Goal: Task Accomplishment & Management: Complete application form

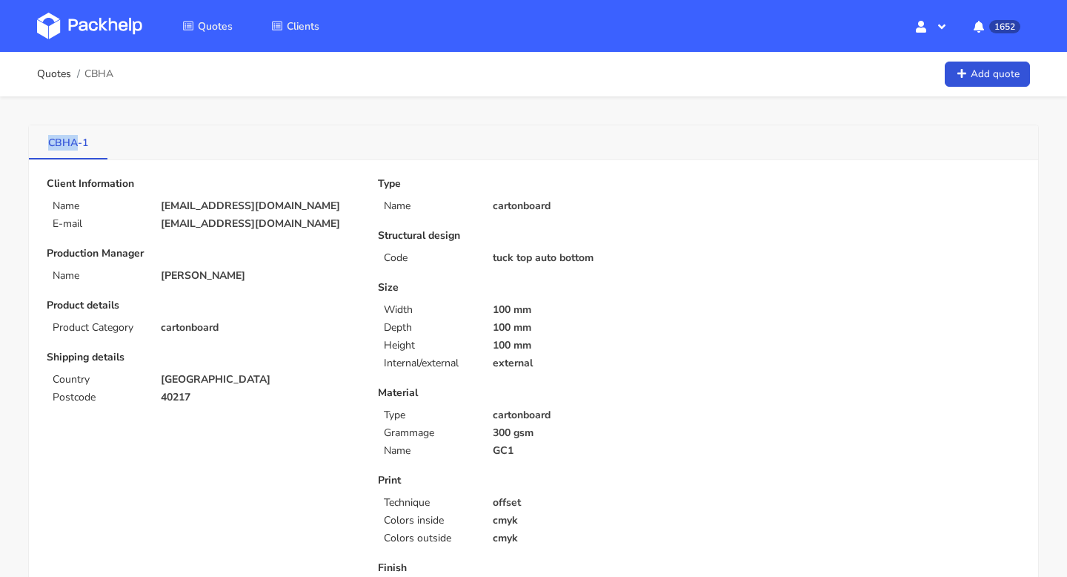
drag, startPoint x: 39, startPoint y: 140, endPoint x: 76, endPoint y: 142, distance: 37.1
click at [76, 142] on link "CBHA-1" at bounding box center [68, 141] width 79 height 33
copy link "CBHA"
click at [55, 77] on link "Quotes" at bounding box center [54, 74] width 34 height 12
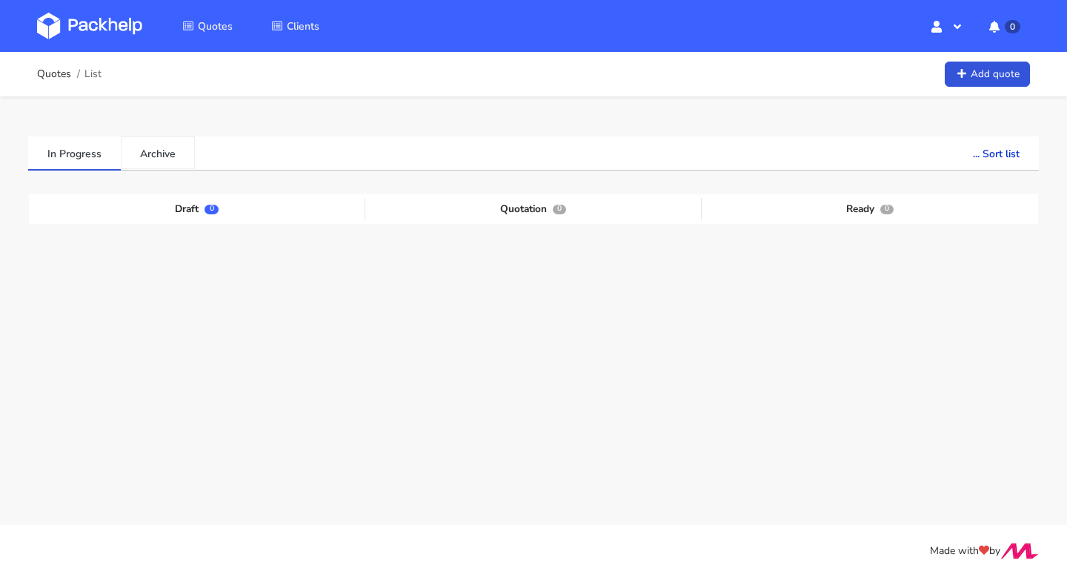
click at [162, 149] on div "In Progress Archive ... Sort list Last added From old to new Last updated Estim…" at bounding box center [533, 291] width 1067 height 391
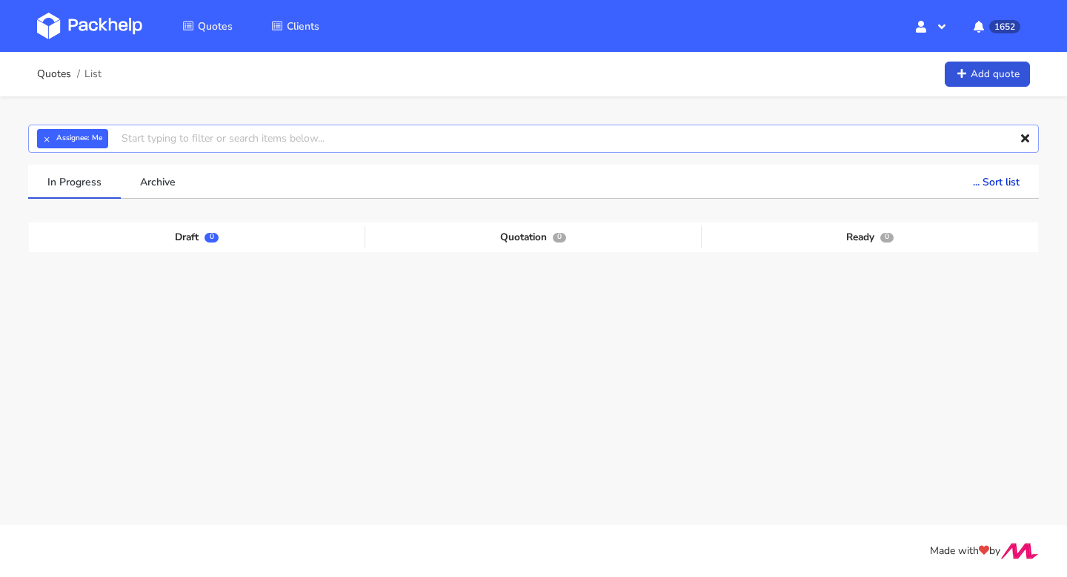
click at [300, 140] on input "text" at bounding box center [533, 139] width 1011 height 28
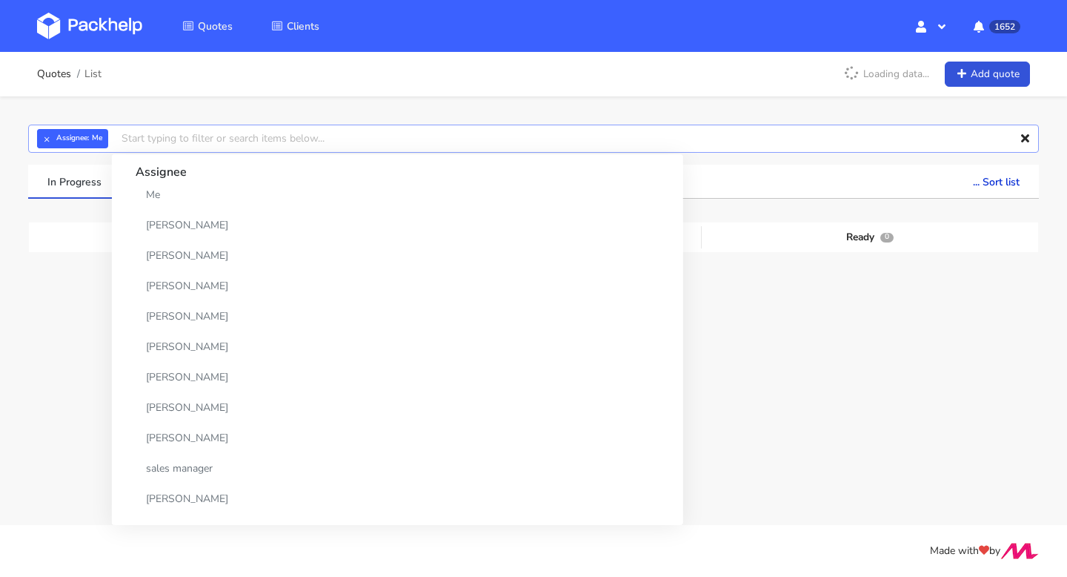
paste input "CBHA"
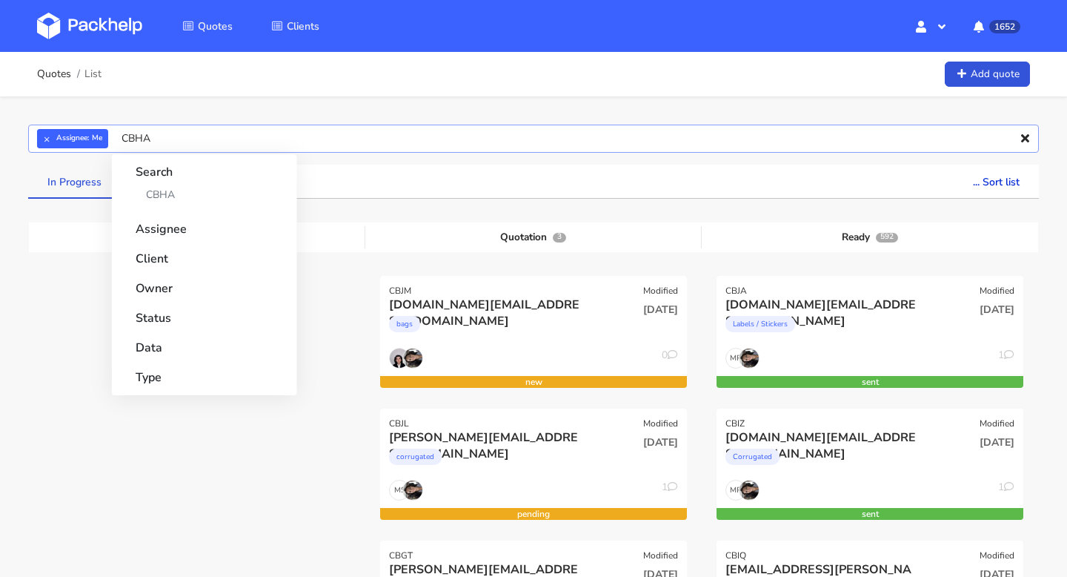
type input "CBHA"
click at [79, 181] on link "In Progress" at bounding box center [74, 181] width 93 height 33
click at [190, 135] on input "CBHA" at bounding box center [533, 139] width 1011 height 28
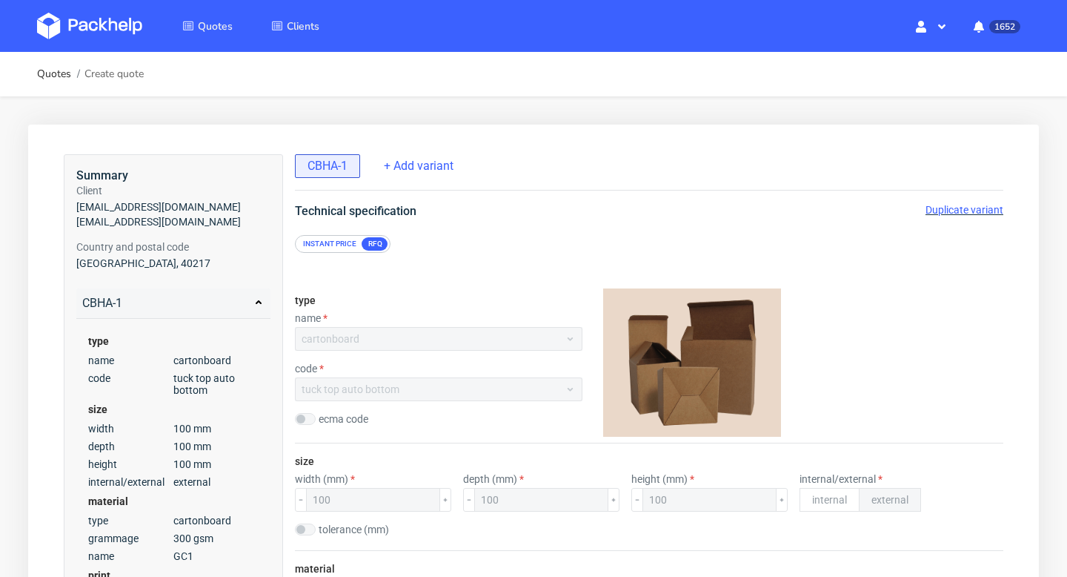
click at [966, 211] on span "Duplicate variant" at bounding box center [965, 210] width 78 height 12
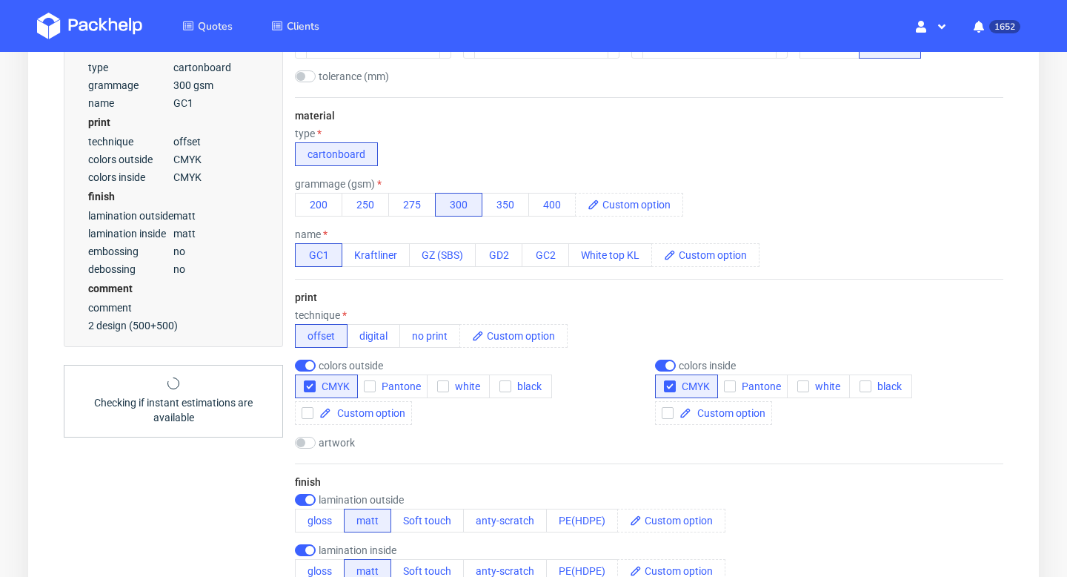
scroll to position [465, 0]
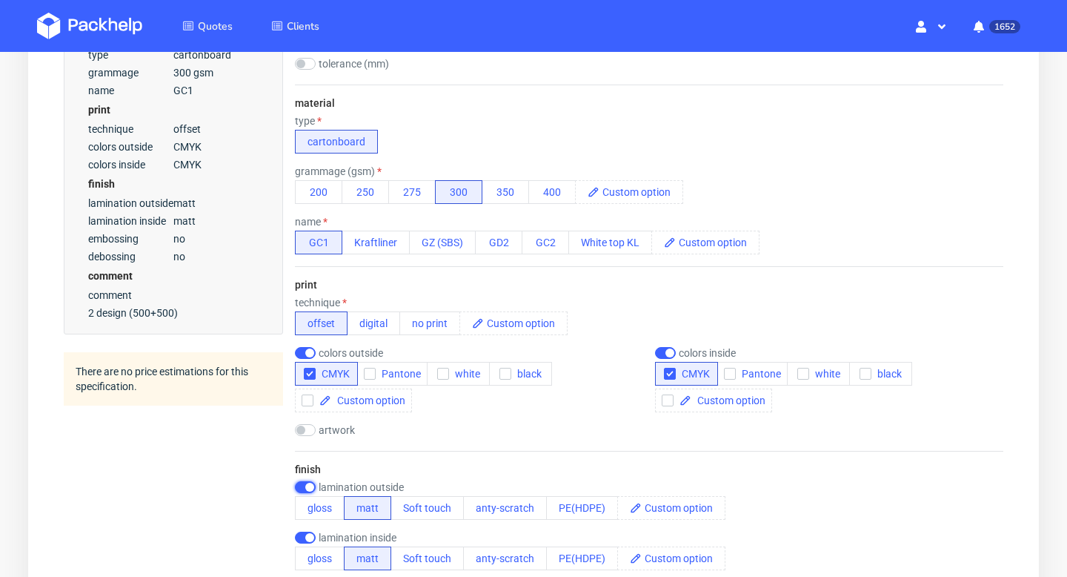
click at [306, 485] on input "checkbox" at bounding box center [305, 487] width 21 height 12
checkbox input "false"
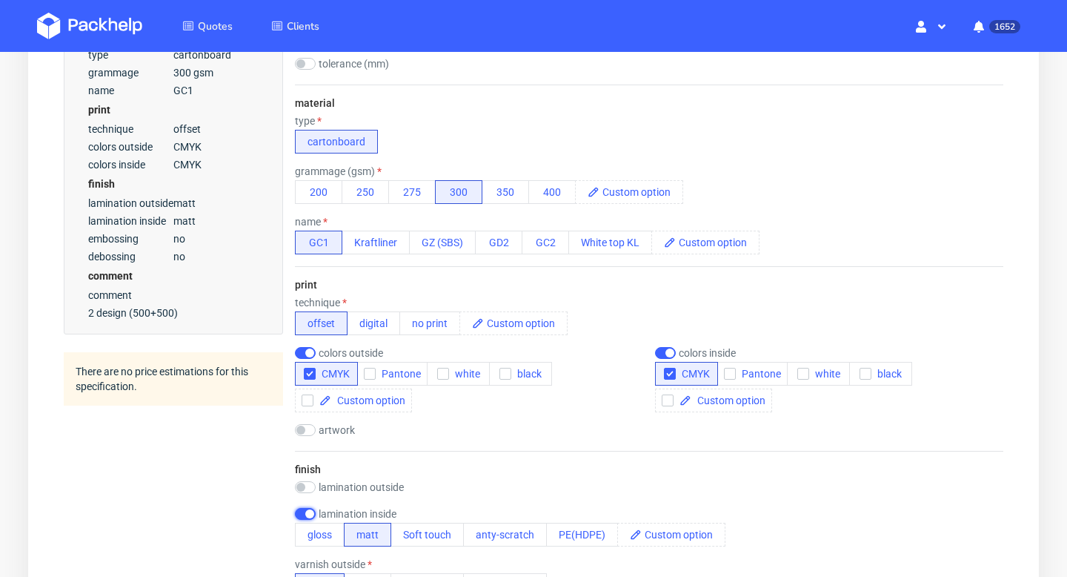
click at [308, 511] on input "checkbox" at bounding box center [305, 514] width 21 height 12
checkbox input "false"
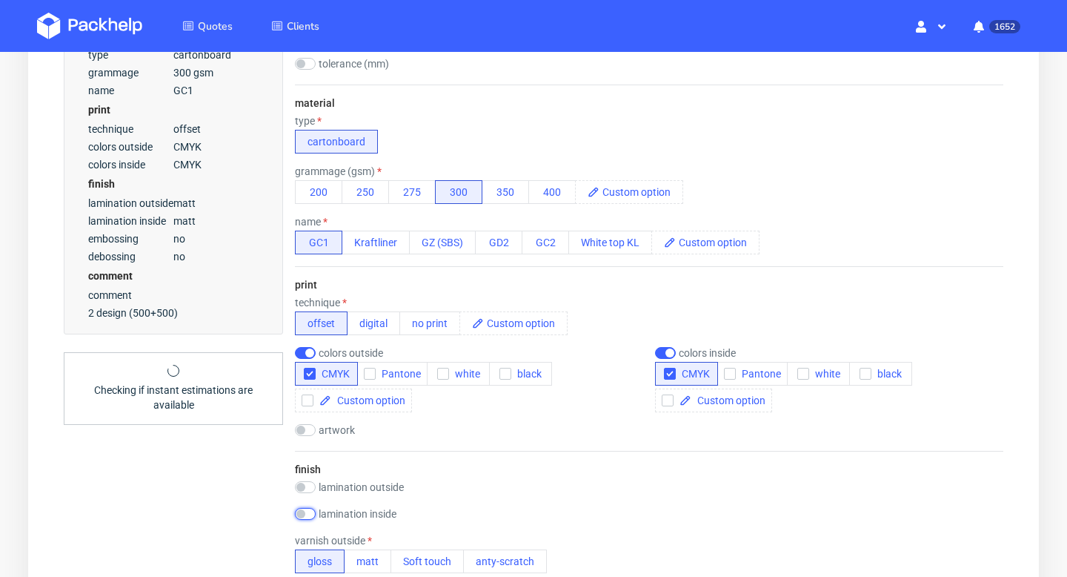
scroll to position [639, 0]
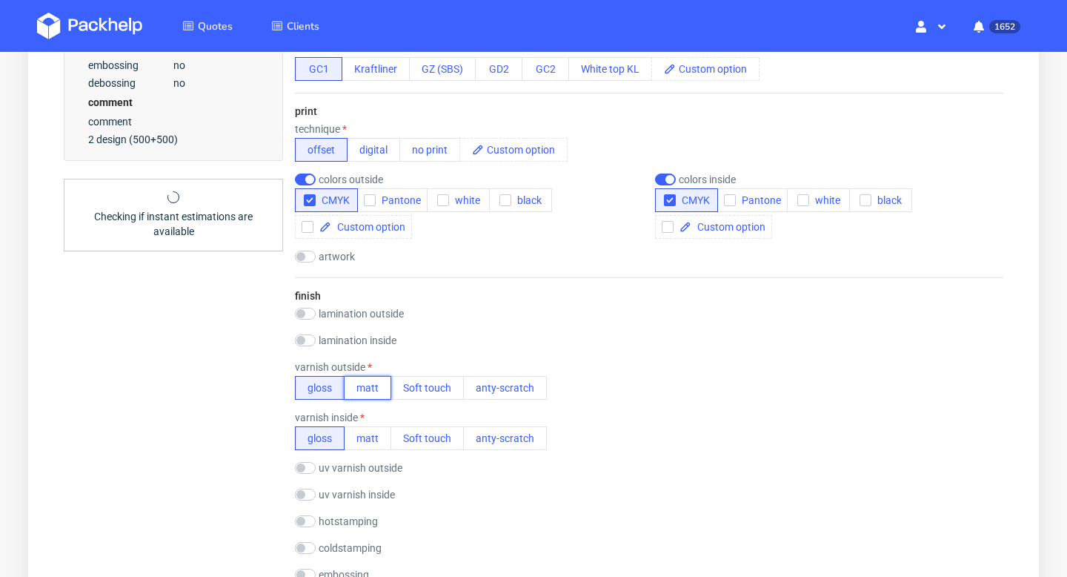
click at [373, 392] on button "matt" at bounding box center [367, 388] width 47 height 24
click at [374, 432] on button "matt" at bounding box center [367, 438] width 47 height 24
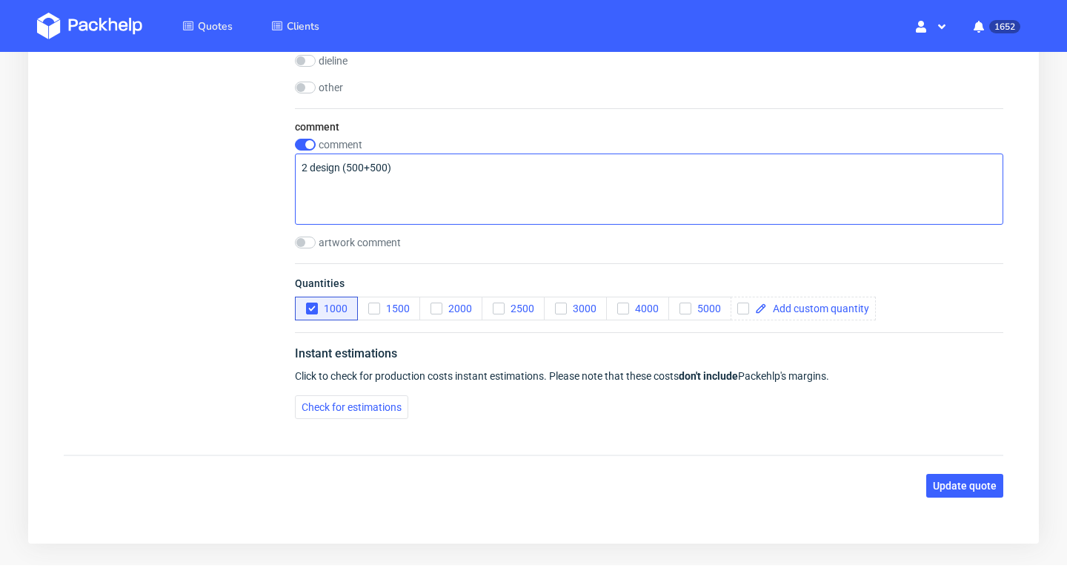
scroll to position [1682, 0]
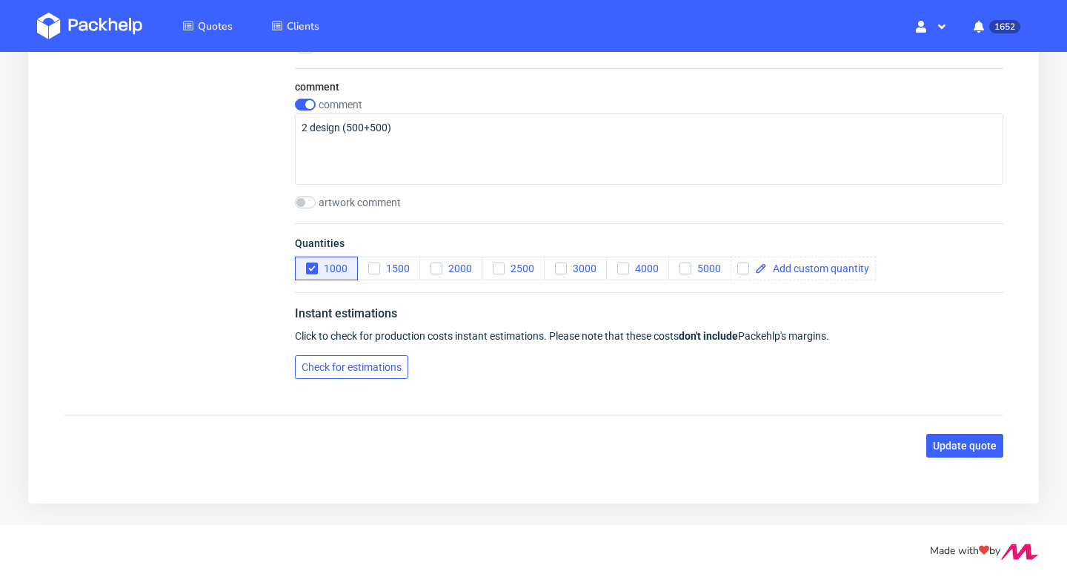
click at [373, 366] on span "Check for estimations" at bounding box center [352, 367] width 100 height 10
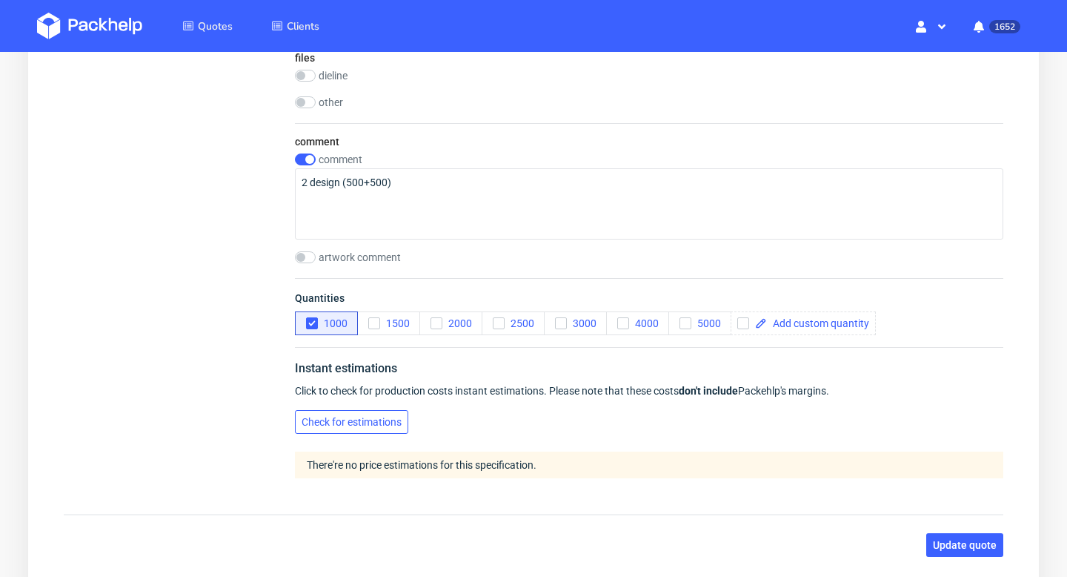
scroll to position [1726, 0]
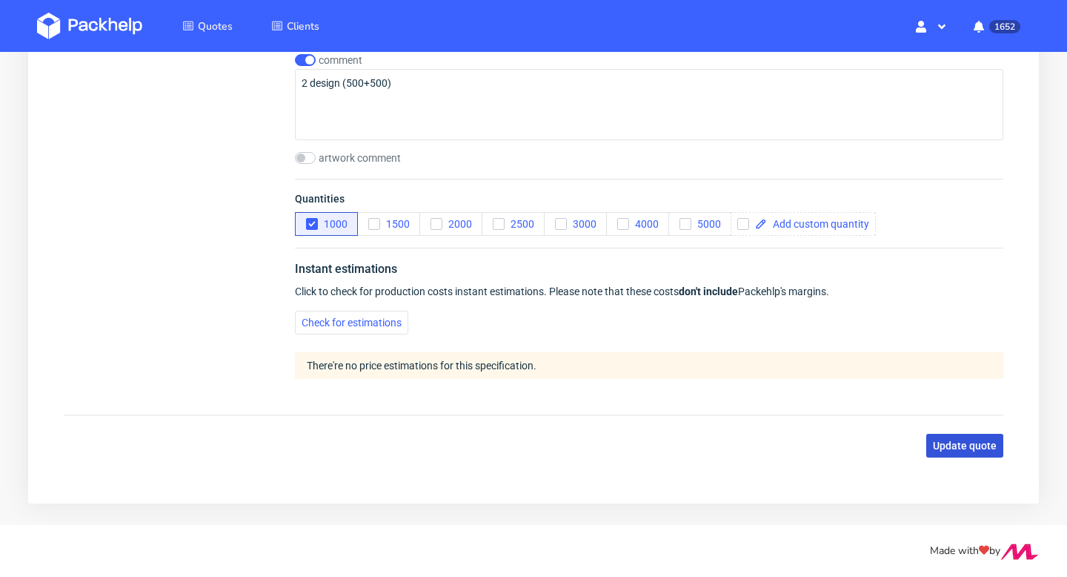
click at [979, 445] on span "Update quote" at bounding box center [965, 445] width 64 height 10
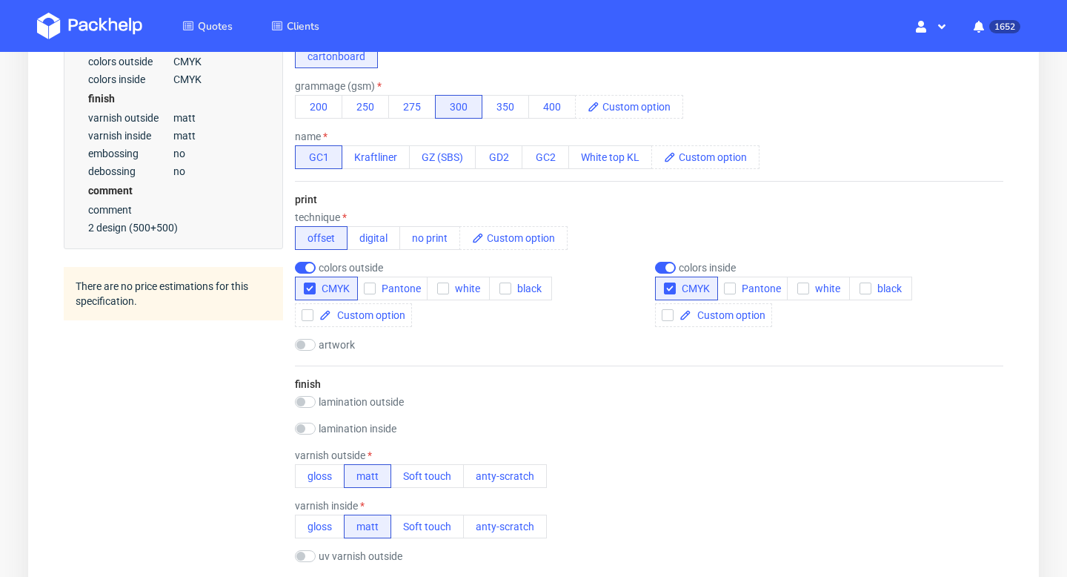
scroll to position [0, 0]
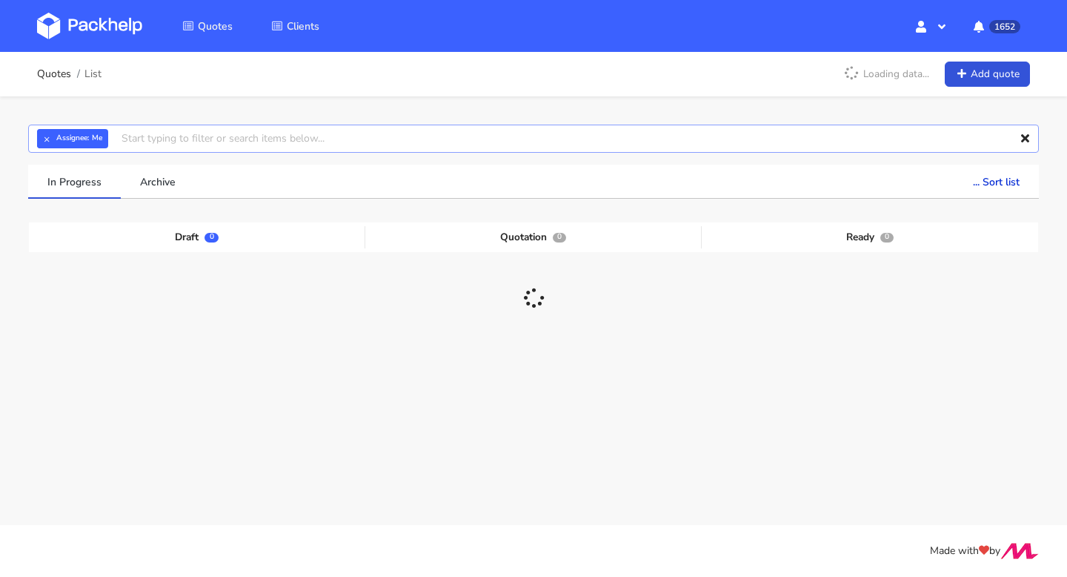
click at [147, 145] on input "text" at bounding box center [533, 139] width 1011 height 28
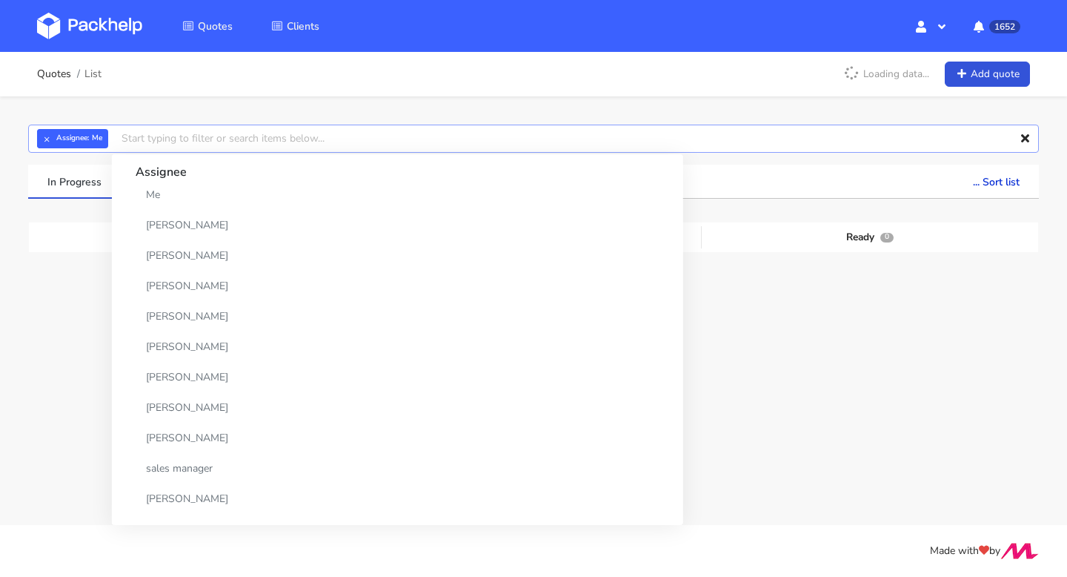
paste input "CBHA"
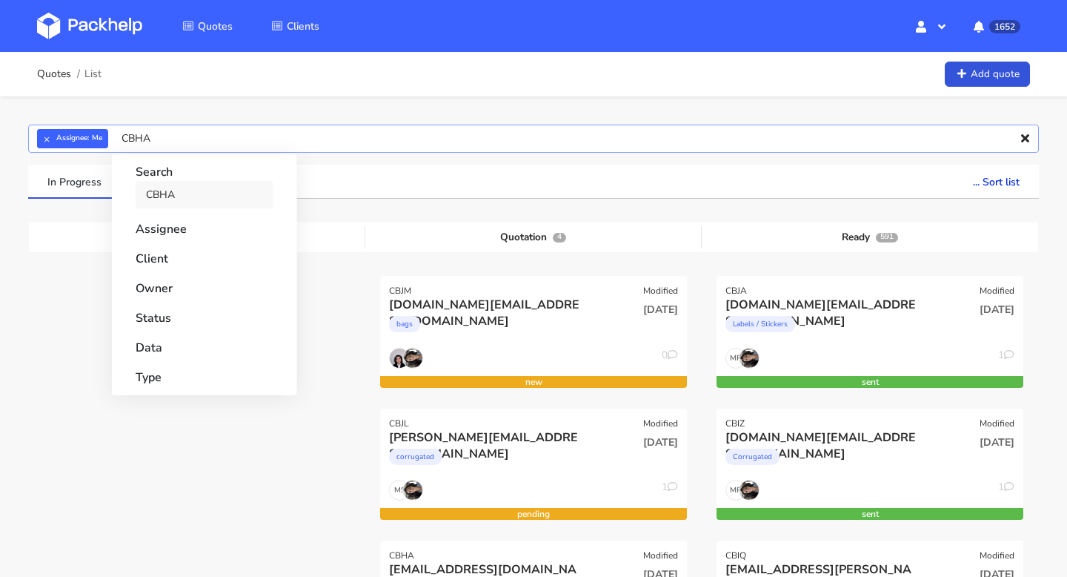
type input "CBHA"
click at [170, 190] on link "CBHA" at bounding box center [205, 194] width 138 height 27
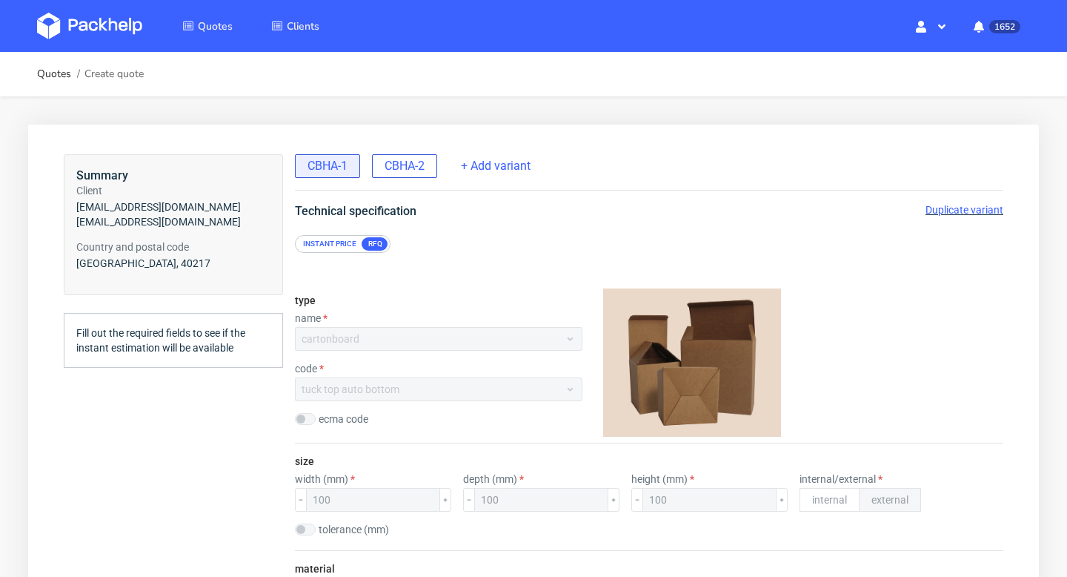
click at [419, 165] on span "CBHA-2" at bounding box center [405, 166] width 40 height 16
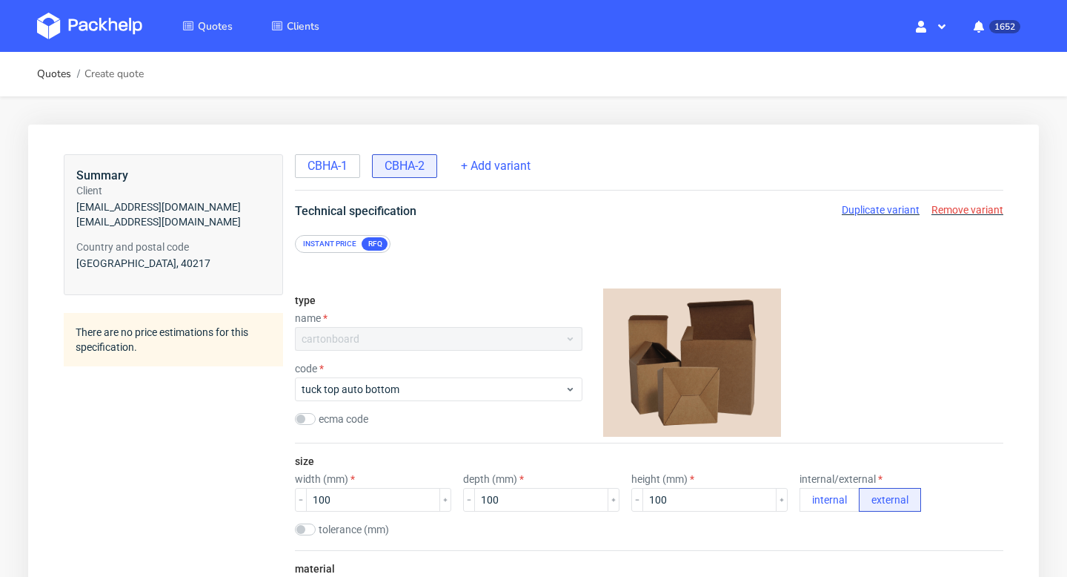
click at [898, 211] on span "Duplicate variant" at bounding box center [881, 210] width 78 height 12
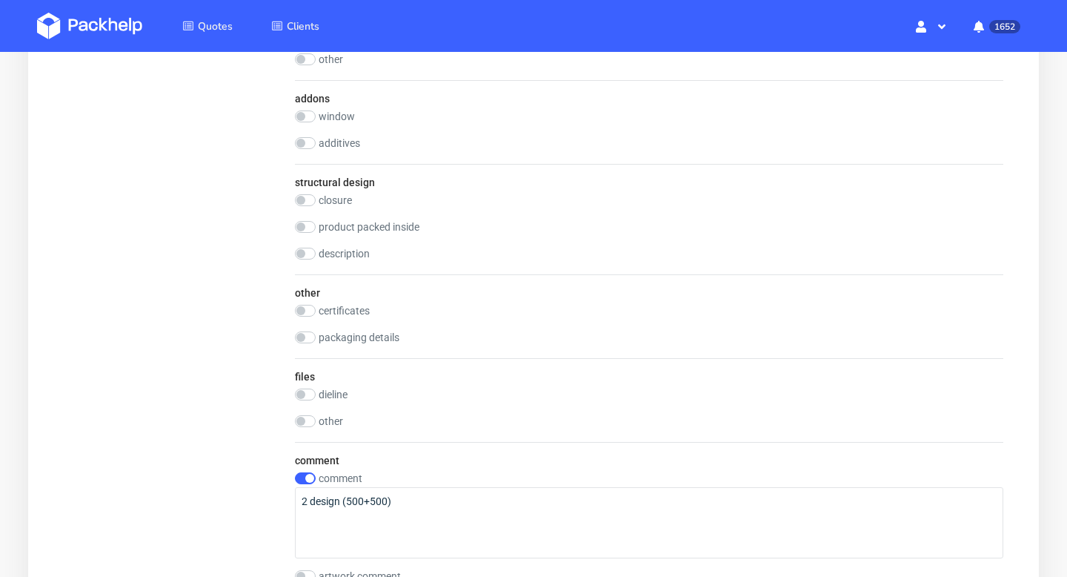
scroll to position [1393, 0]
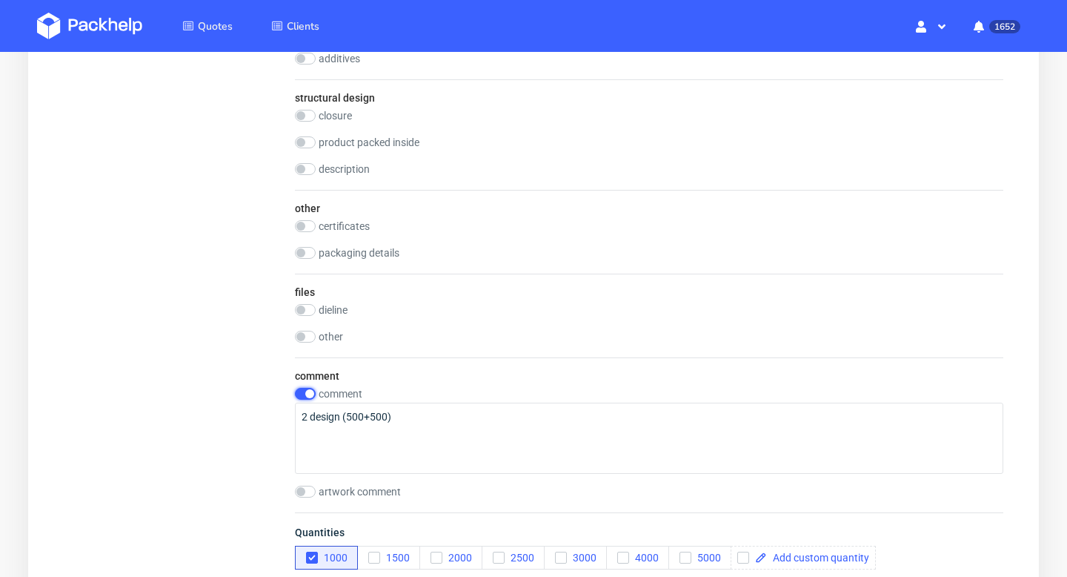
click at [309, 391] on input "checkbox" at bounding box center [305, 394] width 21 height 12
checkbox input "false"
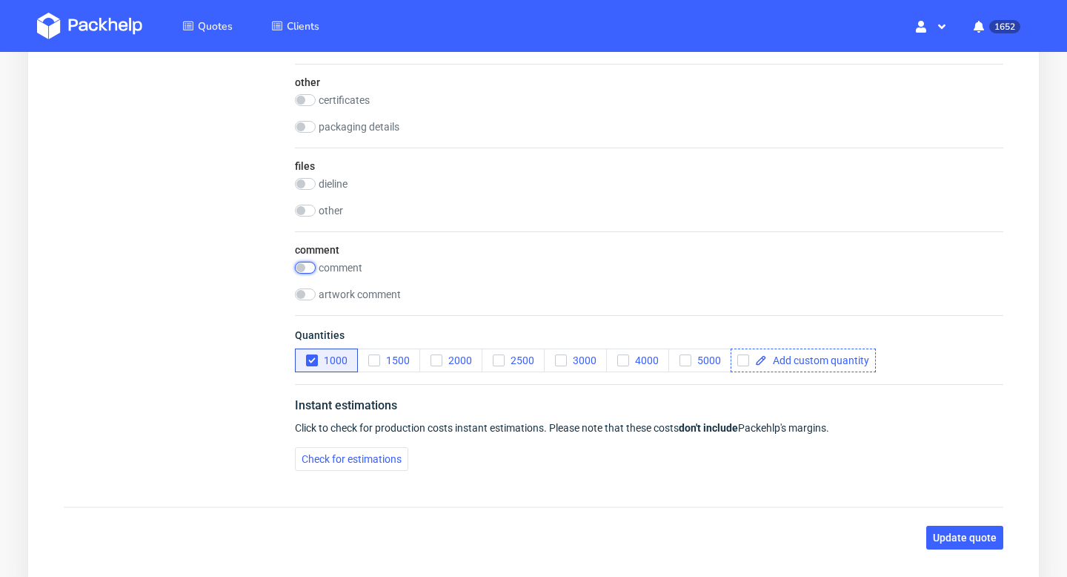
scroll to position [1520, 0]
click at [809, 354] on span at bounding box center [818, 359] width 102 height 10
click at [677, 441] on div "Instant estimations Click to check for production costs instant estimations. Pl…" at bounding box center [649, 431] width 709 height 99
checkbox input "true"
click at [311, 354] on icon "button" at bounding box center [312, 359] width 10 height 10
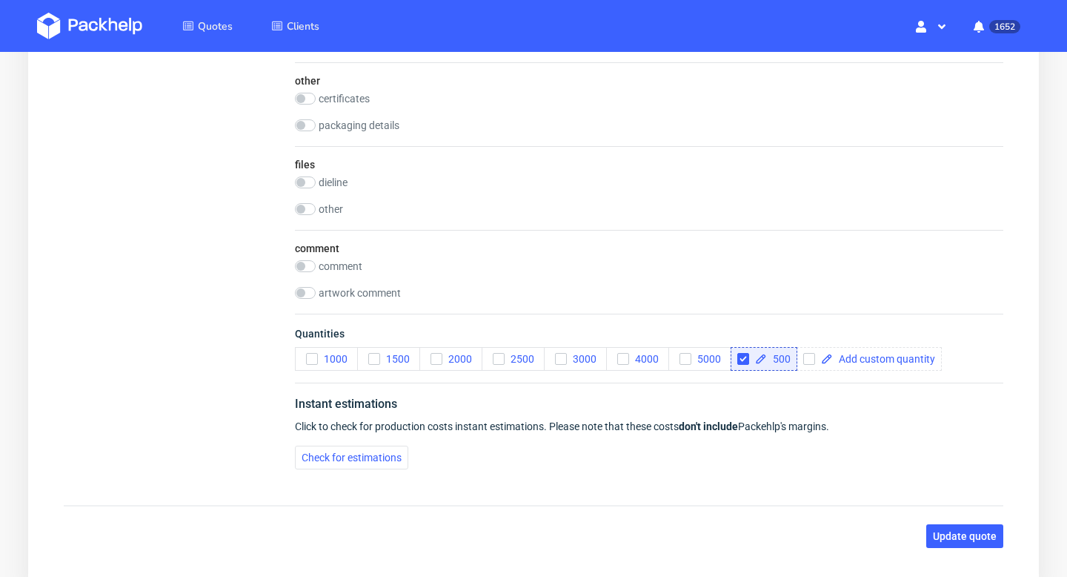
click at [368, 444] on div "Instant estimations Click to check for production costs instant estimations. Pl…" at bounding box center [649, 431] width 709 height 99
click at [369, 455] on span "Check for estimations" at bounding box center [352, 457] width 100 height 10
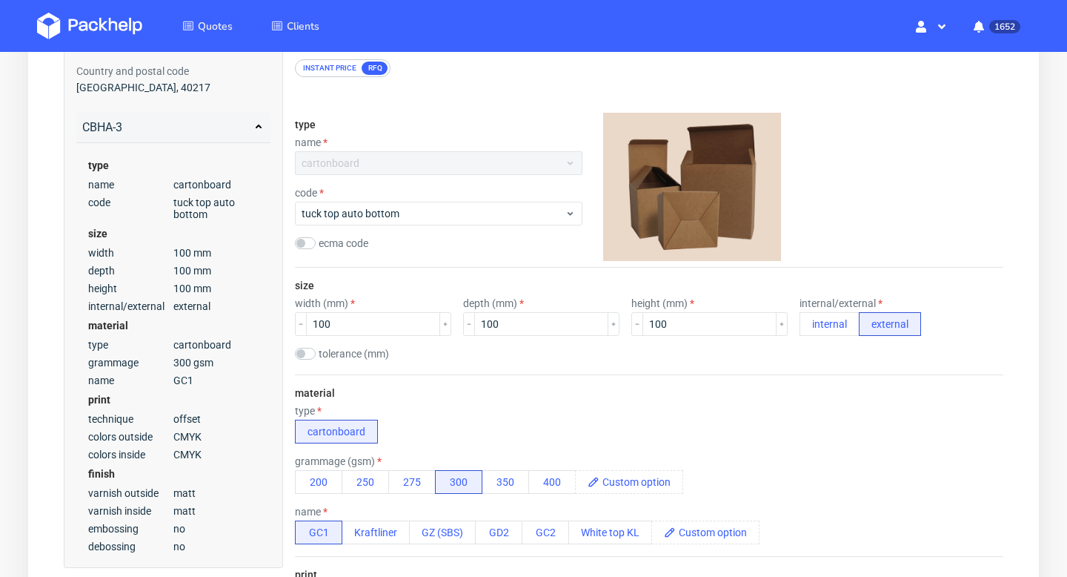
scroll to position [111, 0]
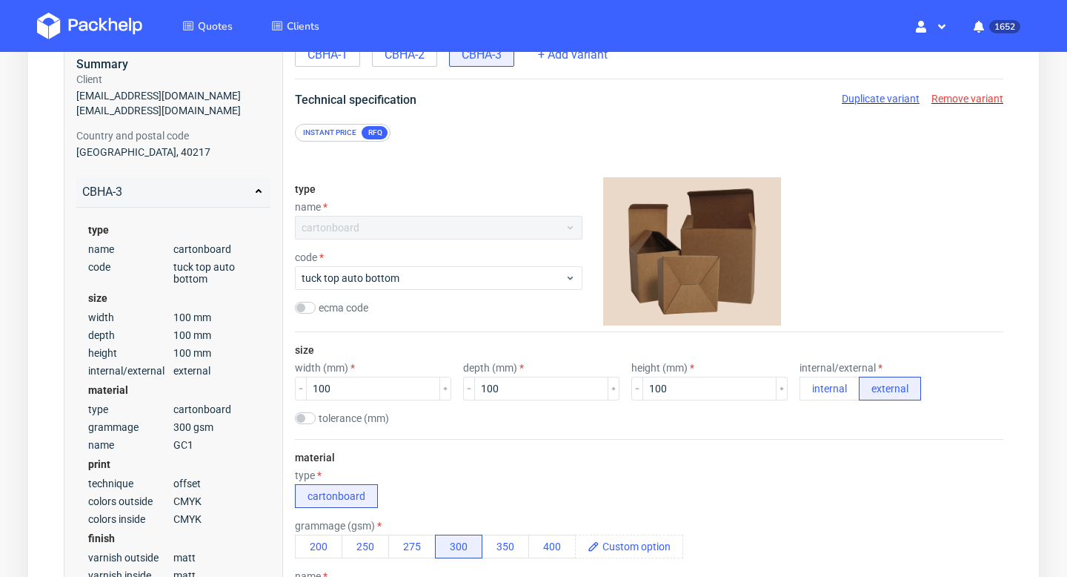
click at [334, 133] on div "Instant price" at bounding box center [329, 132] width 65 height 13
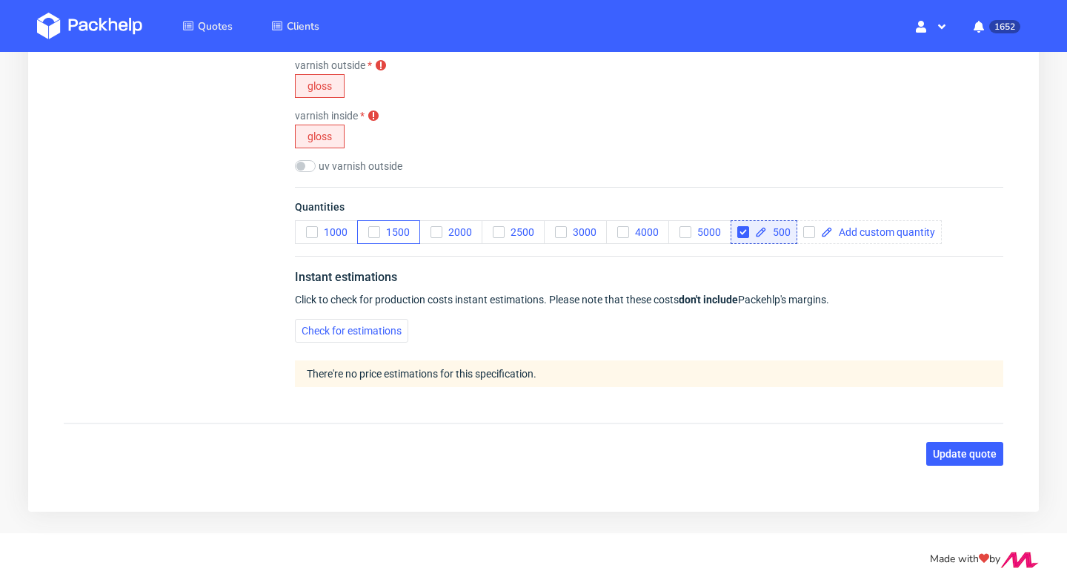
scroll to position [512, 0]
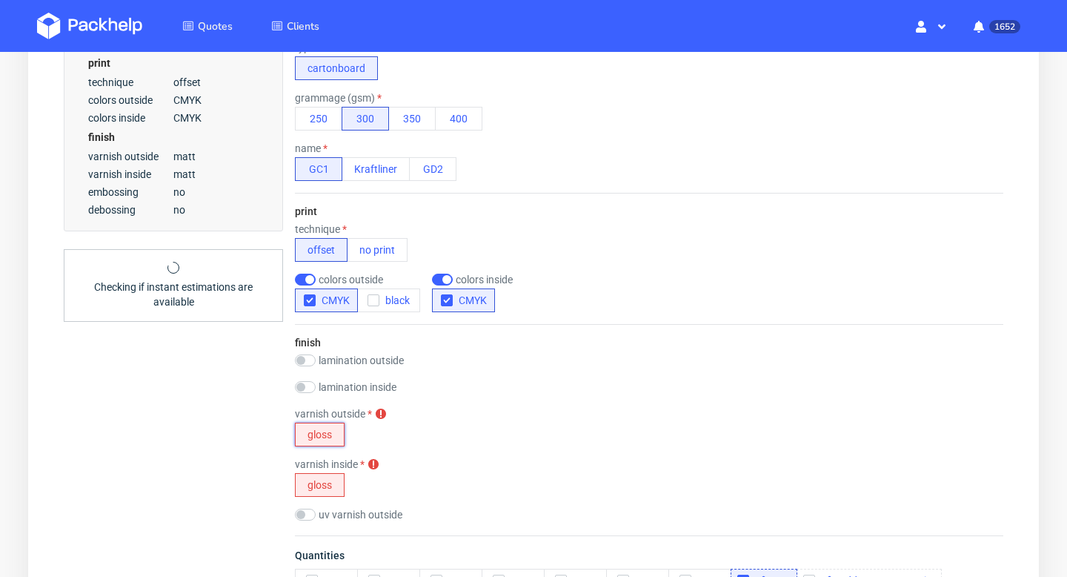
click at [333, 424] on button "gloss" at bounding box center [320, 434] width 50 height 24
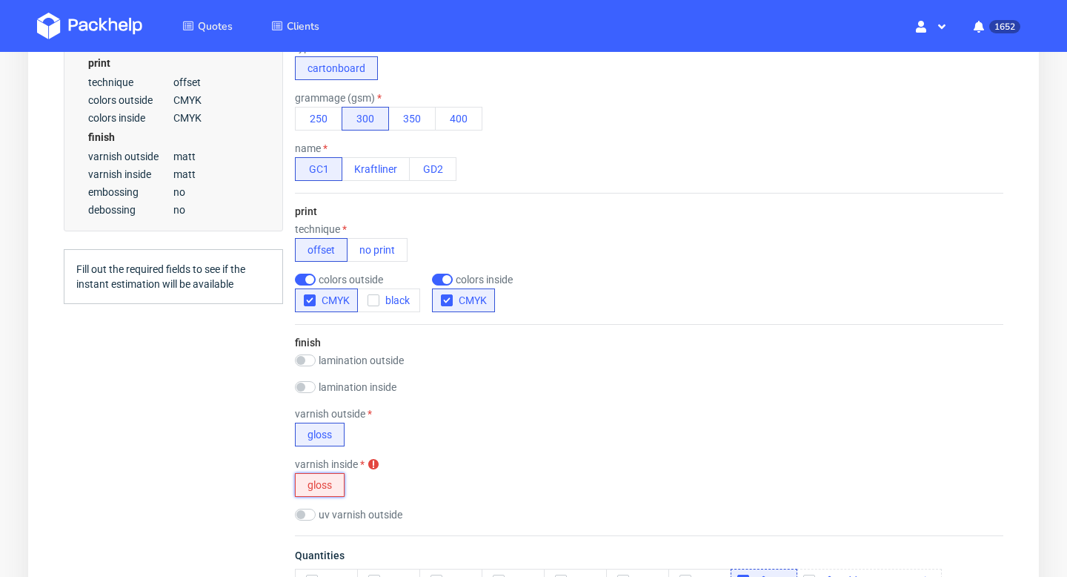
click at [331, 475] on button "gloss" at bounding box center [320, 485] width 50 height 24
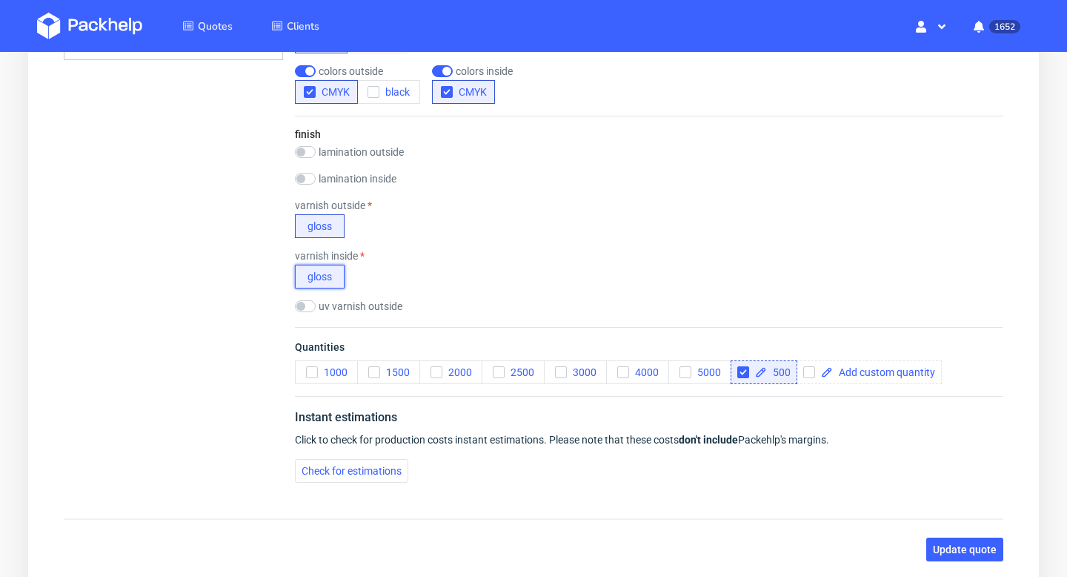
scroll to position [824, 0]
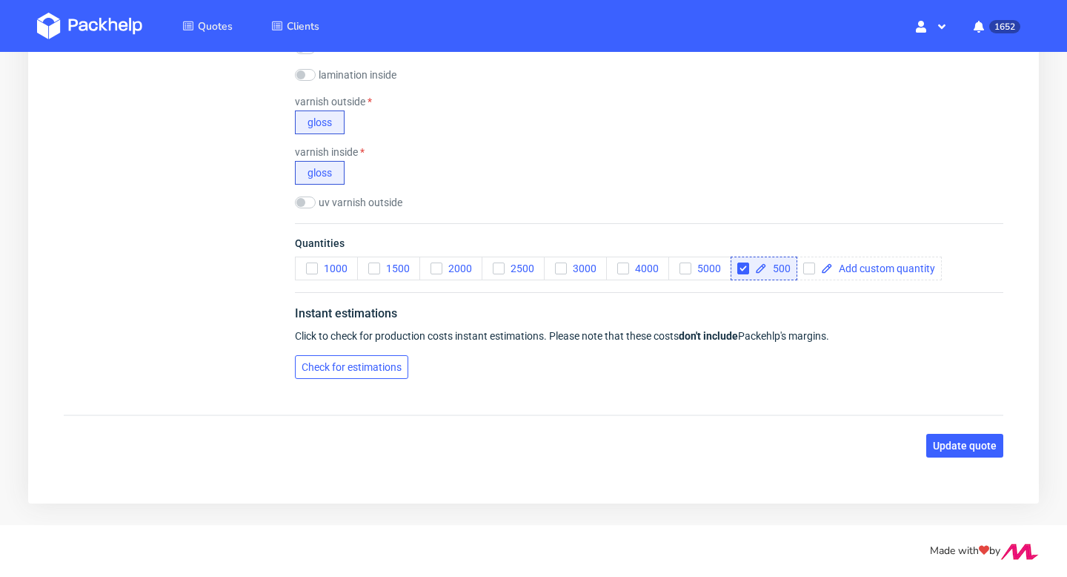
click at [356, 363] on span "Check for estimations" at bounding box center [352, 367] width 100 height 10
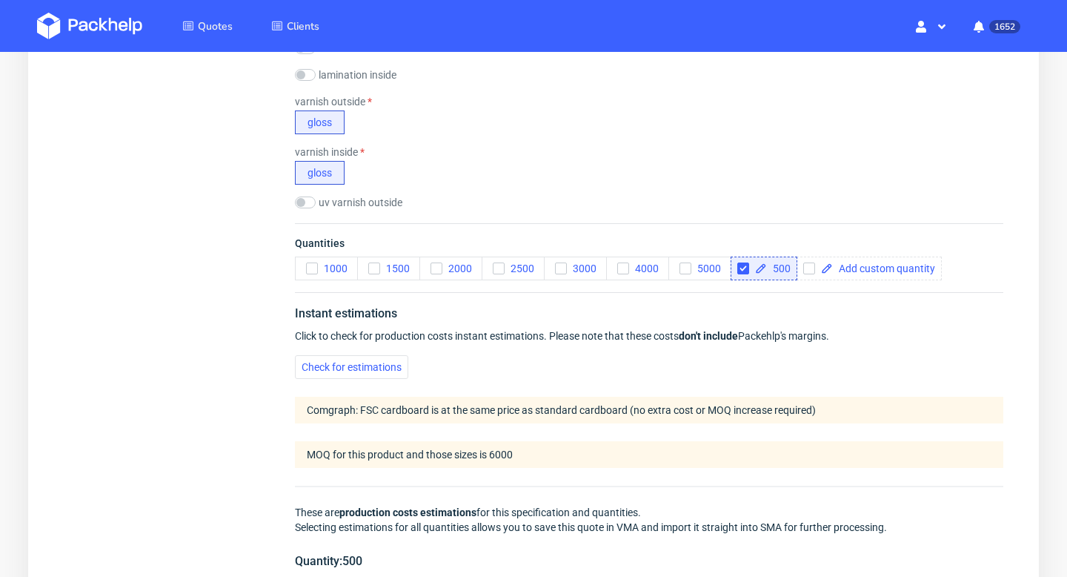
scroll to position [1041, 0]
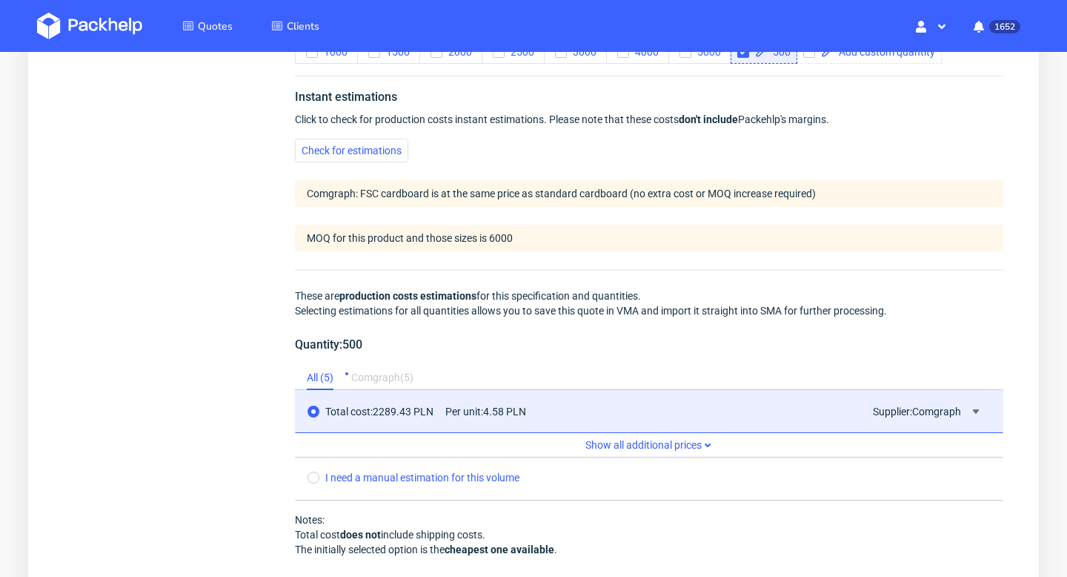
click at [392, 369] on div "Comgraph ( 5 )" at bounding box center [382, 378] width 62 height 24
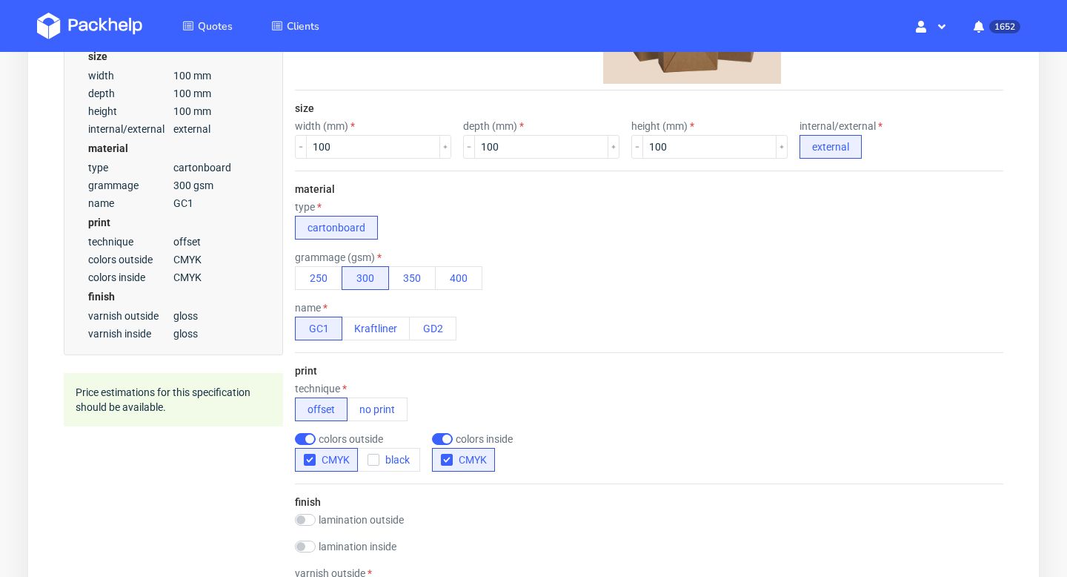
scroll to position [523, 0]
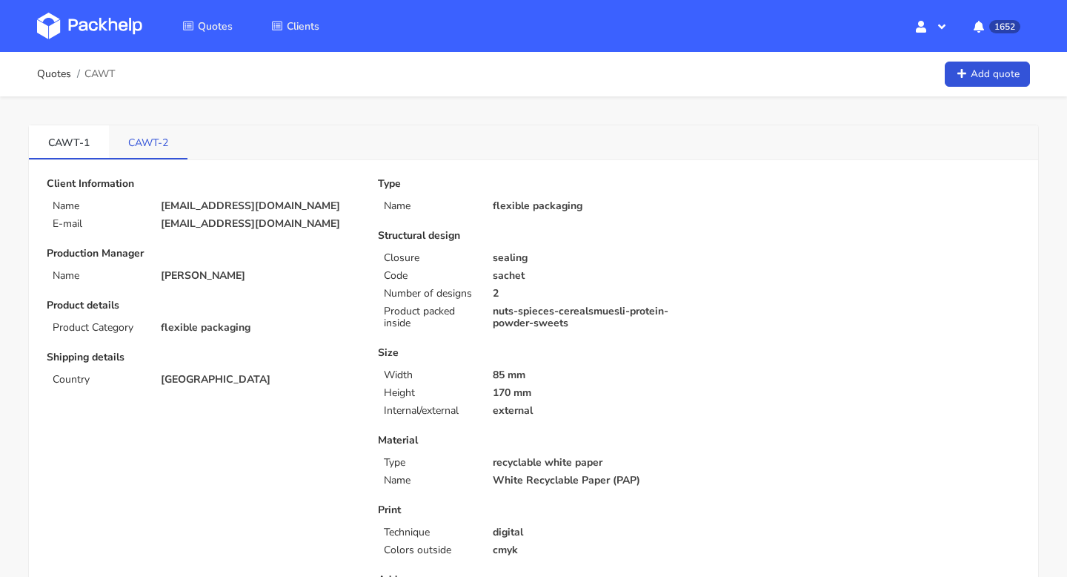
click at [127, 136] on link "CAWT-2" at bounding box center [148, 141] width 79 height 33
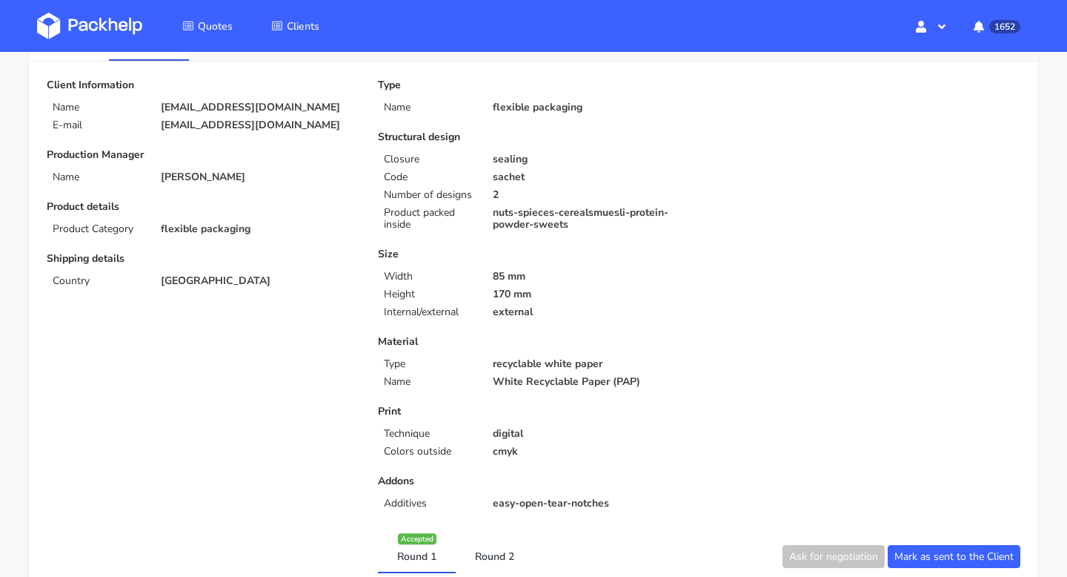
scroll to position [77, 0]
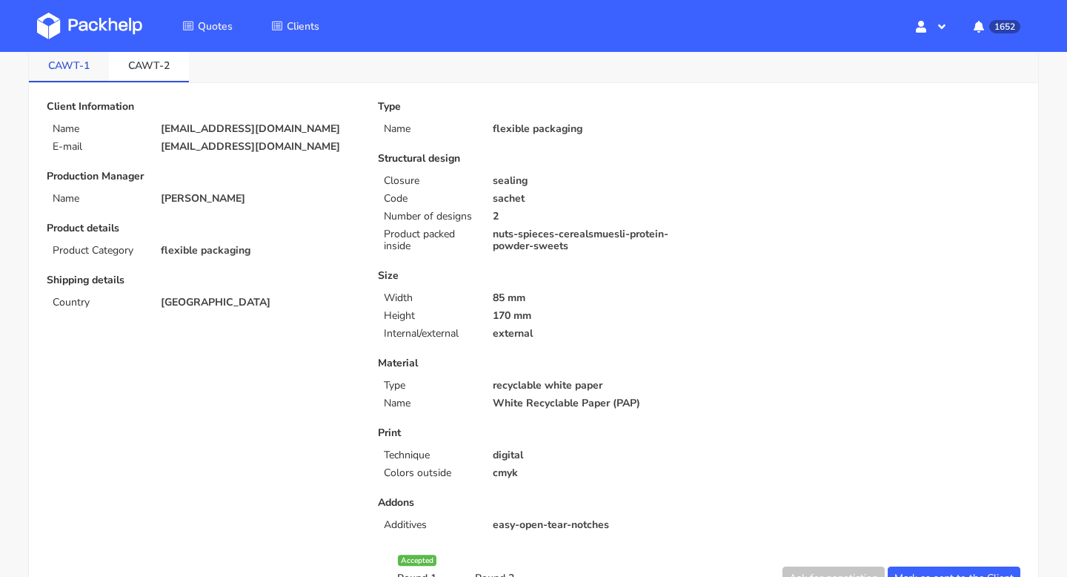
click at [70, 70] on link "CAWT-1" at bounding box center [69, 64] width 80 height 33
click at [134, 69] on link "CAWT-2" at bounding box center [149, 64] width 80 height 33
click at [72, 66] on link "CAWT-1" at bounding box center [69, 64] width 80 height 33
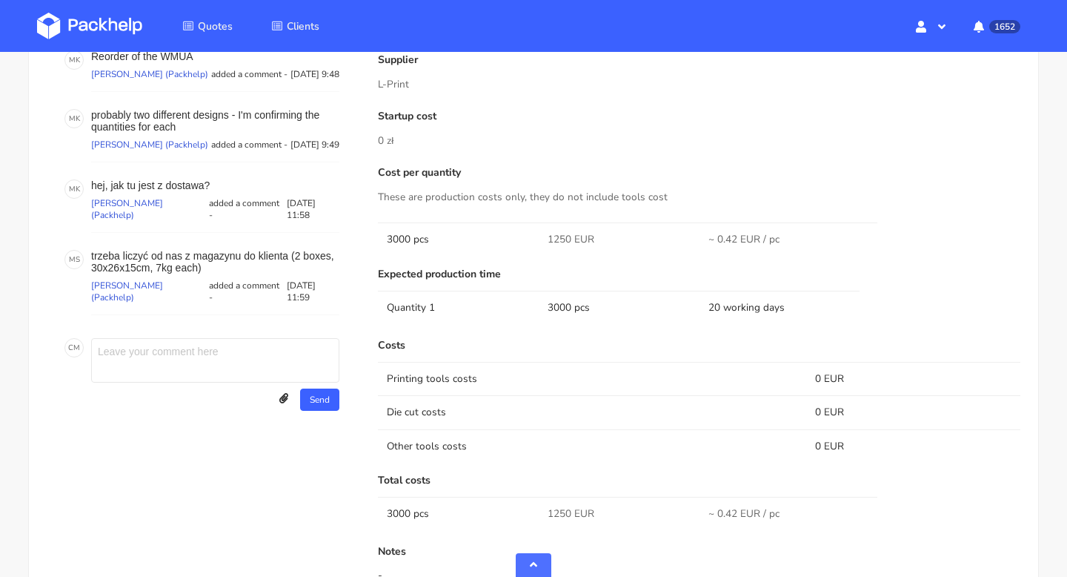
scroll to position [0, 0]
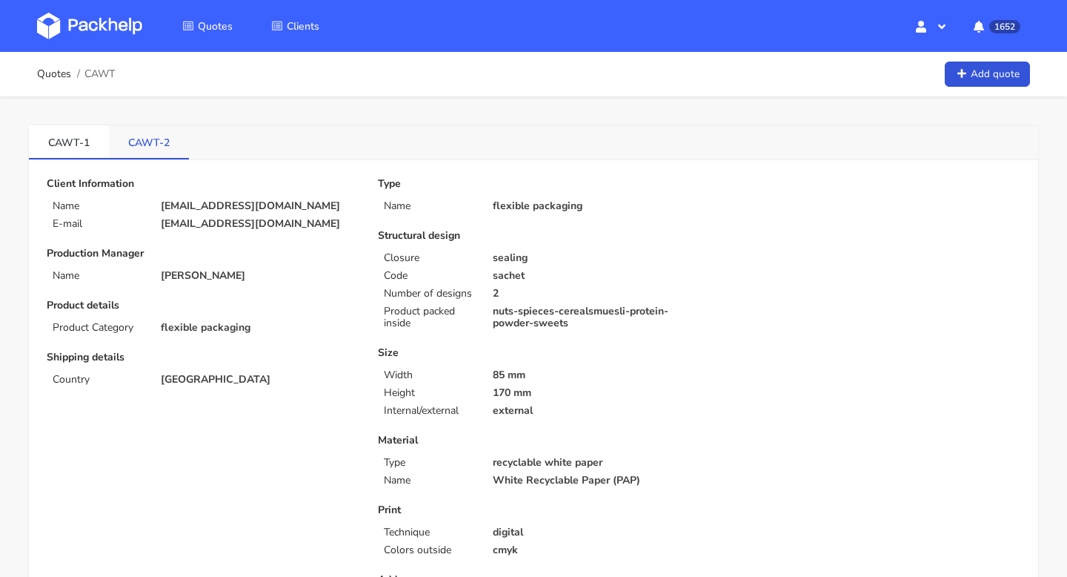
click at [142, 144] on link "CAWT-2" at bounding box center [149, 141] width 80 height 33
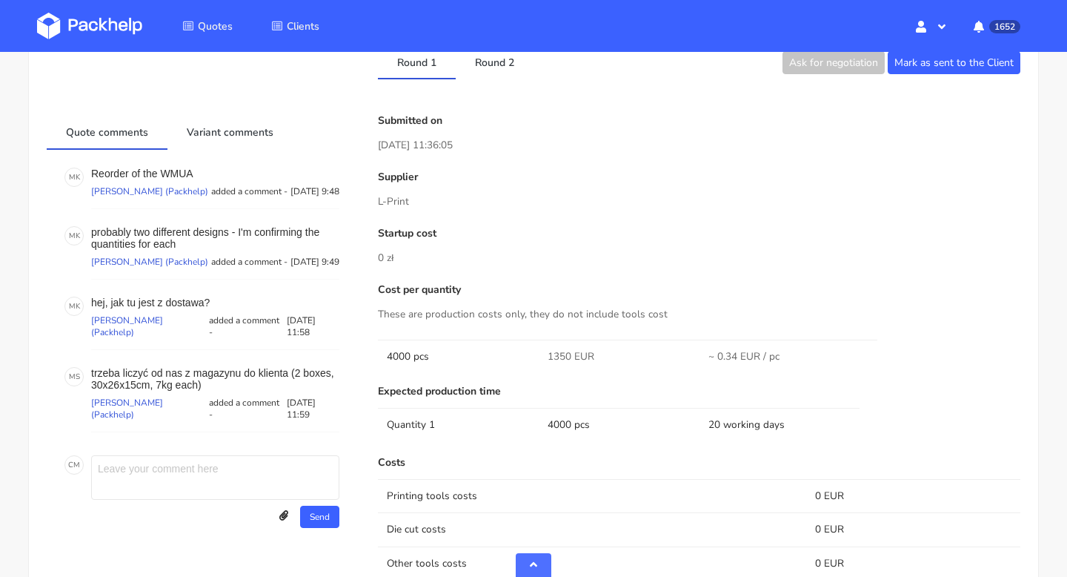
scroll to position [596, 0]
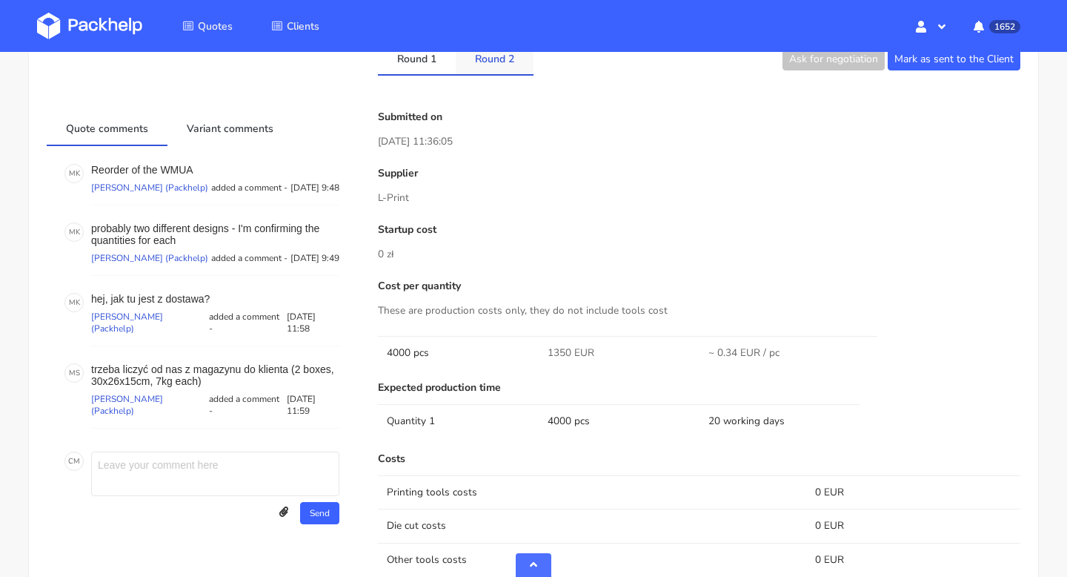
click at [503, 73] on link "Round 2" at bounding box center [495, 58] width 78 height 33
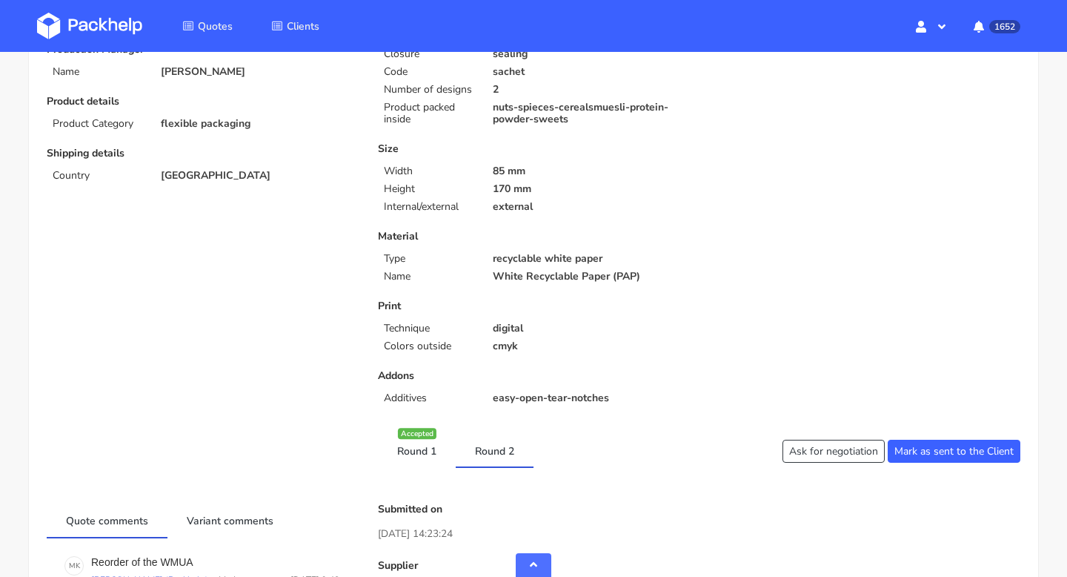
scroll to position [0, 0]
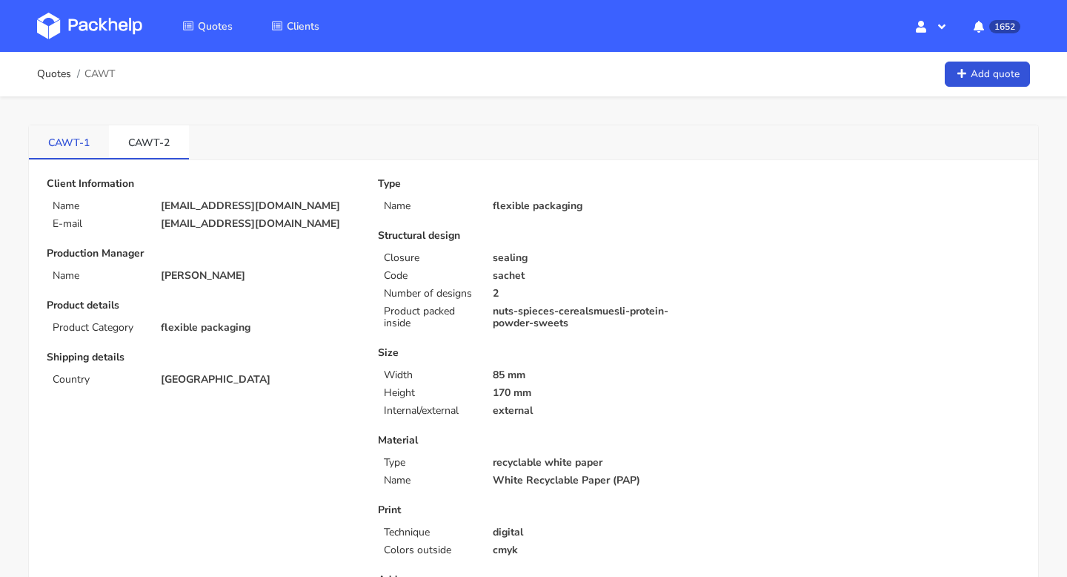
click at [64, 140] on link "CAWT-1" at bounding box center [69, 141] width 80 height 33
click at [162, 140] on link "CAWT-2" at bounding box center [149, 141] width 80 height 33
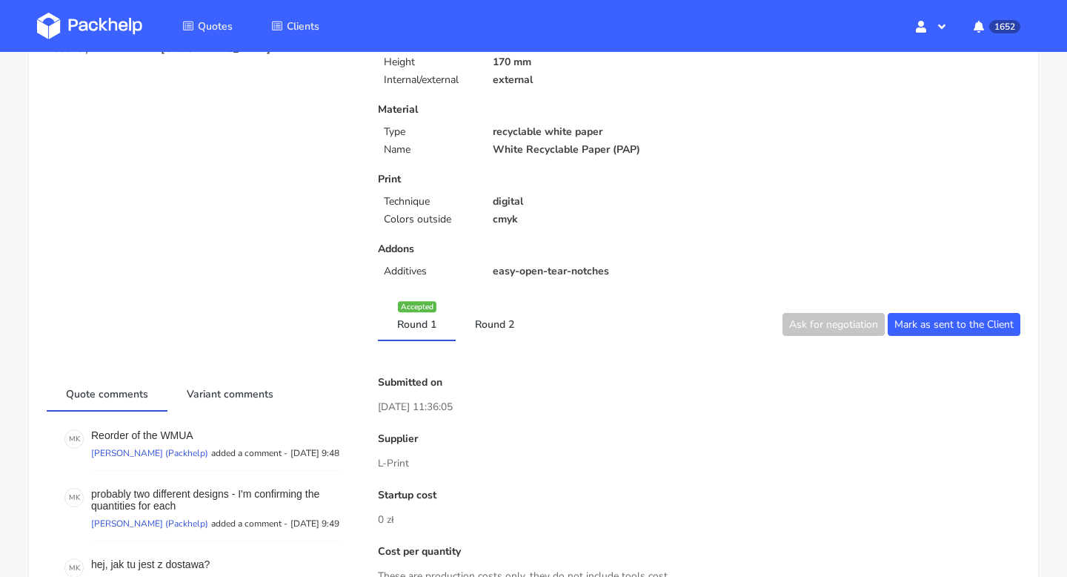
scroll to position [328, 0]
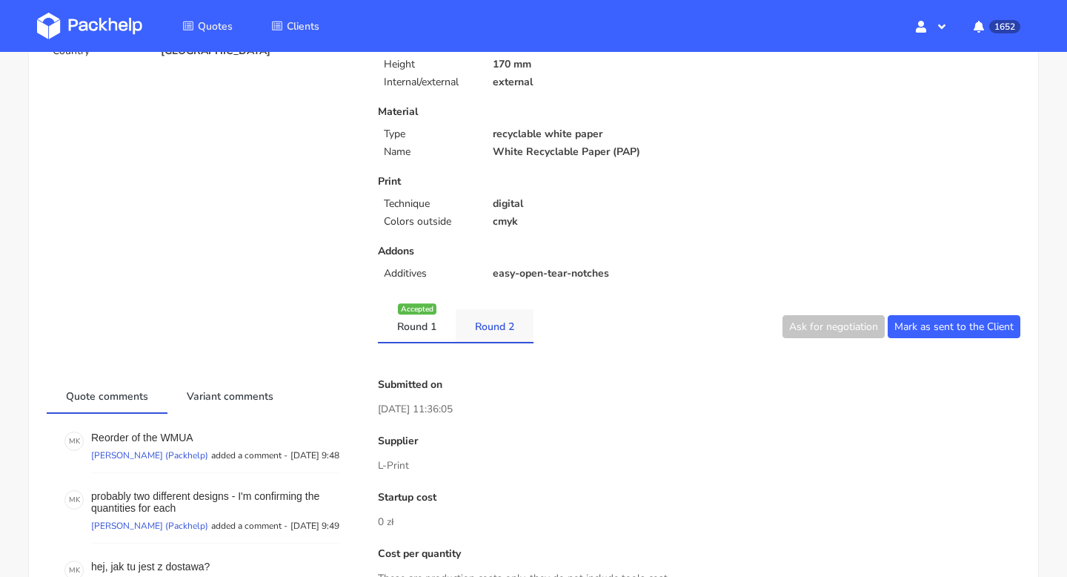
click at [471, 333] on link "Round 2" at bounding box center [495, 325] width 78 height 33
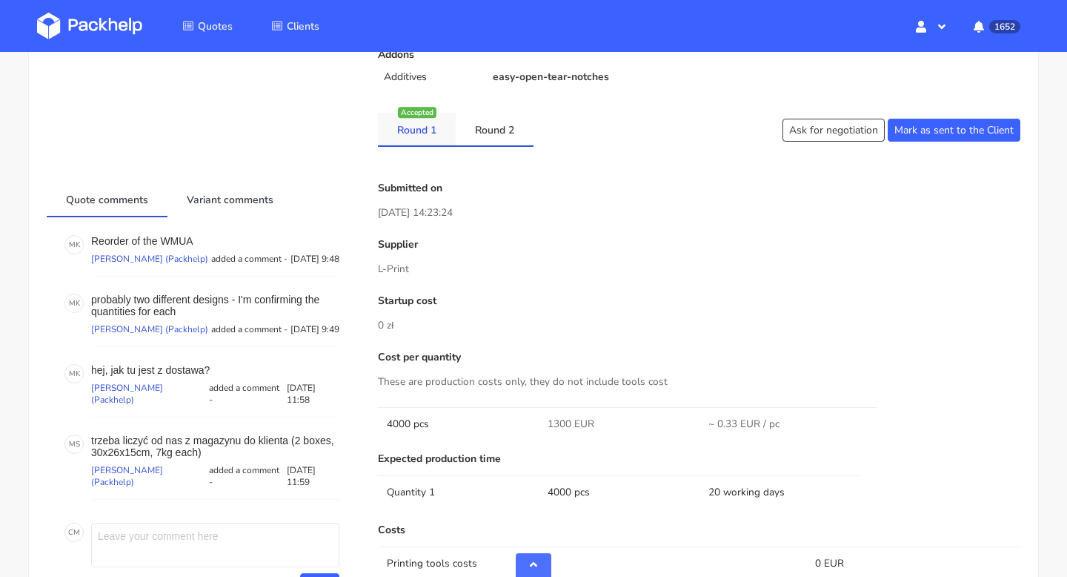
click at [422, 122] on link "Round 1" at bounding box center [417, 129] width 78 height 33
click at [476, 131] on link "Round 2" at bounding box center [495, 129] width 78 height 33
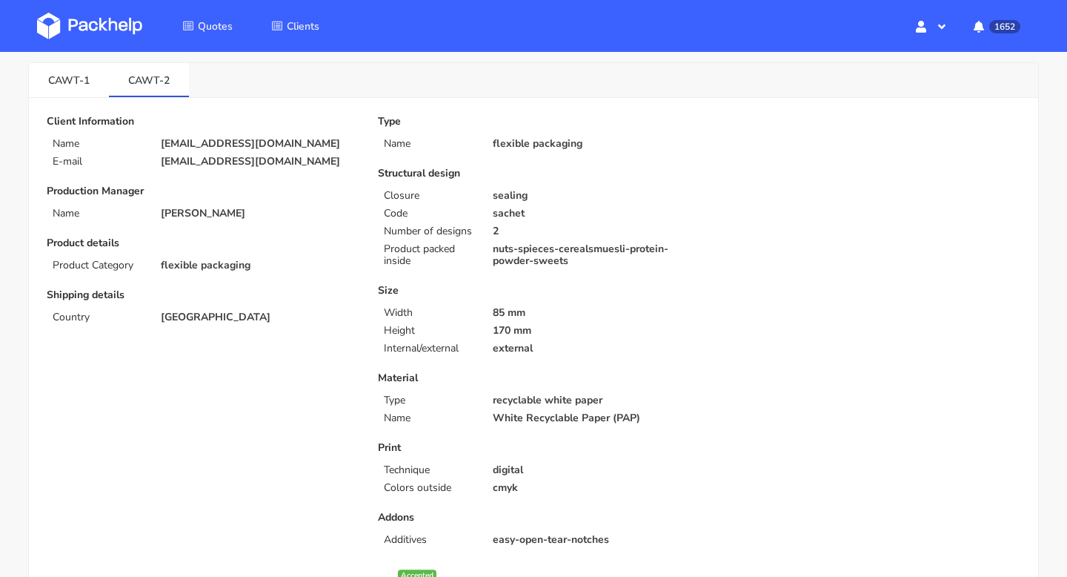
scroll to position [42, 0]
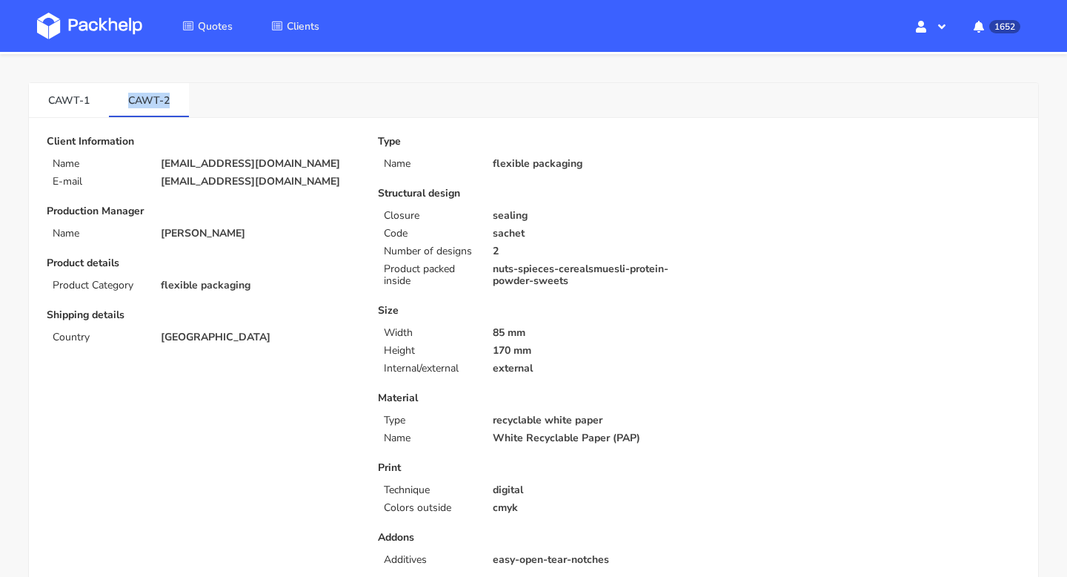
drag, startPoint x: 118, startPoint y: 105, endPoint x: 190, endPoint y: 107, distance: 72.6
click at [190, 107] on div "CAWT-1 CAWT-2" at bounding box center [533, 100] width 1009 height 35
copy link "CAWT-2"
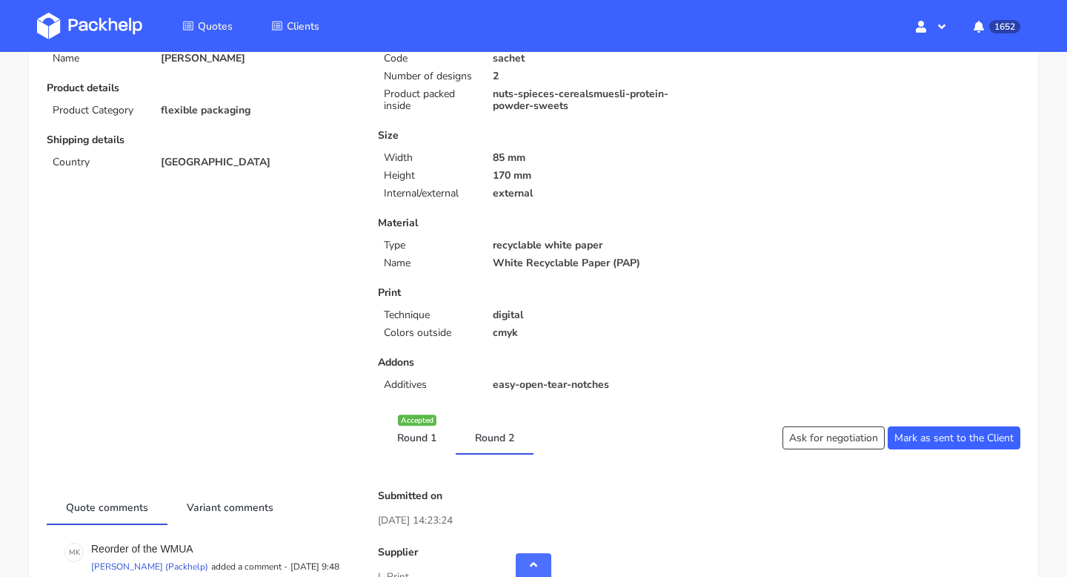
scroll to position [0, 0]
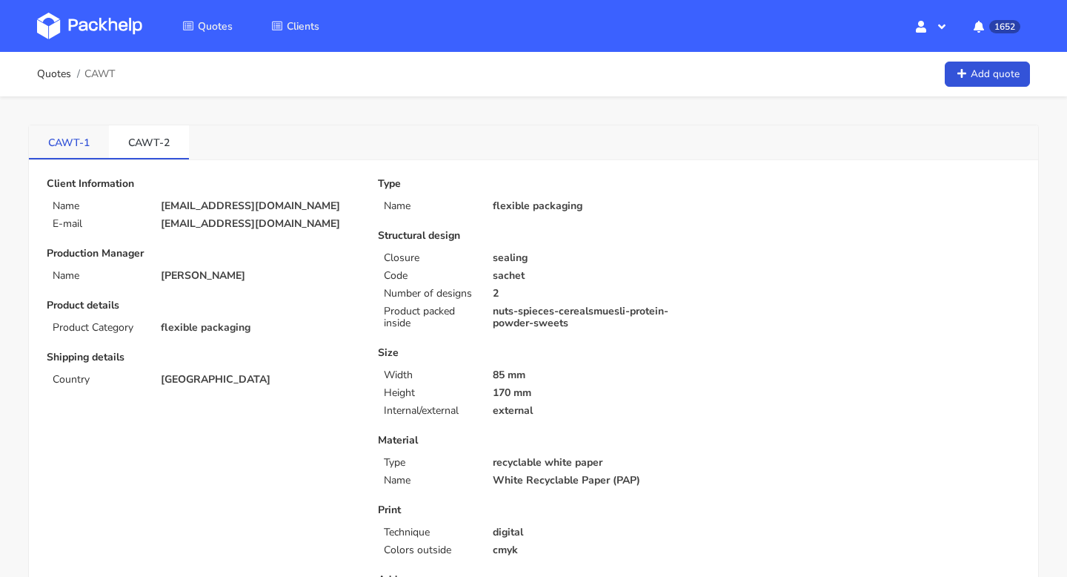
click at [61, 133] on link "CAWT-1" at bounding box center [69, 141] width 80 height 33
click at [150, 145] on link "CAWT-2" at bounding box center [149, 141] width 80 height 33
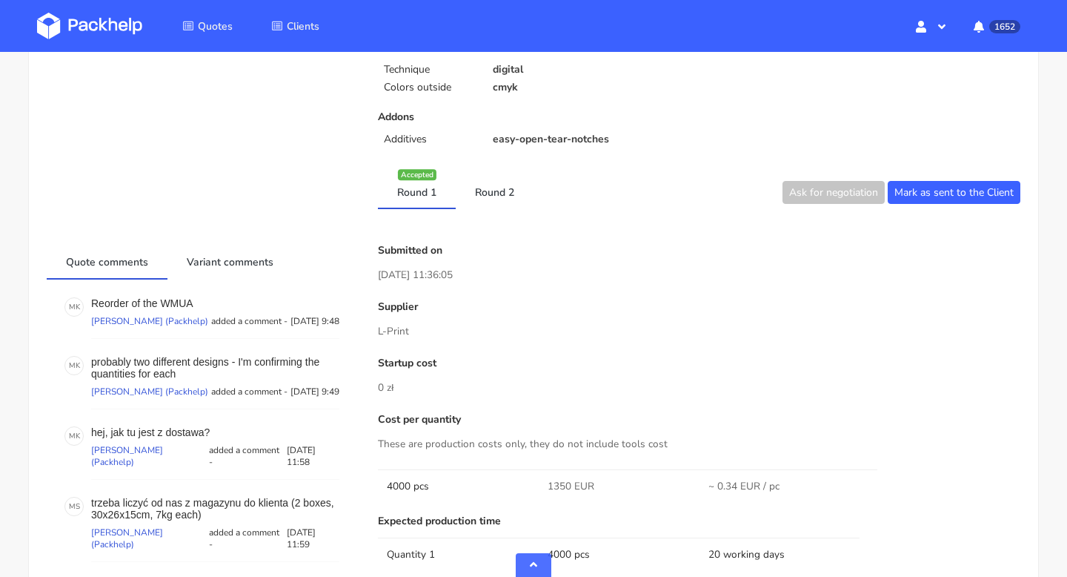
scroll to position [609, 0]
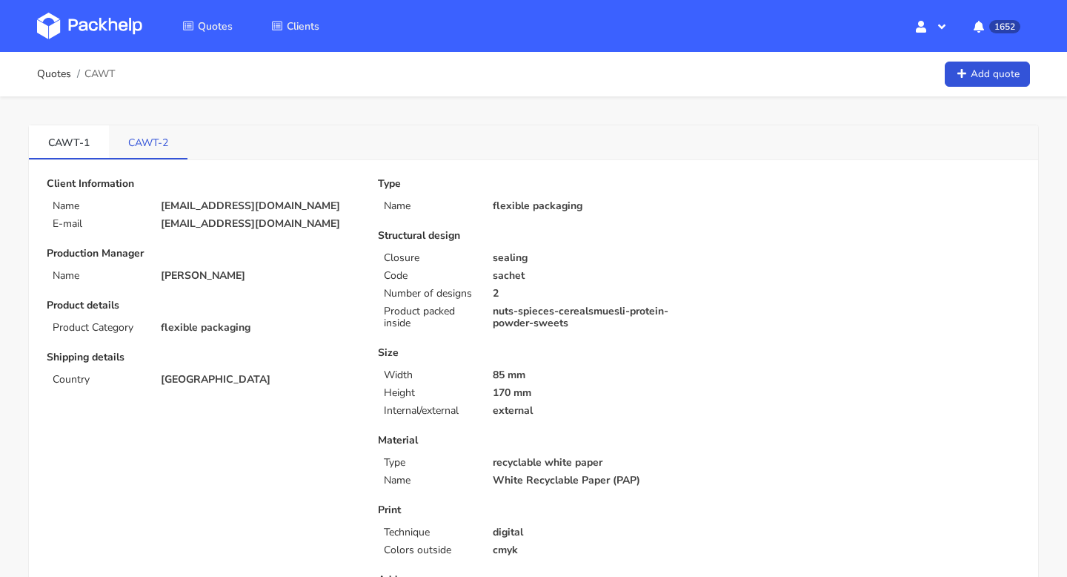
click at [163, 131] on link "CAWT-2" at bounding box center [148, 141] width 79 height 33
click at [150, 144] on link "CAWT-2" at bounding box center [148, 141] width 79 height 33
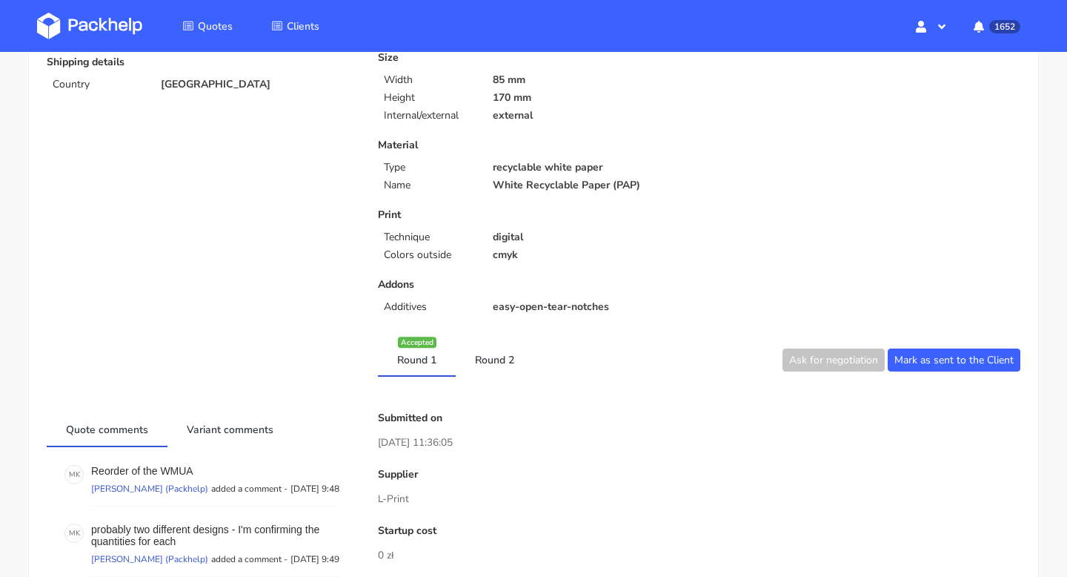
scroll to position [291, 0]
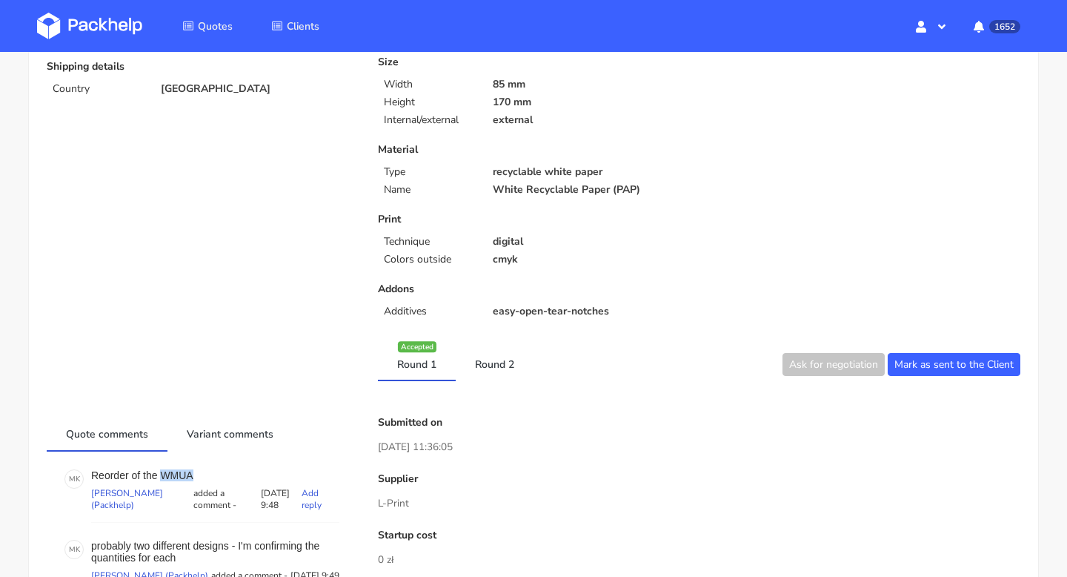
drag, startPoint x: 205, startPoint y: 474, endPoint x: 160, endPoint y: 475, distance: 45.2
click at [160, 475] on p "Reorder of the WMUA" at bounding box center [215, 475] width 248 height 12
copy p "WMUA"
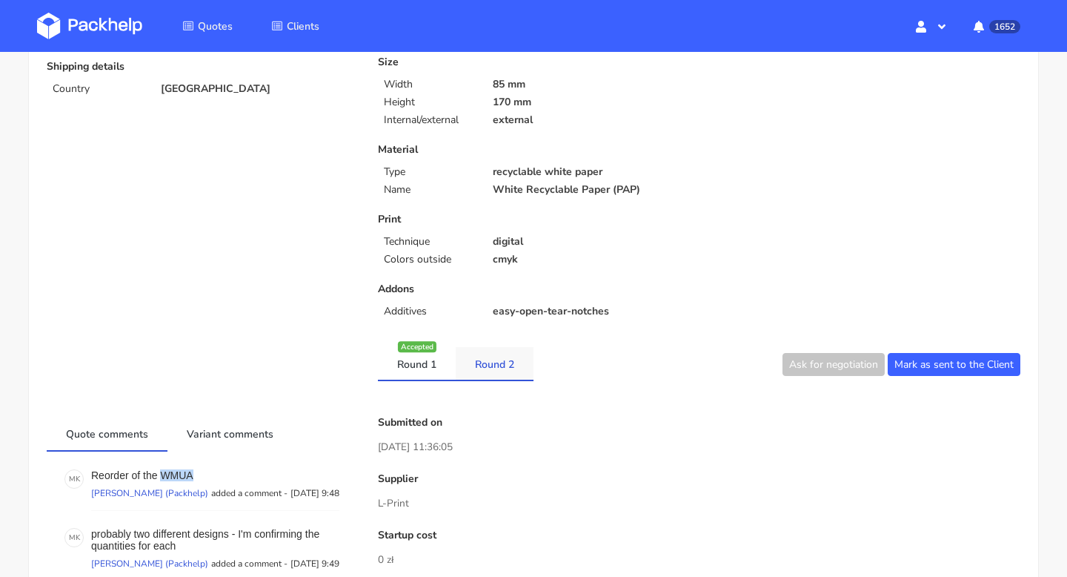
scroll to position [0, 0]
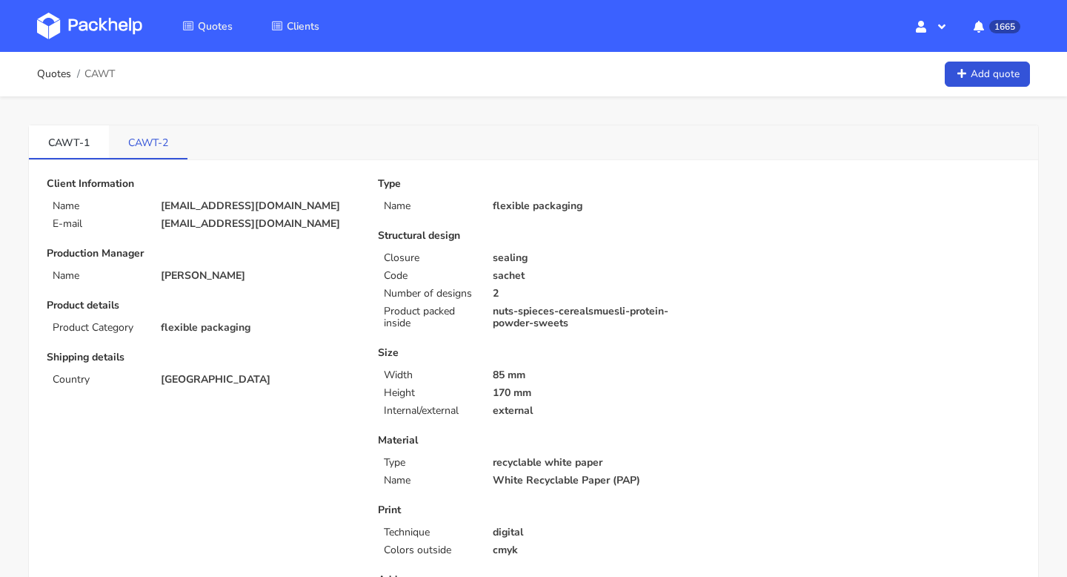
click at [145, 143] on link "CAWT-2" at bounding box center [148, 141] width 79 height 33
click at [61, 141] on link "CAWT-1" at bounding box center [69, 141] width 80 height 33
click at [126, 144] on link "CAWT-2" at bounding box center [149, 141] width 80 height 33
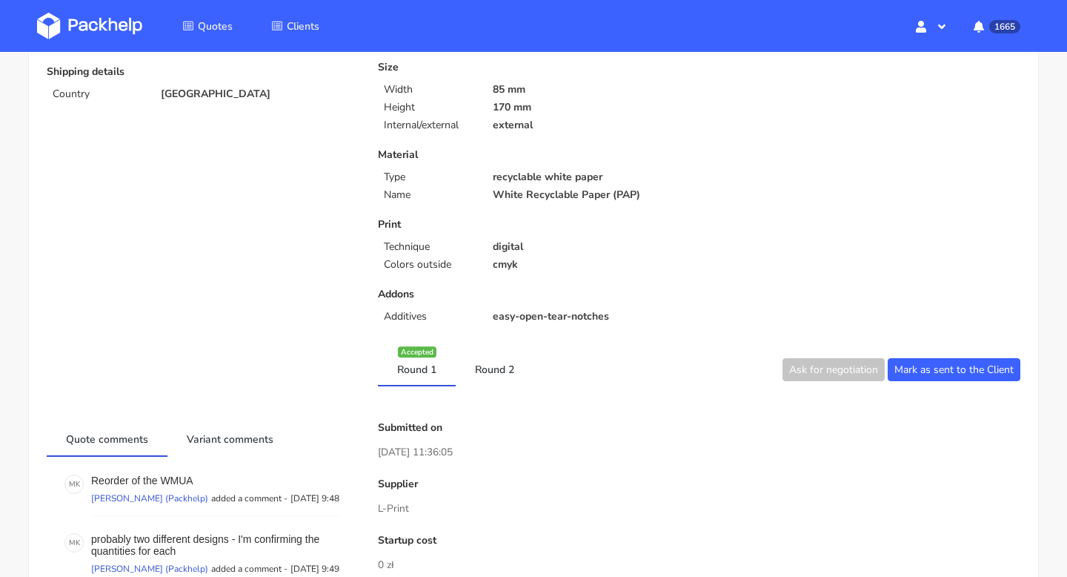
scroll to position [356, 0]
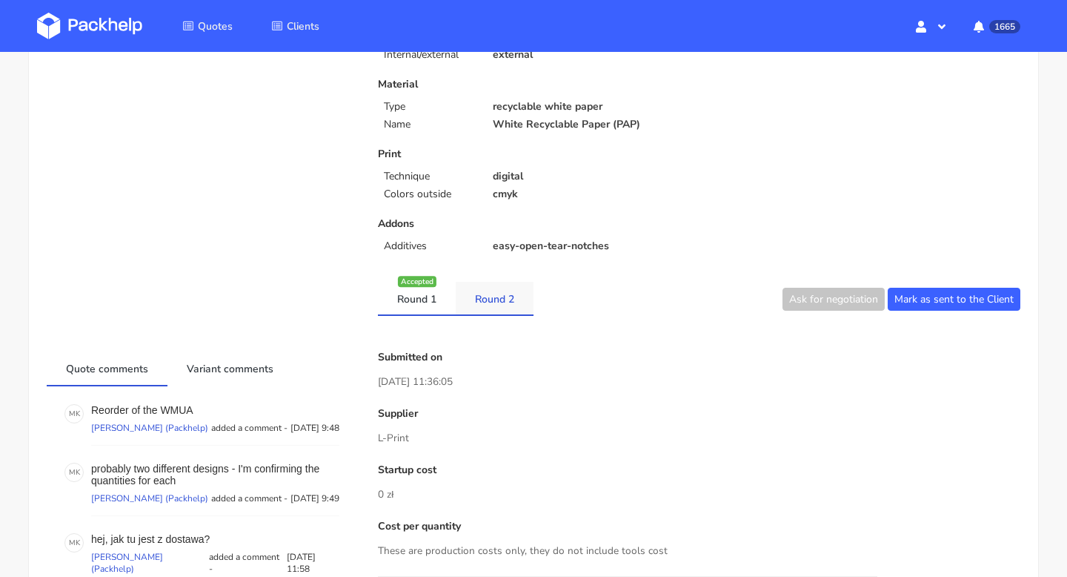
click at [493, 302] on link "Round 2" at bounding box center [495, 298] width 78 height 33
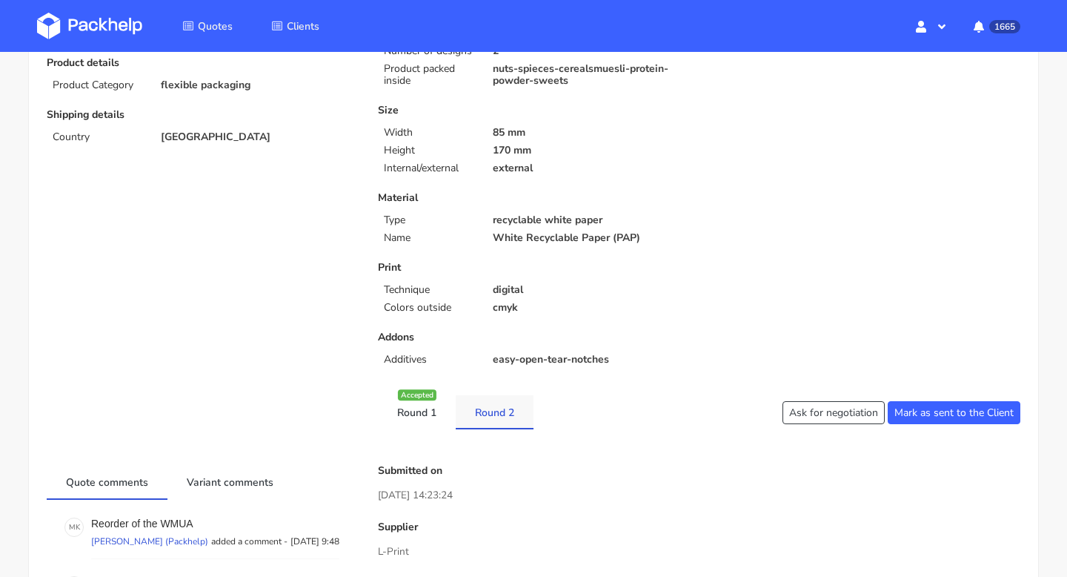
scroll to position [0, 0]
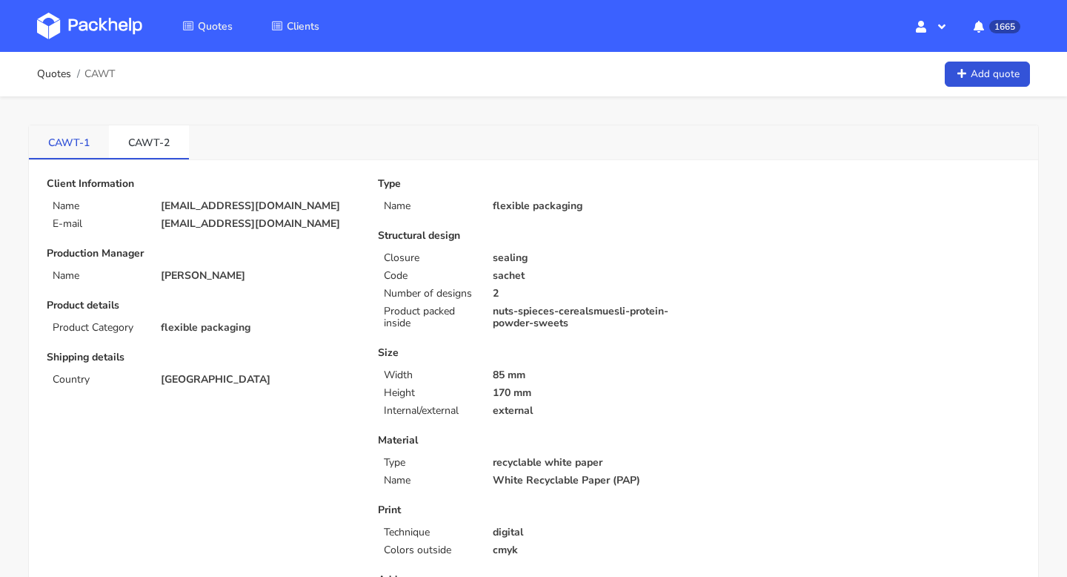
click at [70, 142] on link "CAWT-1" at bounding box center [69, 141] width 80 height 33
drag, startPoint x: 122, startPoint y: 145, endPoint x: 165, endPoint y: 146, distance: 43.0
click at [165, 146] on link "CAWT-2" at bounding box center [149, 141] width 80 height 33
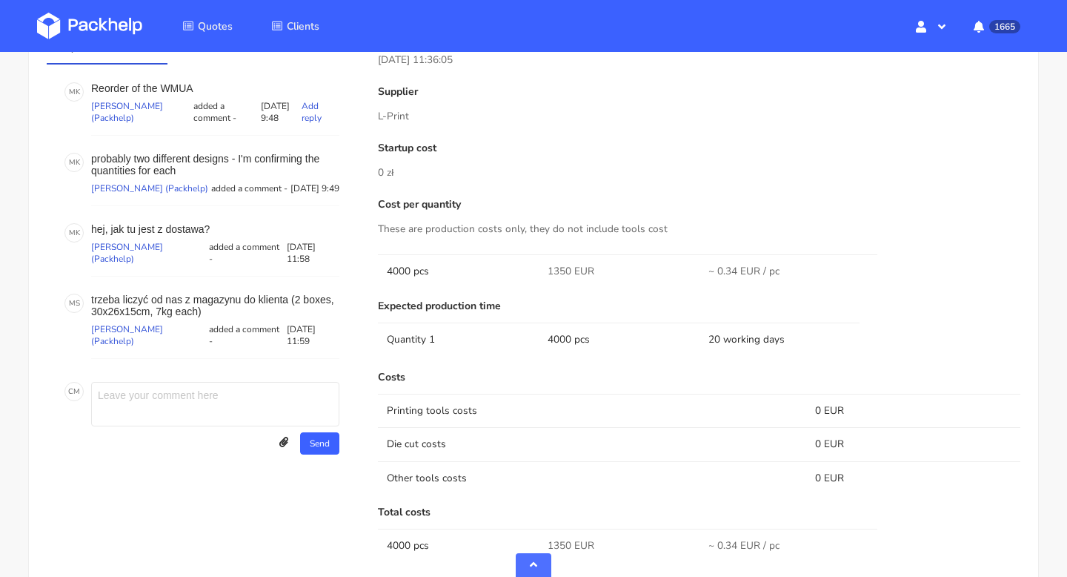
scroll to position [614, 0]
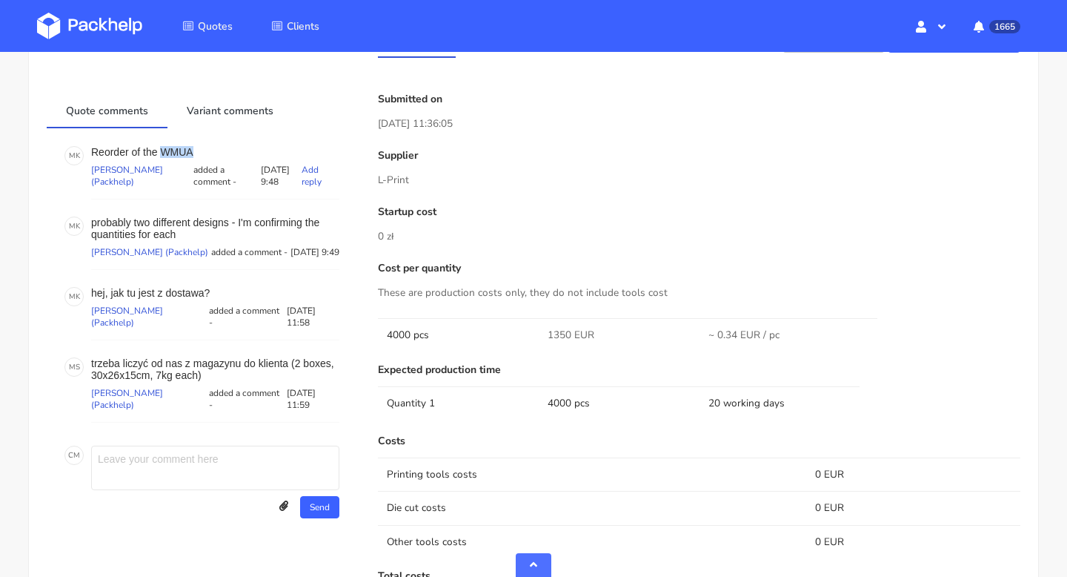
drag, startPoint x: 192, startPoint y: 153, endPoint x: 162, endPoint y: 151, distance: 30.4
click at [162, 151] on p "Reorder of the WMUA" at bounding box center [215, 152] width 248 height 12
copy p "WMUA"
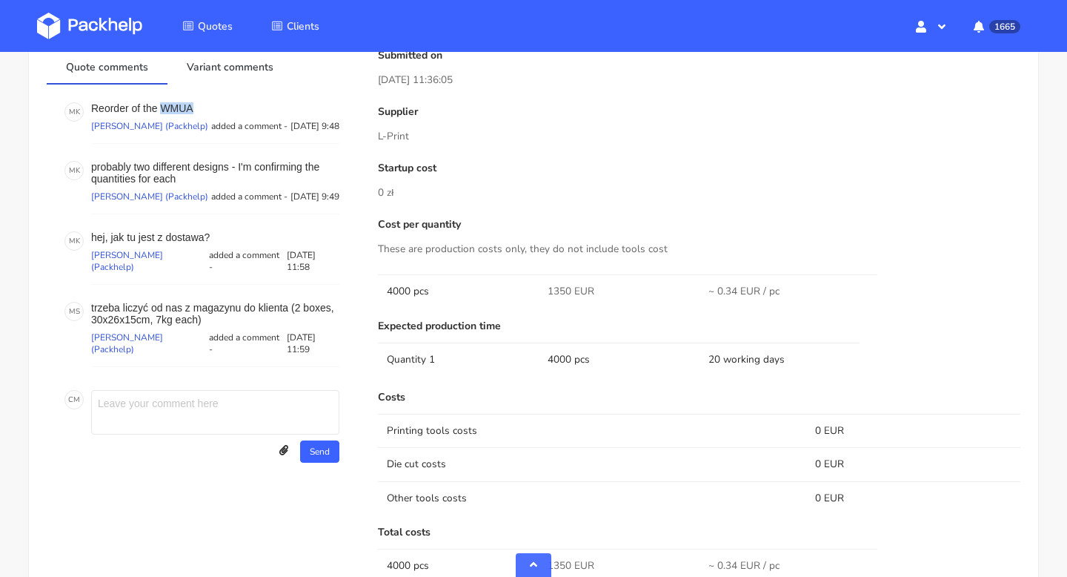
scroll to position [627, 0]
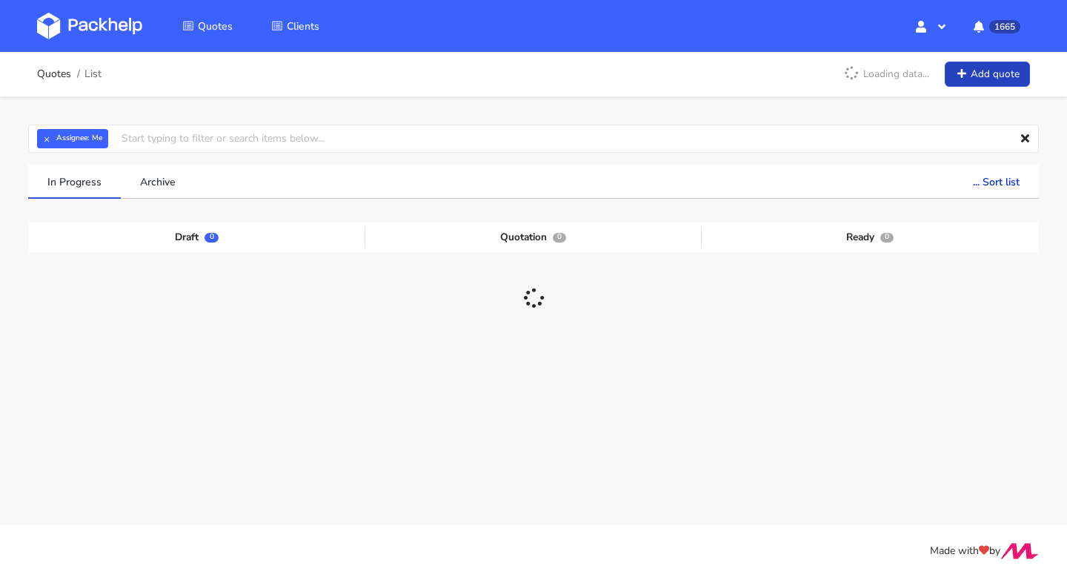
click at [971, 78] on link "Add quote" at bounding box center [987, 75] width 85 height 26
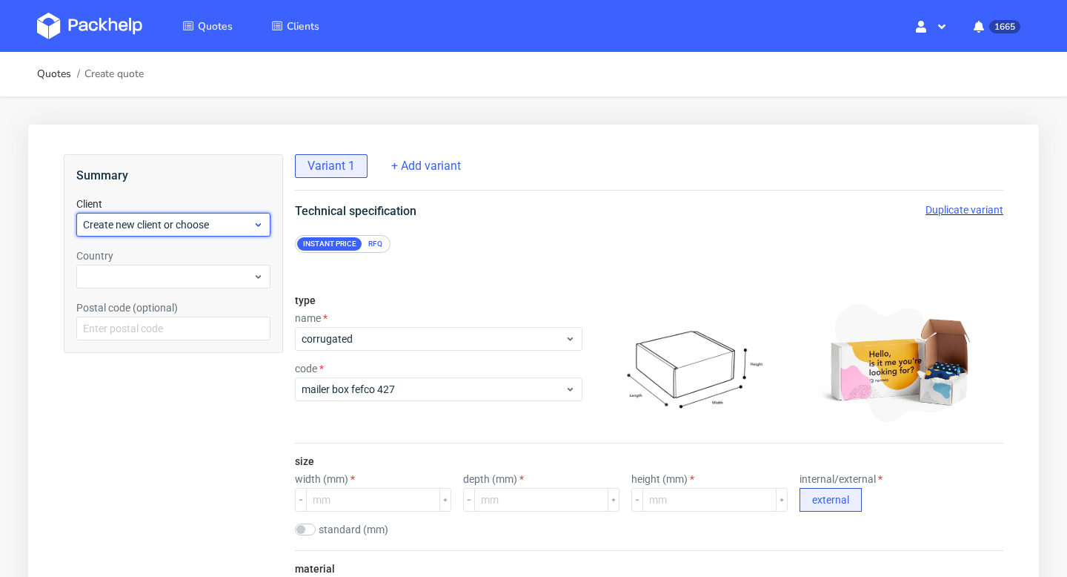
click at [196, 228] on span "Create new client or choose" at bounding box center [168, 224] width 170 height 15
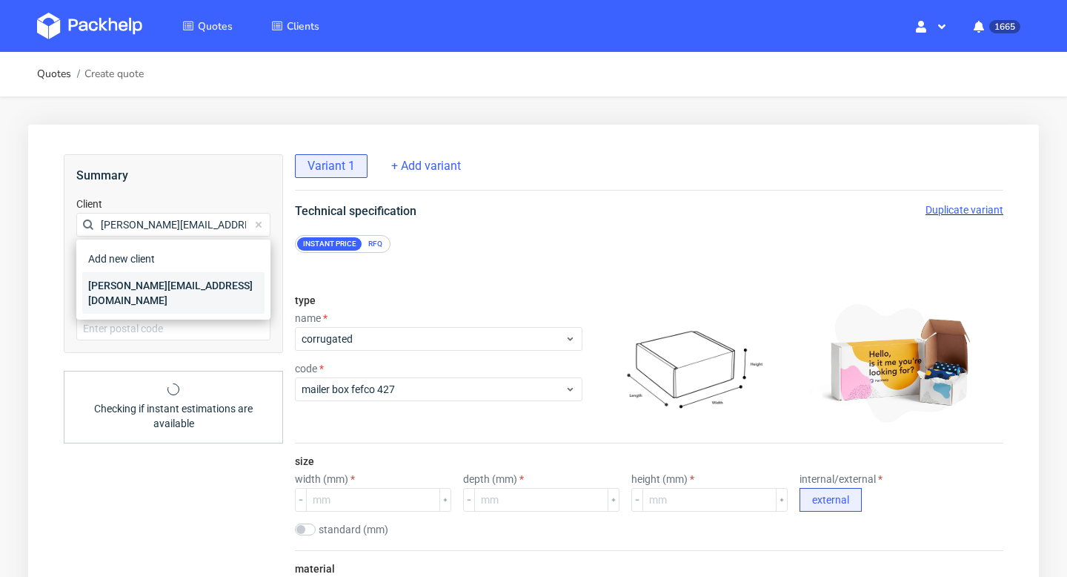
type input "[PERSON_NAME][EMAIL_ADDRESS][DOMAIN_NAME]"
click at [145, 281] on div "[PERSON_NAME][EMAIL_ADDRESS][DOMAIN_NAME]" at bounding box center [173, 293] width 182 height 42
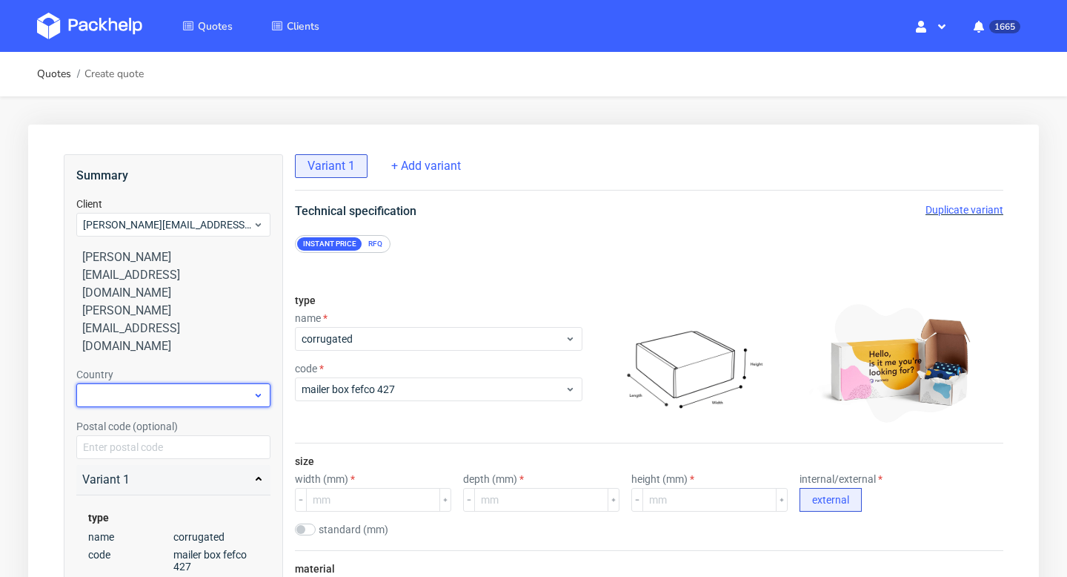
click at [138, 383] on div at bounding box center [173, 395] width 194 height 24
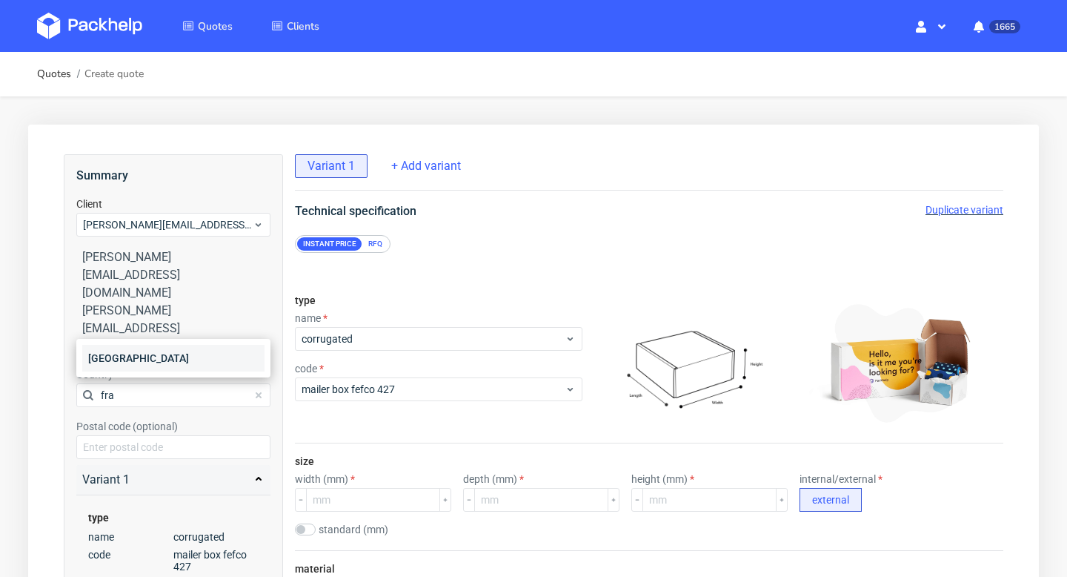
type input "fra"
click at [125, 359] on div "[GEOGRAPHIC_DATA]" at bounding box center [173, 358] width 182 height 27
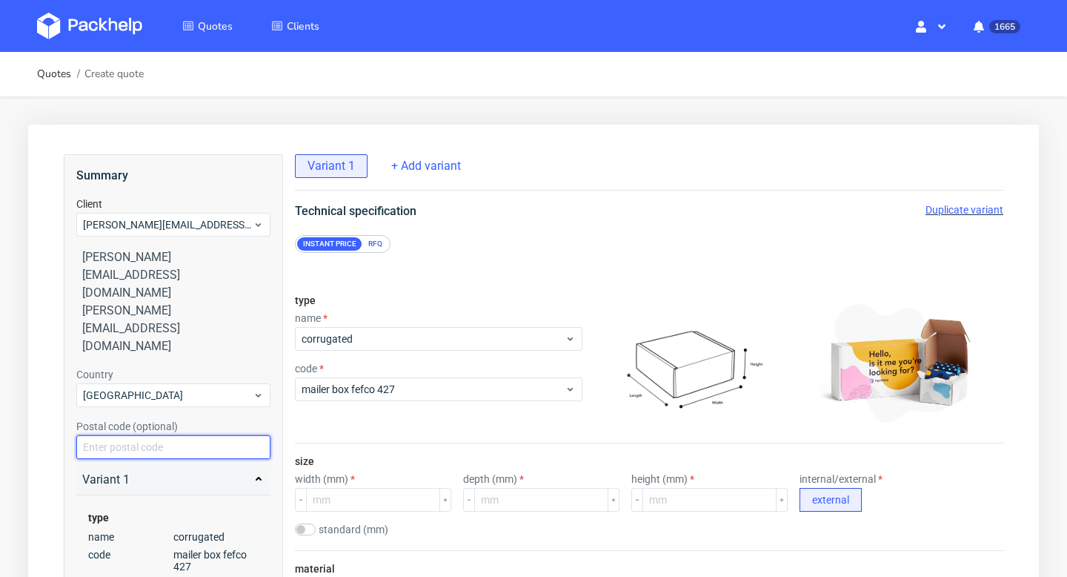
click at [133, 435] on input "text" at bounding box center [173, 447] width 194 height 24
paste input "06130"
type input "06130"
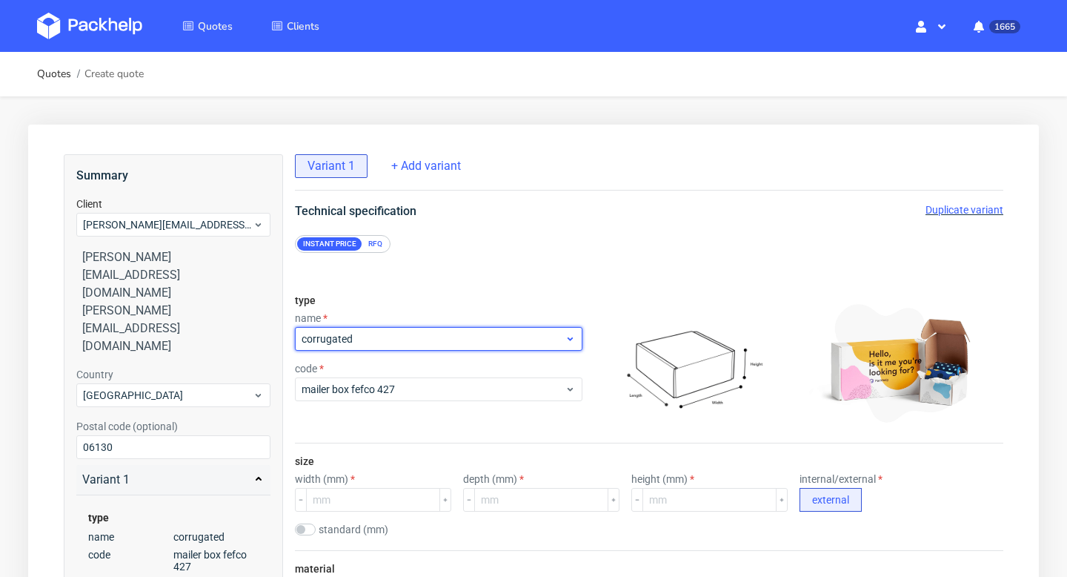
click at [361, 350] on div "corrugated" at bounding box center [439, 339] width 288 height 24
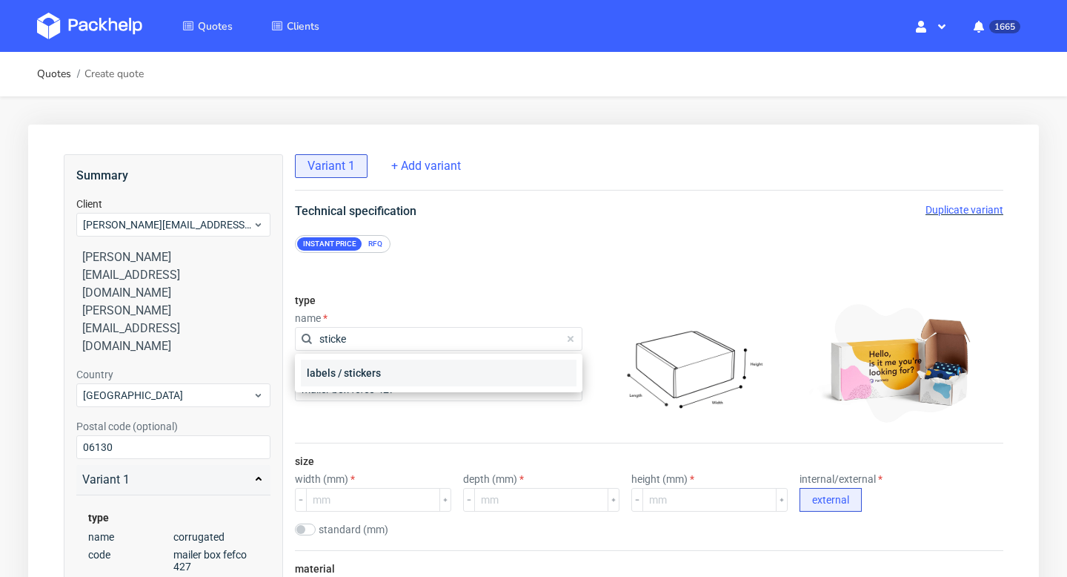
type input "sticke"
click at [346, 377] on div "labels / stickers" at bounding box center [439, 372] width 276 height 27
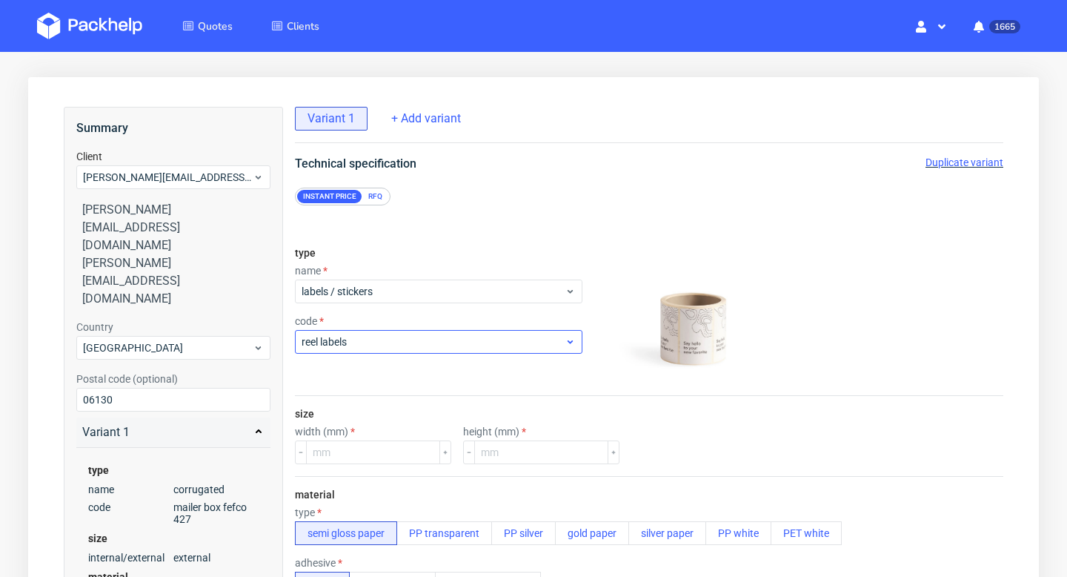
scroll to position [124, 0]
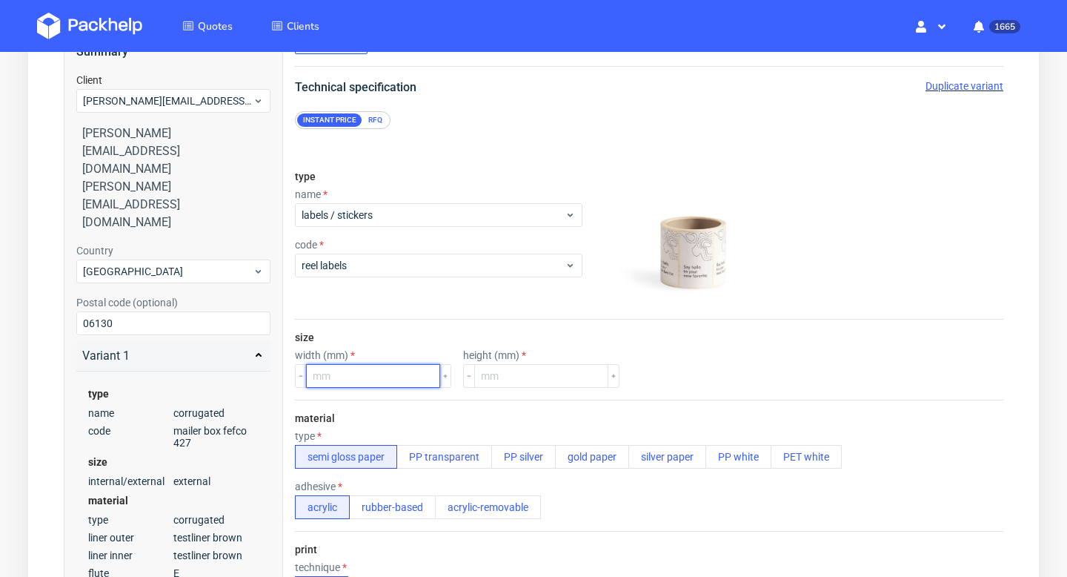
click at [360, 376] on input "number" at bounding box center [373, 376] width 134 height 24
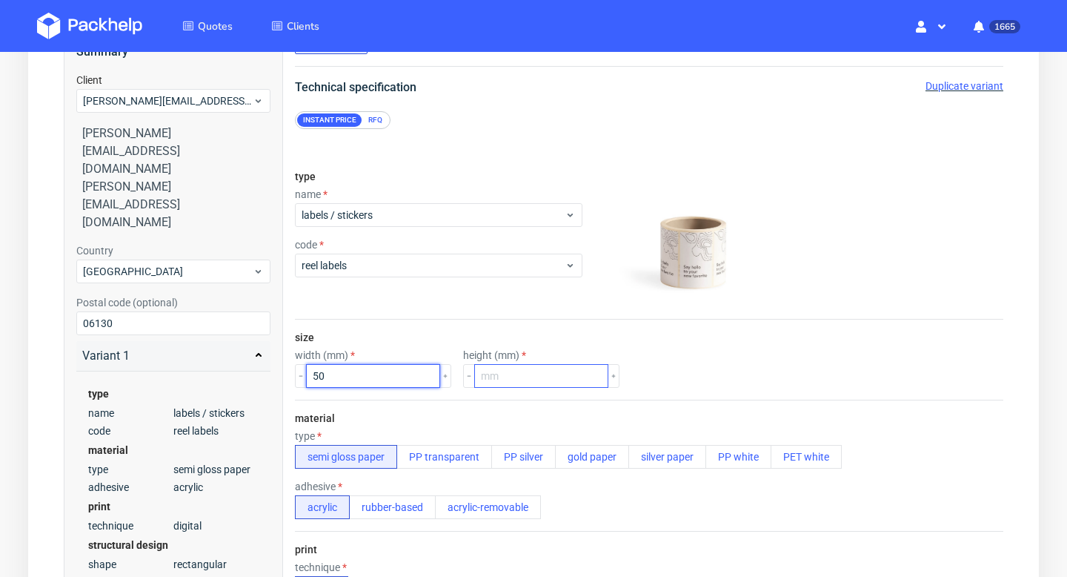
type input "50"
click at [504, 378] on input "number" at bounding box center [541, 376] width 134 height 24
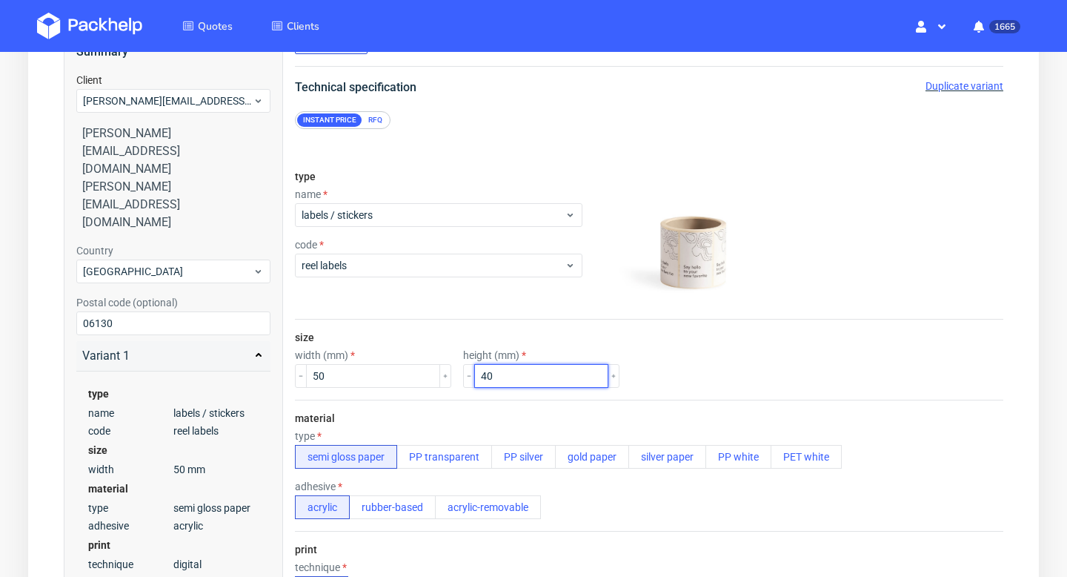
type input "40"
click at [505, 415] on div "material type semi gloss paper PP transparent PP silver gold paper silver paper…" at bounding box center [649, 464] width 709 height 131
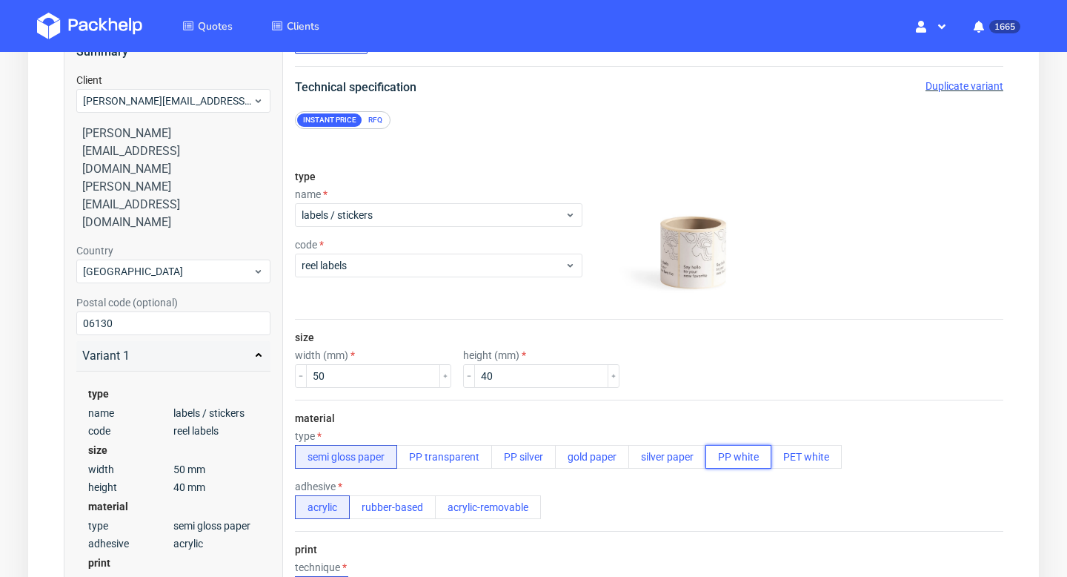
click at [758, 459] on button "PP white" at bounding box center [739, 457] width 66 height 24
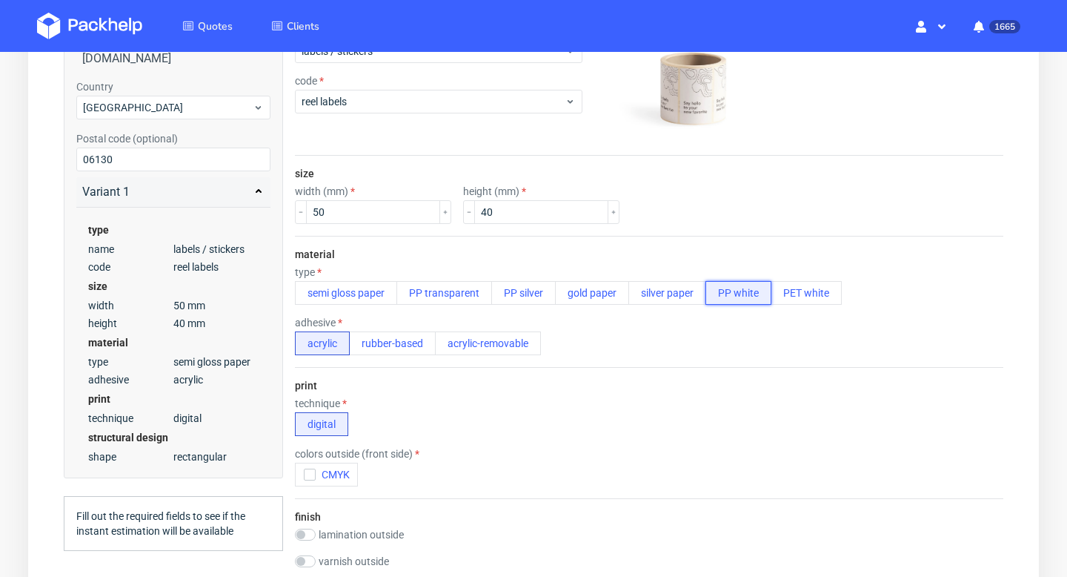
scroll to position [319, 0]
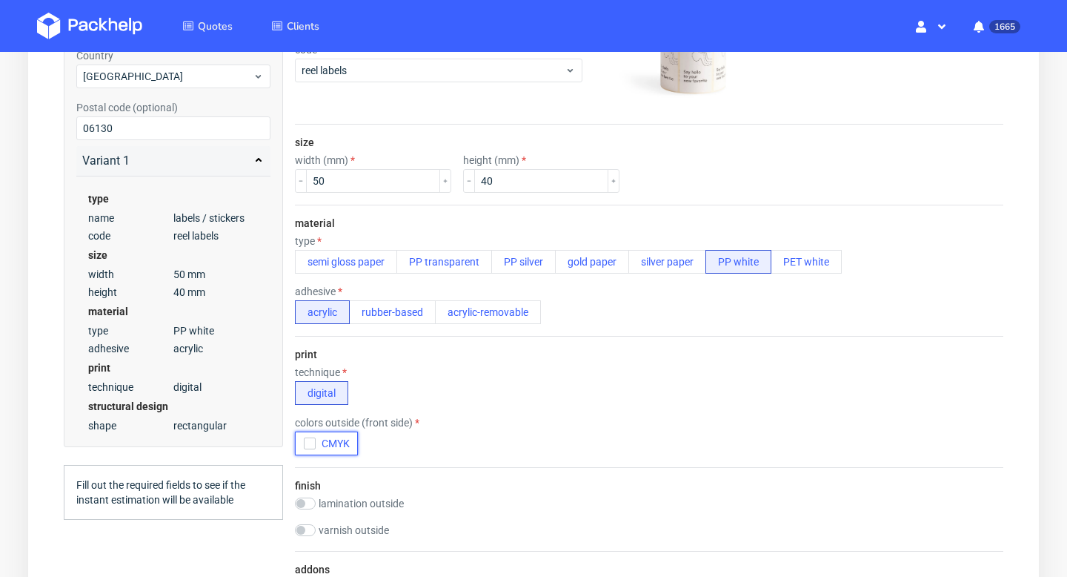
click at [311, 445] on icon "button" at bounding box center [310, 443] width 10 height 10
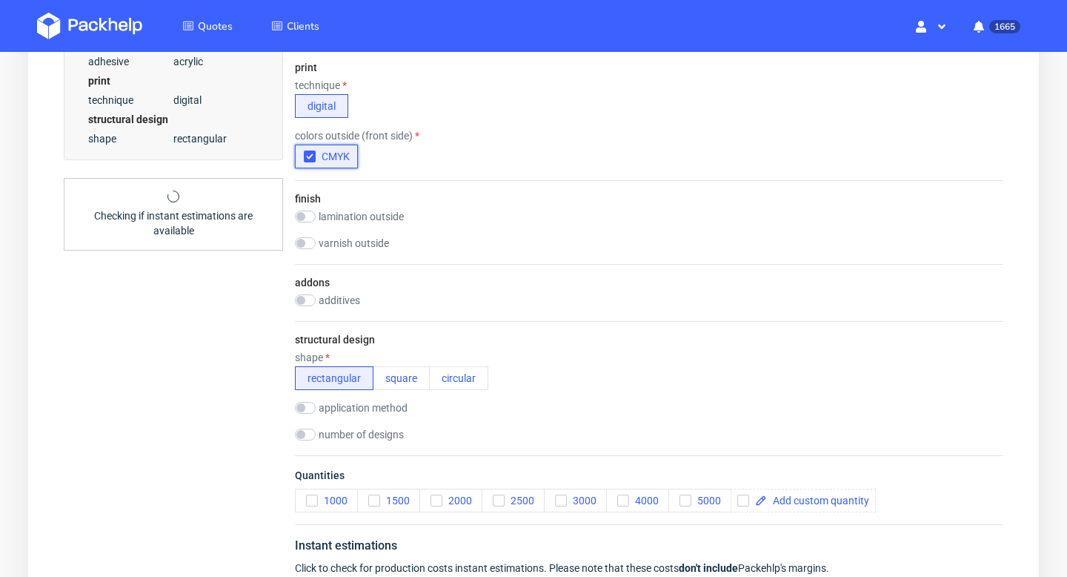
scroll to position [646, 0]
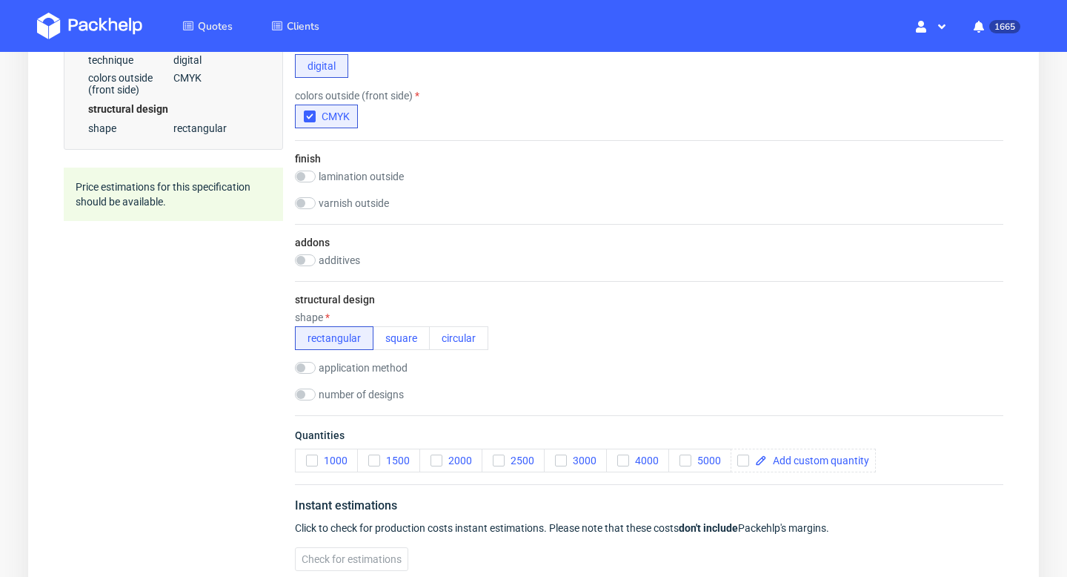
click at [344, 370] on label "application method" at bounding box center [363, 368] width 89 height 12
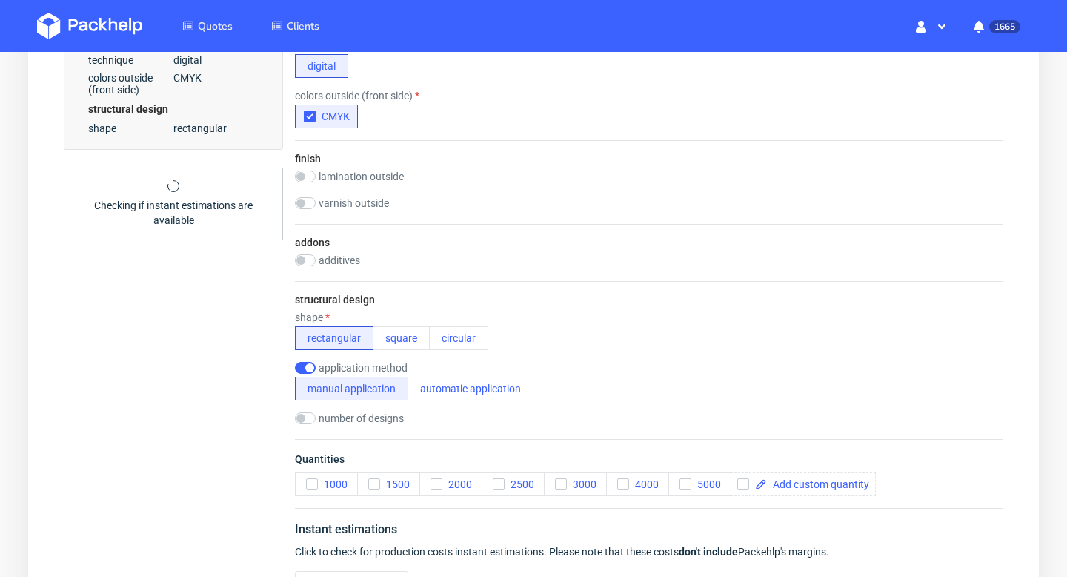
click at [344, 370] on label "application method" at bounding box center [363, 368] width 89 height 12
checkbox input "false"
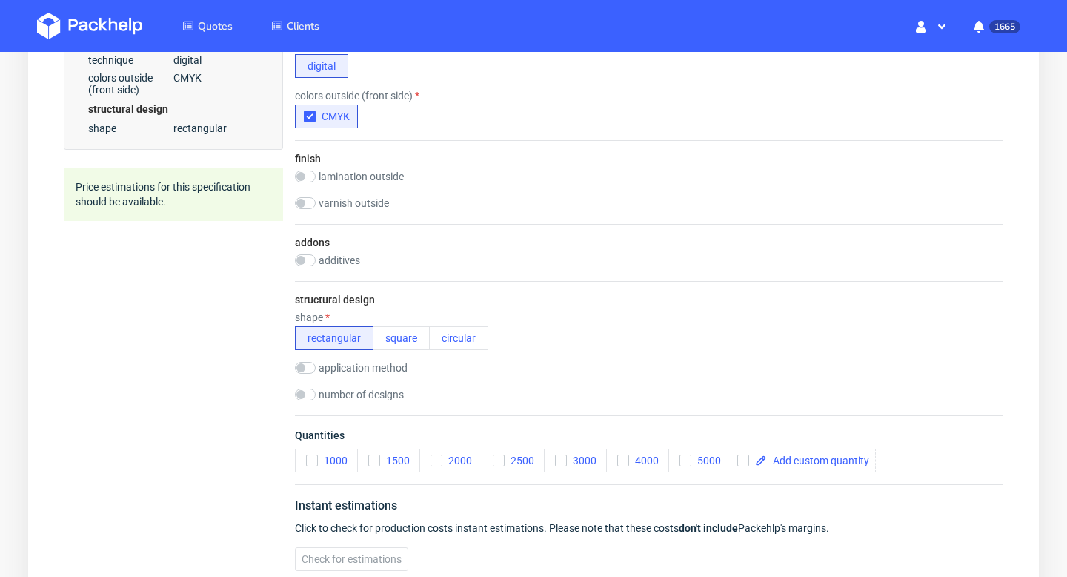
click at [355, 262] on label "additives" at bounding box center [340, 260] width 42 height 12
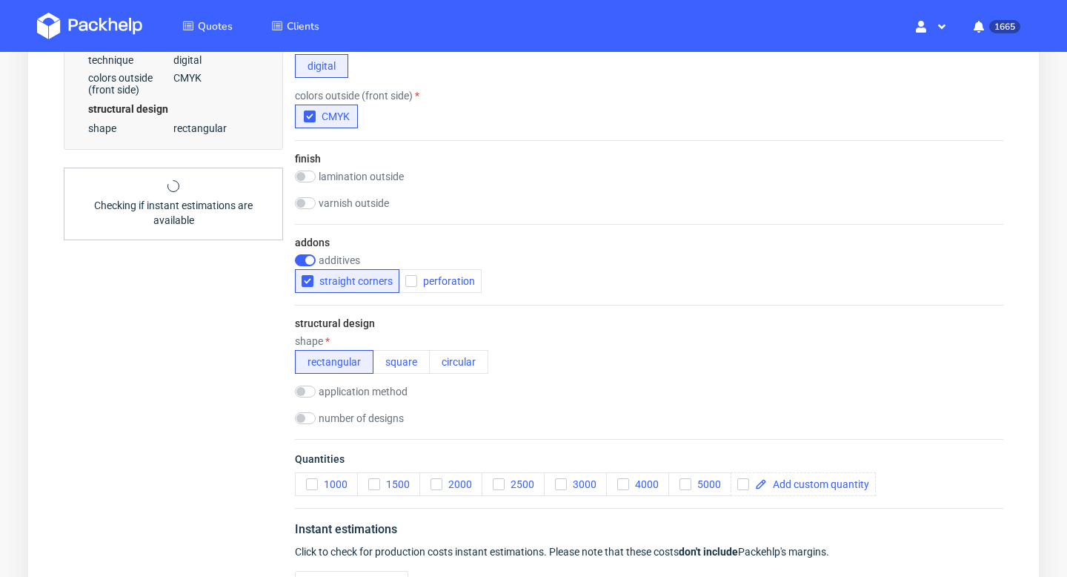
click at [351, 259] on label "additives" at bounding box center [340, 260] width 42 height 12
checkbox input "false"
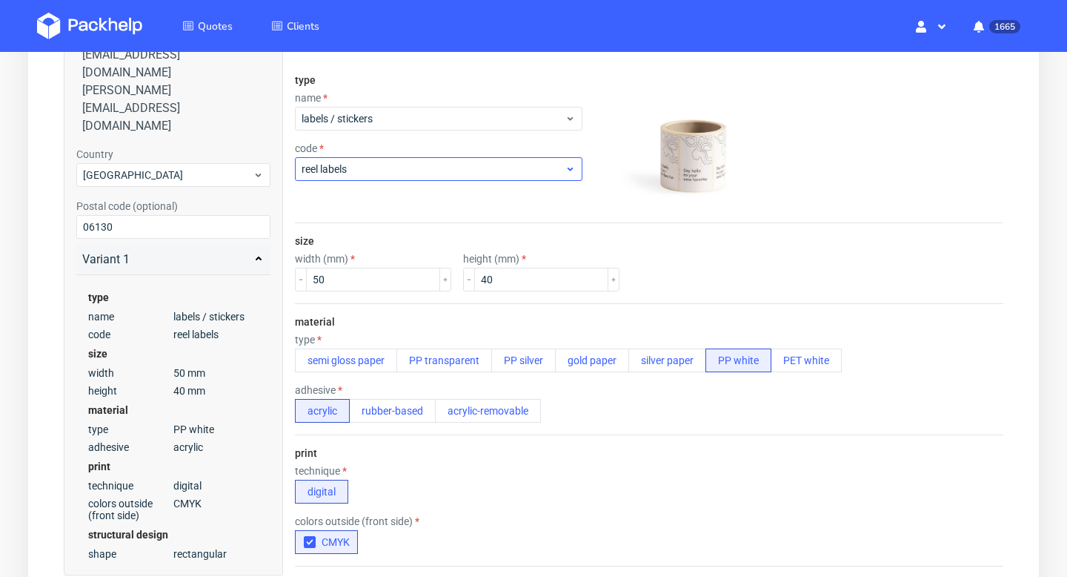
scroll to position [156, 0]
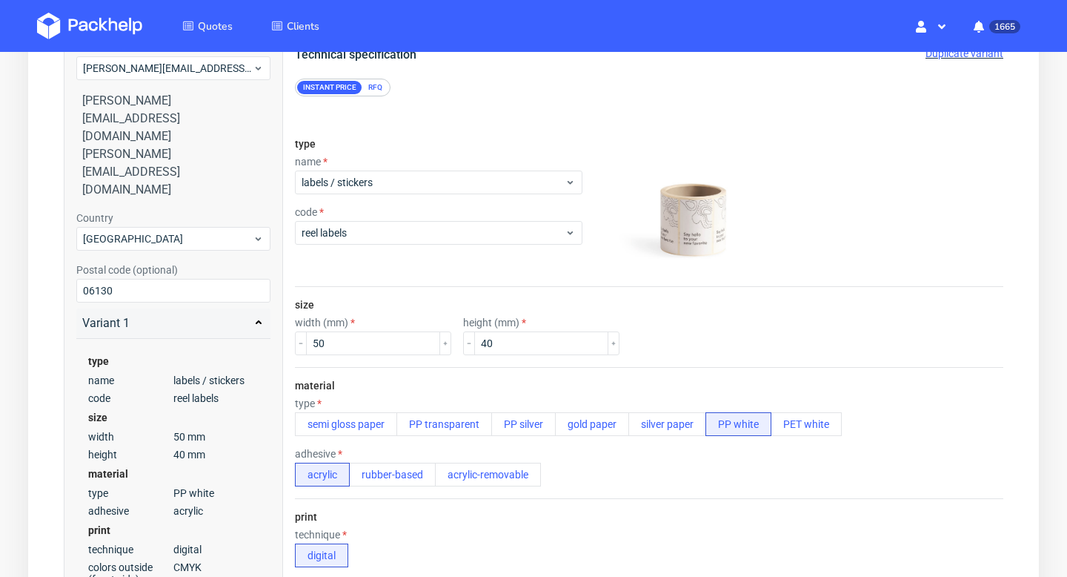
click at [379, 88] on div "RFQ" at bounding box center [375, 87] width 26 height 13
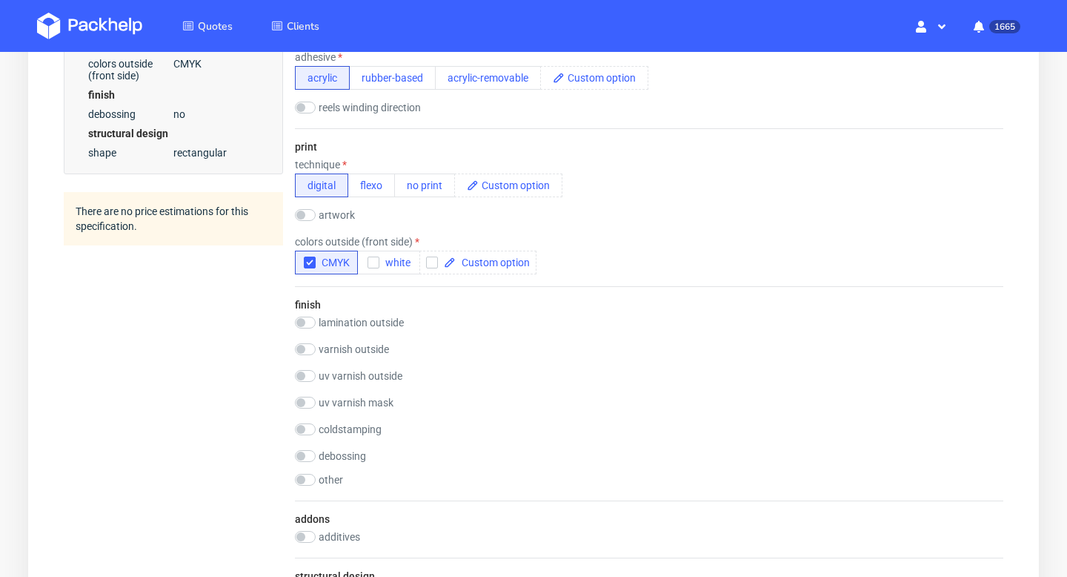
scroll to position [775, 0]
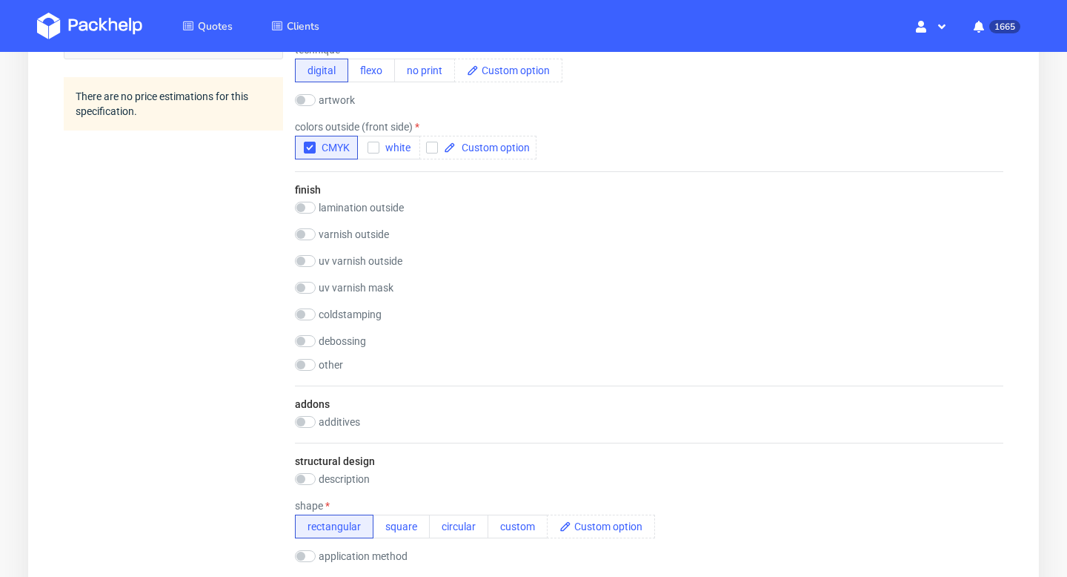
click at [336, 340] on label "debossing" at bounding box center [342, 341] width 47 height 12
checkbox input "true"
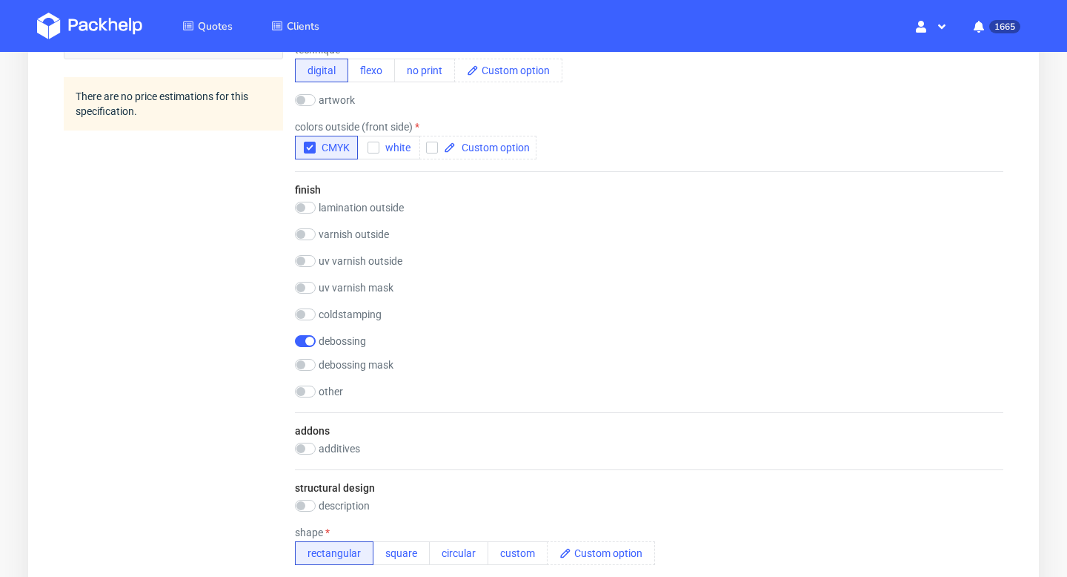
click at [330, 313] on label "coldstamping" at bounding box center [350, 314] width 63 height 12
checkbox input "true"
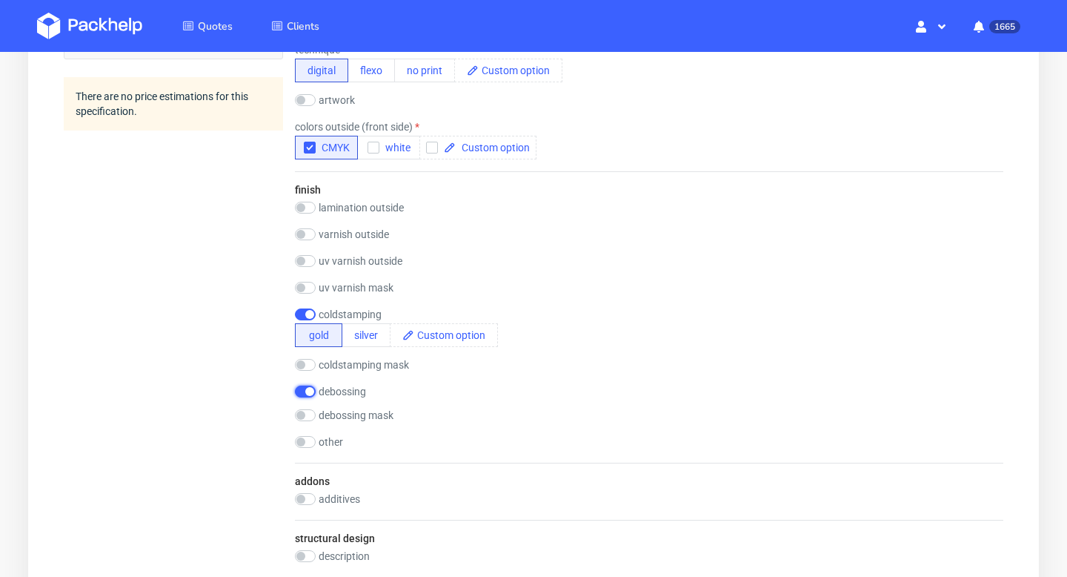
click at [308, 391] on input "checkbox" at bounding box center [305, 391] width 21 height 12
checkbox input "false"
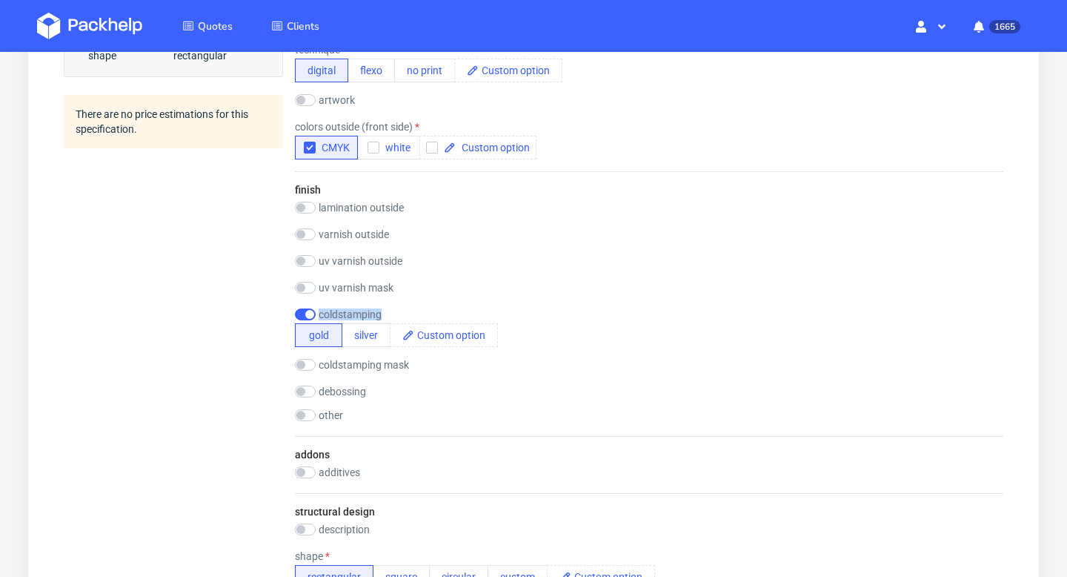
drag, startPoint x: 394, startPoint y: 314, endPoint x: 320, endPoint y: 313, distance: 74.1
click at [320, 313] on div "coldstamping" at bounding box center [396, 314] width 203 height 12
copy label "coldstamping"
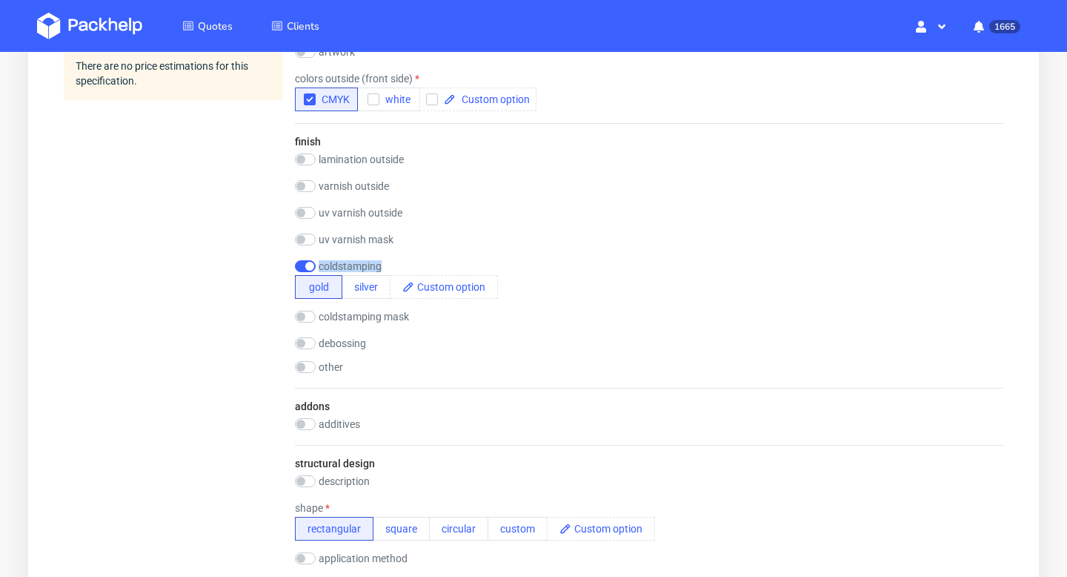
scroll to position [852, 0]
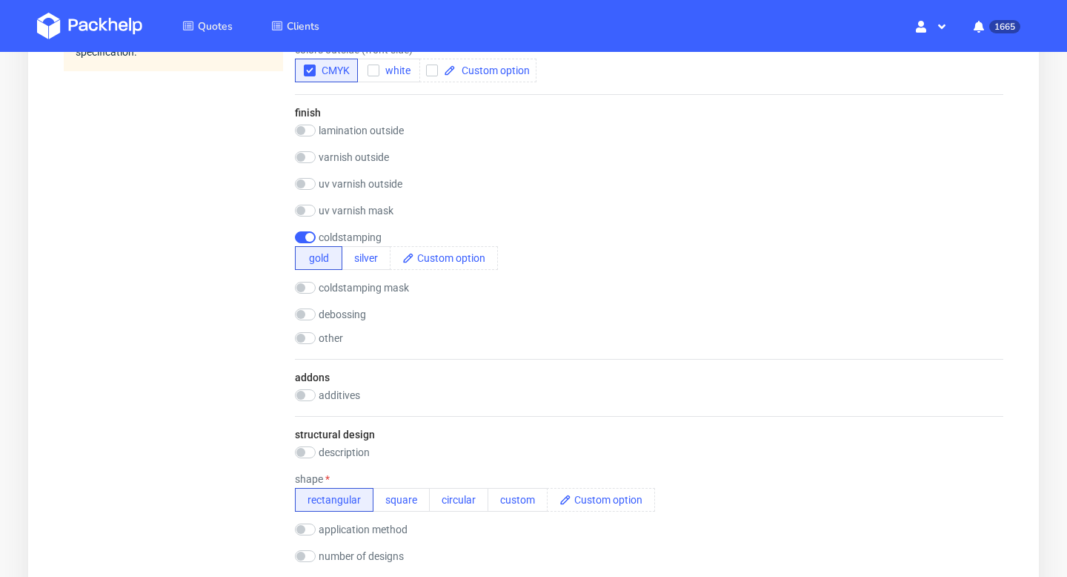
click at [348, 291] on label "coldstamping mask" at bounding box center [364, 288] width 90 height 12
checkbox input "true"
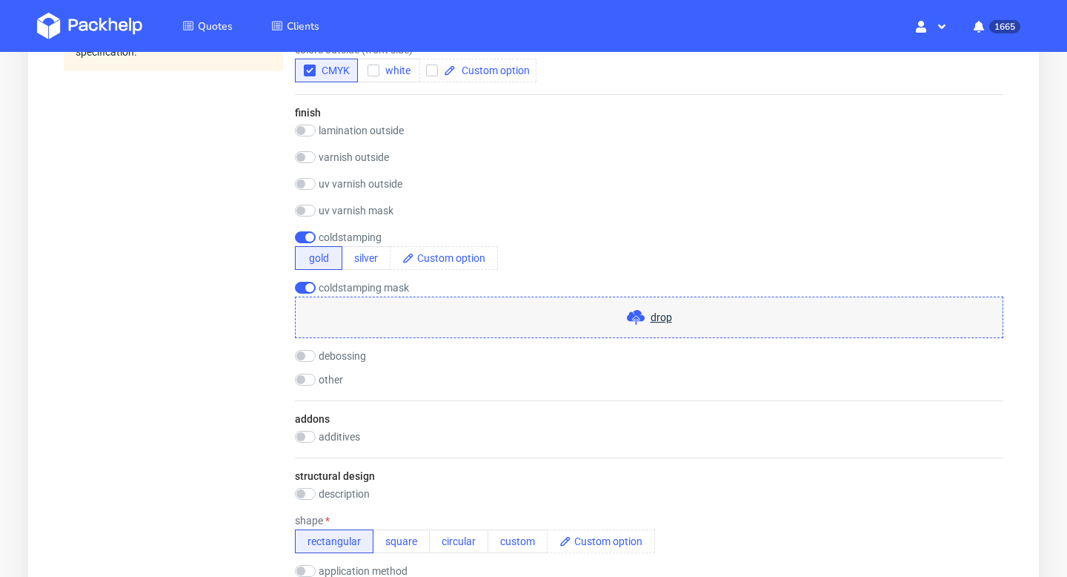
click at [661, 318] on span "drop" at bounding box center [661, 317] width 21 height 15
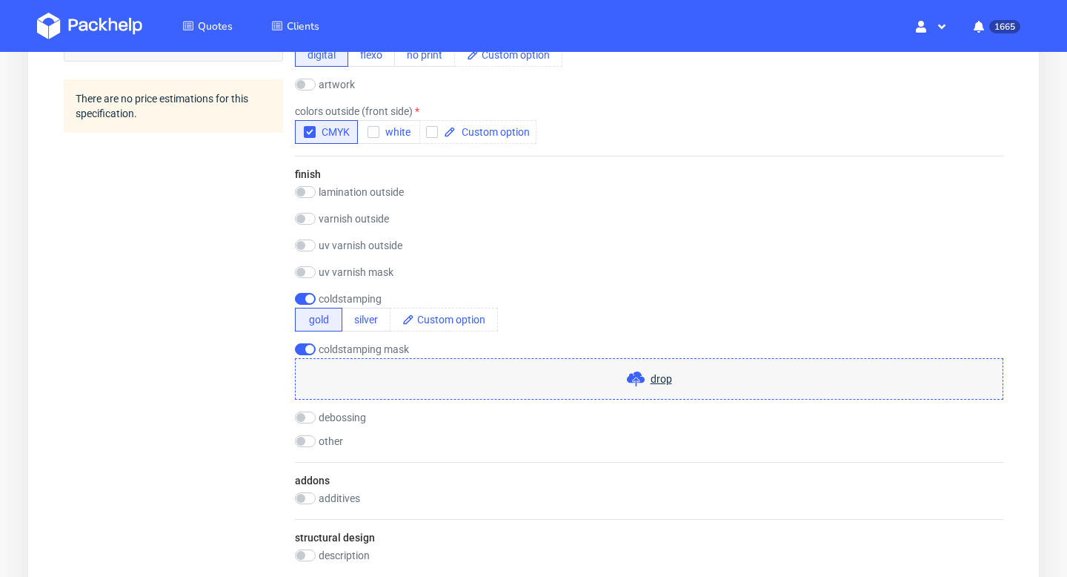
scroll to position [0, 0]
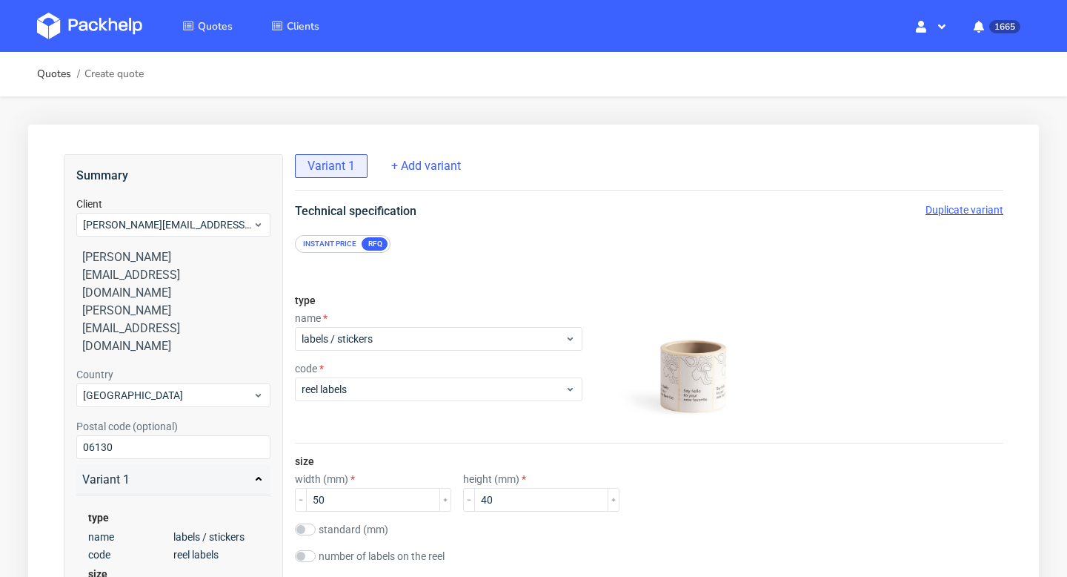
click at [964, 208] on span "Duplicate variant" at bounding box center [965, 210] width 78 height 12
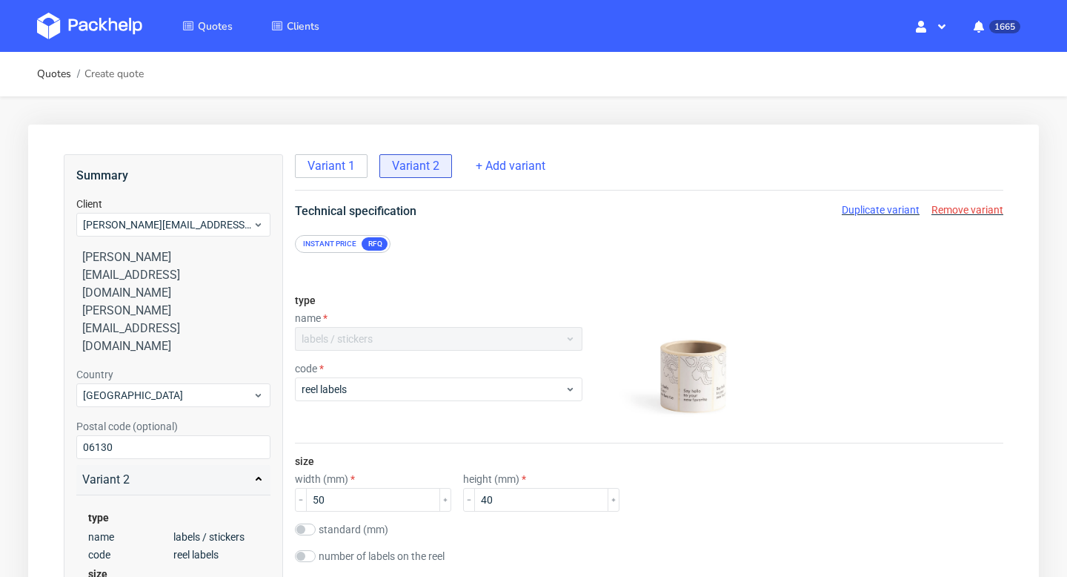
click at [957, 206] on span "Remove variant" at bounding box center [968, 210] width 72 height 12
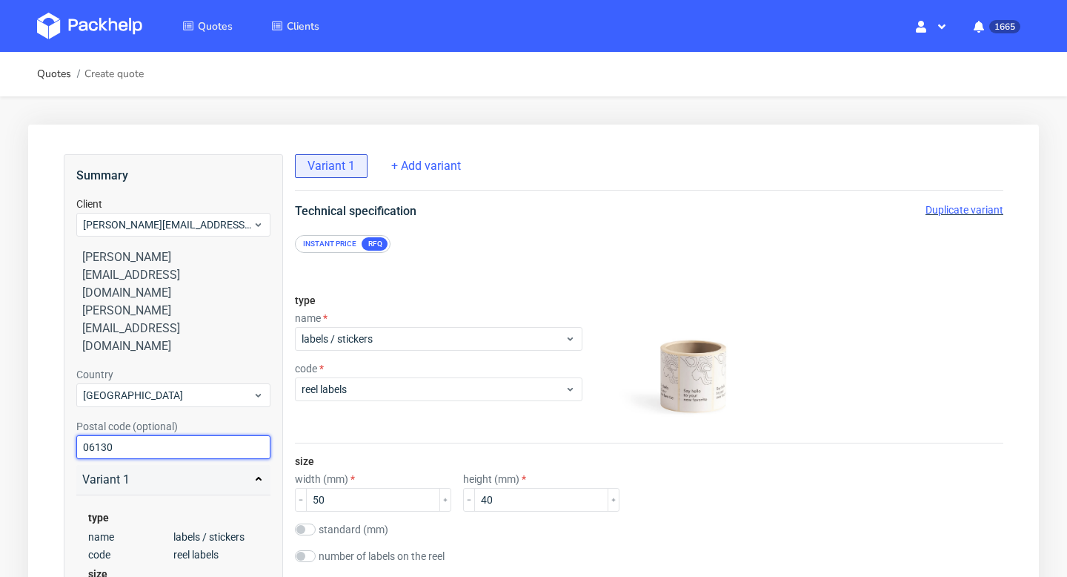
click at [170, 435] on input "06130" at bounding box center [173, 447] width 194 height 24
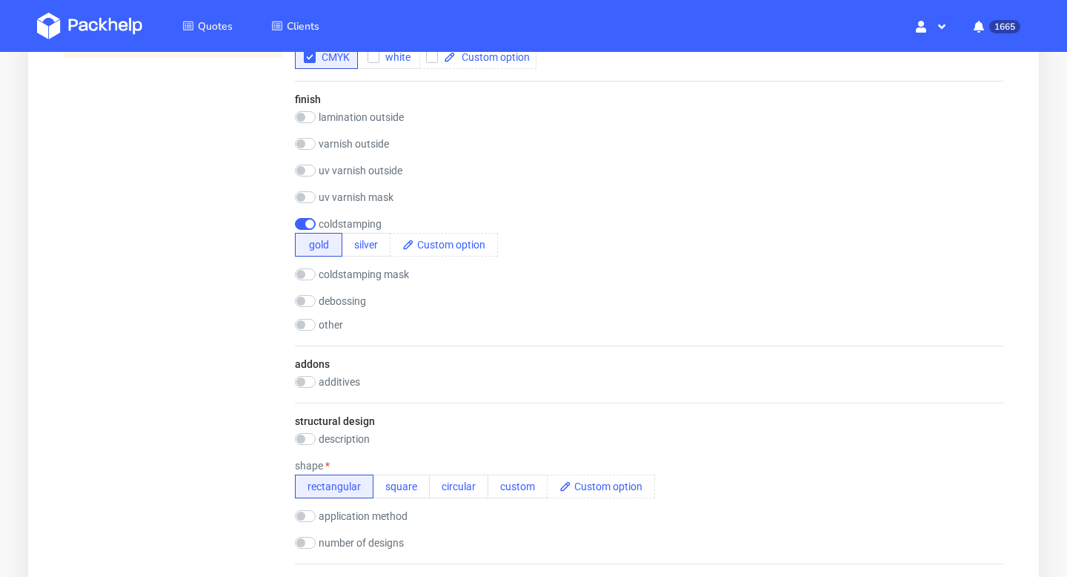
scroll to position [866, 0]
click at [371, 145] on label "varnish outside" at bounding box center [354, 143] width 70 height 12
checkbox input "true"
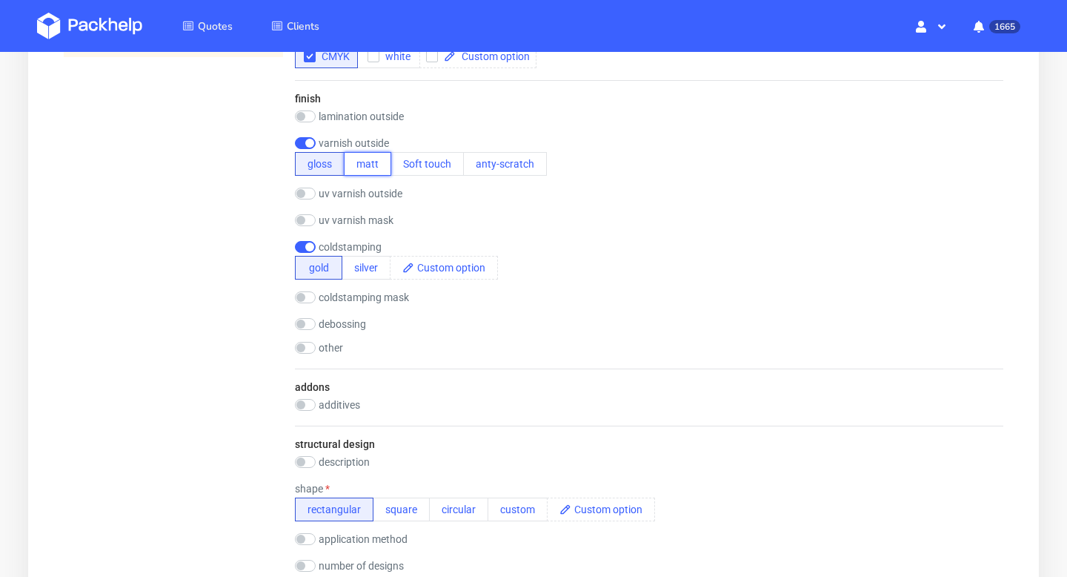
click at [368, 167] on button "matt" at bounding box center [367, 164] width 47 height 24
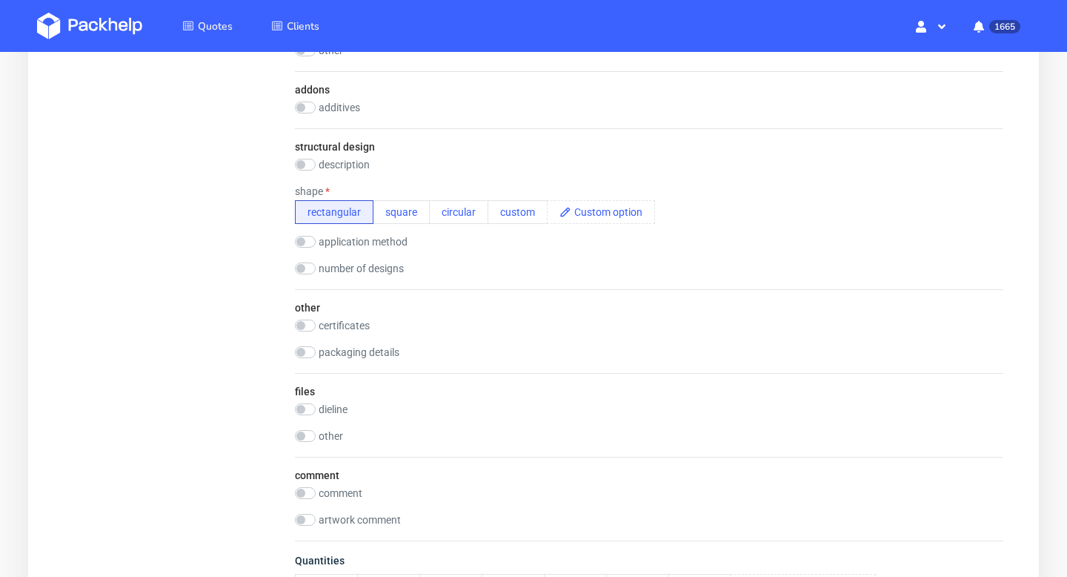
scroll to position [1186, 0]
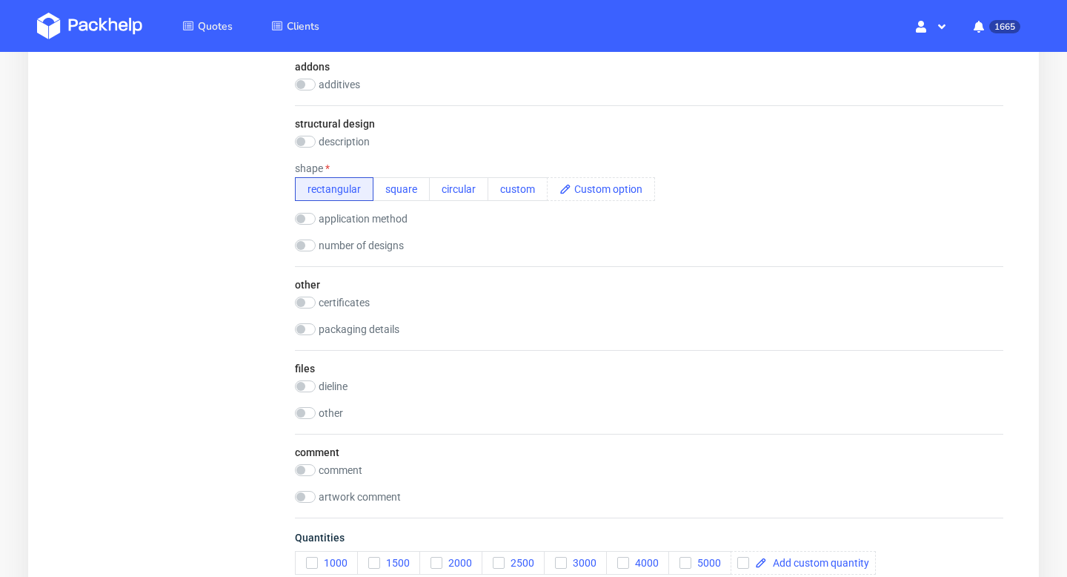
click at [355, 142] on label "description" at bounding box center [344, 142] width 51 height 12
checkbox input "true"
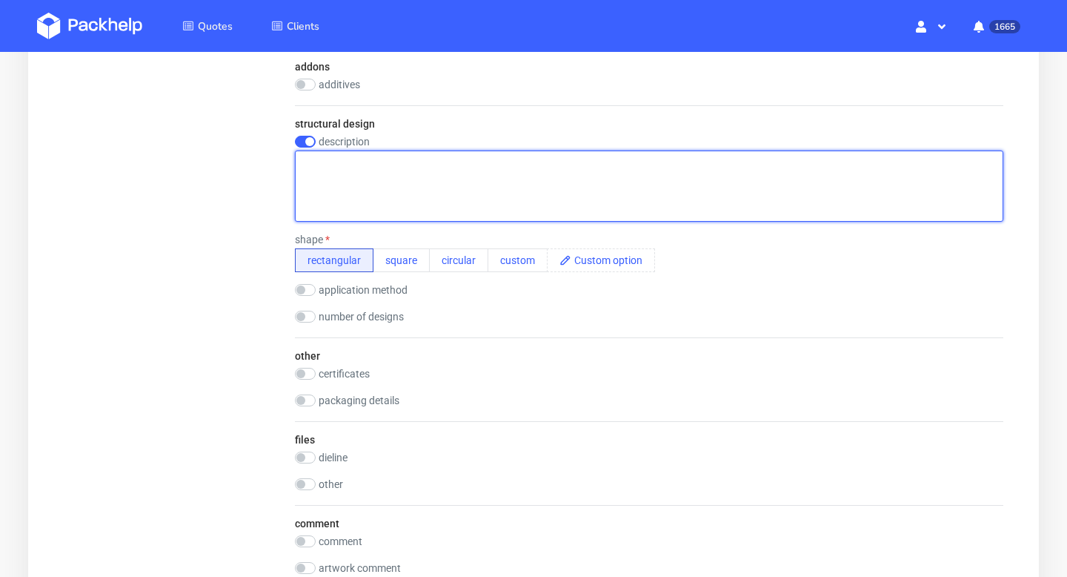
click at [379, 206] on textarea at bounding box center [649, 185] width 709 height 71
paste textarea "black matte background with hot foil stamped logo delivery in mandrin"
click at [306, 165] on textarea "black matte background with hot foil stamped logo delivery in mandrin" at bounding box center [649, 185] width 709 height 71
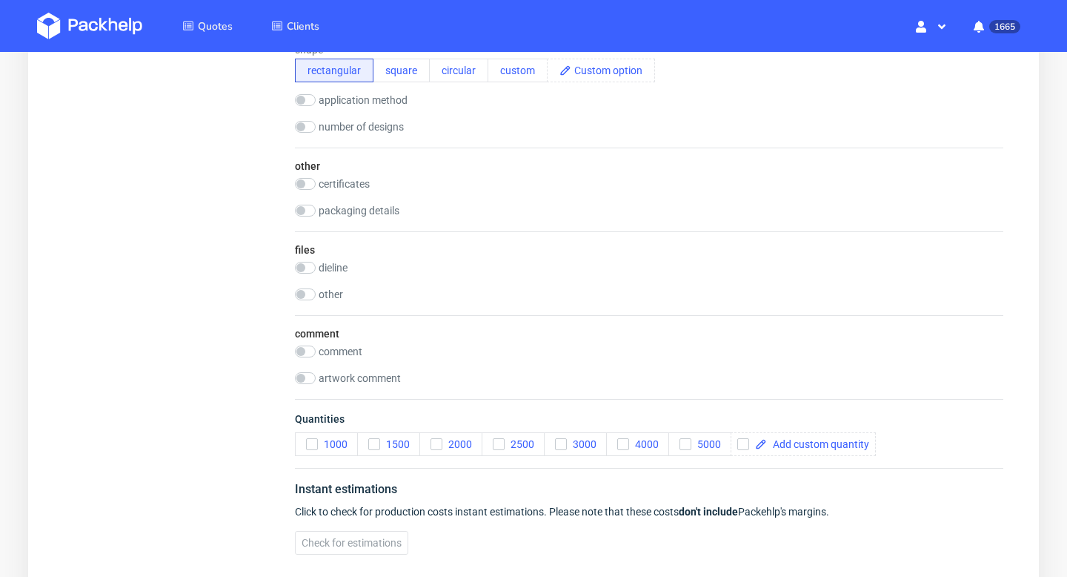
scroll to position [1398, 0]
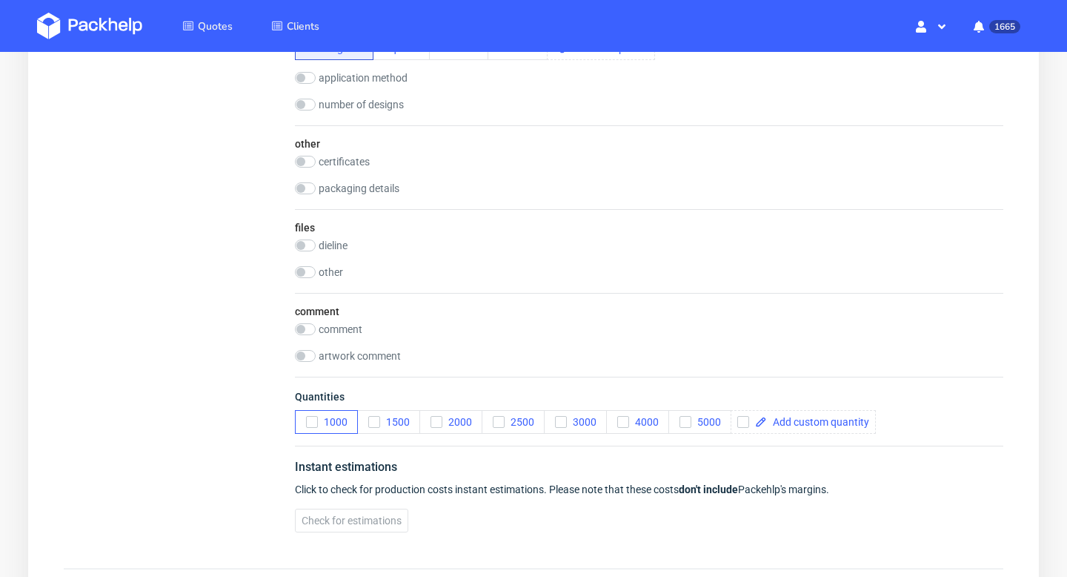
type textarea "Black matte background with hot foil stamped logo delivery in [GEOGRAPHIC_DATA]"
click at [313, 420] on icon "button" at bounding box center [312, 422] width 10 height 10
click at [685, 424] on icon "button" at bounding box center [685, 422] width 10 height 10
click at [815, 421] on span at bounding box center [818, 422] width 102 height 10
click at [848, 460] on div "Instant estimations" at bounding box center [649, 470] width 709 height 24
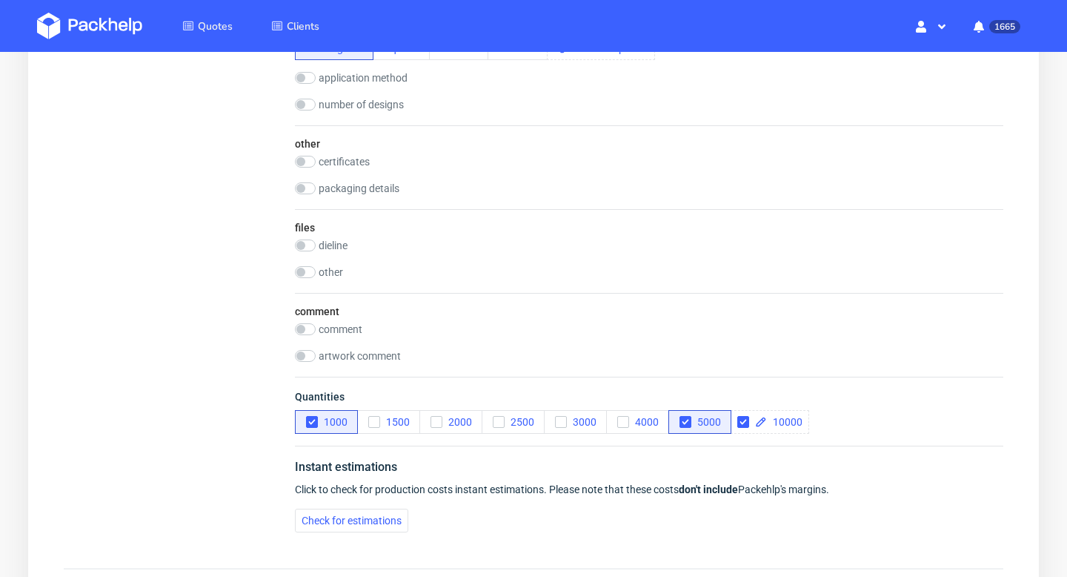
checkbox input "true"
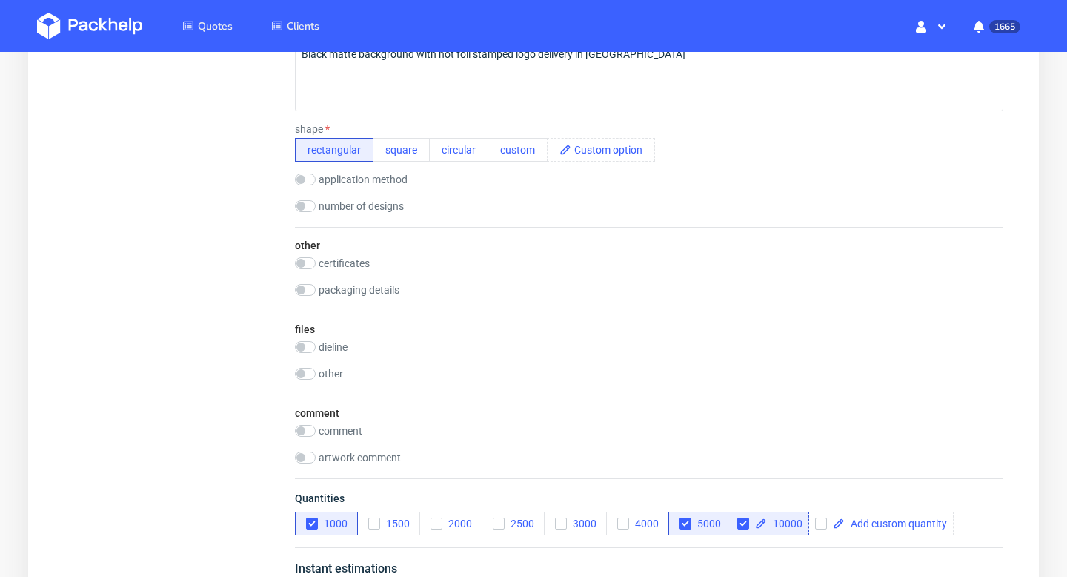
scroll to position [1490, 0]
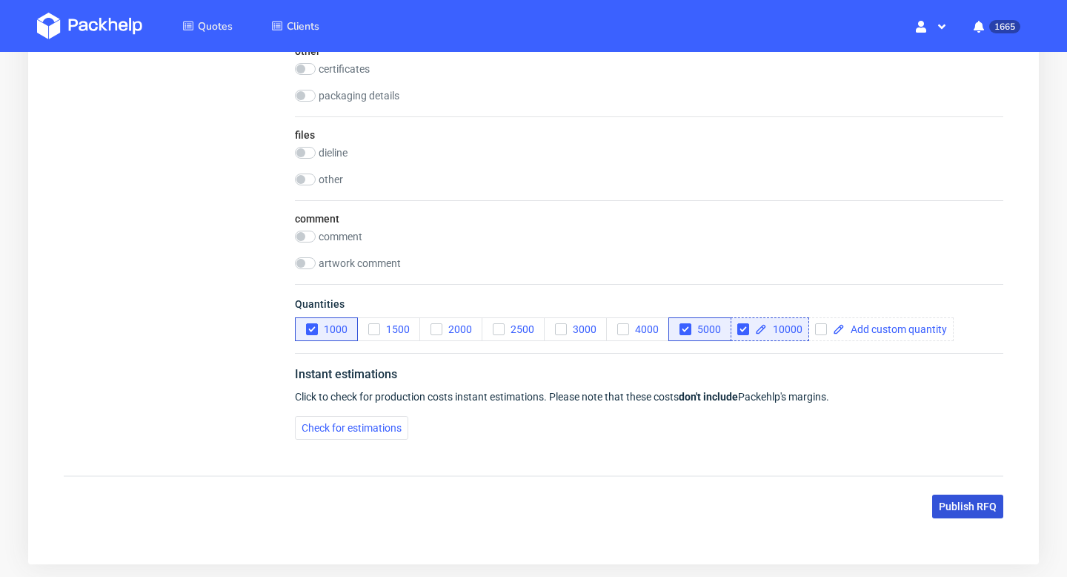
click at [965, 510] on span "Publish RFQ" at bounding box center [968, 506] width 58 height 10
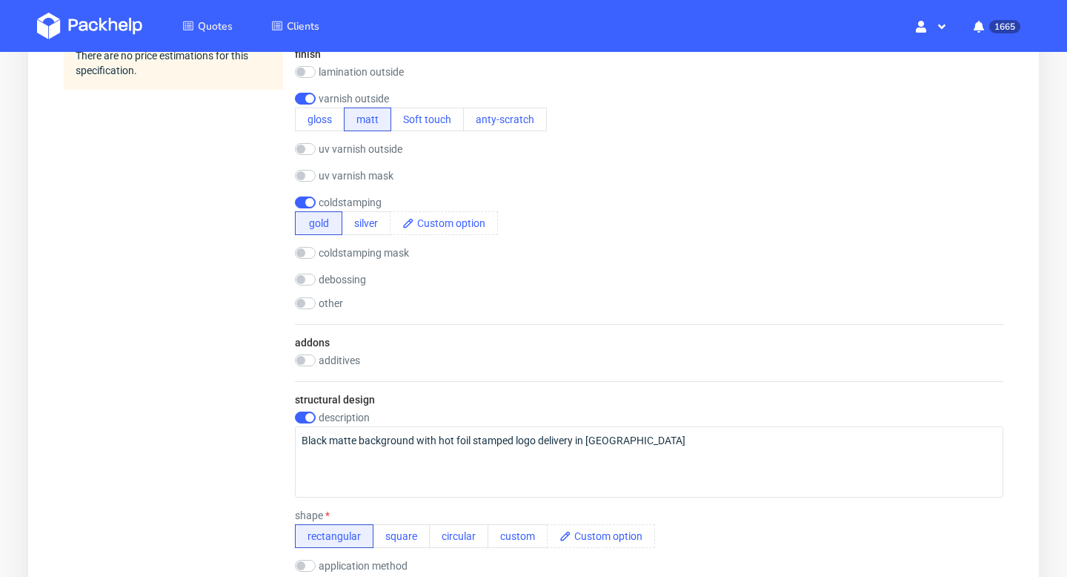
scroll to position [710, 0]
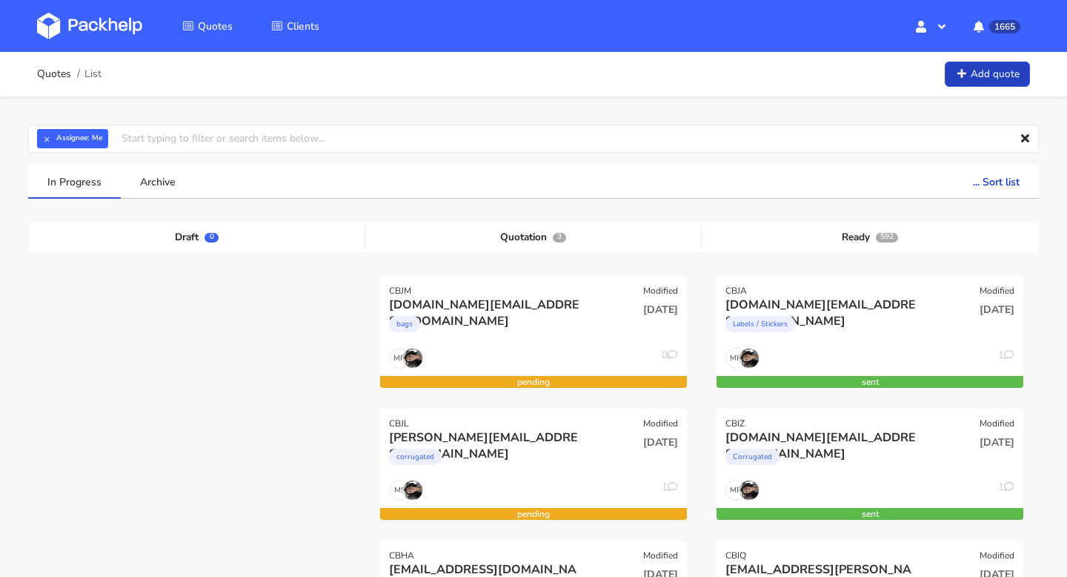
click at [1001, 70] on link "Add quote" at bounding box center [987, 75] width 85 height 26
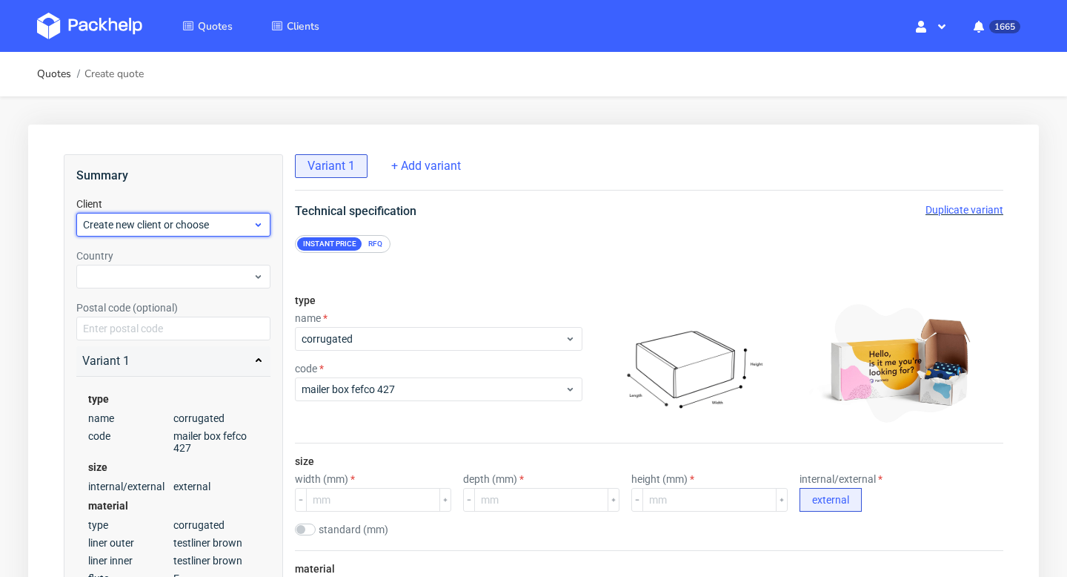
click at [157, 231] on span "Create new client or choose" at bounding box center [168, 224] width 170 height 15
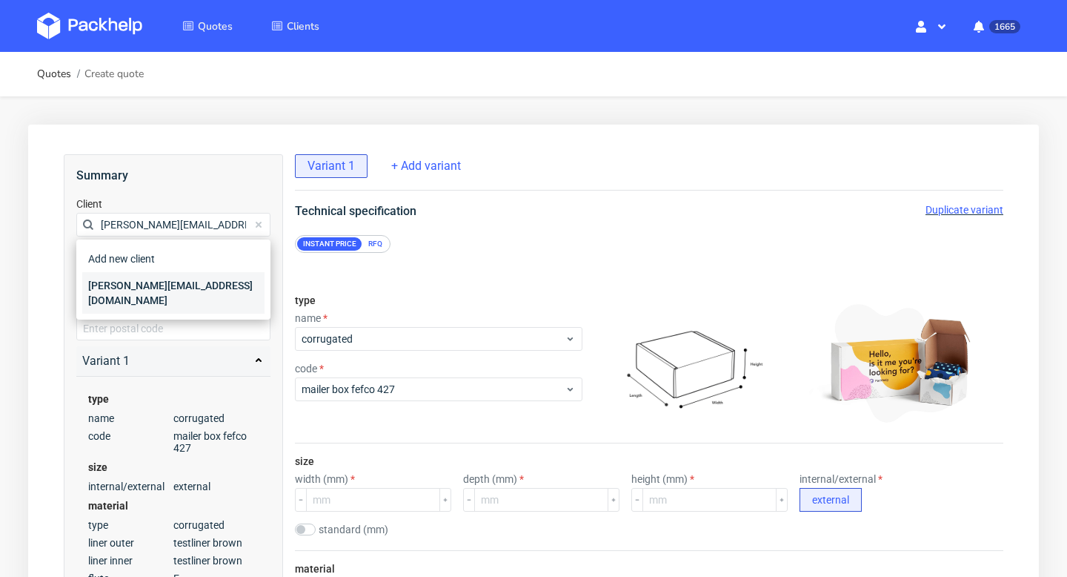
type input "[PERSON_NAME][EMAIL_ADDRESS][DOMAIN_NAME]"
click at [147, 282] on div "[PERSON_NAME][EMAIL_ADDRESS][DOMAIN_NAME]" at bounding box center [173, 293] width 182 height 42
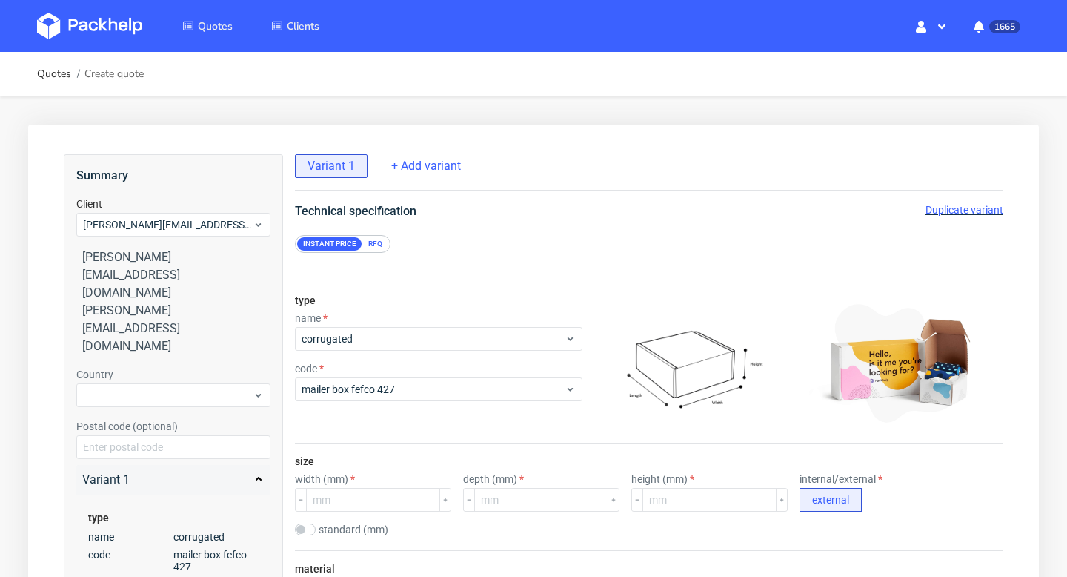
click at [145, 367] on div "Country" at bounding box center [173, 387] width 194 height 40
click at [144, 383] on div at bounding box center [173, 395] width 194 height 24
type input "fra"
click at [119, 362] on div "[GEOGRAPHIC_DATA]" at bounding box center [173, 358] width 182 height 27
click at [129, 435] on input "text" at bounding box center [173, 447] width 194 height 24
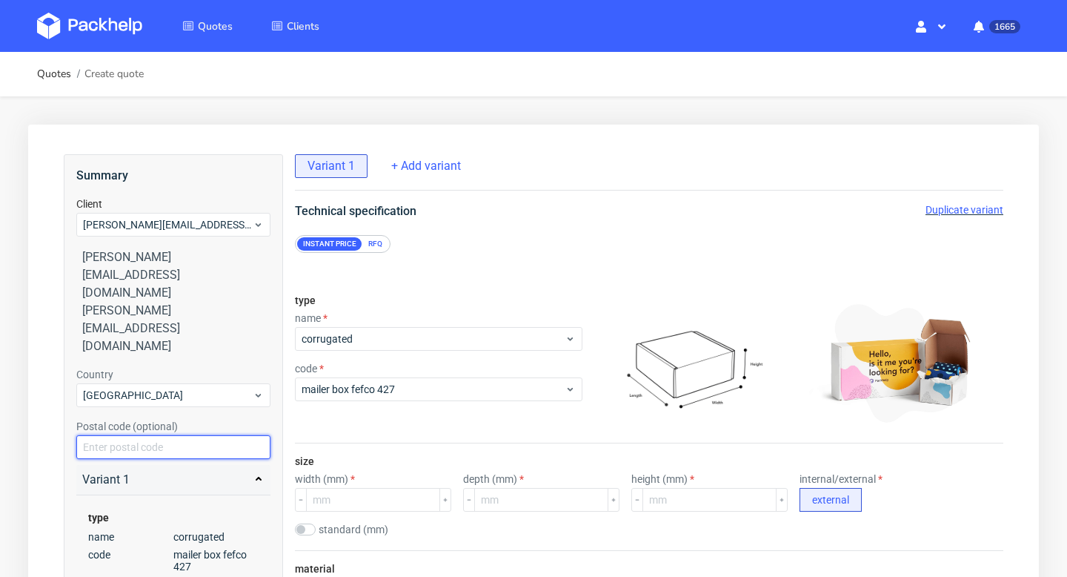
paste input "06130"
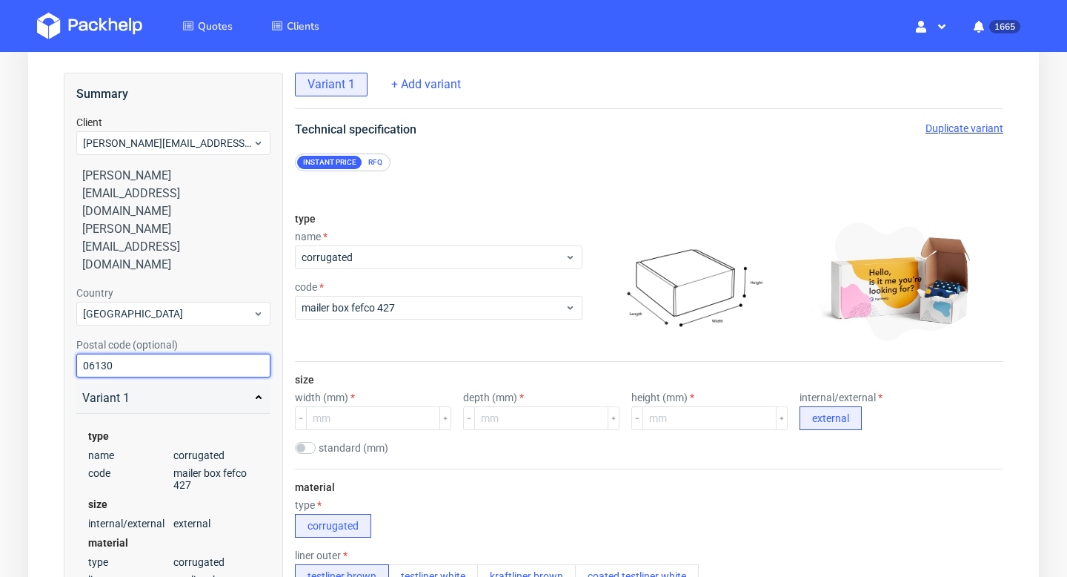
scroll to position [84, 0]
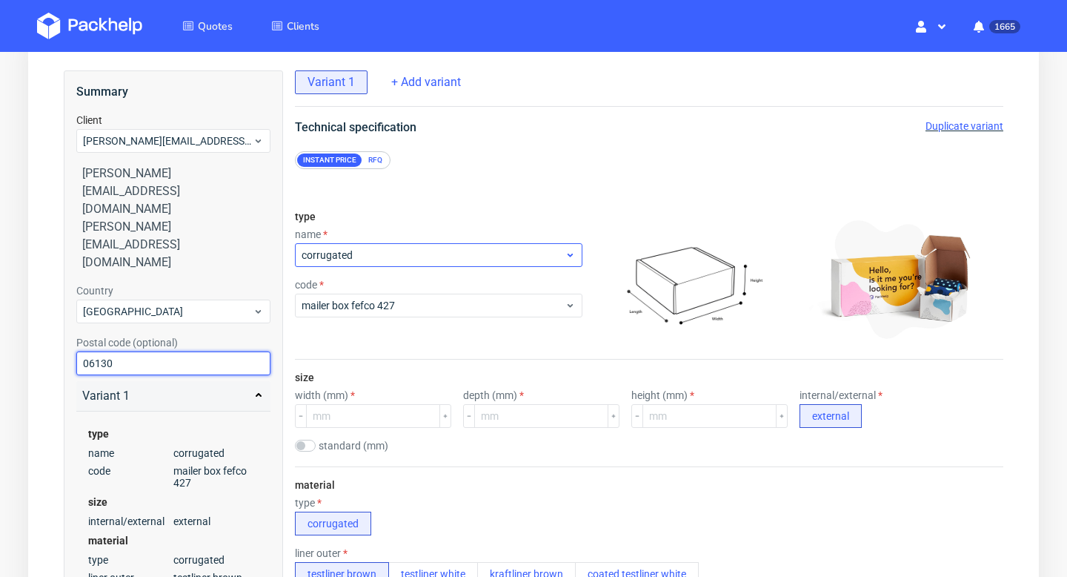
type input "06130"
click at [482, 265] on div "corrugated" at bounding box center [439, 255] width 288 height 24
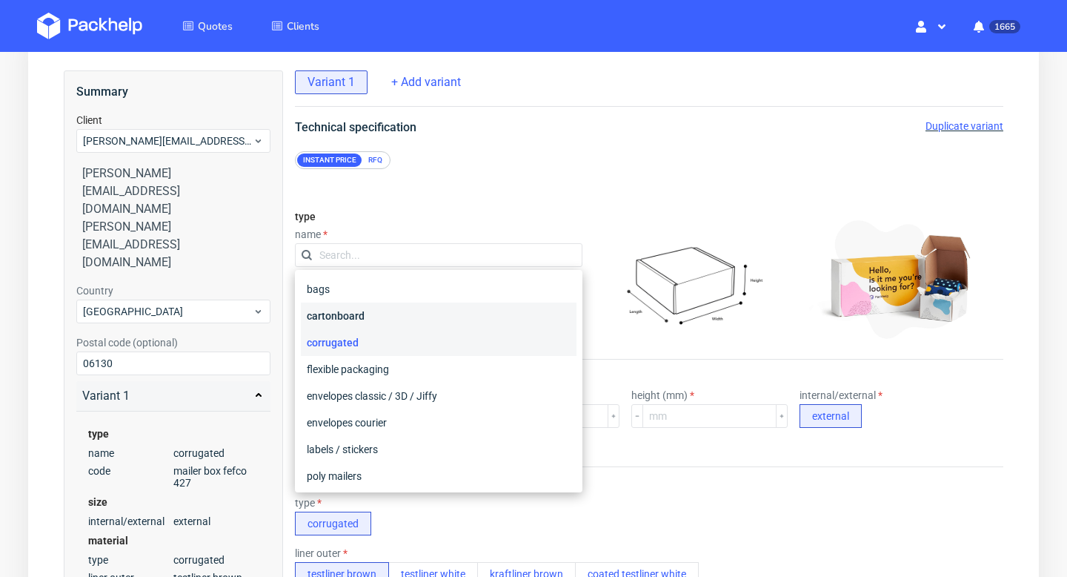
click at [381, 313] on div "cartonboard" at bounding box center [439, 315] width 276 height 27
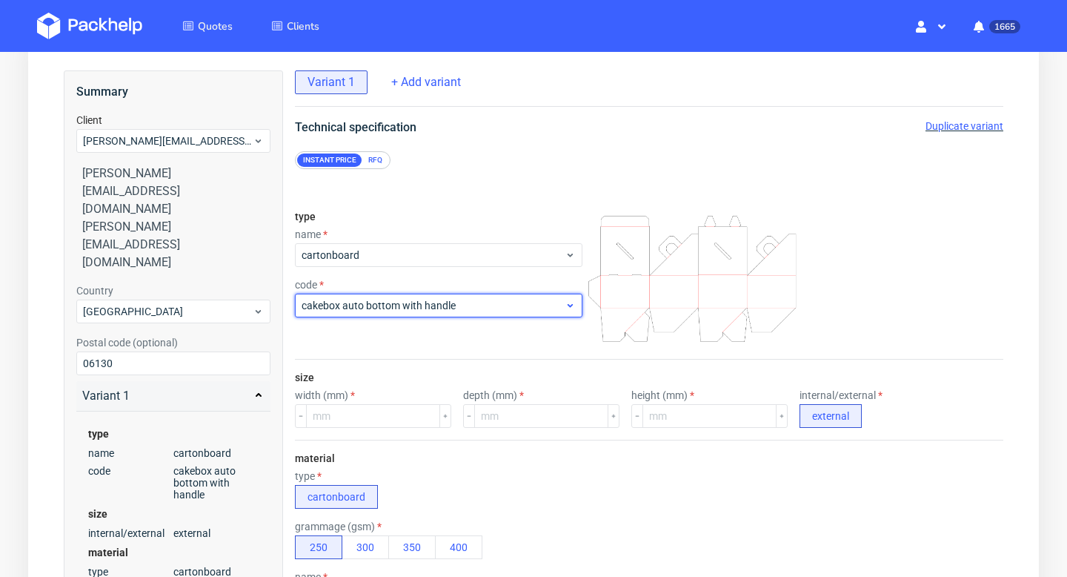
click at [396, 305] on span "cakebox auto bottom with handle" at bounding box center [433, 305] width 263 height 15
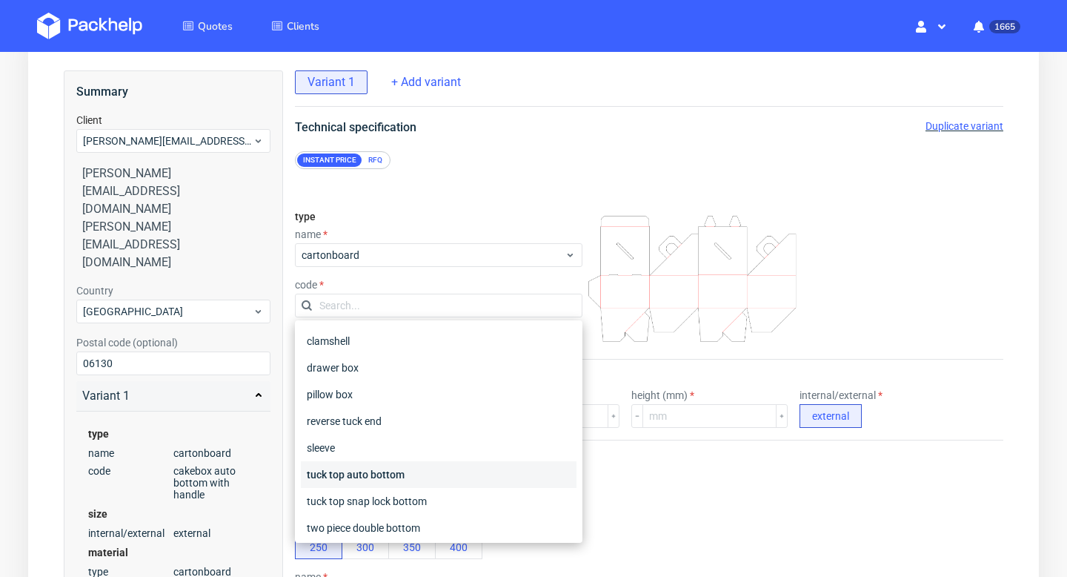
scroll to position [56, 0]
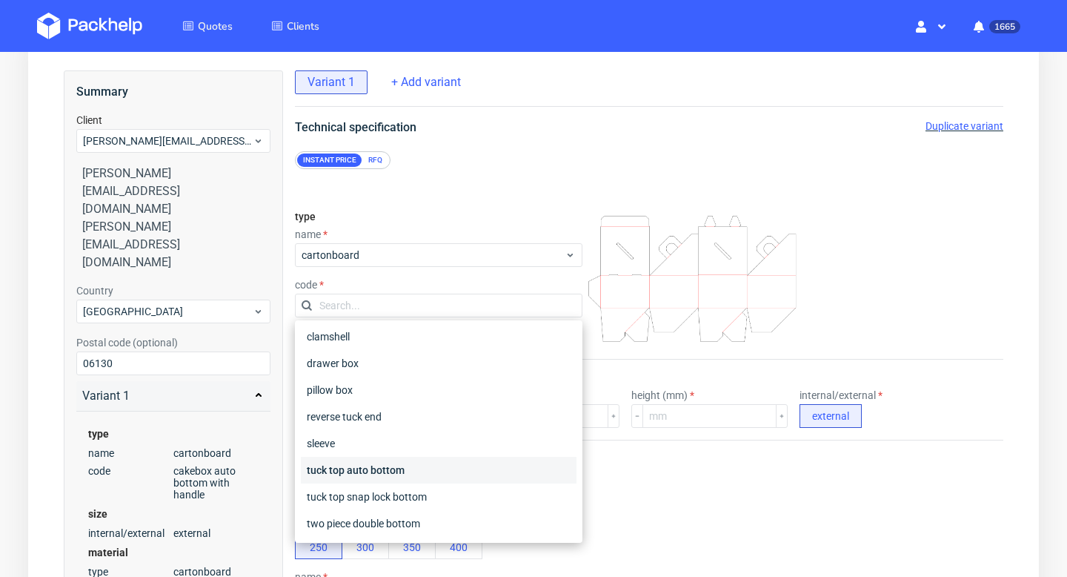
click at [392, 475] on div "tuck top auto bottom" at bounding box center [439, 470] width 276 height 27
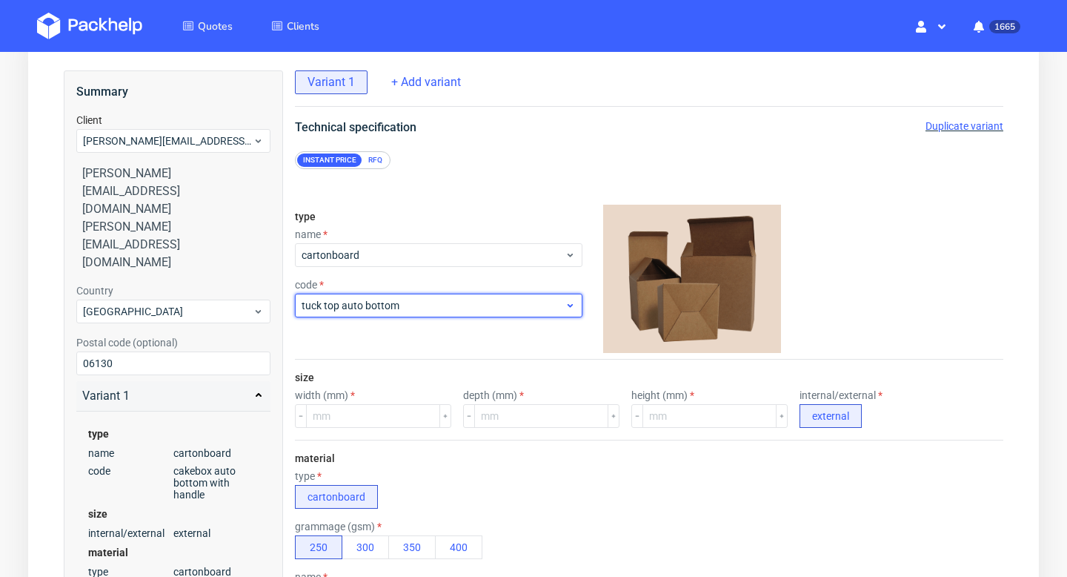
click at [443, 306] on span "tuck top auto bottom" at bounding box center [433, 305] width 263 height 15
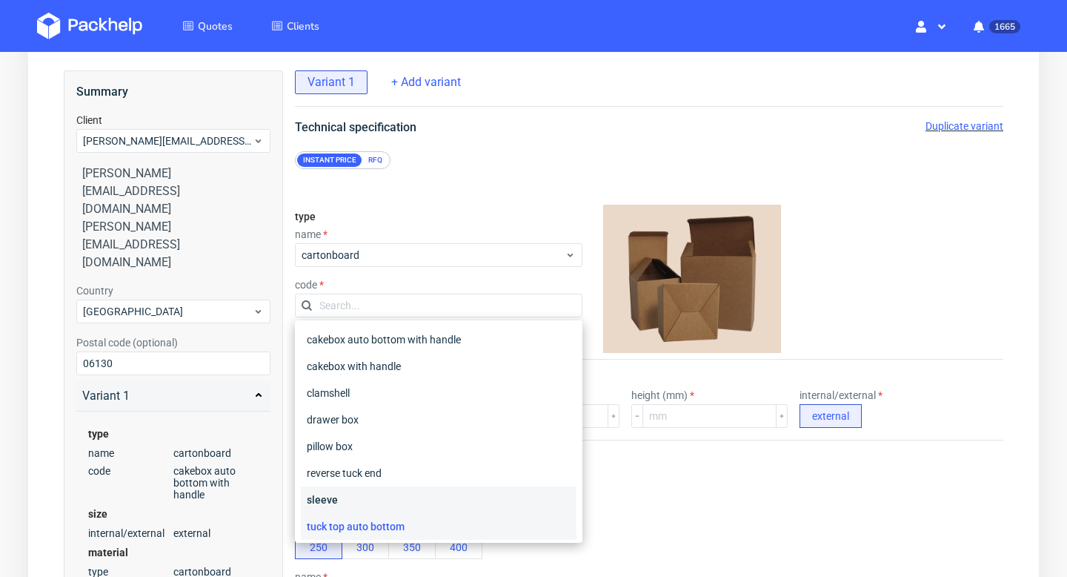
click at [354, 500] on div "sleeve" at bounding box center [439, 499] width 276 height 27
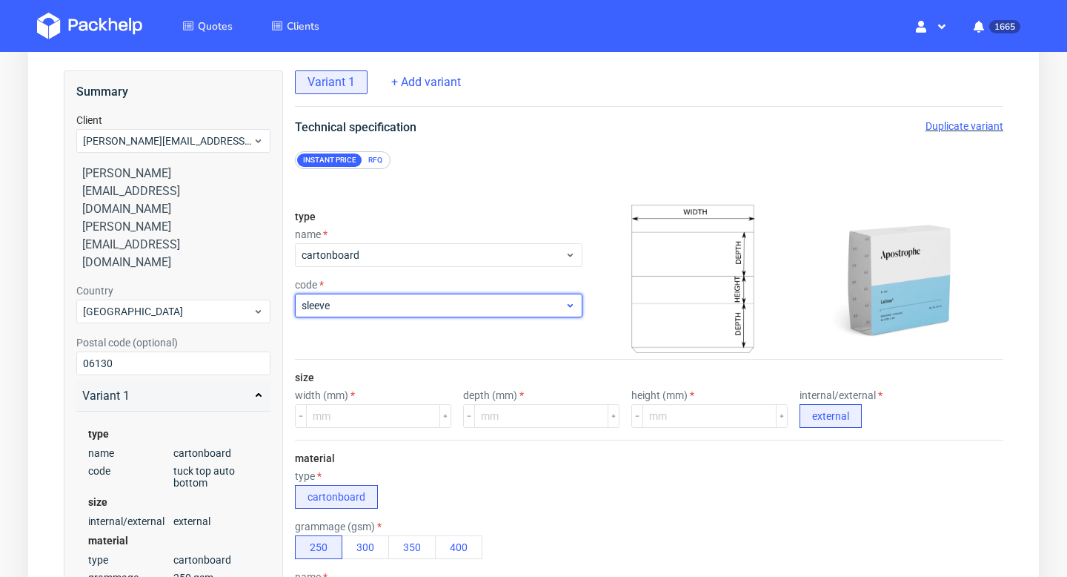
click at [412, 305] on span "sleeve" at bounding box center [433, 305] width 263 height 15
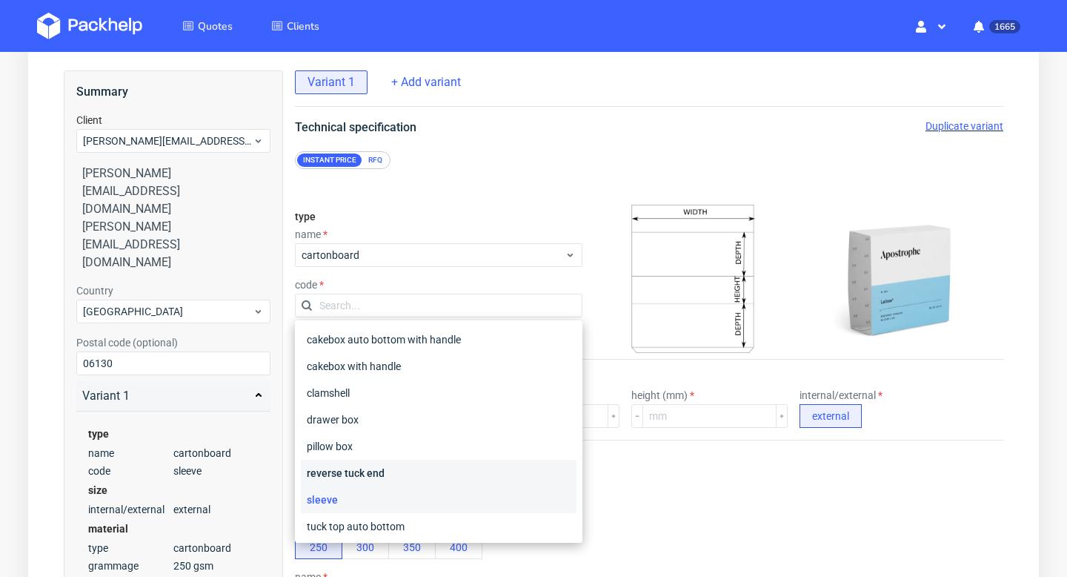
click at [365, 466] on div "reverse tuck end" at bounding box center [439, 473] width 276 height 27
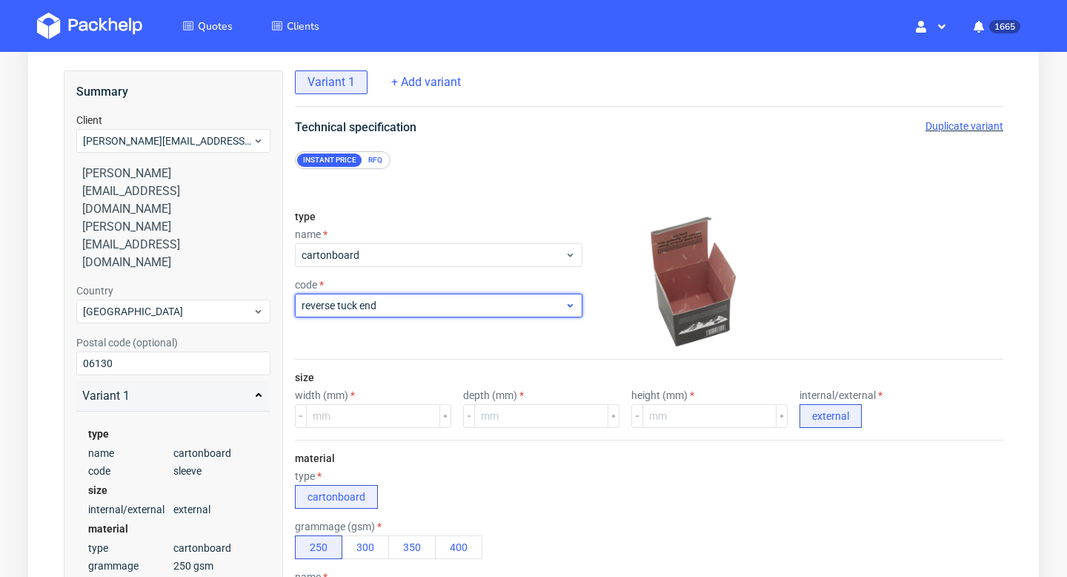
click at [406, 305] on span "reverse tuck end" at bounding box center [433, 305] width 263 height 15
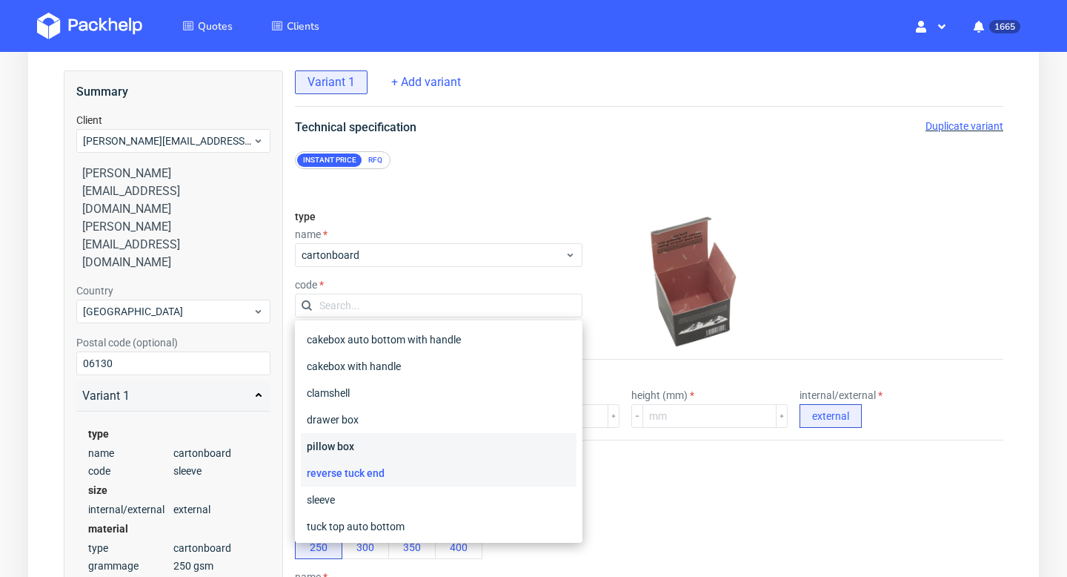
click at [356, 448] on div "pillow box" at bounding box center [439, 446] width 276 height 27
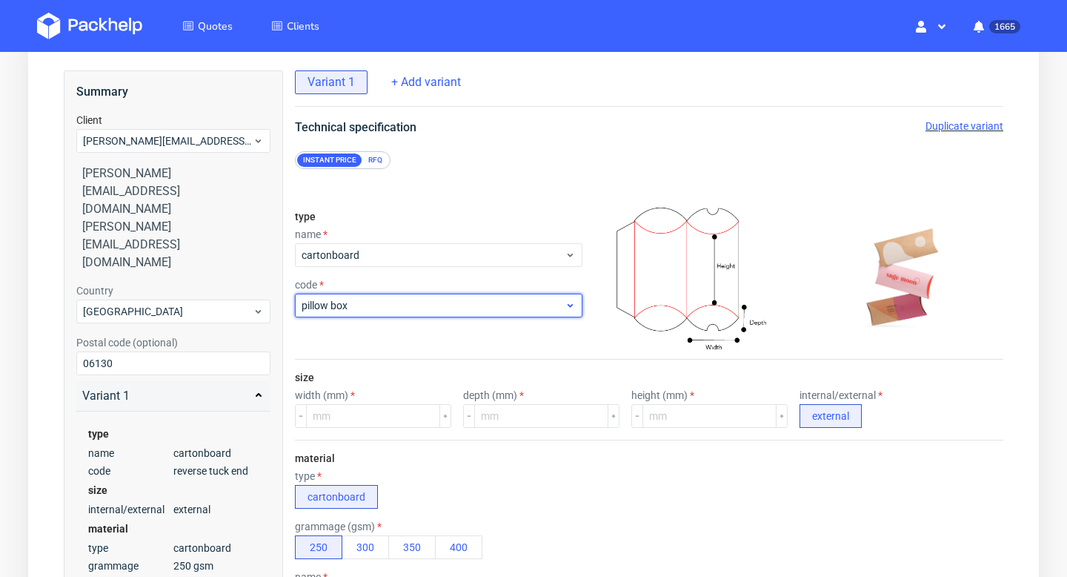
click at [405, 303] on span "pillow box" at bounding box center [433, 305] width 263 height 15
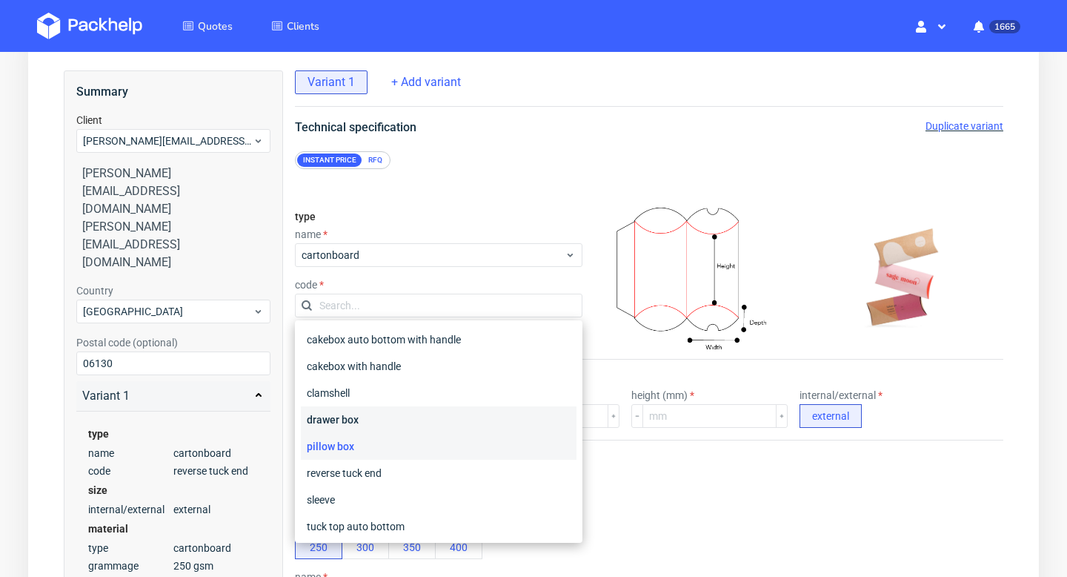
click at [368, 417] on div "drawer box" at bounding box center [439, 419] width 276 height 27
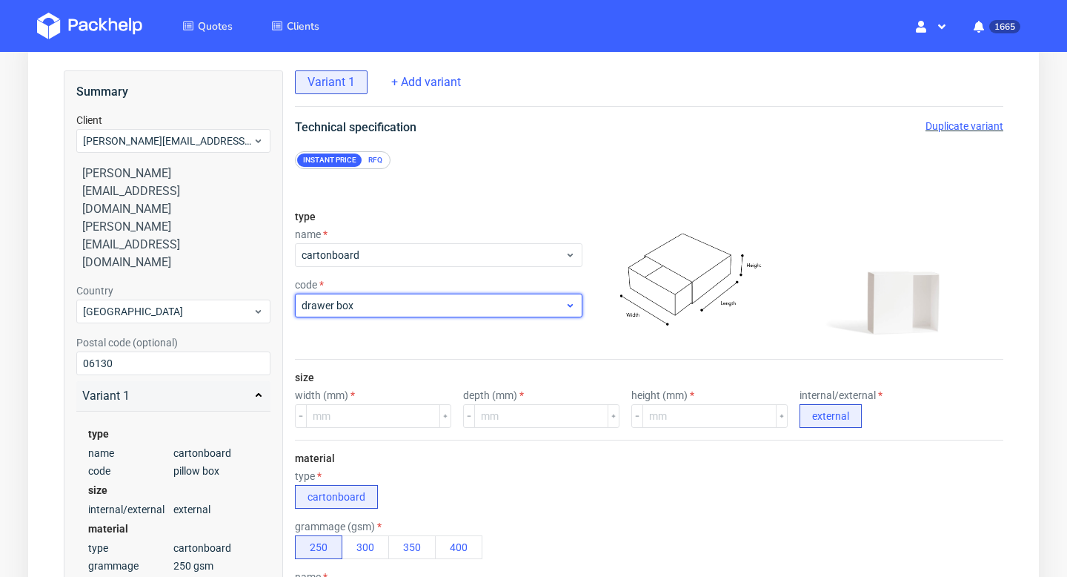
click at [399, 305] on span "drawer box" at bounding box center [433, 305] width 263 height 15
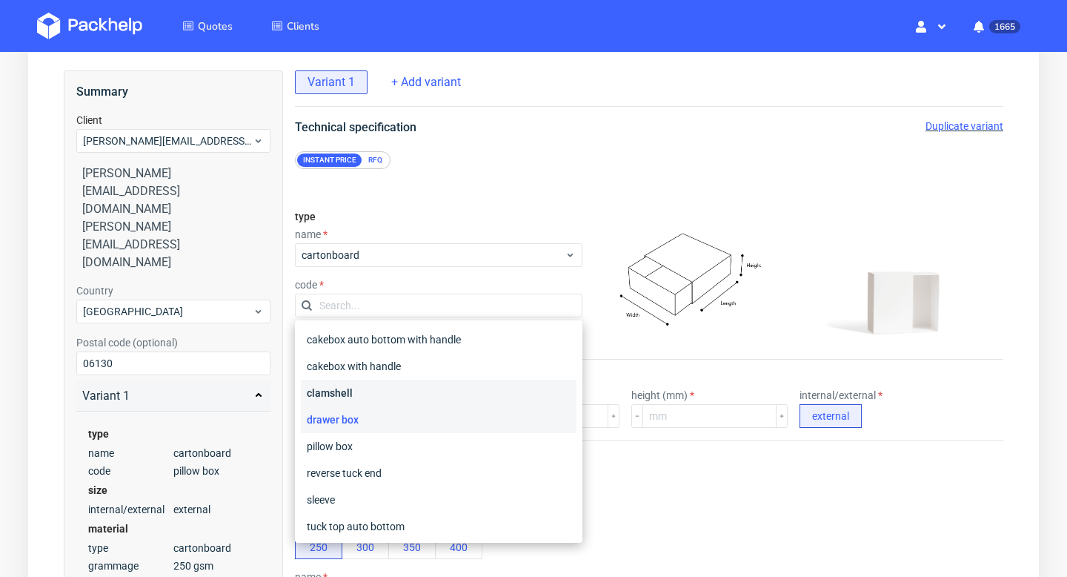
click at [373, 389] on div "clamshell" at bounding box center [439, 392] width 276 height 27
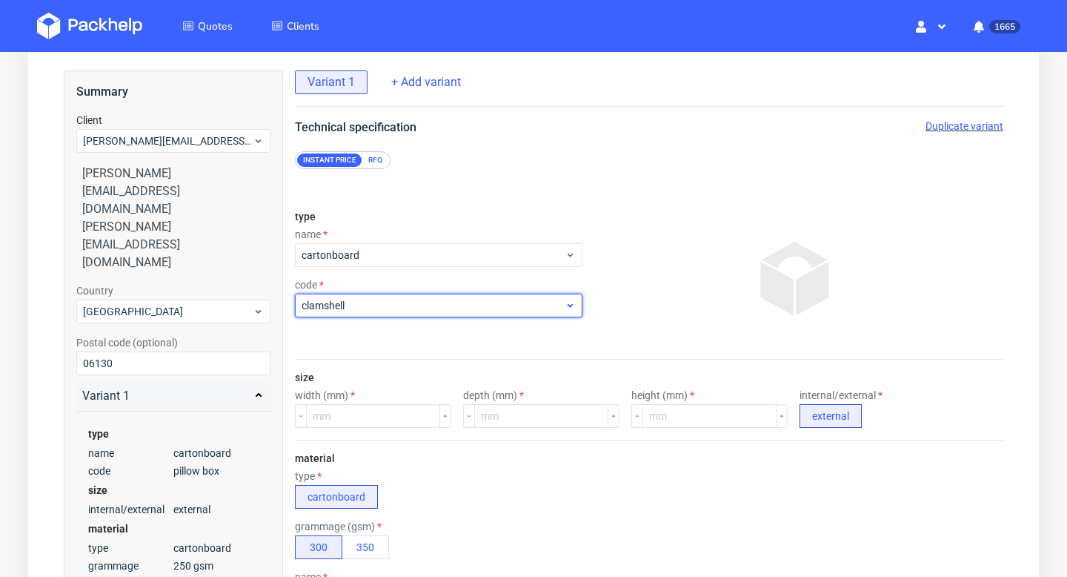
click at [398, 296] on div "clamshell" at bounding box center [439, 305] width 288 height 24
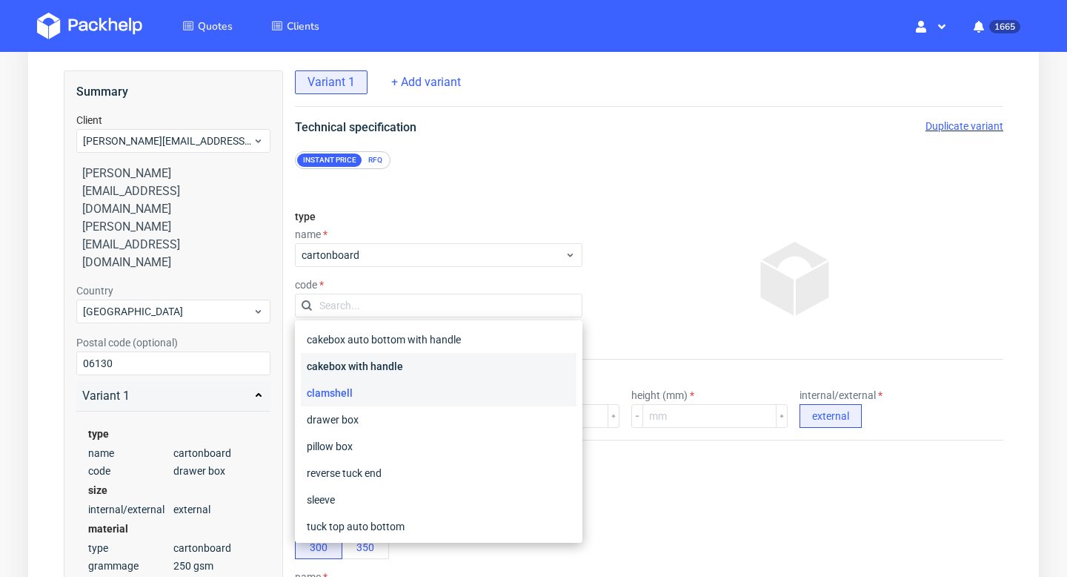
click at [397, 365] on div "cakebox with handle" at bounding box center [439, 366] width 276 height 27
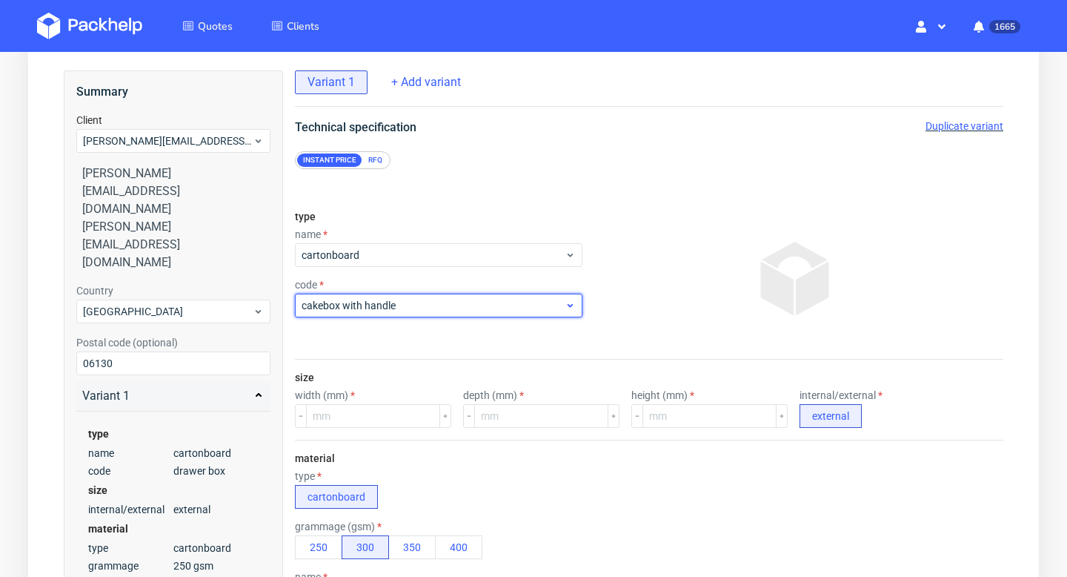
click at [423, 305] on span "cakebox with handle" at bounding box center [433, 305] width 263 height 15
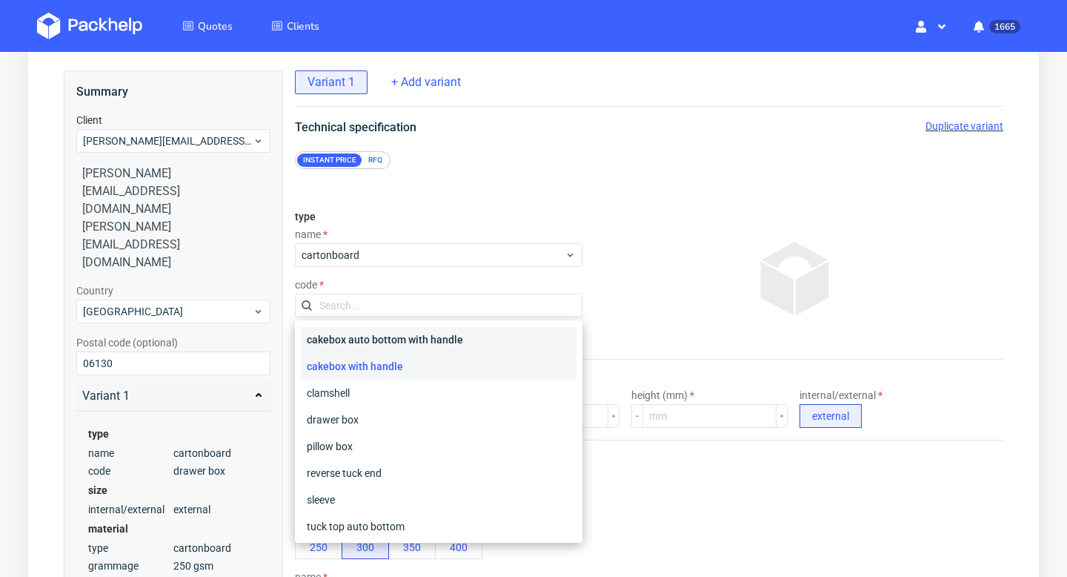
click at [414, 344] on div "cakebox auto bottom with handle" at bounding box center [439, 339] width 276 height 27
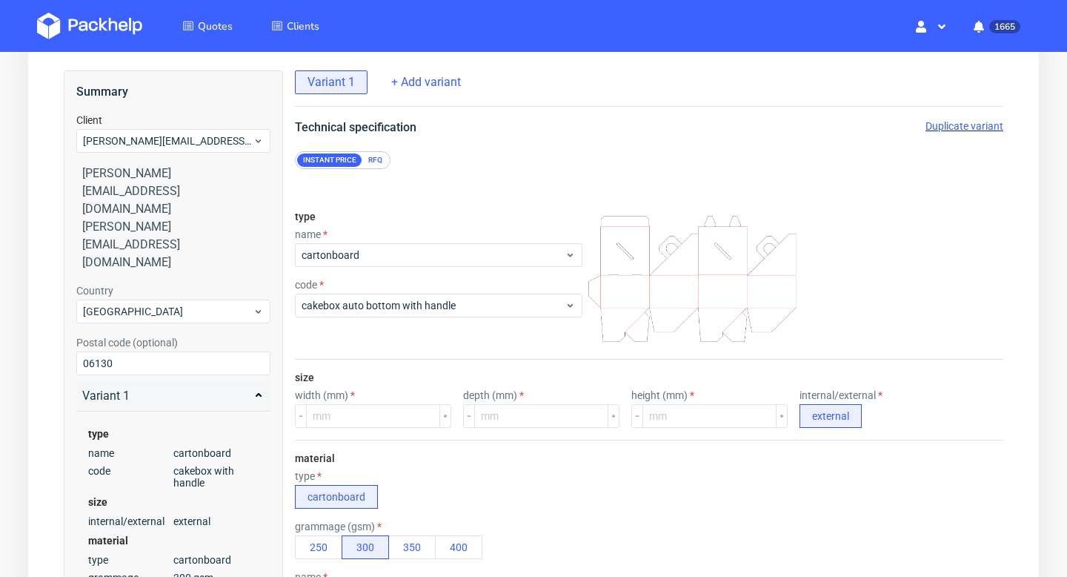
click at [405, 287] on div "code" at bounding box center [439, 285] width 288 height 12
click at [403, 309] on span "cakebox auto bottom with handle" at bounding box center [433, 305] width 263 height 15
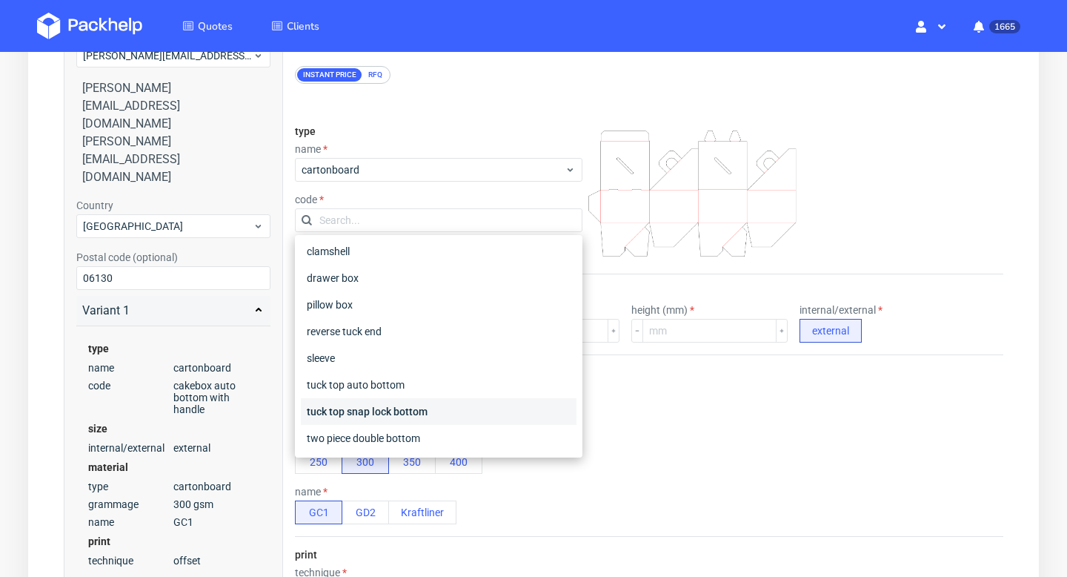
scroll to position [171, 0]
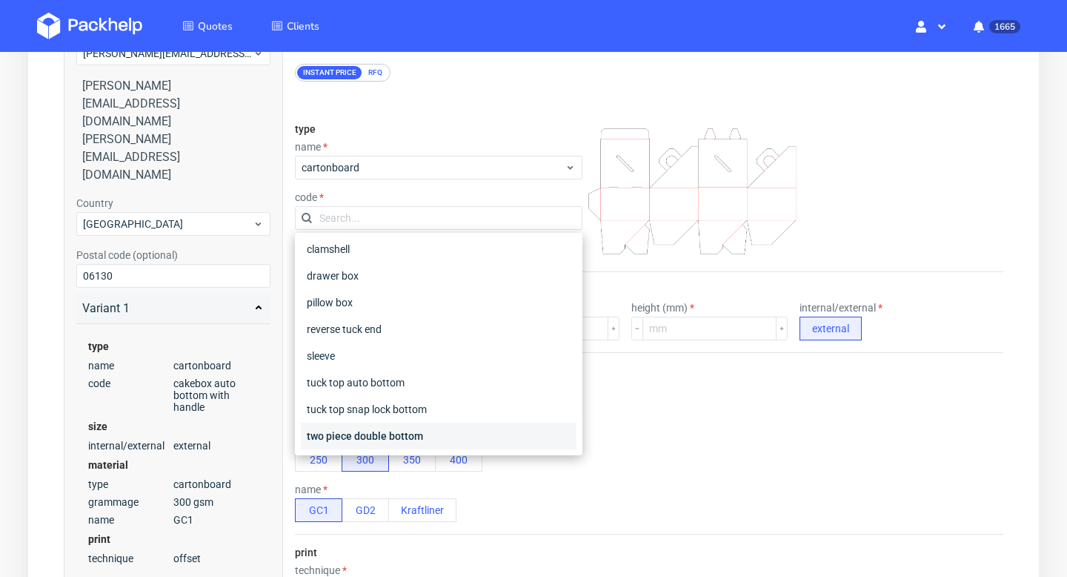
click at [386, 433] on div "two piece double bottom" at bounding box center [439, 435] width 276 height 27
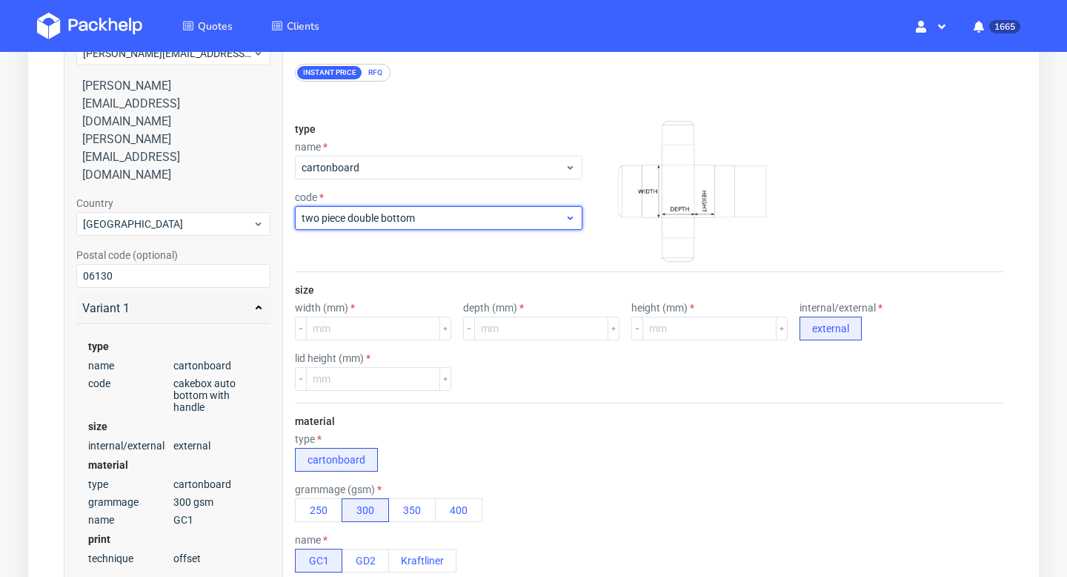
click at [410, 220] on span "two piece double bottom" at bounding box center [433, 217] width 263 height 15
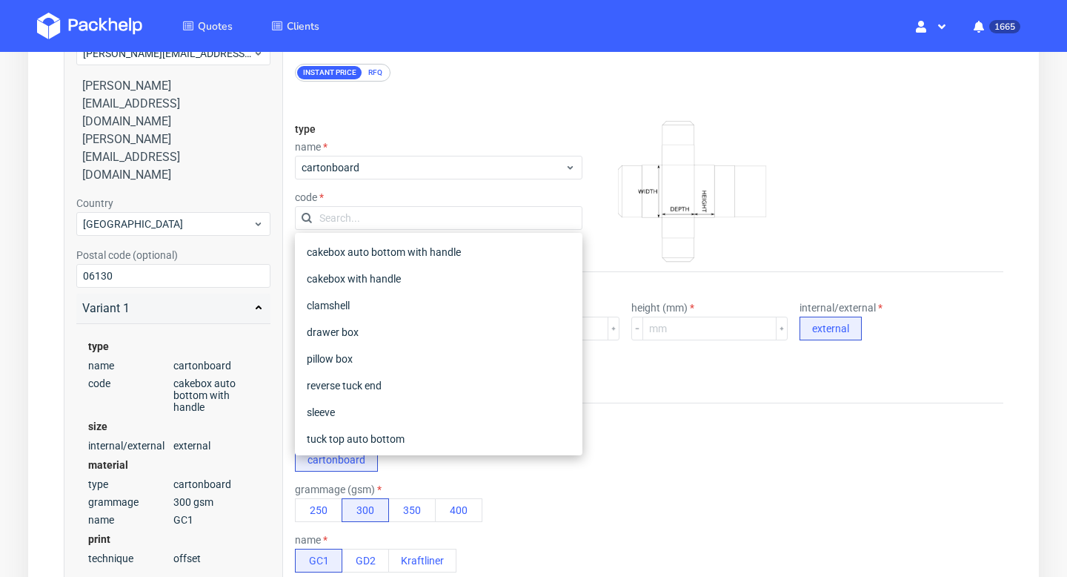
scroll to position [56, 0]
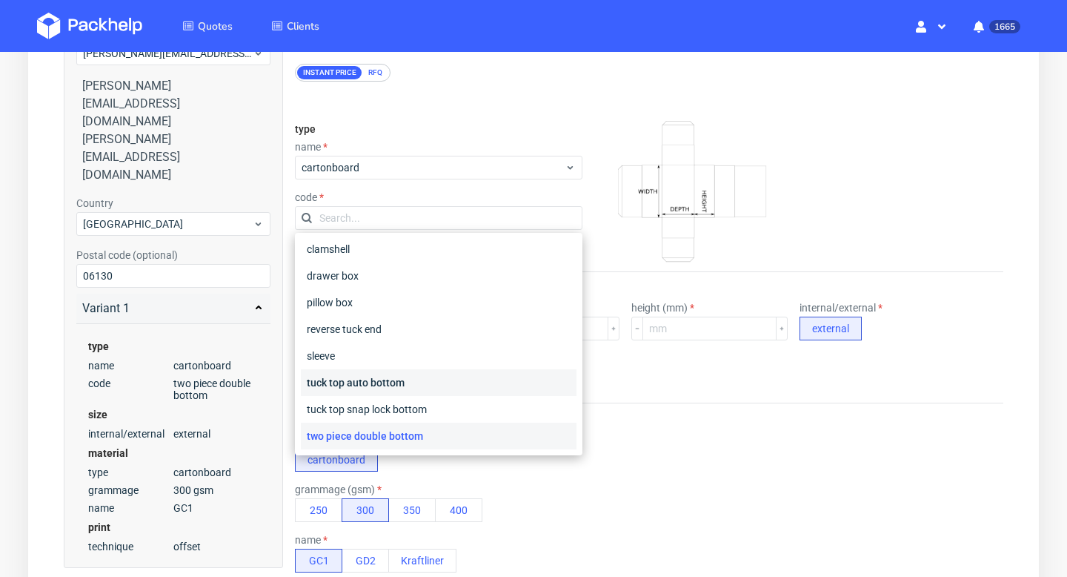
click at [399, 374] on div "tuck top auto bottom" at bounding box center [439, 382] width 276 height 27
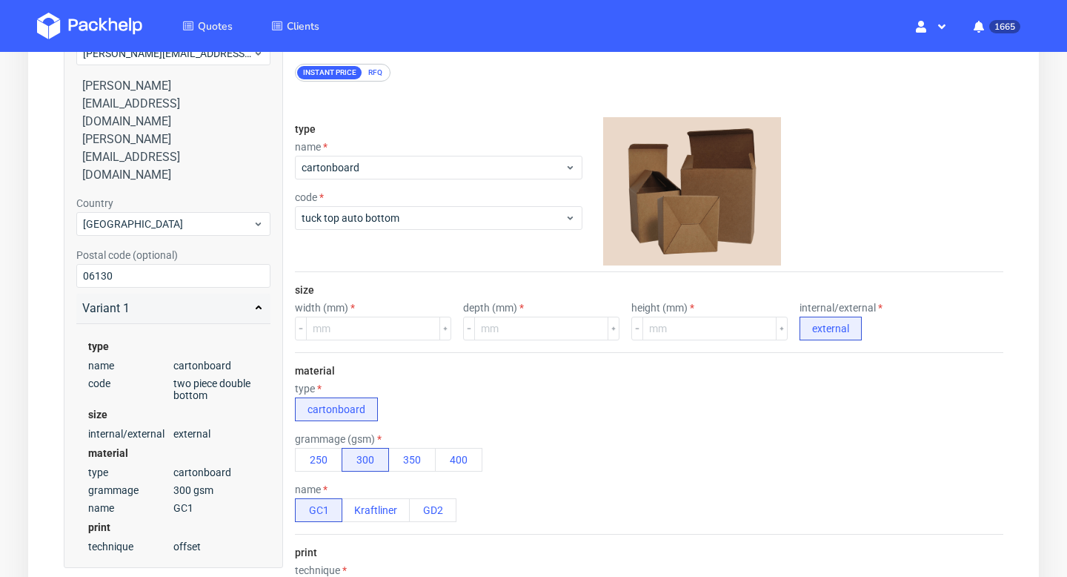
click at [521, 373] on div "material type cartonboard grammage (gsm) 250 300 350 400 name GC1 Kraftliner GD2" at bounding box center [649, 443] width 709 height 182
click at [401, 448] on button "350" at bounding box center [411, 460] width 47 height 24
click at [380, 327] on input "number" at bounding box center [373, 328] width 134 height 24
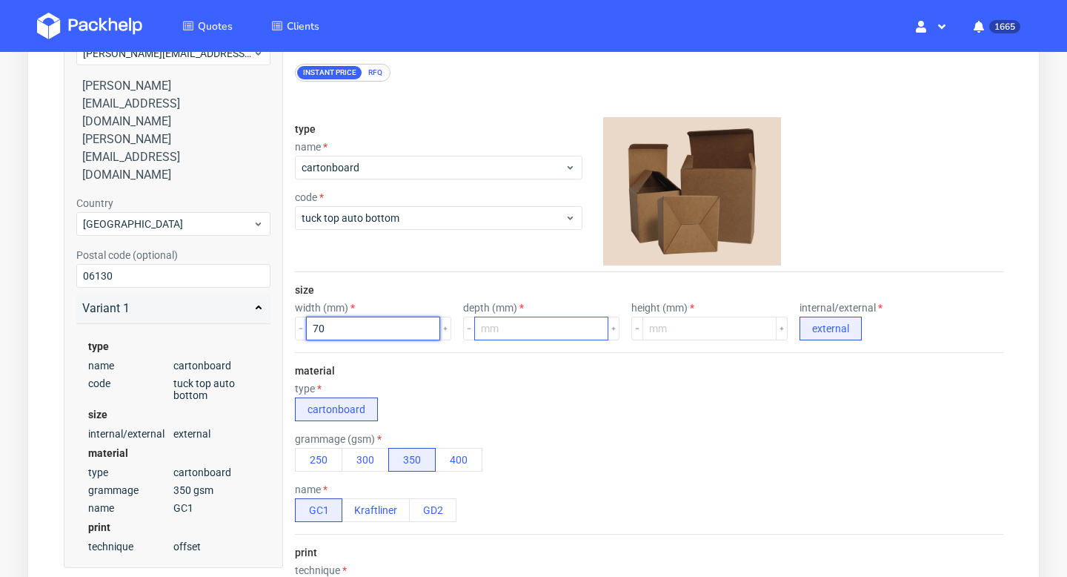
type input "70"
click at [517, 328] on input "number" at bounding box center [541, 328] width 134 height 24
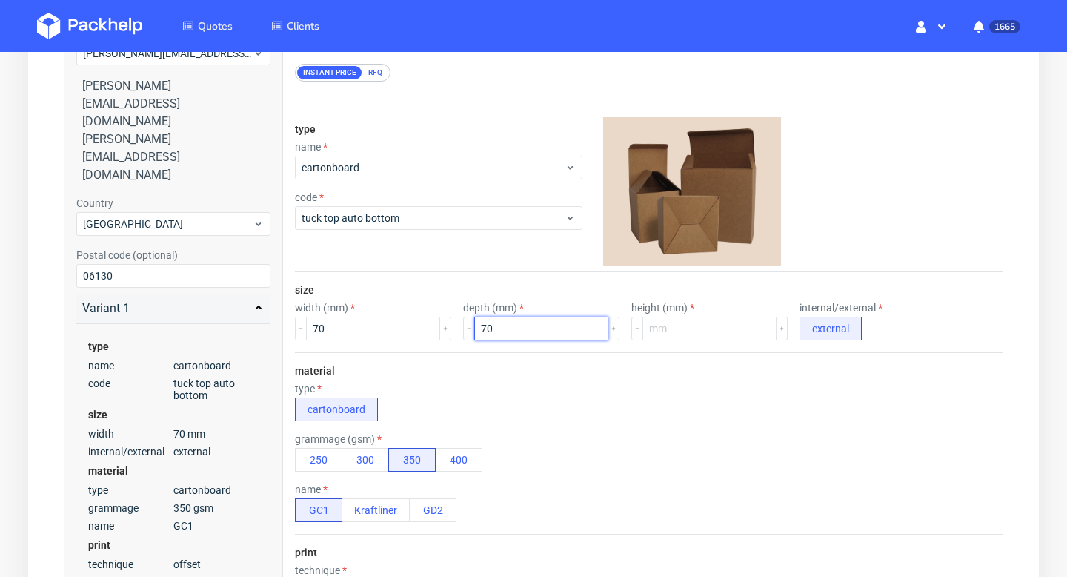
type input "70"
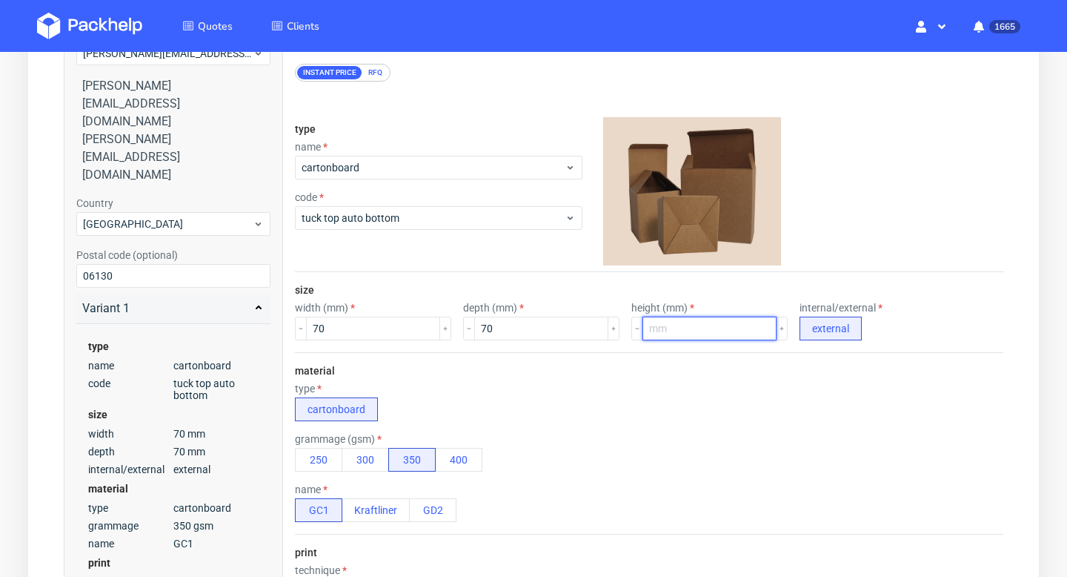
click at [680, 333] on input "number" at bounding box center [710, 328] width 134 height 24
type input "90"
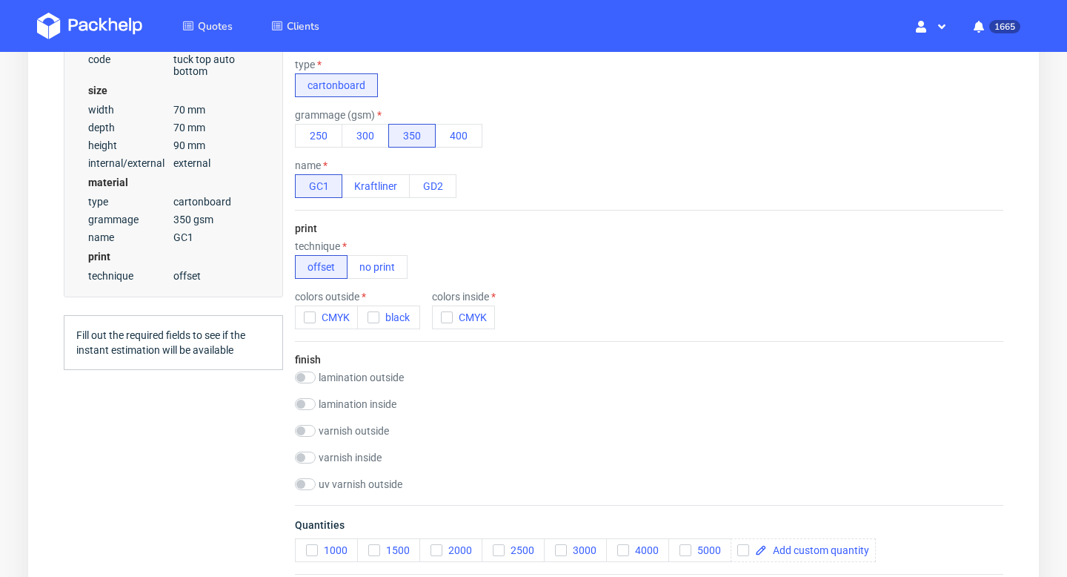
scroll to position [554, 0]
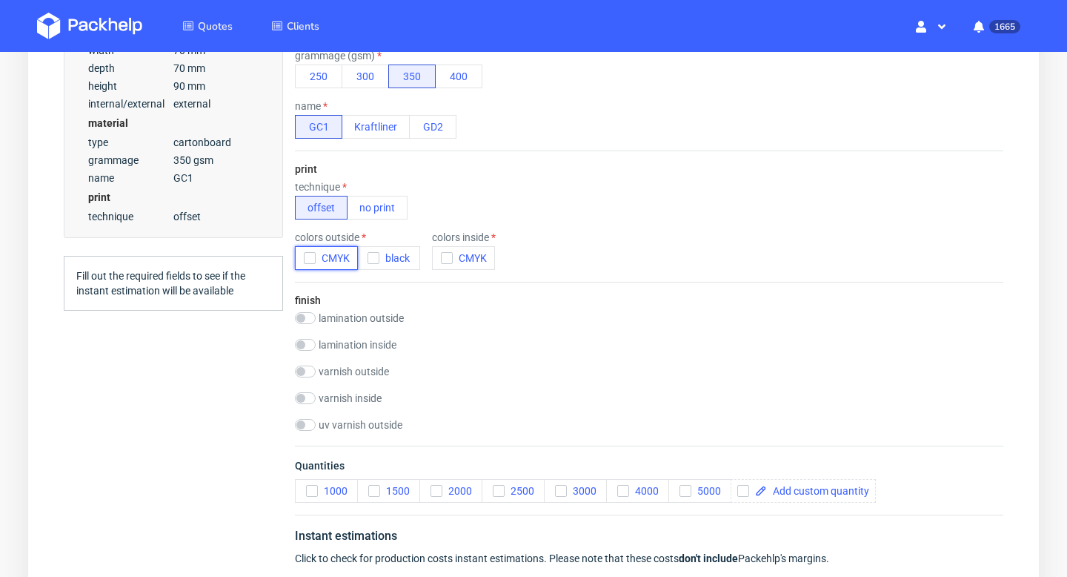
click at [316, 255] on span "CMYK" at bounding box center [333, 258] width 34 height 12
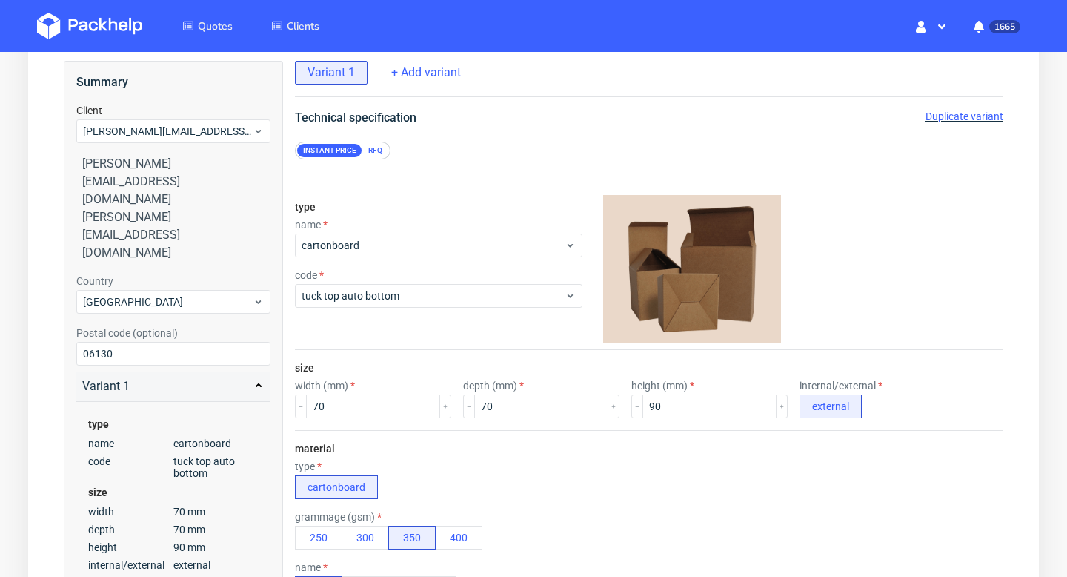
scroll to position [0, 0]
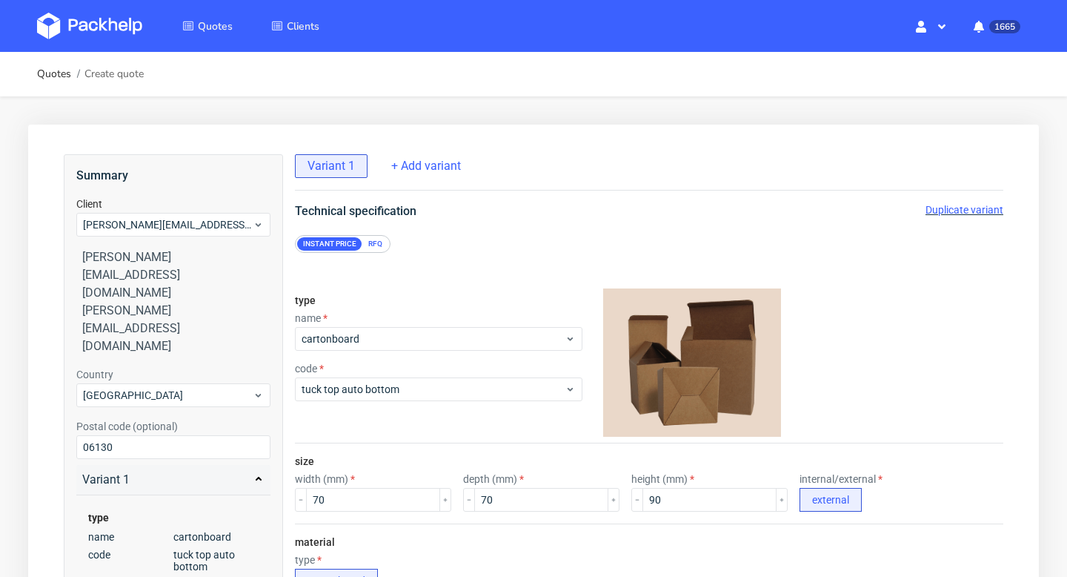
click at [375, 237] on div "RFQ" at bounding box center [375, 243] width 26 height 13
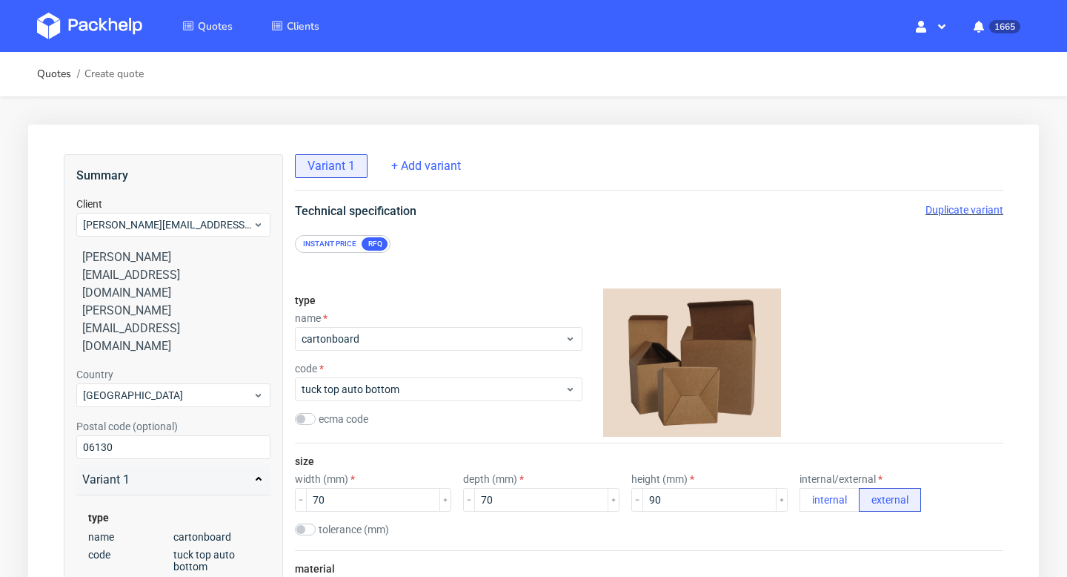
click at [337, 244] on div "Instant price" at bounding box center [329, 243] width 65 height 13
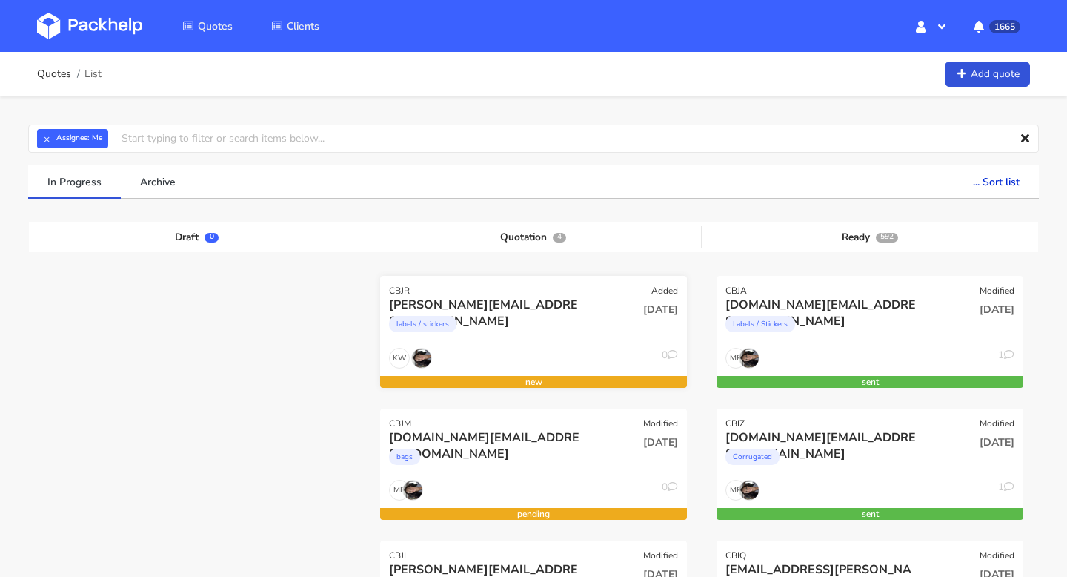
click at [562, 296] on div "[PERSON_NAME][EMAIL_ADDRESS][DOMAIN_NAME]" at bounding box center [487, 304] width 196 height 16
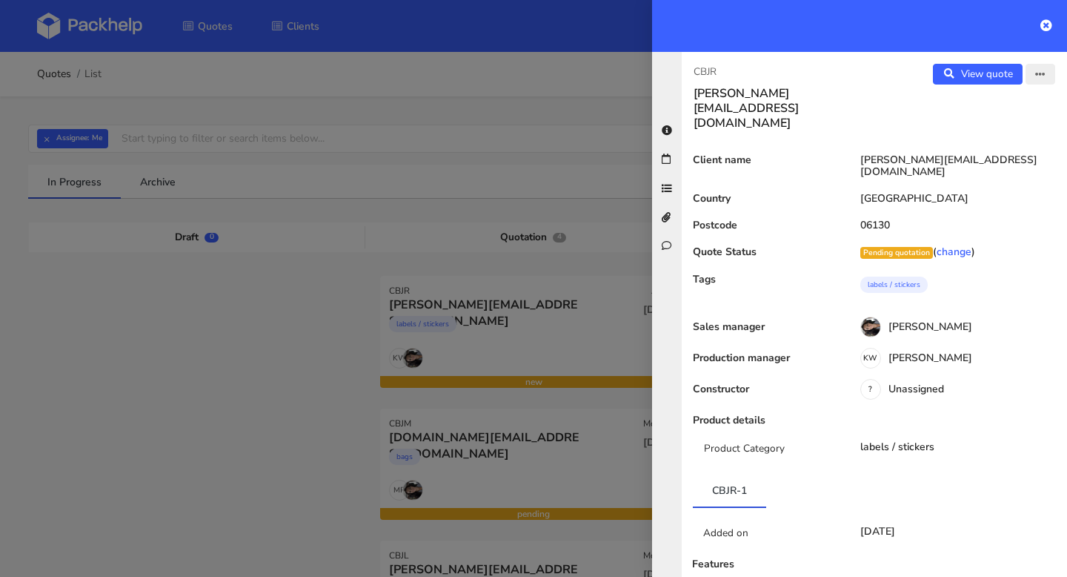
click at [1037, 79] on icon "button" at bounding box center [1040, 75] width 10 height 10
click at [992, 105] on link "Edit quote" at bounding box center [992, 105] width 130 height 24
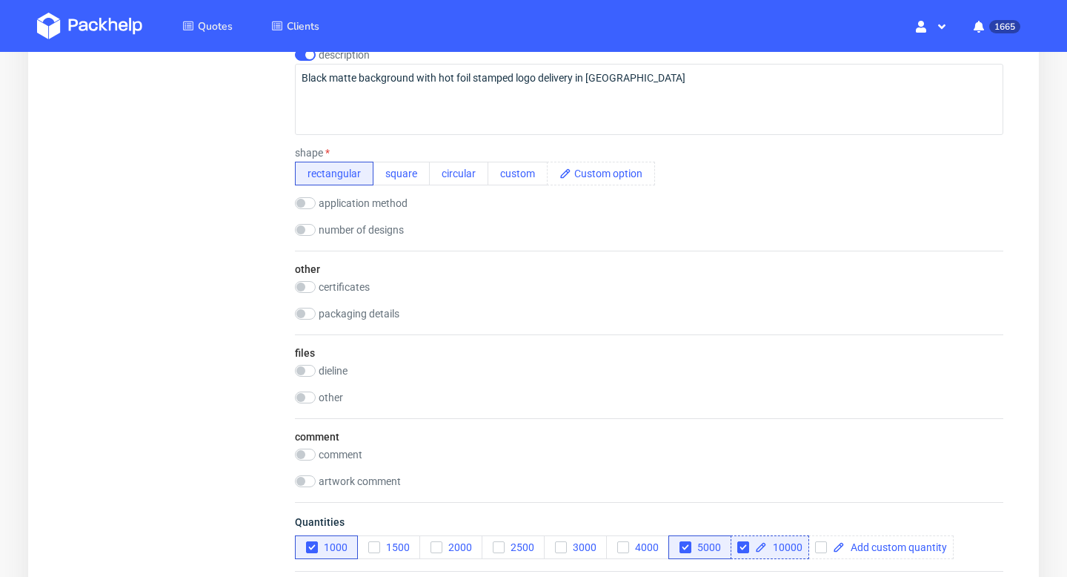
scroll to position [1255, 0]
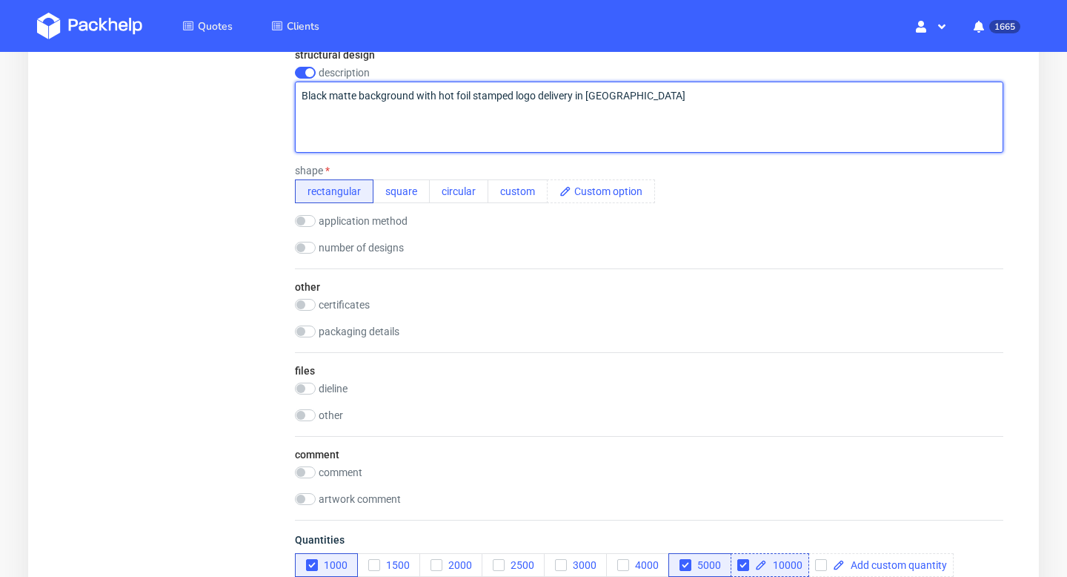
drag, startPoint x: 588, startPoint y: 96, endPoint x: 683, endPoint y: 96, distance: 94.9
click at [683, 96] on textarea "Black matte background with hot foil stamped logo delivery in [GEOGRAPHIC_DATA]" at bounding box center [649, 117] width 709 height 71
click at [588, 96] on textarea "Black matte background with hot foil stamped logo delivery in roll" at bounding box center [649, 117] width 709 height 71
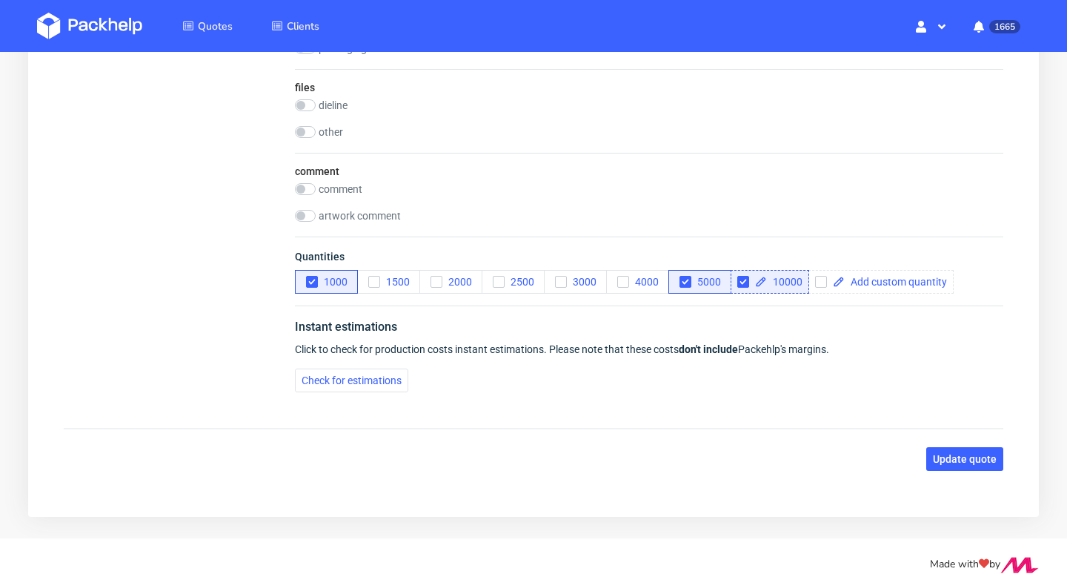
scroll to position [1551, 0]
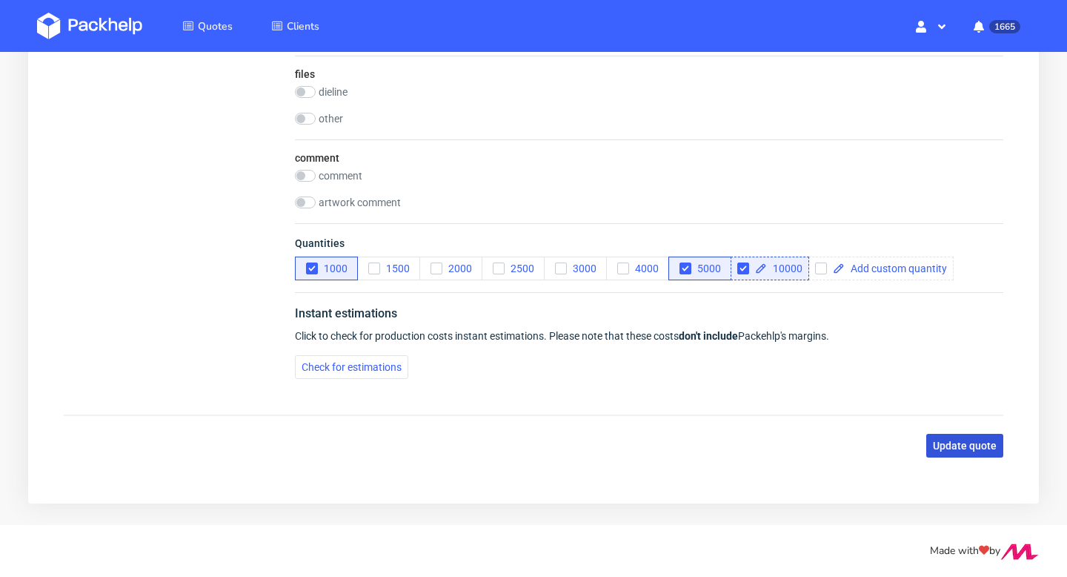
type textarea "Black matte background with hot foil stamped logo delivery in a roll"
click at [961, 442] on span "Update quote" at bounding box center [965, 445] width 64 height 10
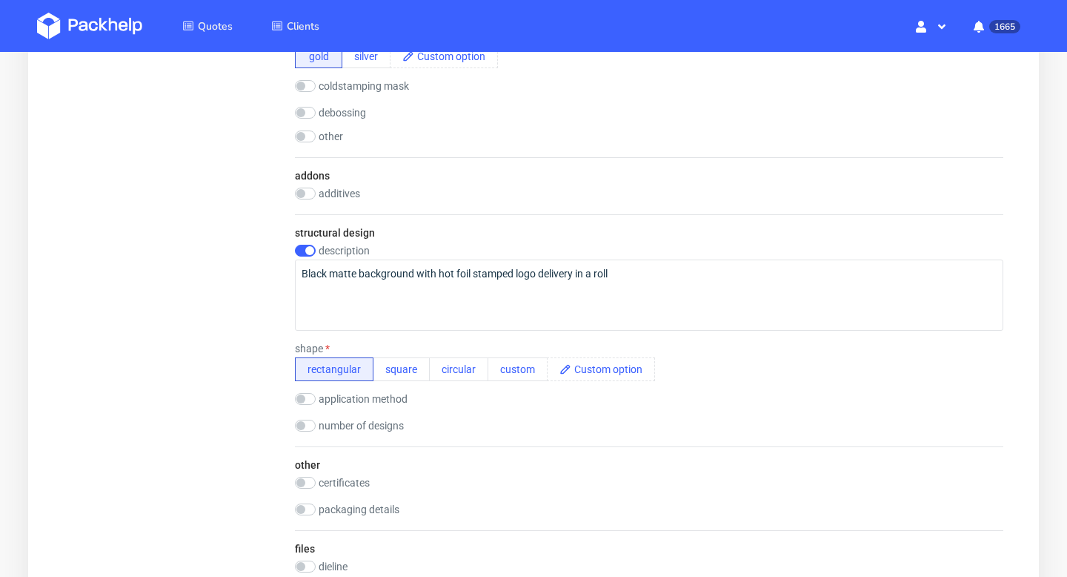
scroll to position [216, 0]
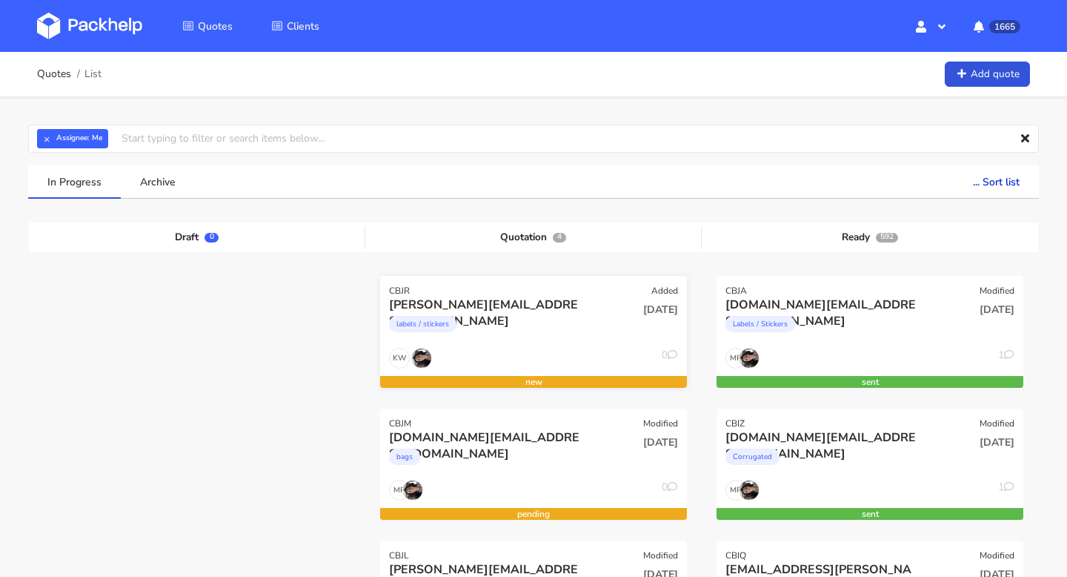
click at [482, 304] on div "[PERSON_NAME][EMAIL_ADDRESS][DOMAIN_NAME]" at bounding box center [487, 304] width 196 height 16
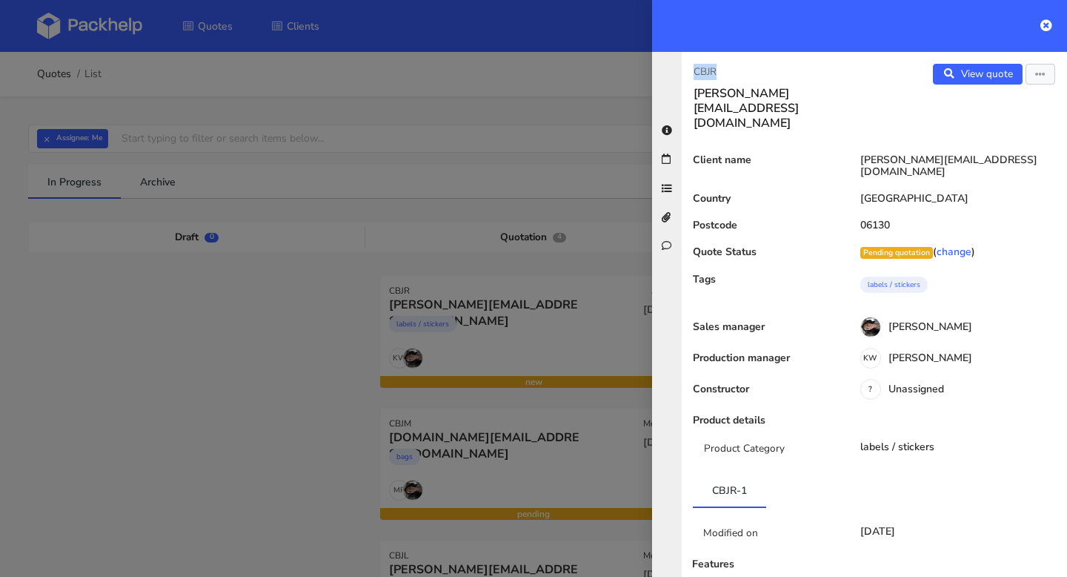
drag, startPoint x: 729, startPoint y: 67, endPoint x: 692, endPoint y: 67, distance: 36.3
click at [693, 67] on div "CBJR j.reynaud@jumarel.fr" at bounding box center [778, 97] width 193 height 67
copy p "CBJR"
click at [809, 61] on div "CBJR j.reynaud@jumarel.fr View quote Edit quote Client name j.reynaud@jumarel.f…" at bounding box center [874, 314] width 385 height 525
drag, startPoint x: 751, startPoint y: 73, endPoint x: 674, endPoint y: 73, distance: 77.1
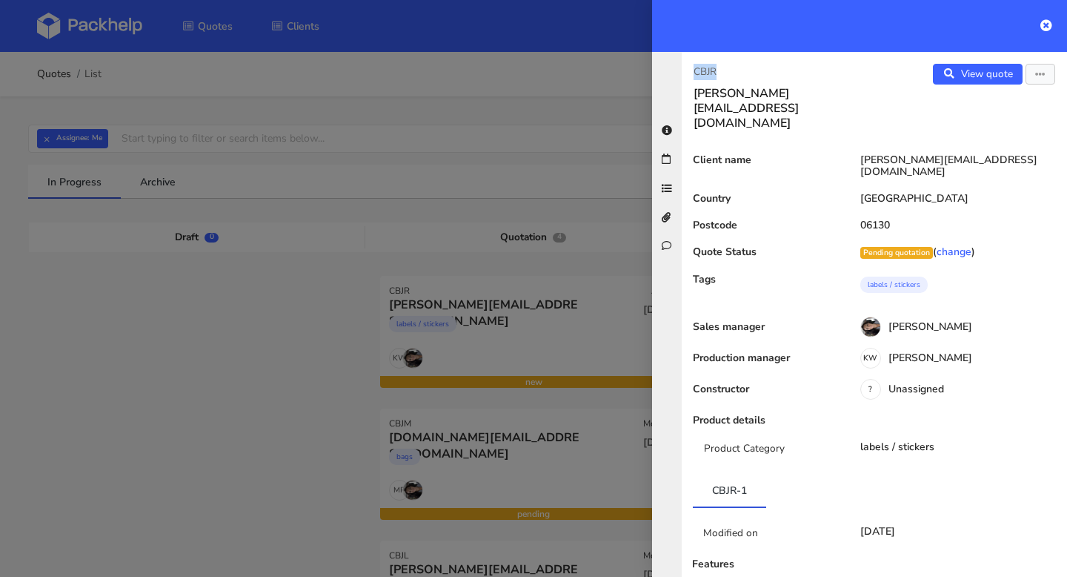
click at [673, 73] on div "CBJR j.reynaud@jumarel.fr View quote Edit quote Client name j.reynaud@jumarel.f…" at bounding box center [859, 314] width 415 height 525
copy p "CBJR"
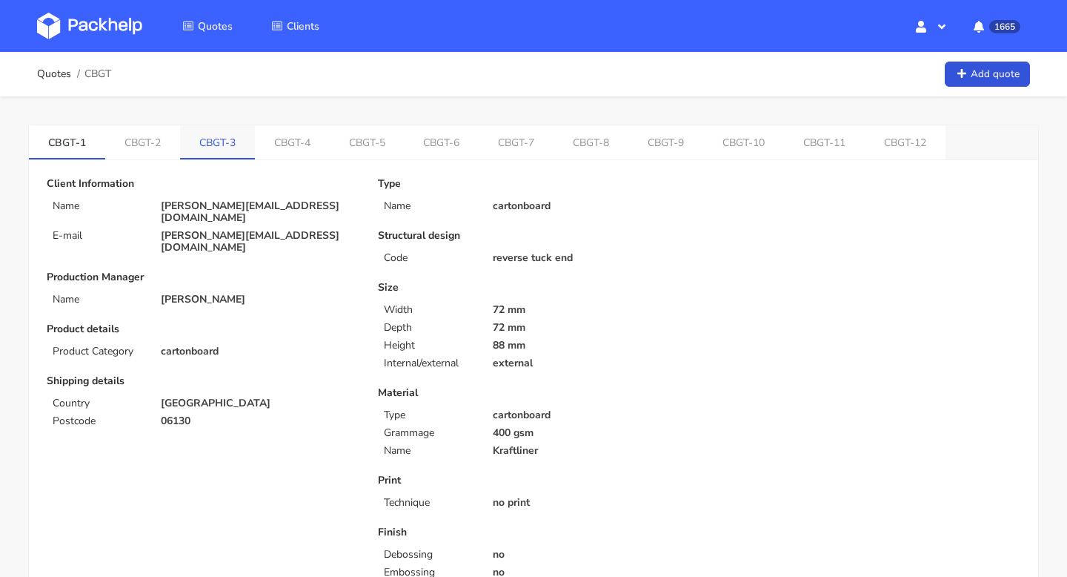
click at [215, 146] on link "CBGT-3" at bounding box center [217, 141] width 75 height 33
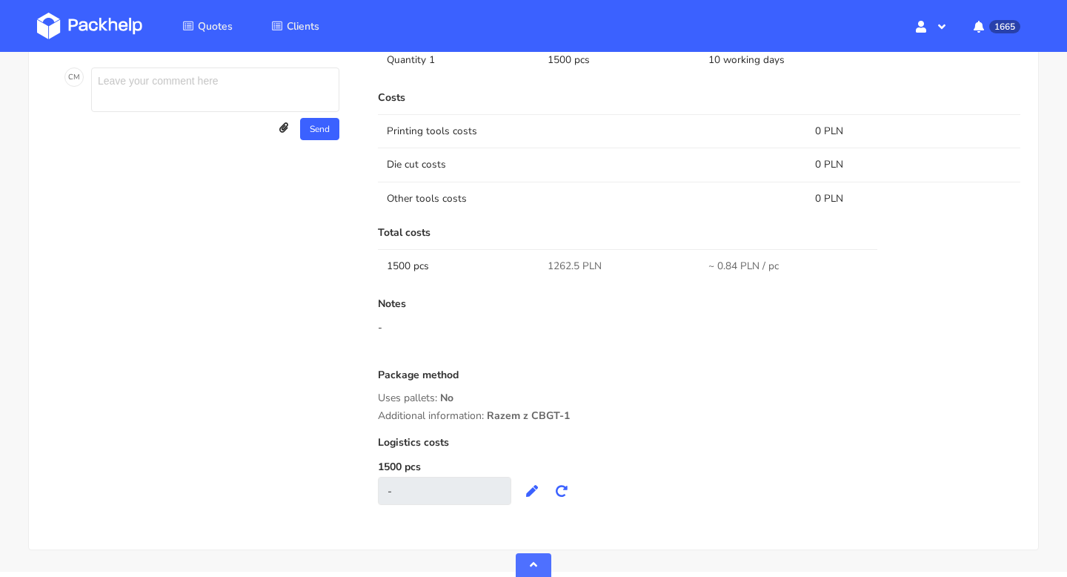
scroll to position [74, 0]
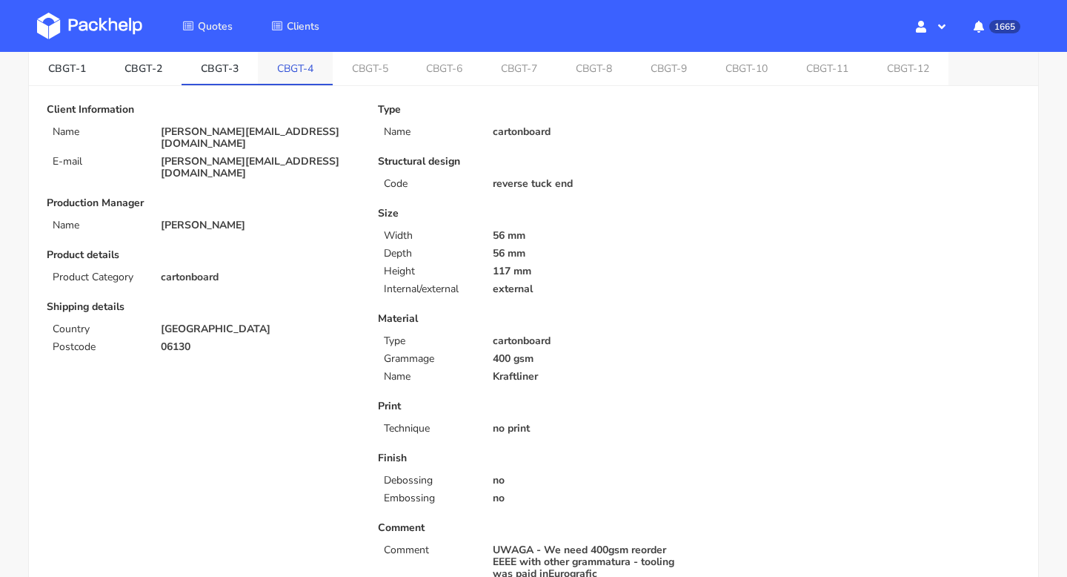
click at [283, 70] on link "CBGT-4" at bounding box center [295, 67] width 75 height 33
click at [368, 64] on link "CBGT-5" at bounding box center [371, 67] width 75 height 33
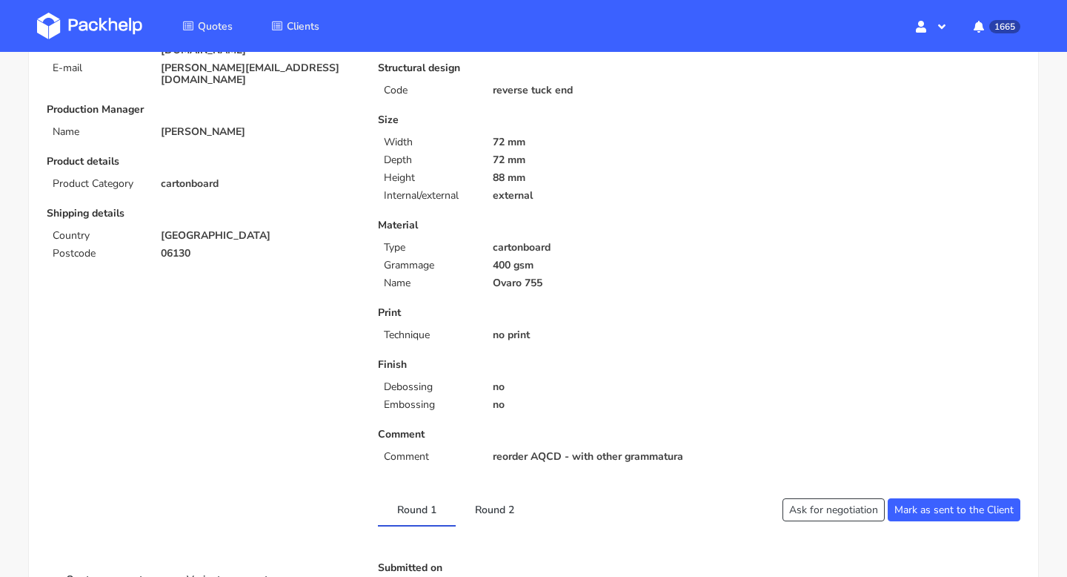
scroll to position [0, 0]
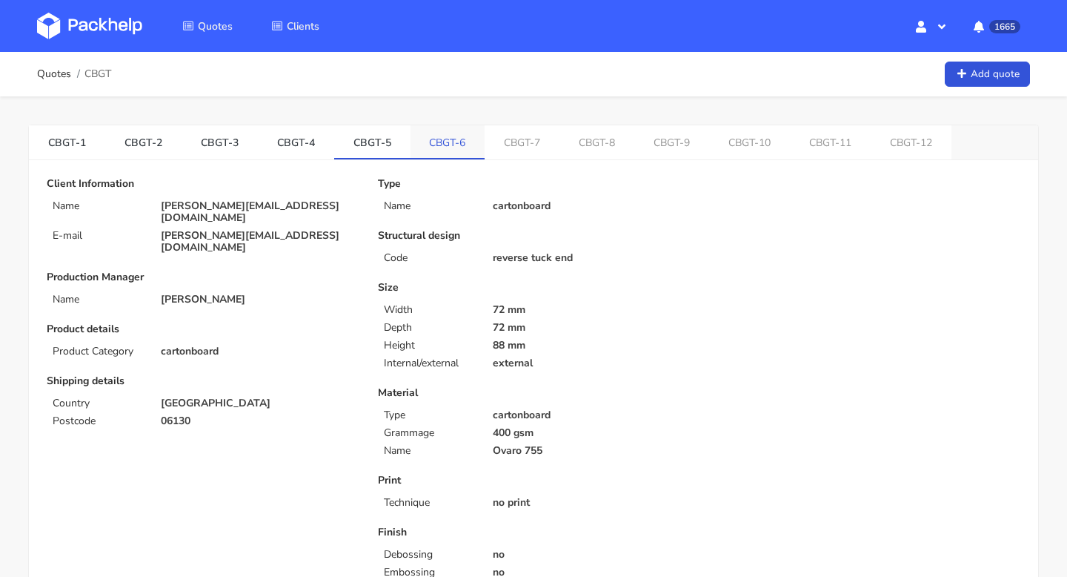
click at [421, 138] on link "CBGT-6" at bounding box center [448, 141] width 75 height 33
click at [524, 139] on link "CBGT-7" at bounding box center [523, 141] width 75 height 33
click at [585, 139] on link "CBGT-8" at bounding box center [600, 141] width 75 height 33
copy link "CBGT-5"
drag, startPoint x: 346, startPoint y: 142, endPoint x: 381, endPoint y: 143, distance: 34.8
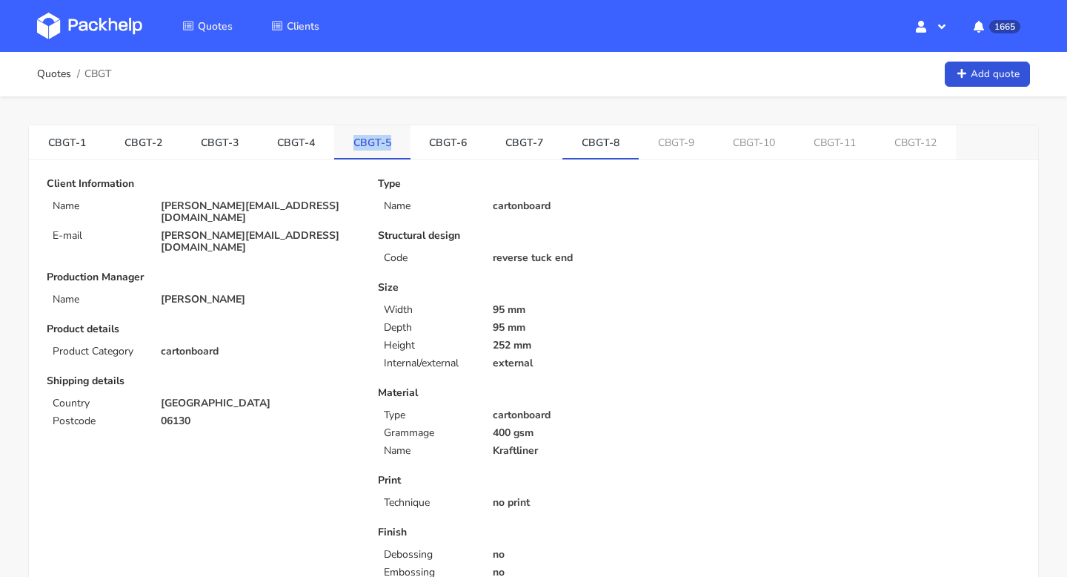
click at [382, 143] on link "CBGT-5" at bounding box center [372, 141] width 76 height 33
click at [58, 154] on link "CBGT-1" at bounding box center [67, 141] width 76 height 33
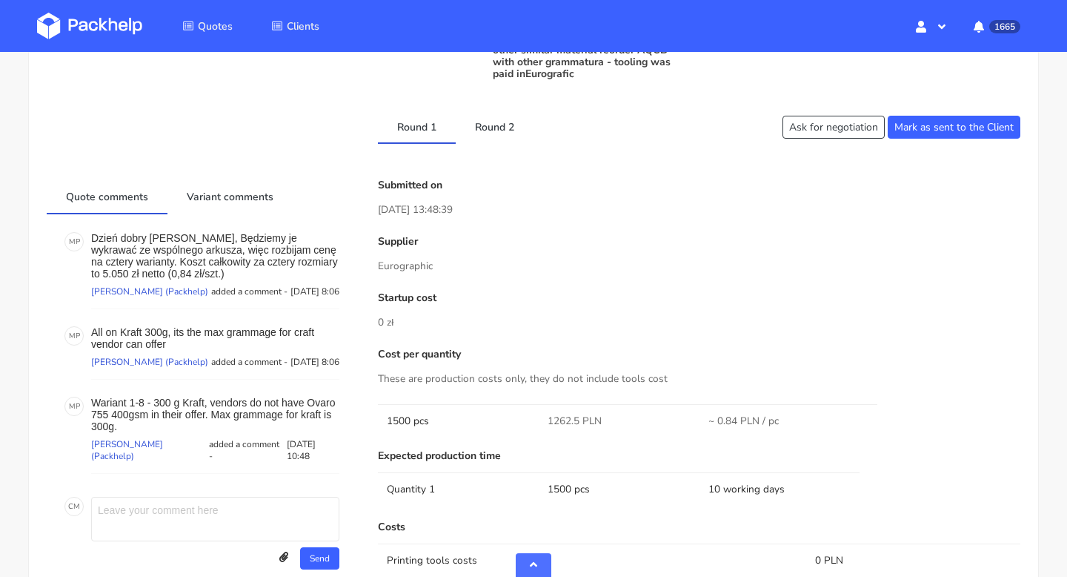
scroll to position [576, 0]
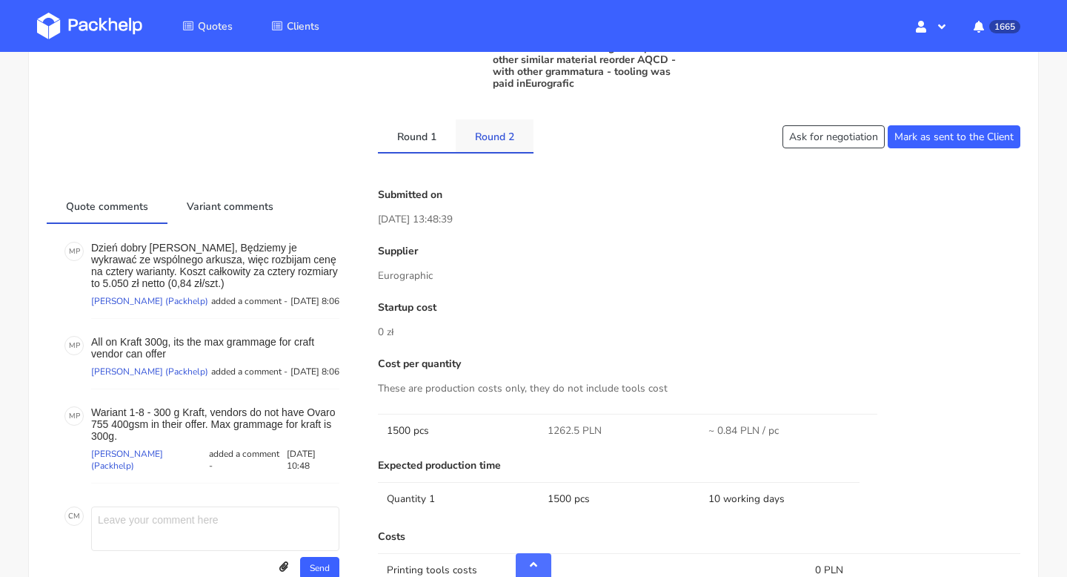
click at [505, 132] on link "Round 2" at bounding box center [495, 135] width 78 height 33
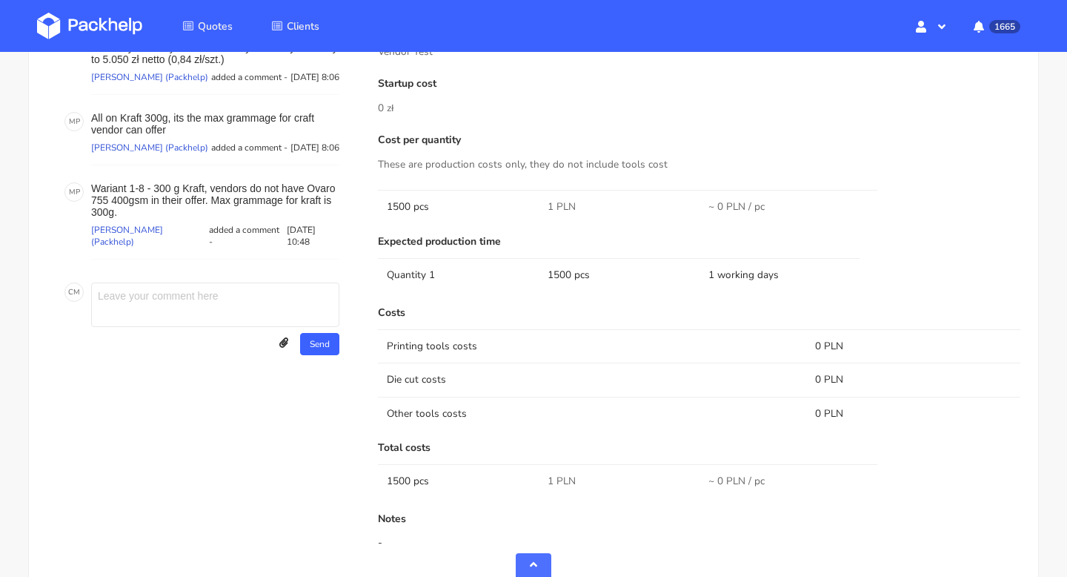
scroll to position [0, 0]
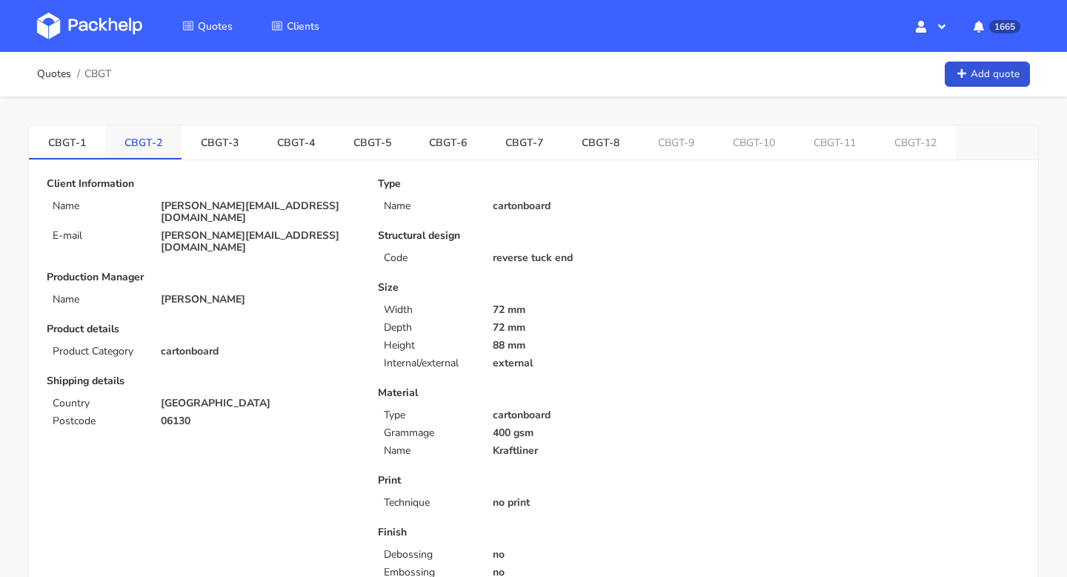
click at [143, 151] on link "CBGT-2" at bounding box center [143, 141] width 76 height 33
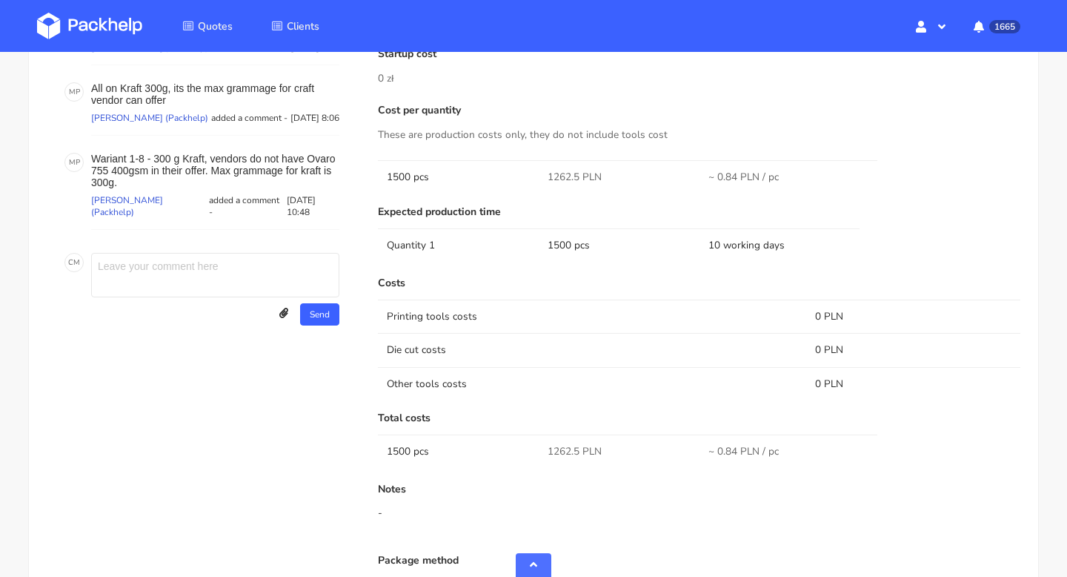
scroll to position [609, 0]
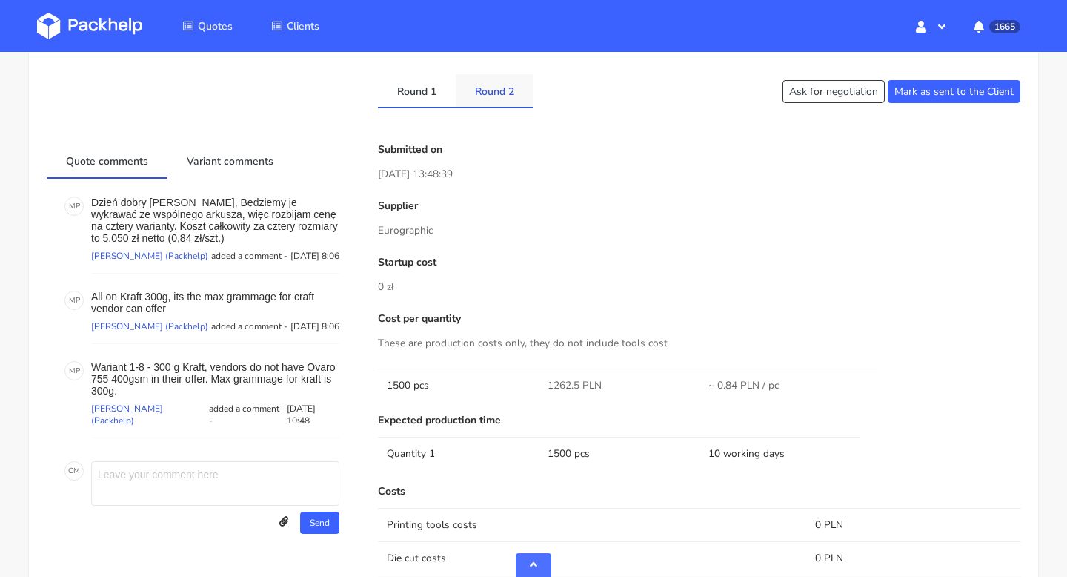
click at [496, 92] on link "Round 2" at bounding box center [495, 90] width 78 height 33
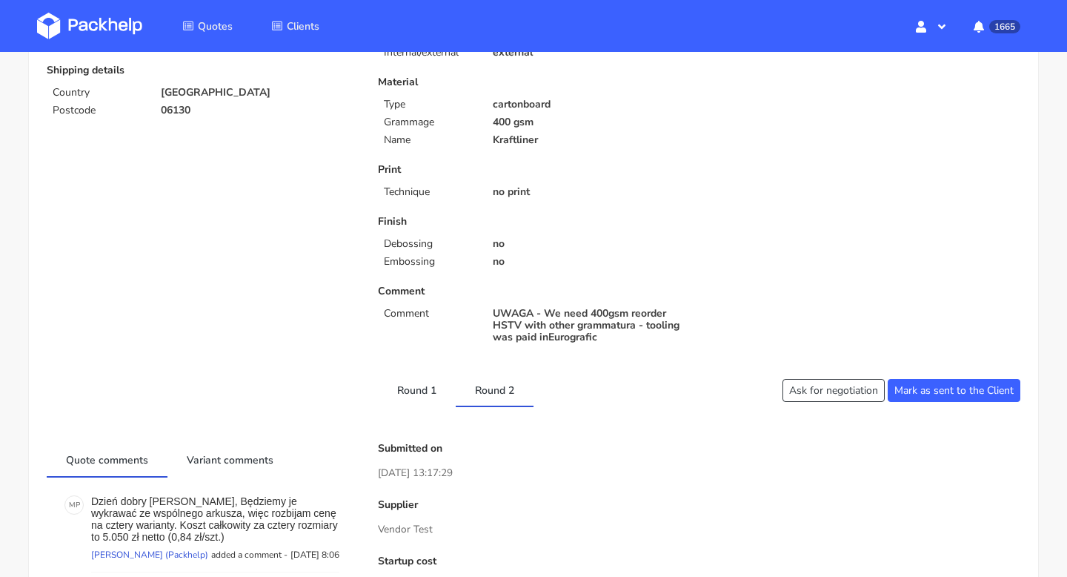
scroll to position [0, 0]
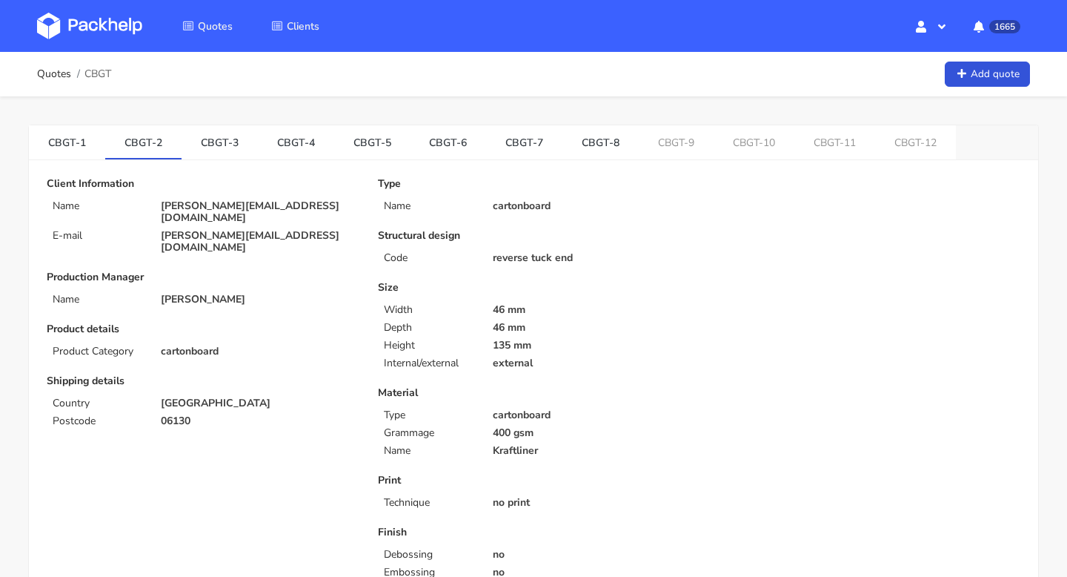
click at [219, 150] on link "CBGT-3" at bounding box center [220, 141] width 76 height 33
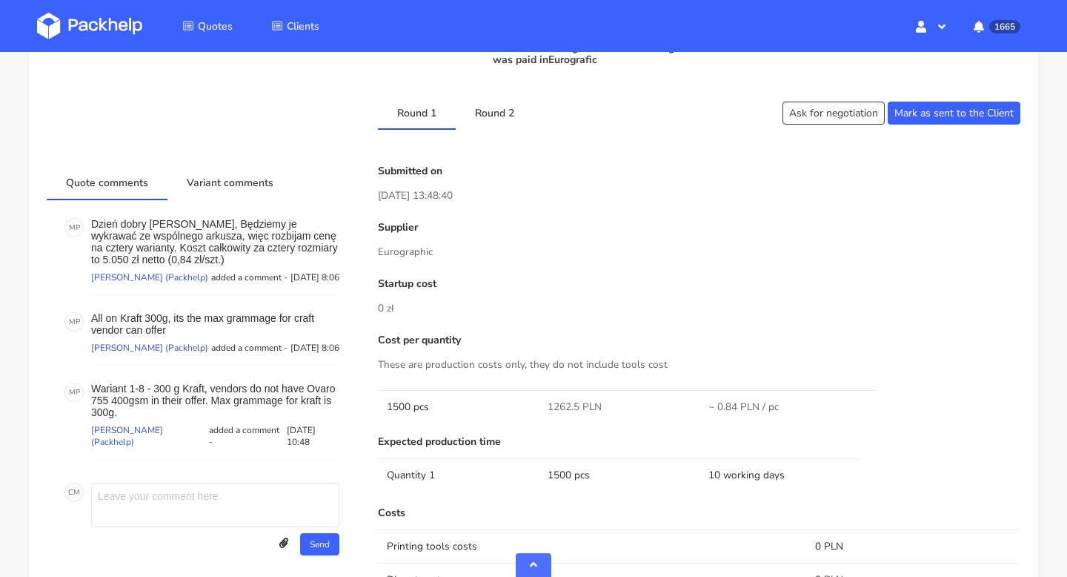
scroll to position [556, 0]
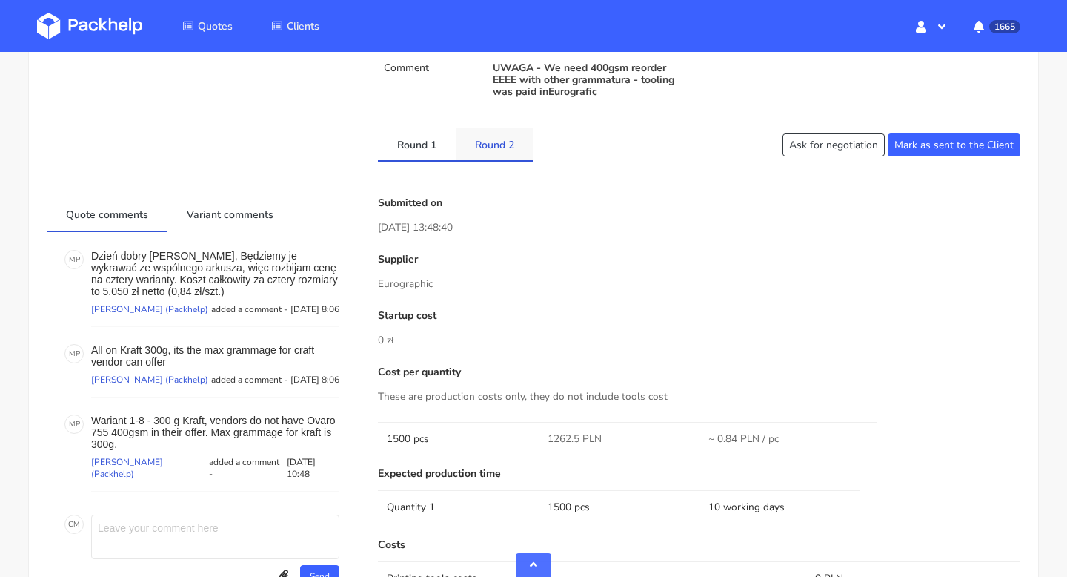
click at [497, 140] on link "Round 2" at bounding box center [495, 143] width 78 height 33
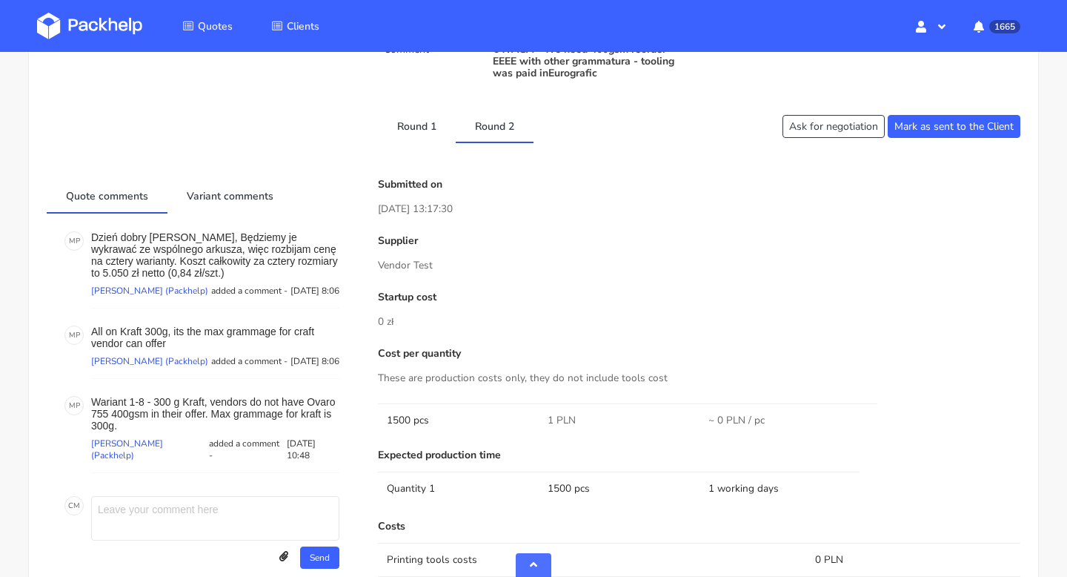
scroll to position [0, 0]
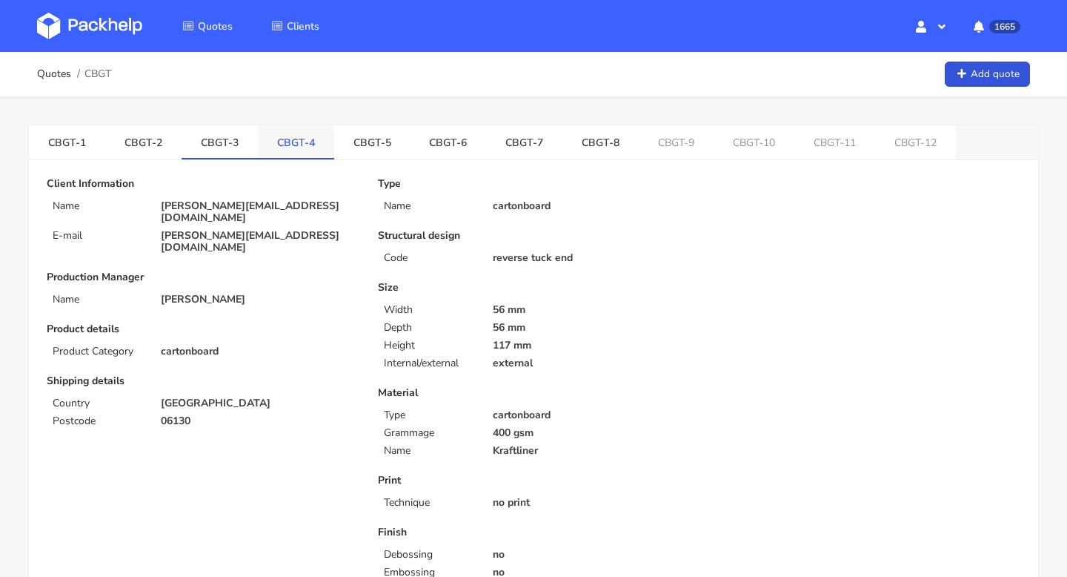
click at [302, 155] on link "CBGT-4" at bounding box center [296, 141] width 76 height 33
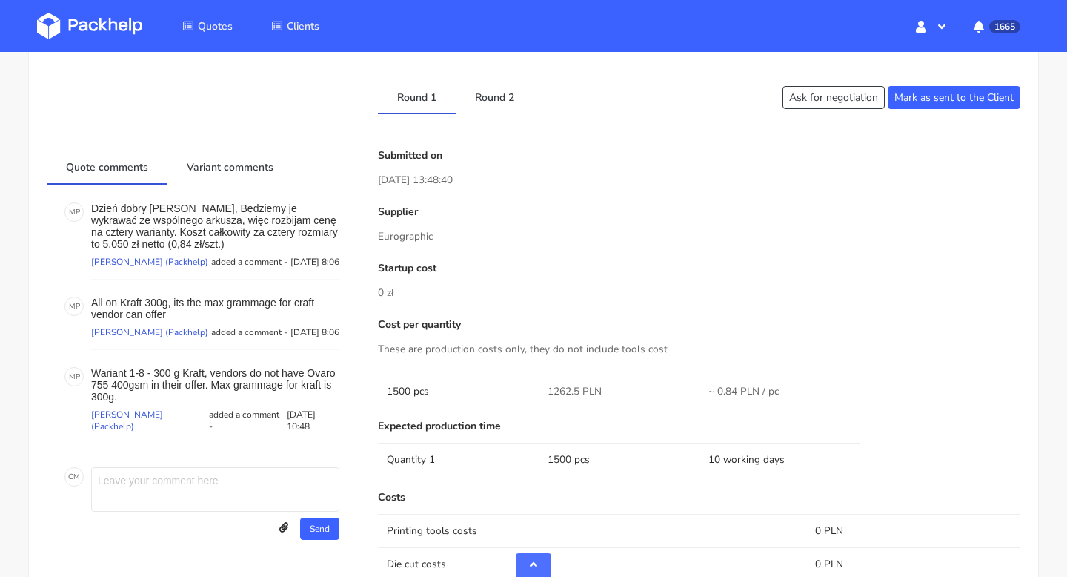
scroll to position [572, 0]
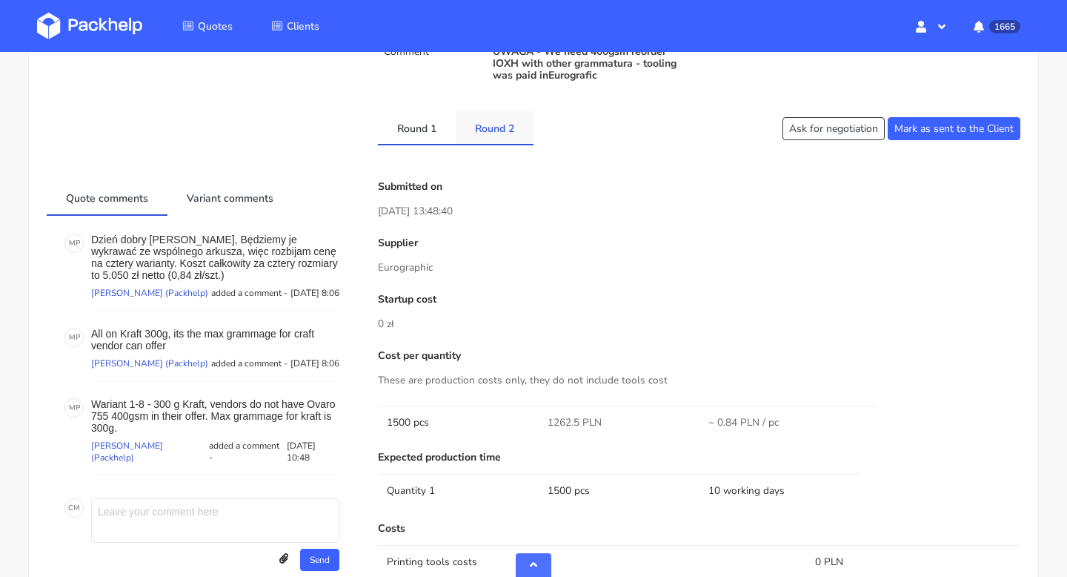
click at [495, 134] on link "Round 2" at bounding box center [495, 127] width 78 height 33
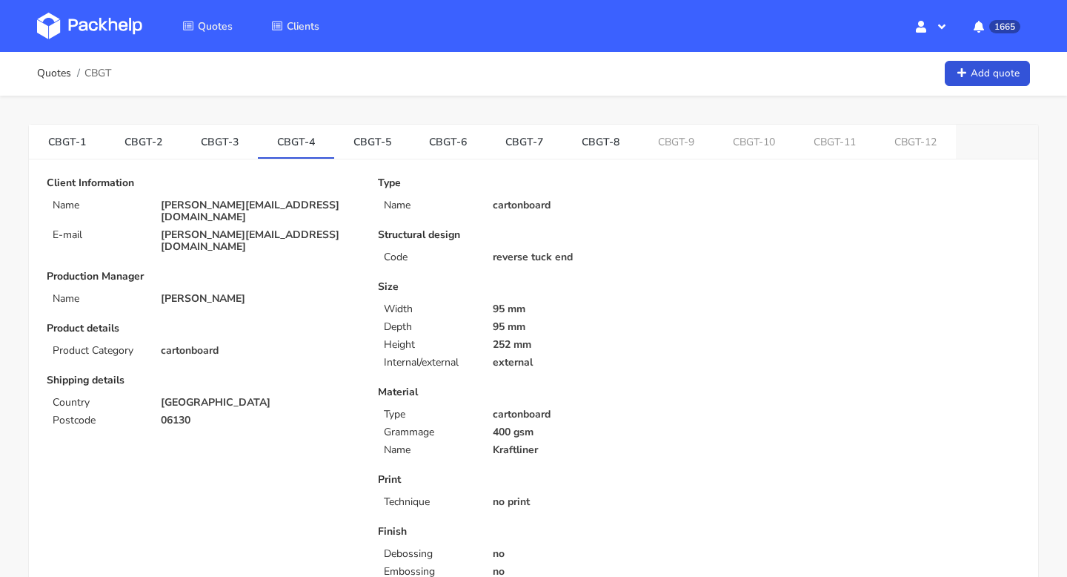
scroll to position [0, 0]
click at [355, 139] on link "CBGT-5" at bounding box center [372, 141] width 76 height 33
click at [82, 142] on link "CBGT-1" at bounding box center [67, 141] width 76 height 33
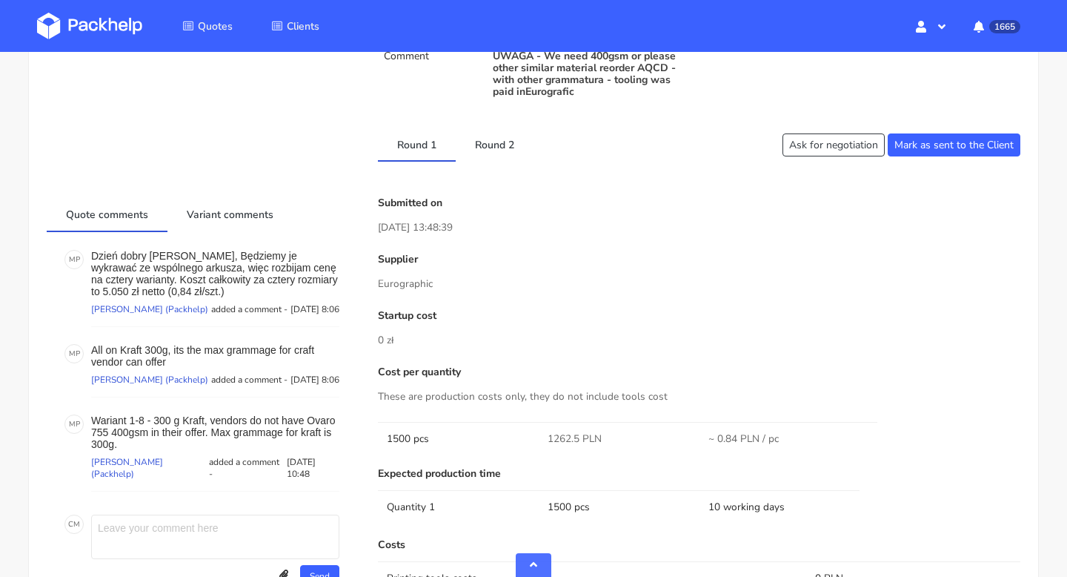
scroll to position [571, 0]
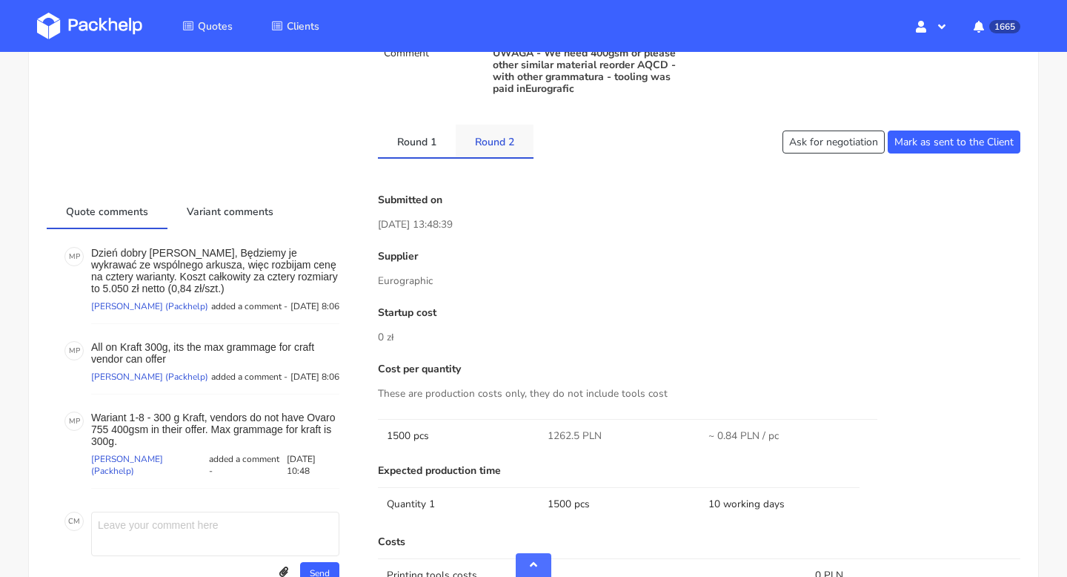
click at [513, 150] on link "Round 2" at bounding box center [495, 141] width 78 height 33
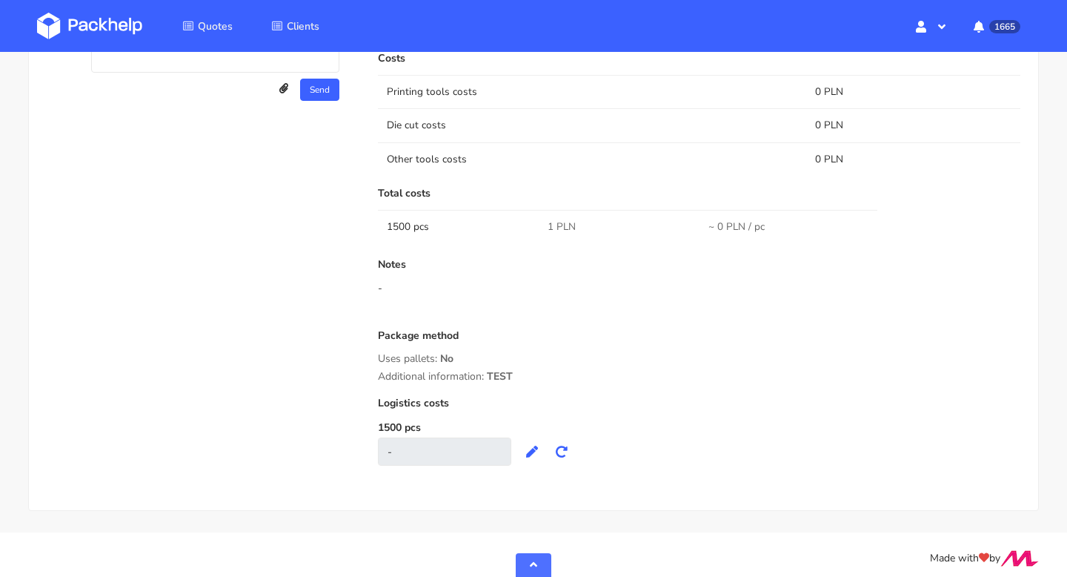
scroll to position [467, 0]
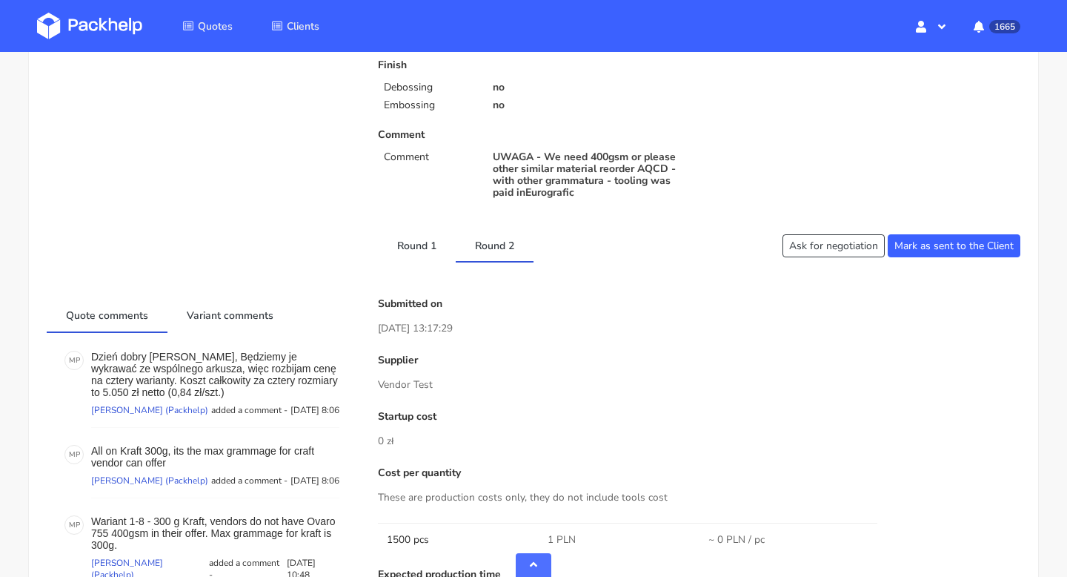
click at [425, 265] on div "Client Information Name j.reynaud@jumarel.fr E-mail j.reynaud@jumarel.fr Produc…" at bounding box center [534, 389] width 974 height 1356
click at [423, 259] on link "Round 1" at bounding box center [417, 244] width 78 height 33
click at [490, 258] on link "Round 2" at bounding box center [495, 244] width 78 height 33
click at [432, 251] on link "Round 1" at bounding box center [417, 244] width 78 height 33
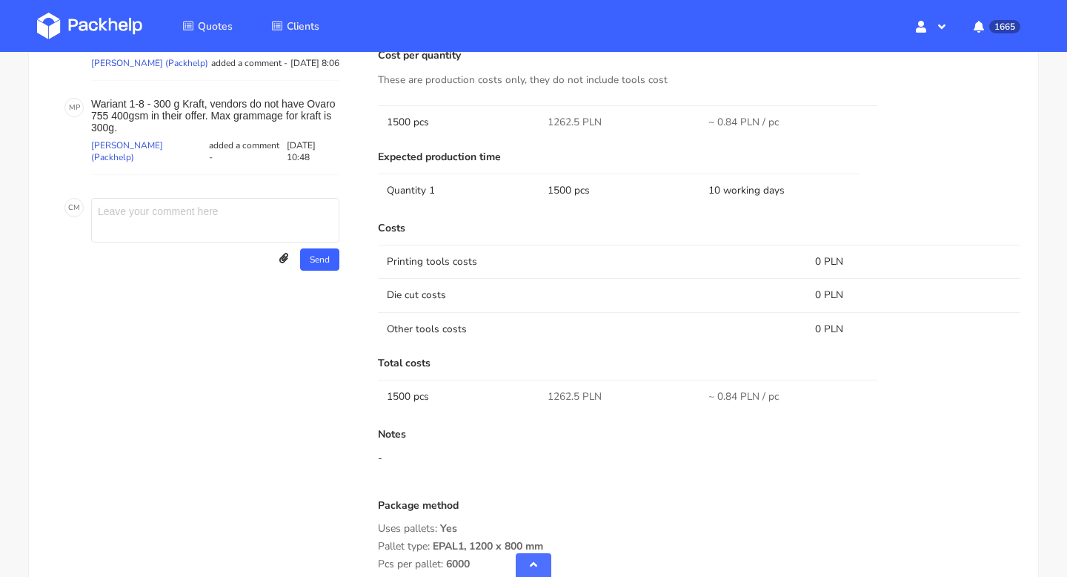
scroll to position [495, 0]
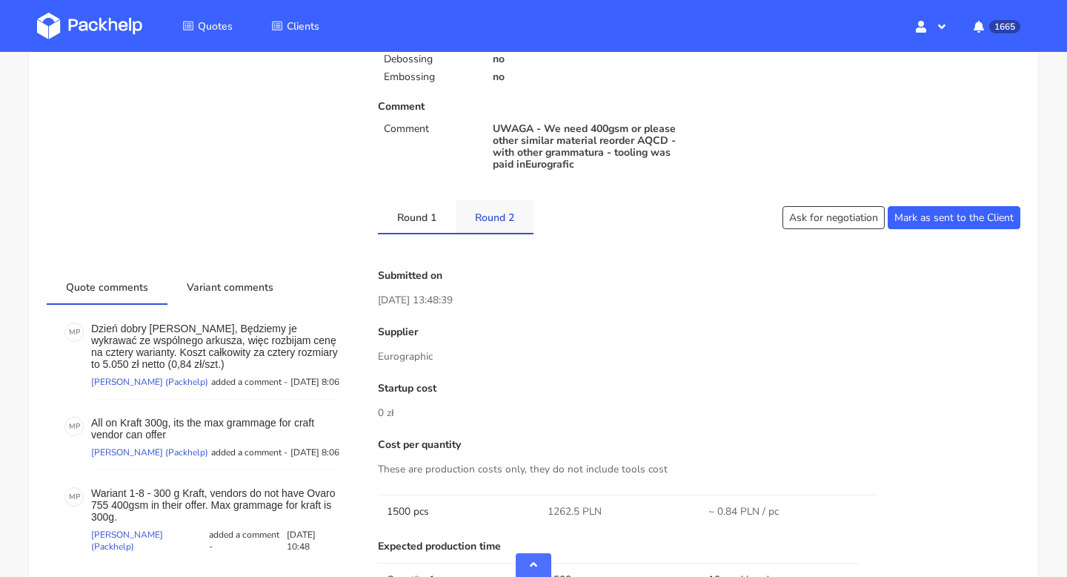
click at [487, 203] on link "Round 2" at bounding box center [495, 216] width 78 height 33
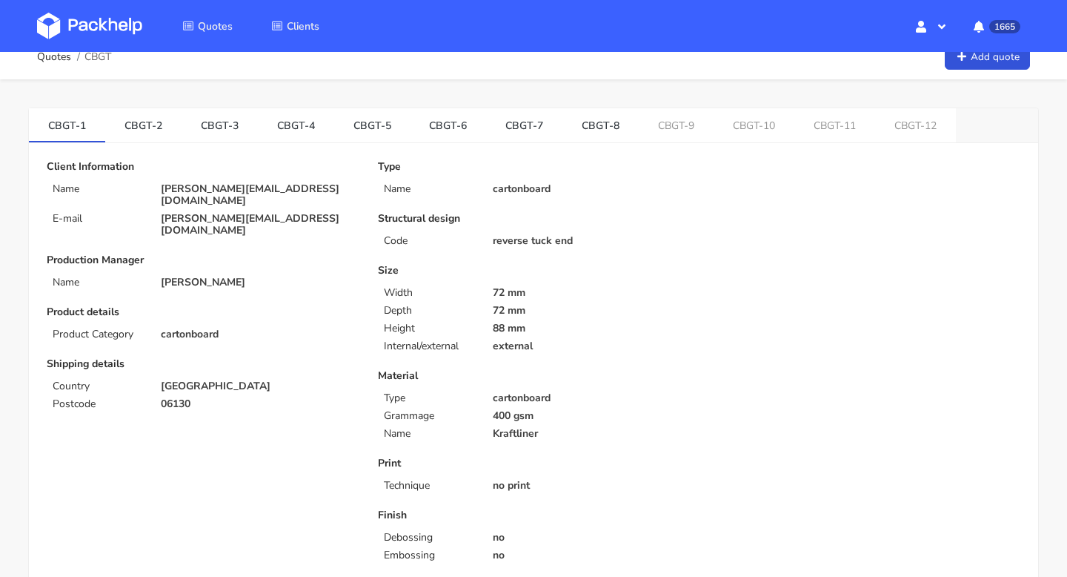
scroll to position [0, 0]
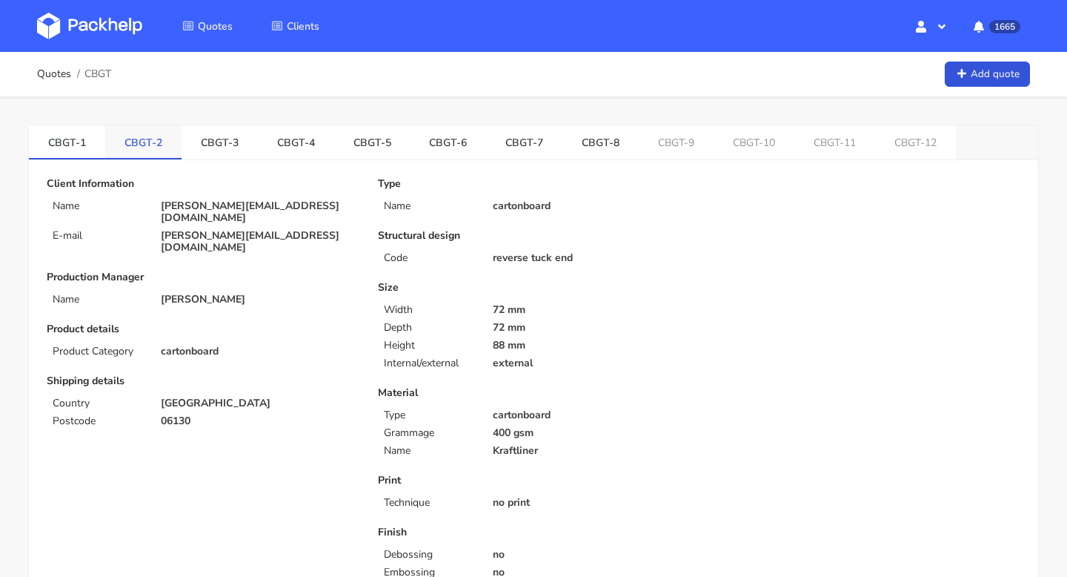
click at [150, 144] on link "CBGT-2" at bounding box center [143, 141] width 76 height 33
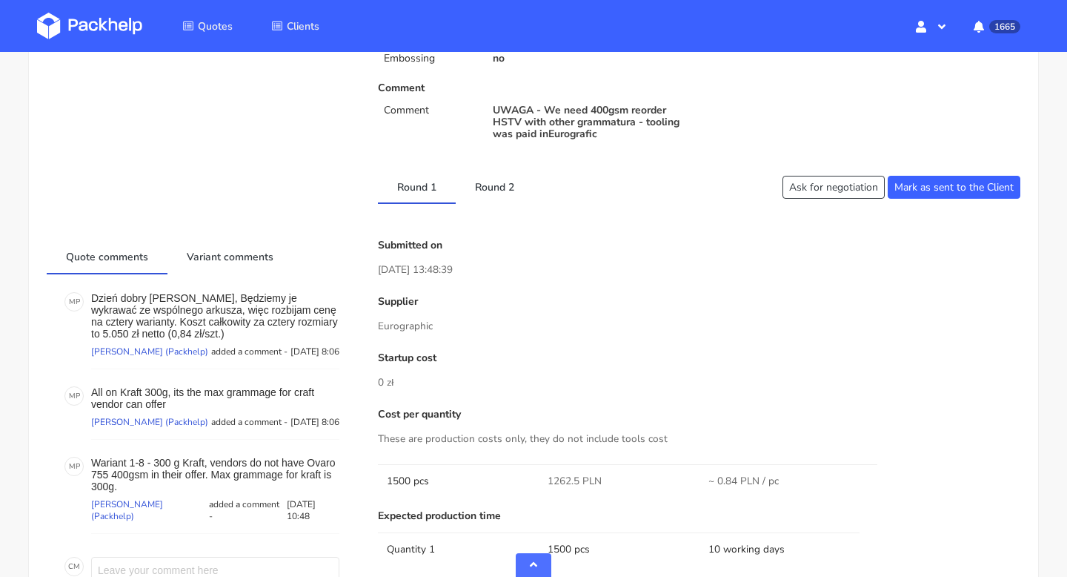
scroll to position [635, 0]
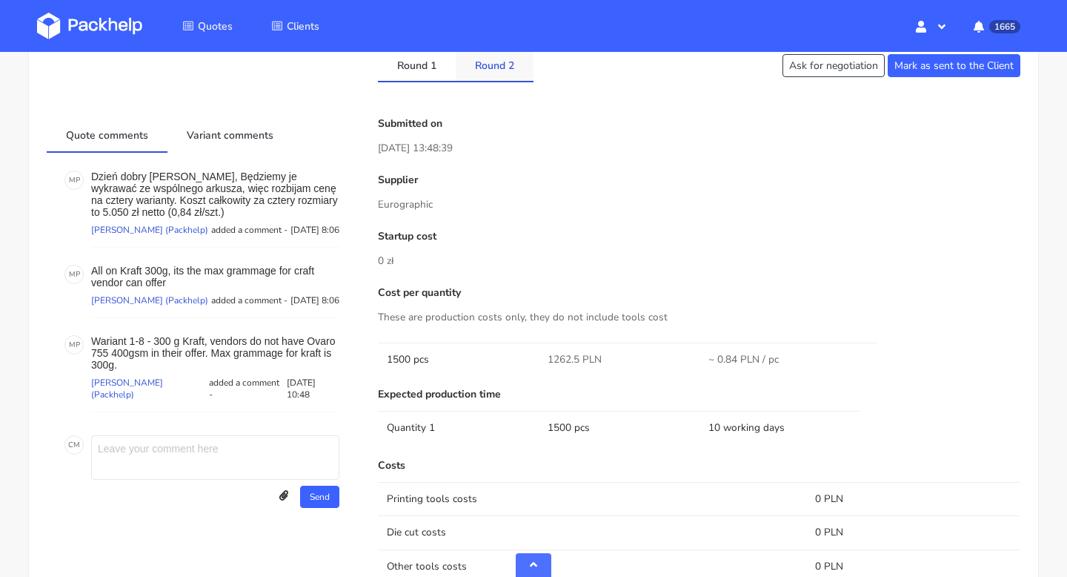
click at [500, 73] on link "Round 2" at bounding box center [495, 64] width 78 height 33
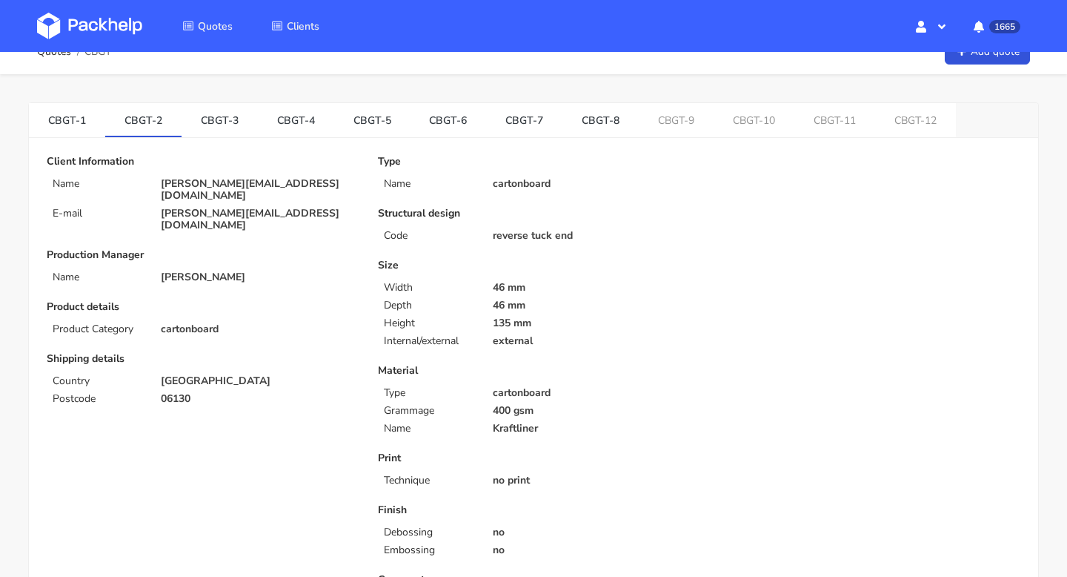
scroll to position [0, 0]
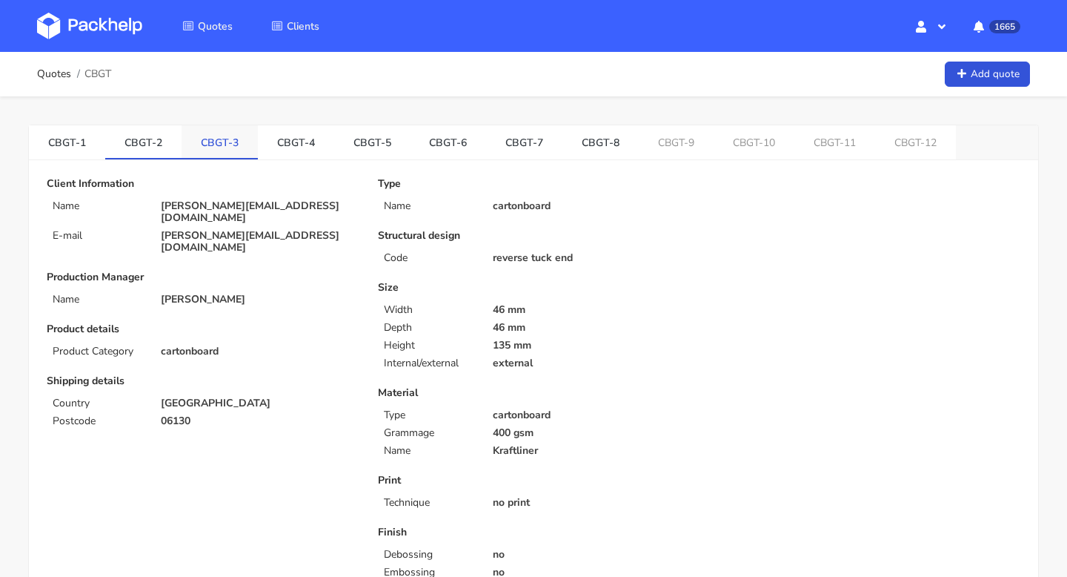
click at [219, 130] on link "CBGT-3" at bounding box center [220, 141] width 76 height 33
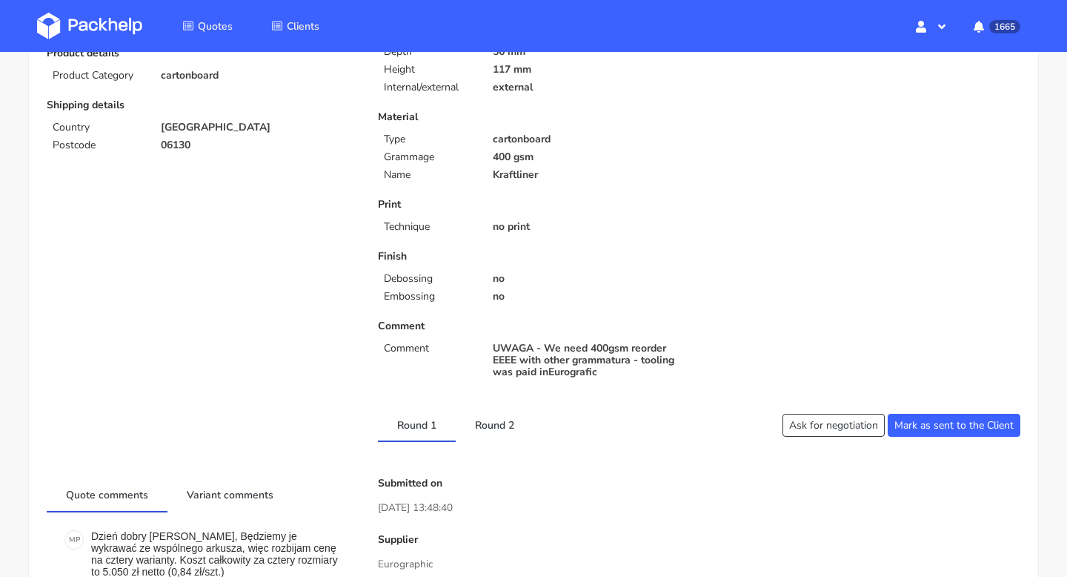
scroll to position [274, 0]
click at [498, 433] on link "Round 2" at bounding box center [495, 425] width 78 height 33
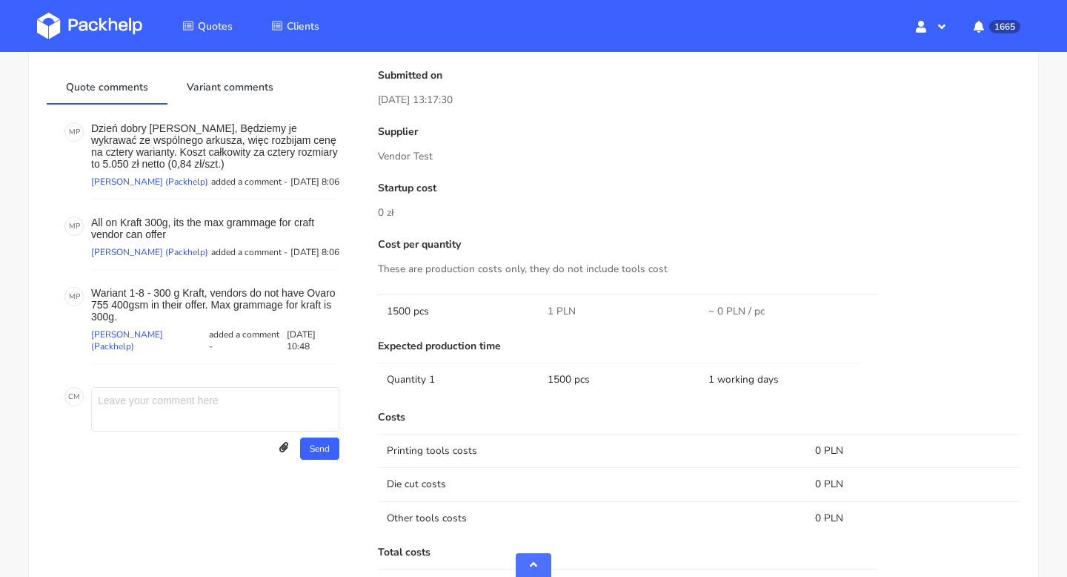
scroll to position [0, 0]
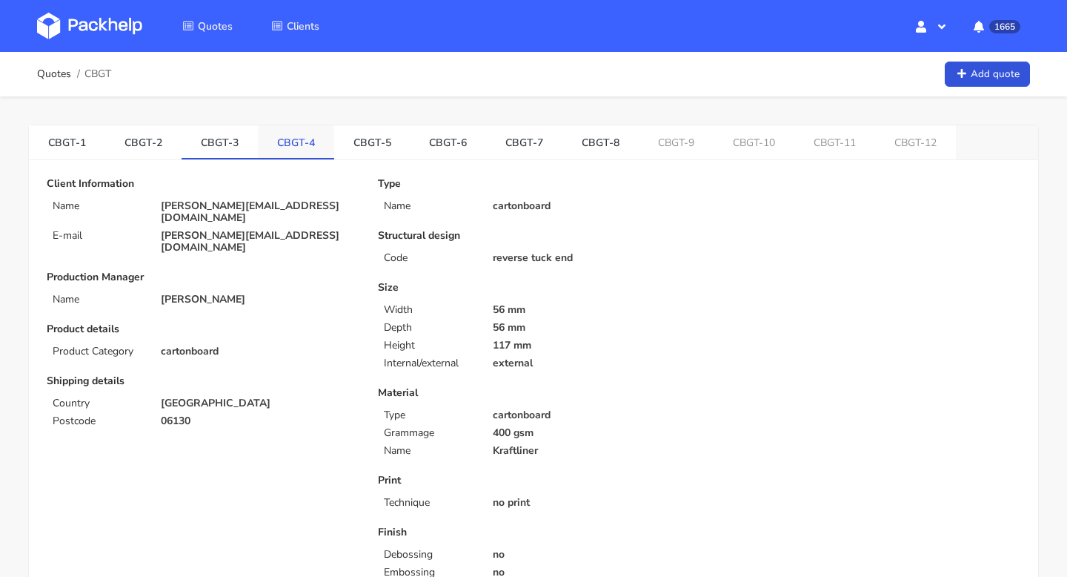
click at [297, 155] on link "CBGT-4" at bounding box center [296, 141] width 76 height 33
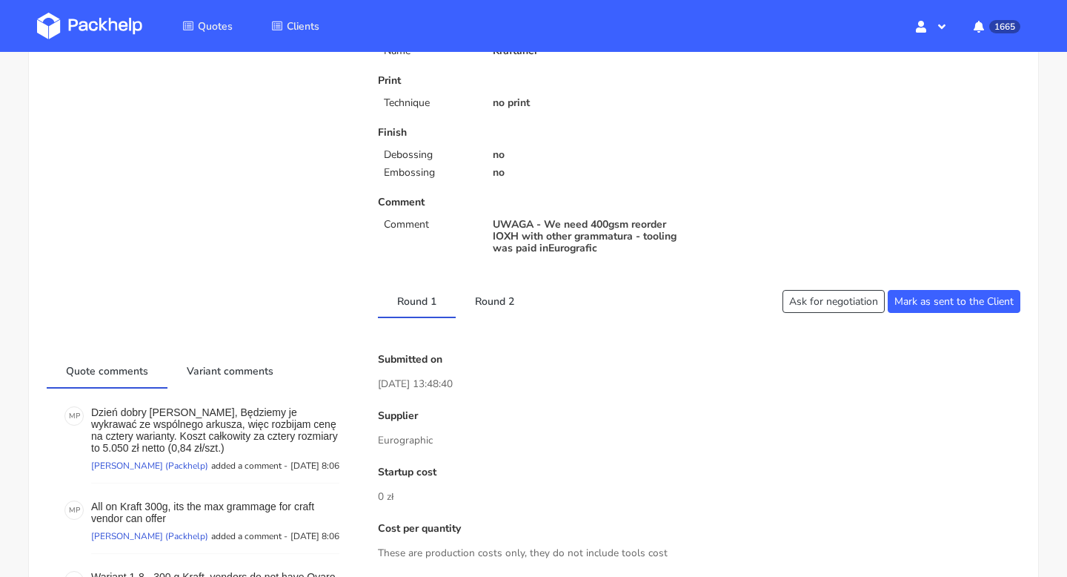
scroll to position [652, 0]
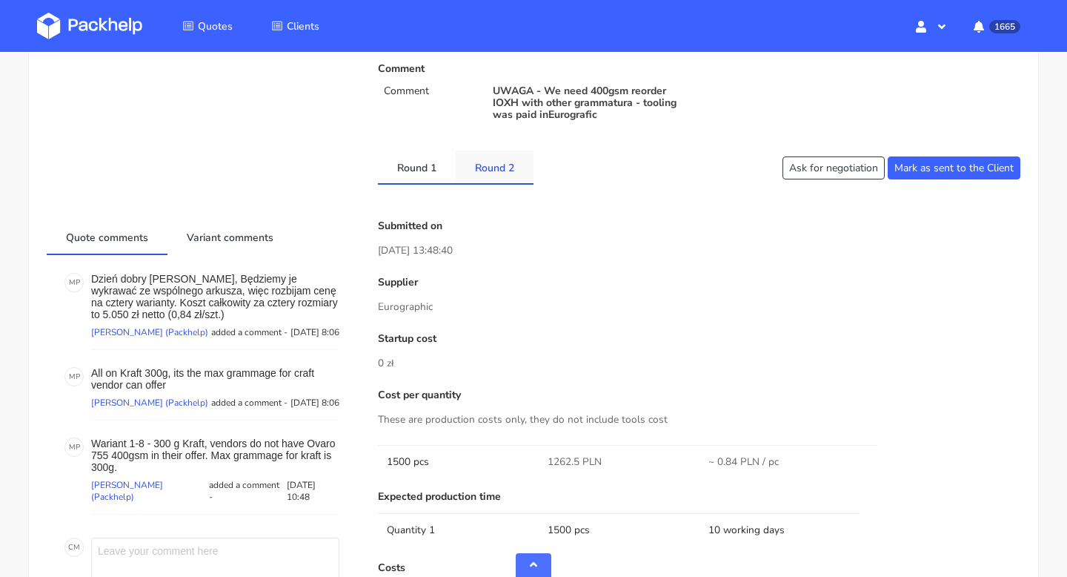
click at [498, 161] on link "Round 2" at bounding box center [495, 166] width 78 height 33
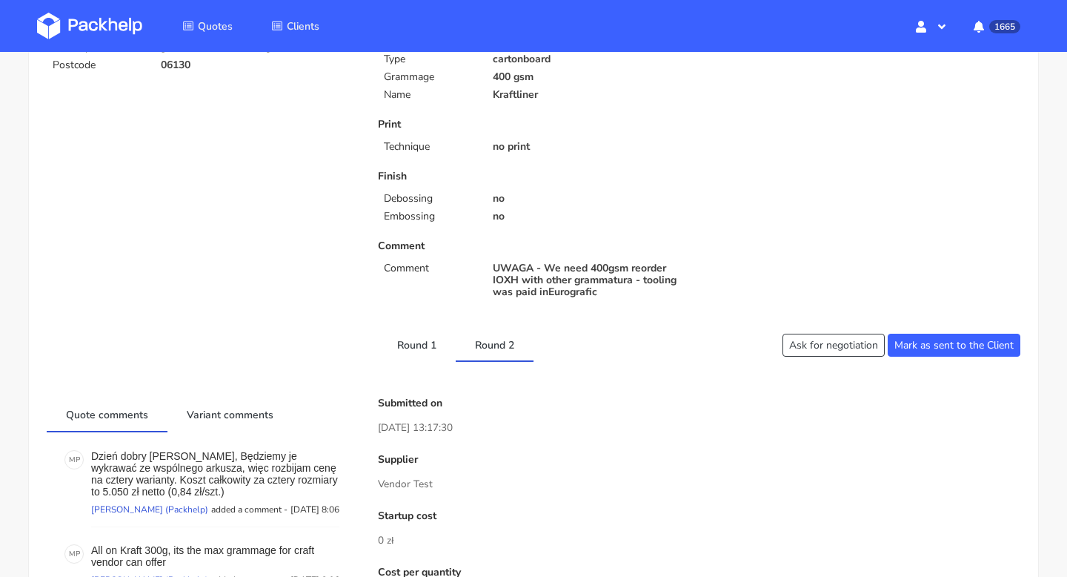
scroll to position [0, 0]
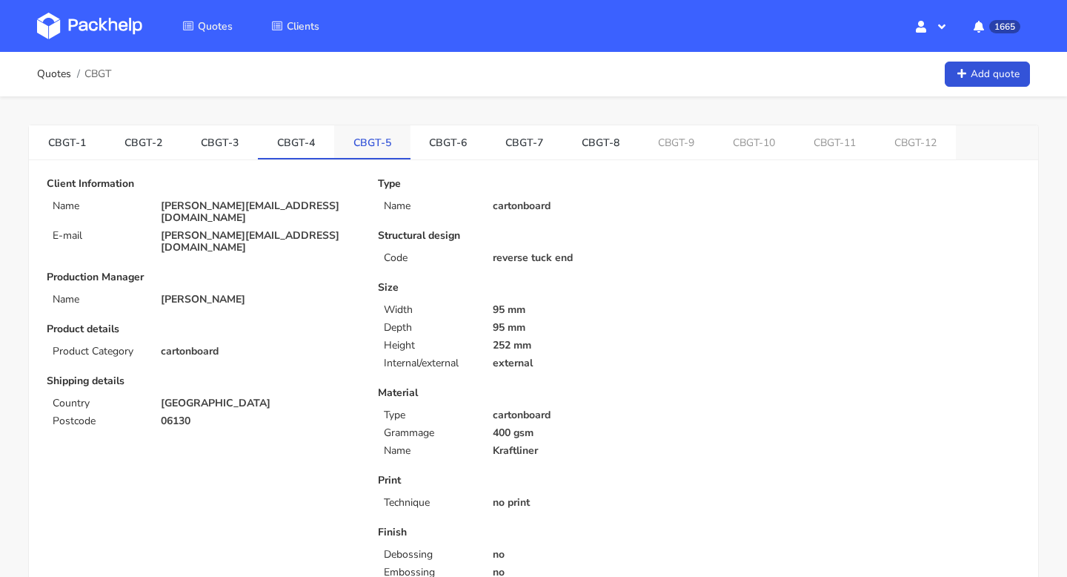
click at [362, 133] on link "CBGT-5" at bounding box center [372, 141] width 76 height 33
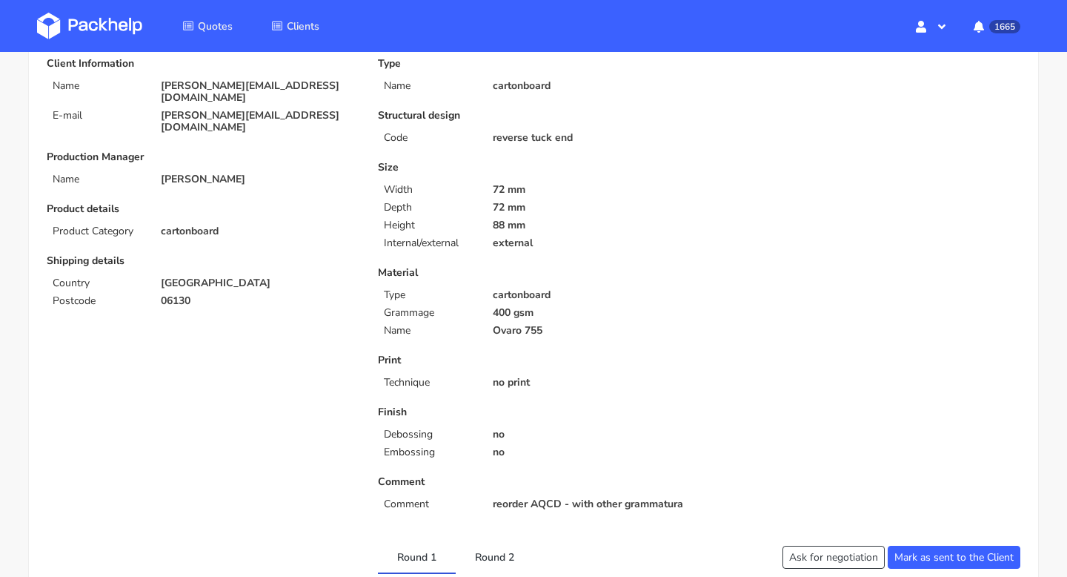
scroll to position [443, 0]
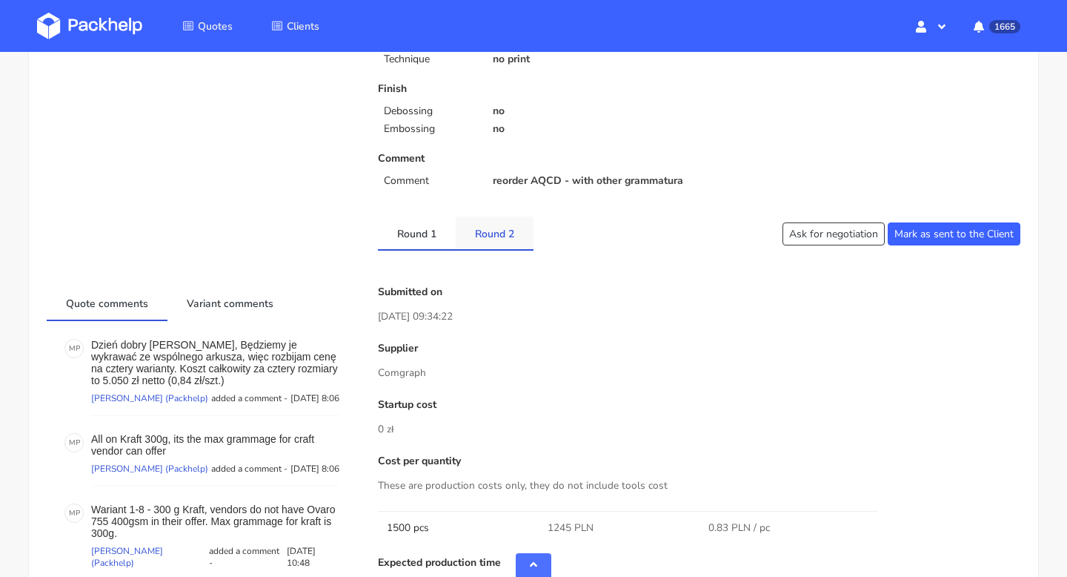
click at [486, 233] on link "Round 2" at bounding box center [495, 232] width 78 height 33
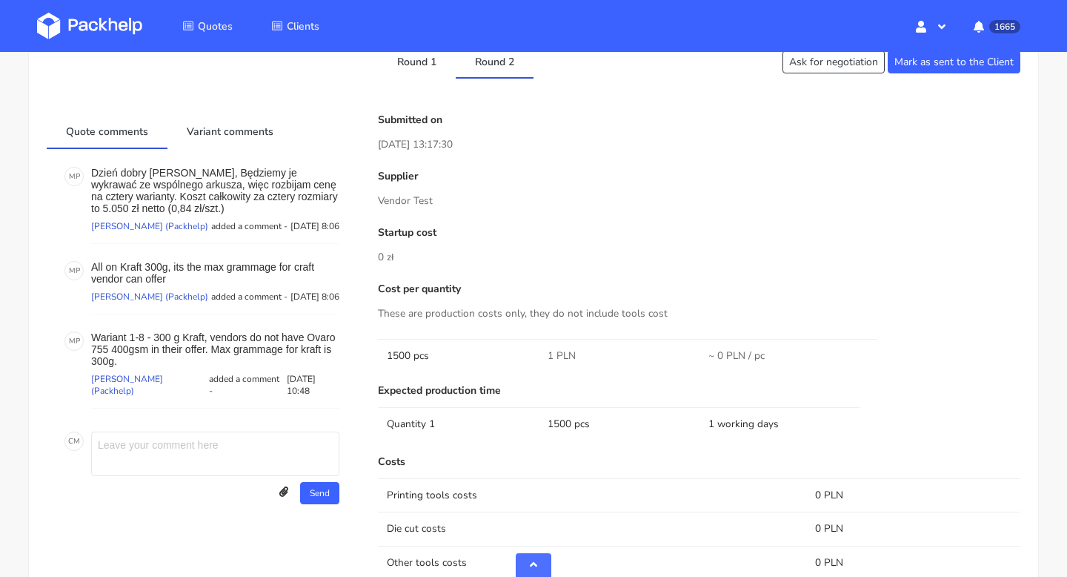
scroll to position [602, 0]
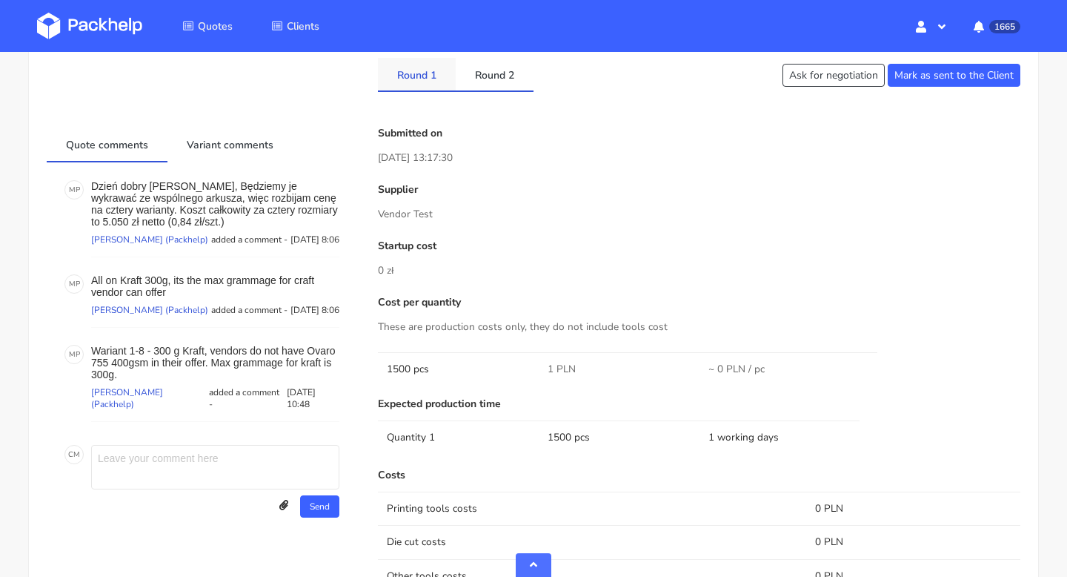
click at [422, 85] on link "Round 1" at bounding box center [417, 74] width 78 height 33
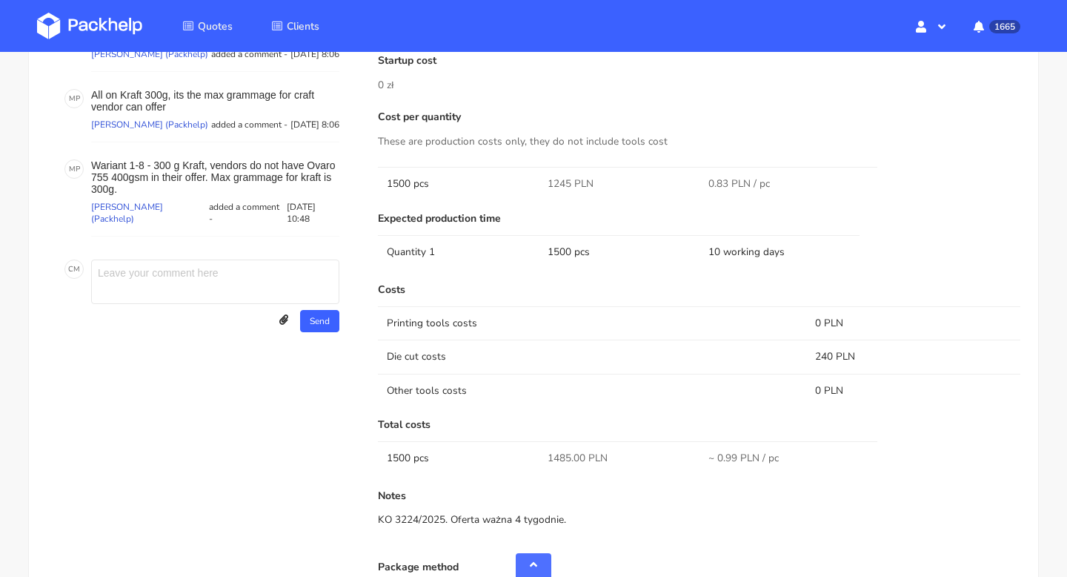
scroll to position [0, 0]
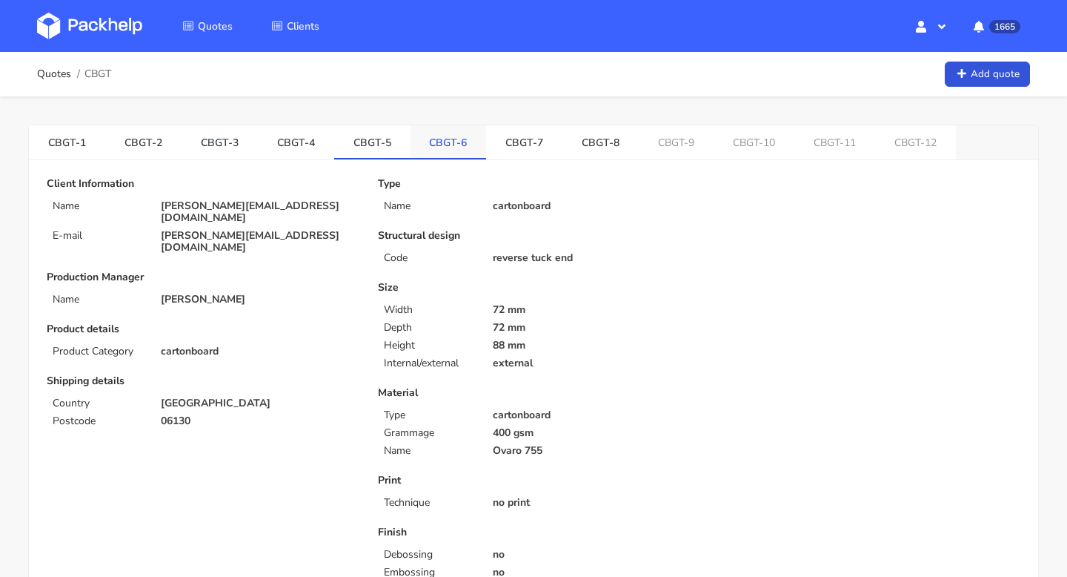
click at [439, 142] on link "CBGT-6" at bounding box center [449, 141] width 76 height 33
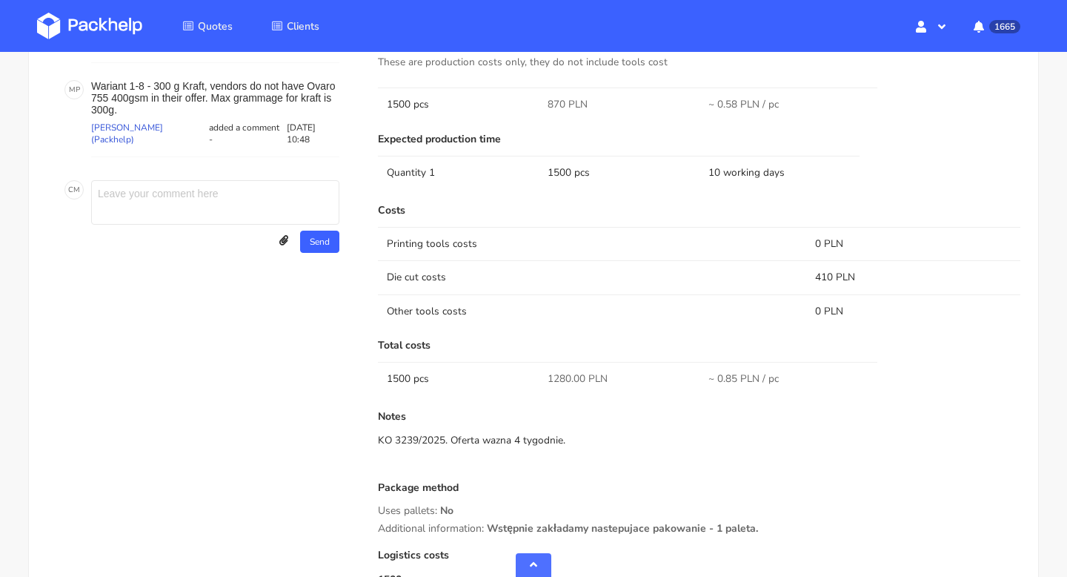
scroll to position [642, 0]
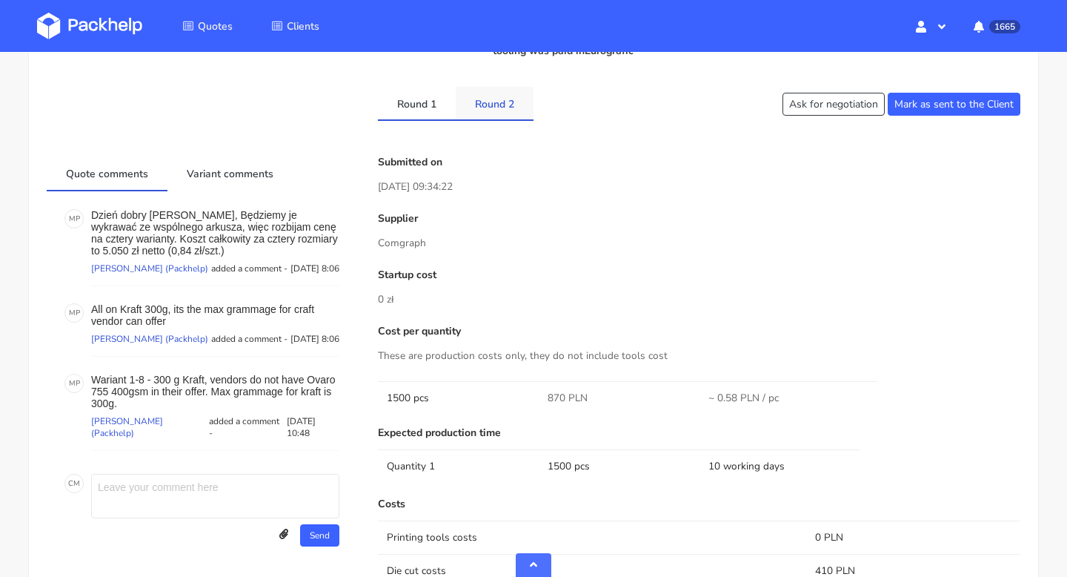
click at [494, 109] on link "Round 2" at bounding box center [495, 103] width 78 height 33
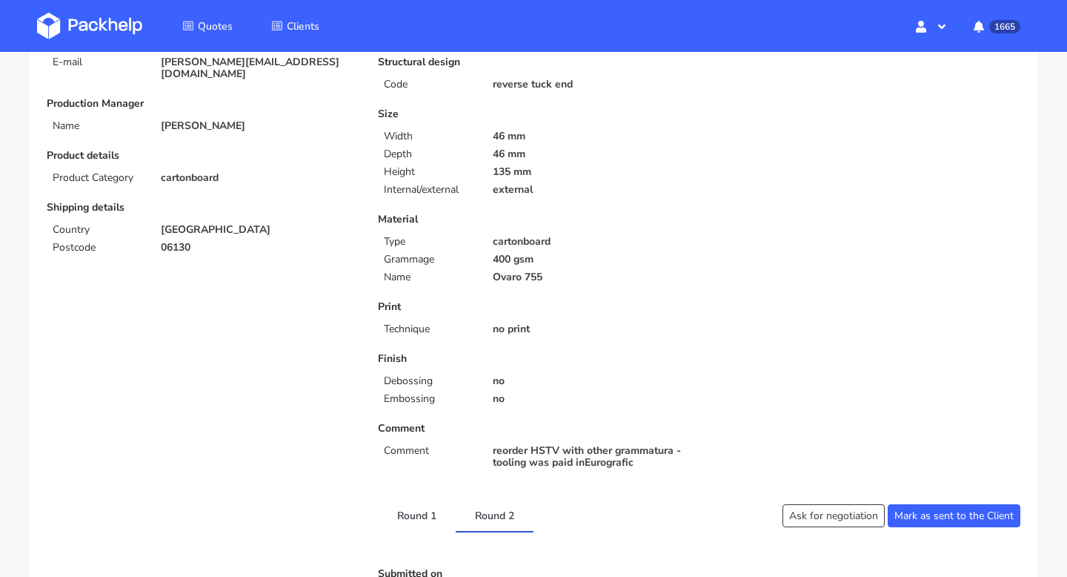
scroll to position [0, 0]
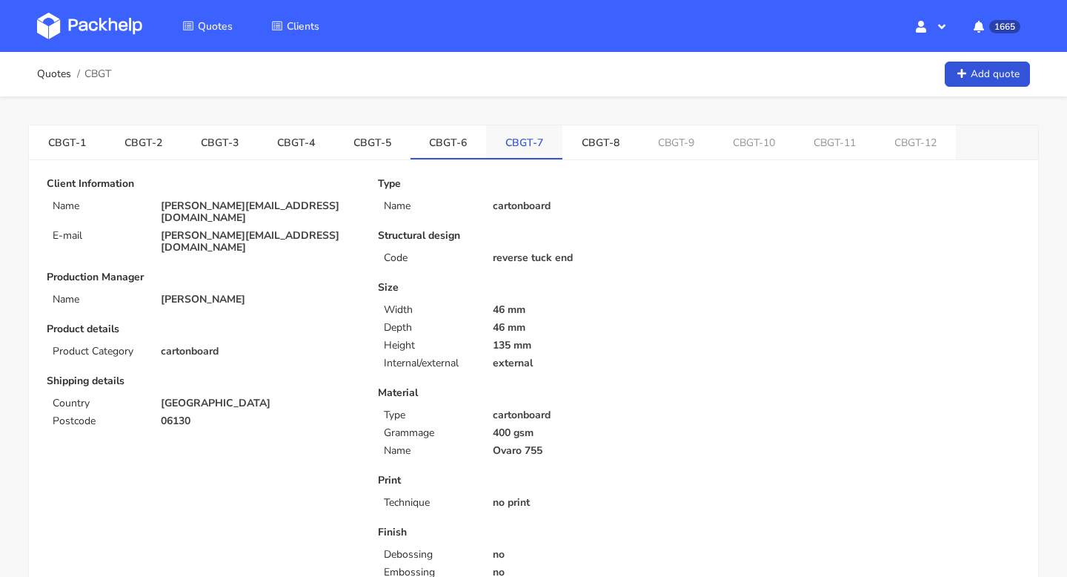
click at [522, 153] on link "CBGT-7" at bounding box center [524, 141] width 76 height 33
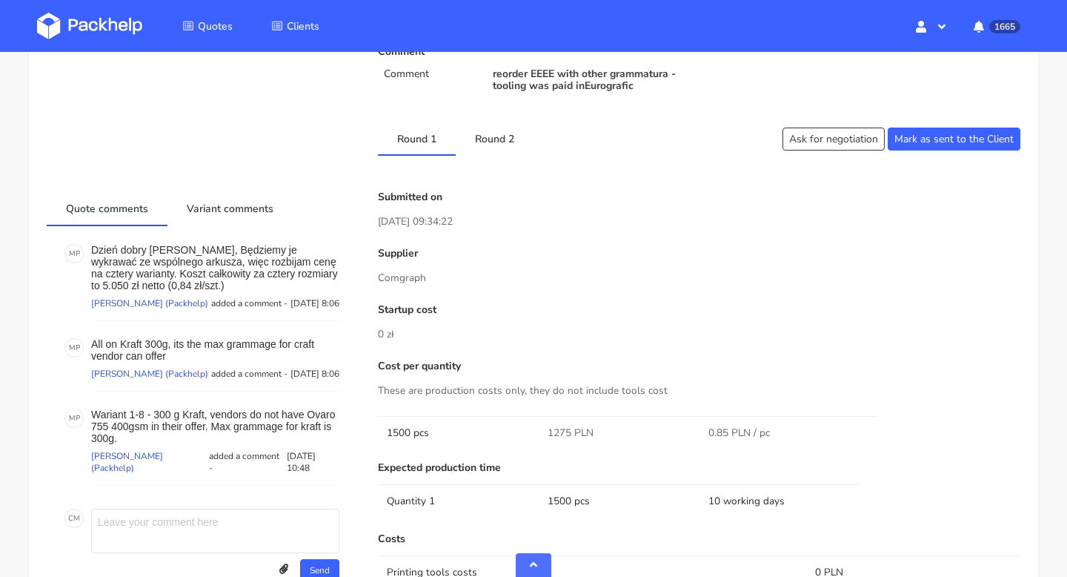
scroll to position [539, 0]
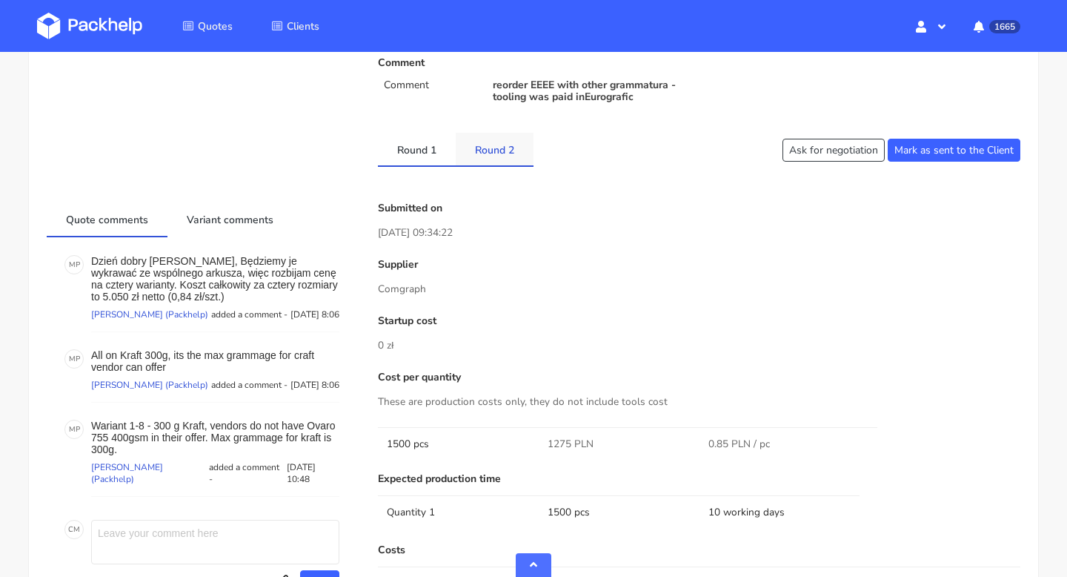
click at [497, 142] on link "Round 2" at bounding box center [495, 149] width 78 height 33
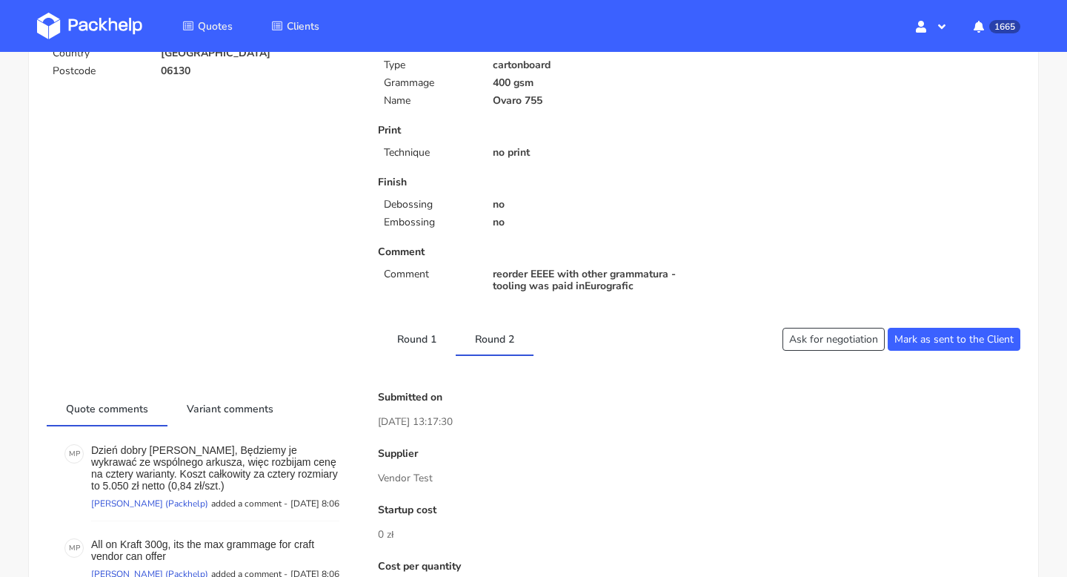
scroll to position [0, 0]
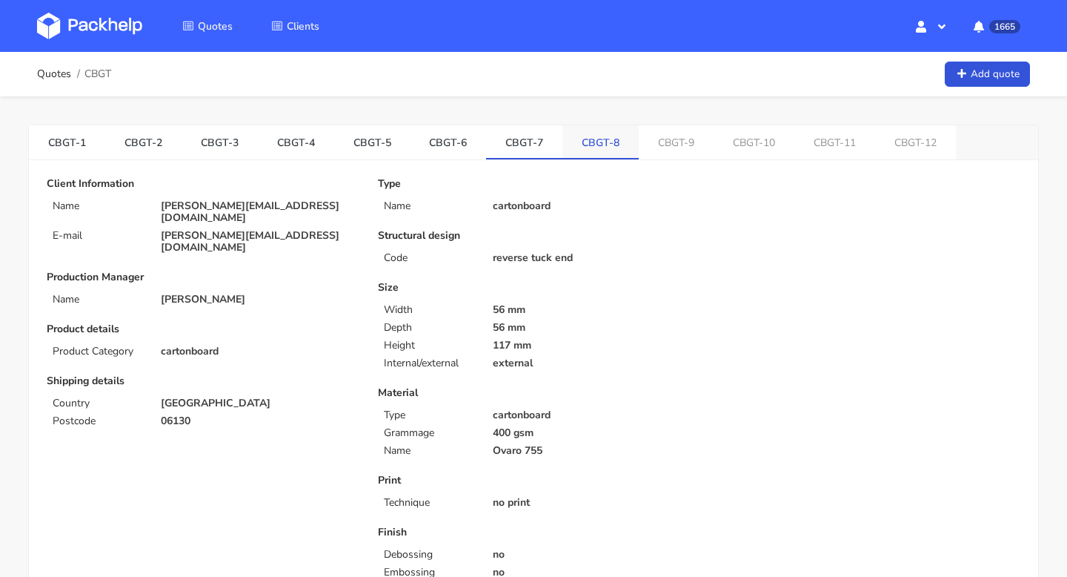
click at [572, 142] on link "CBGT-8" at bounding box center [601, 141] width 76 height 33
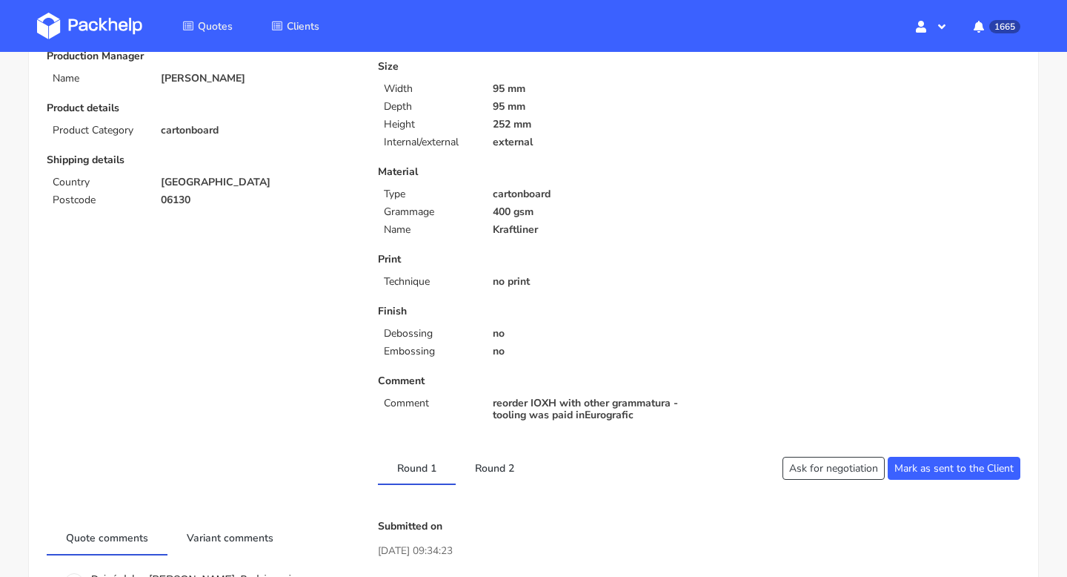
scroll to position [419, 0]
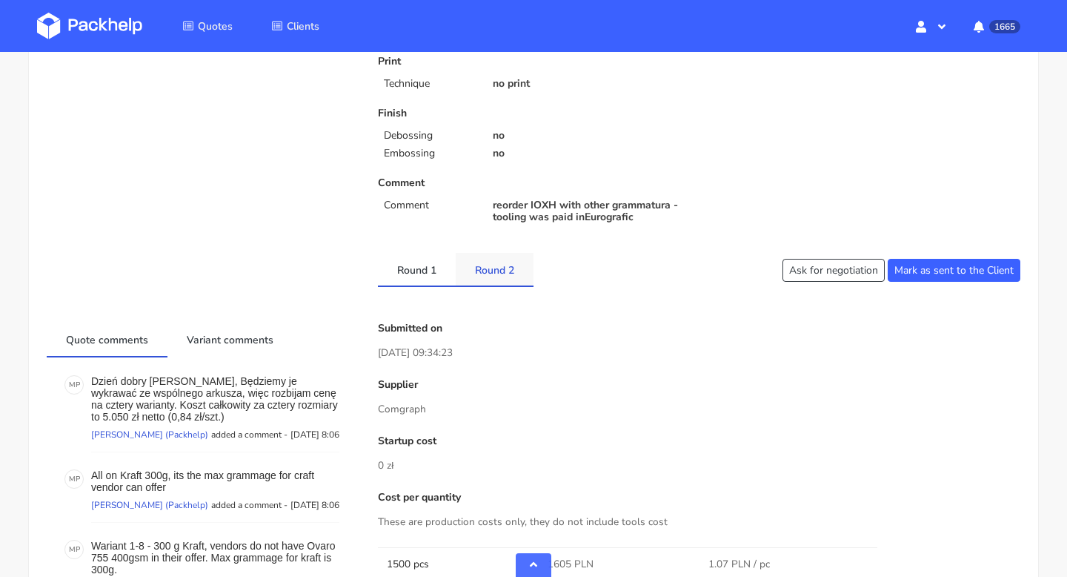
click at [512, 268] on link "Round 2" at bounding box center [495, 269] width 78 height 33
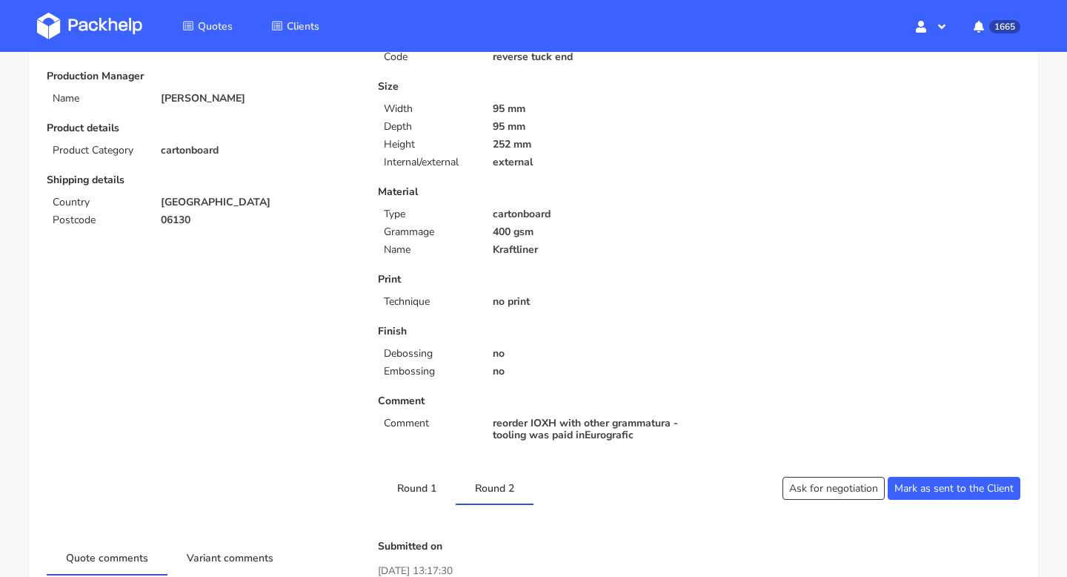
scroll to position [319, 0]
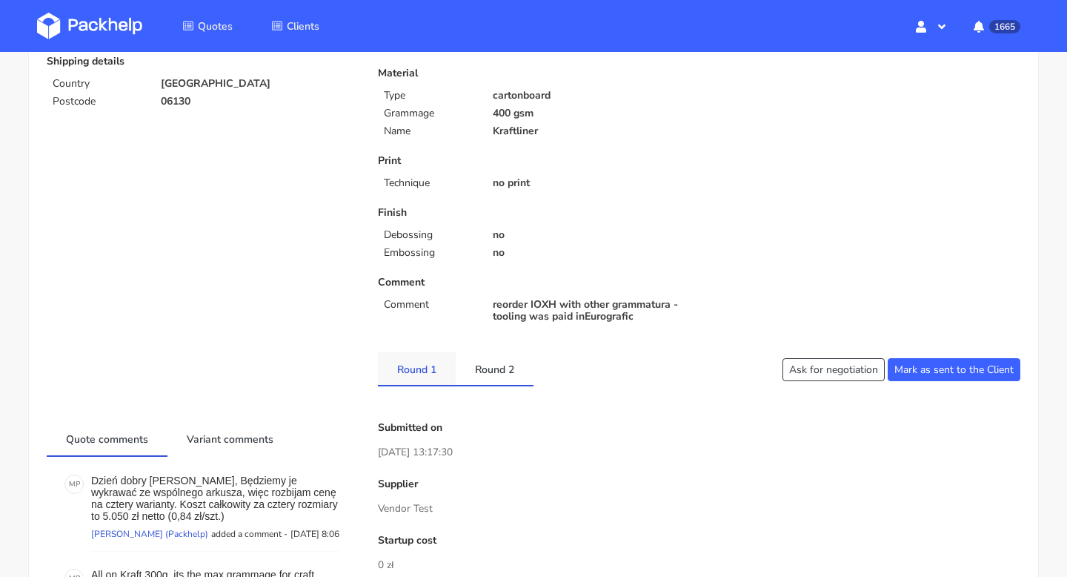
click at [409, 359] on link "Round 1" at bounding box center [417, 368] width 78 height 33
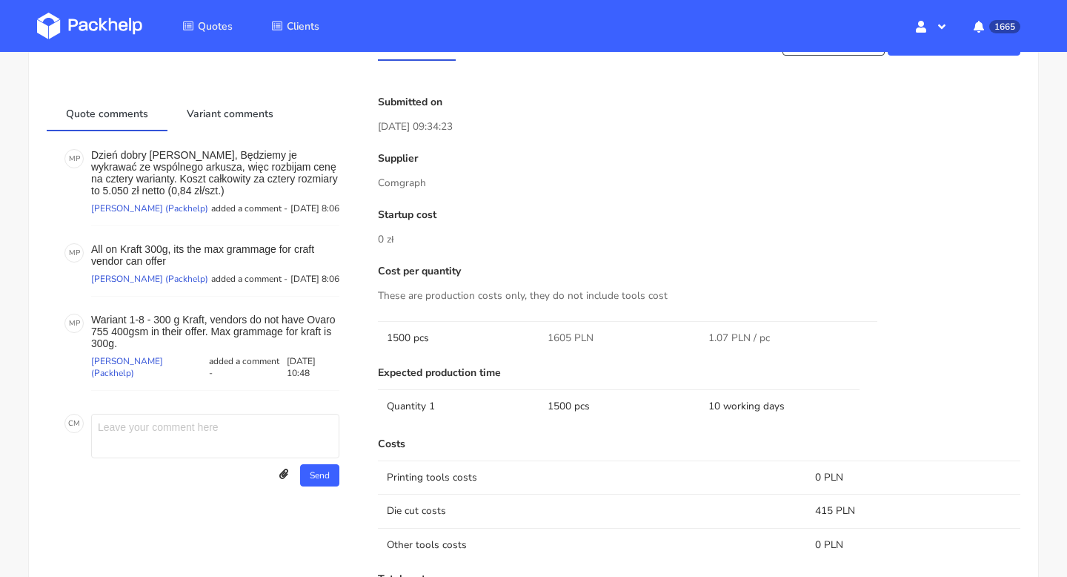
scroll to position [0, 0]
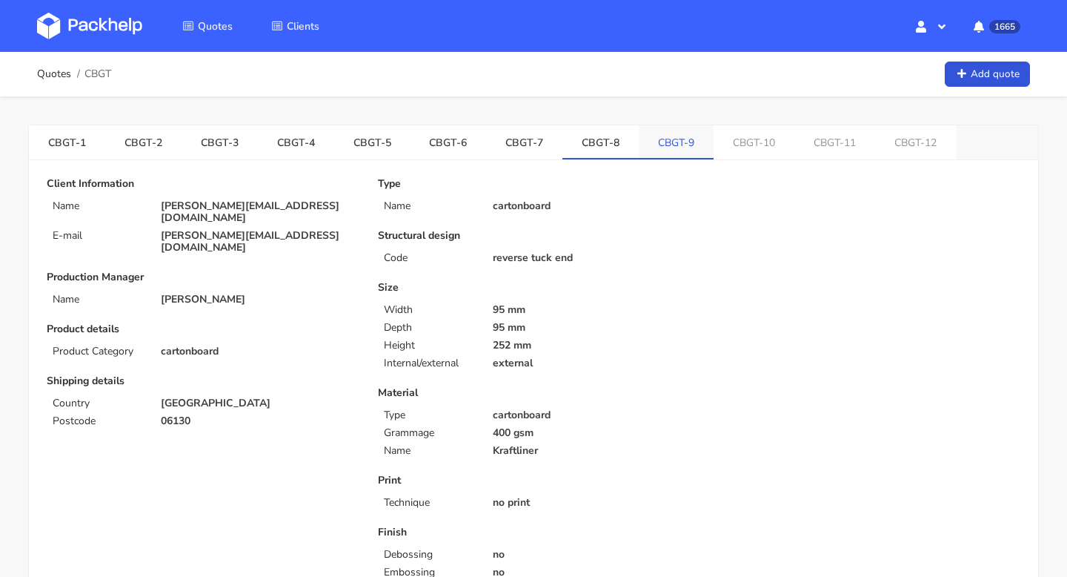
click at [663, 147] on link "CBGT-9" at bounding box center [676, 141] width 75 height 33
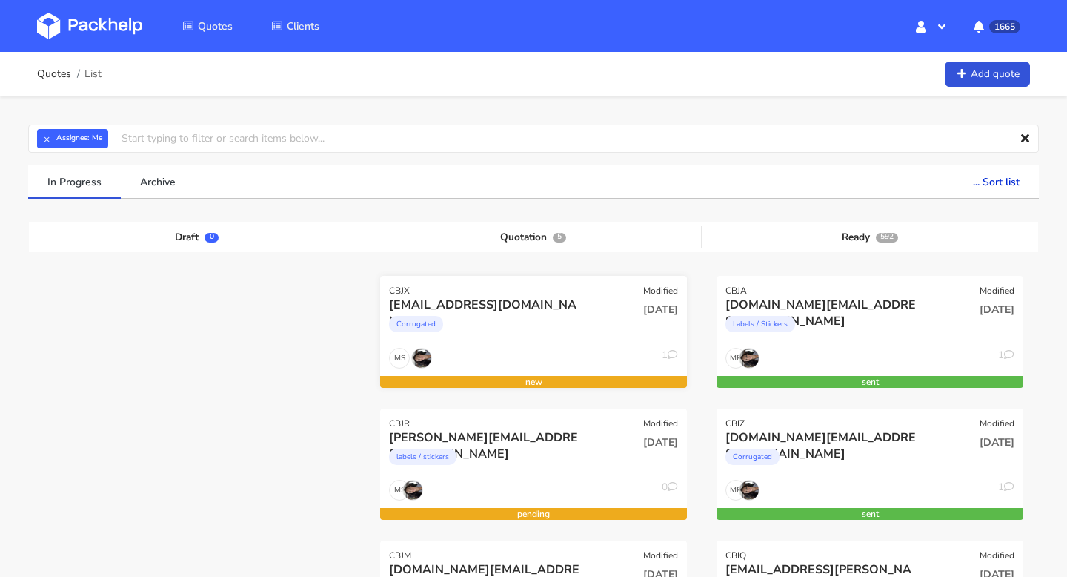
click at [425, 318] on div "Corrugated" at bounding box center [416, 324] width 54 height 16
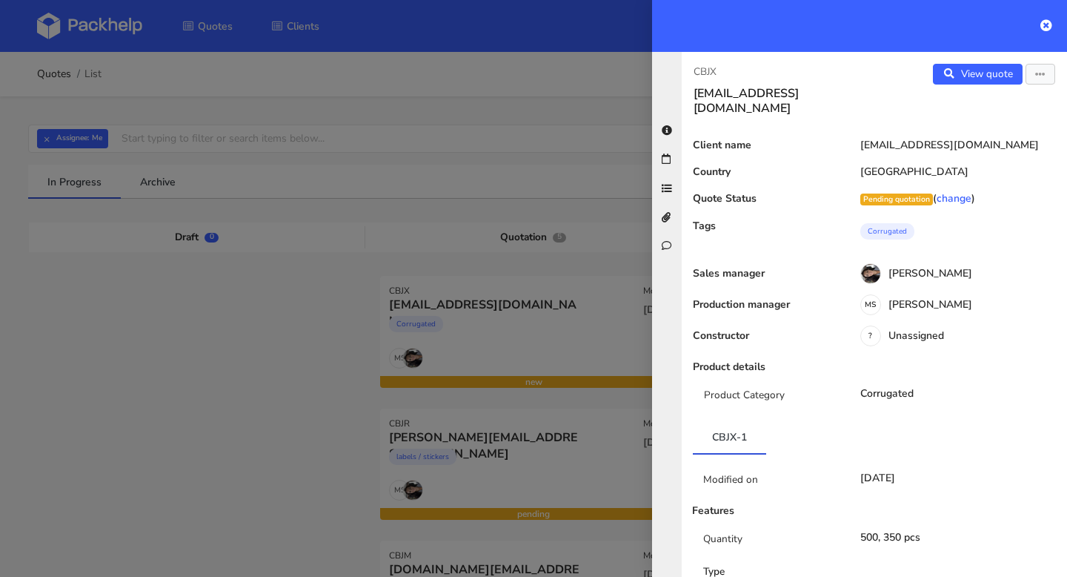
drag, startPoint x: 743, startPoint y: 71, endPoint x: 680, endPoint y: 71, distance: 63.0
click at [680, 71] on div "CBJX lucie.d@issey-europe.com View quote Edit quote Client name lucie.d@issey-e…" at bounding box center [859, 314] width 415 height 525
copy p "CBJX"
click at [1046, 24] on icon at bounding box center [1047, 25] width 12 height 12
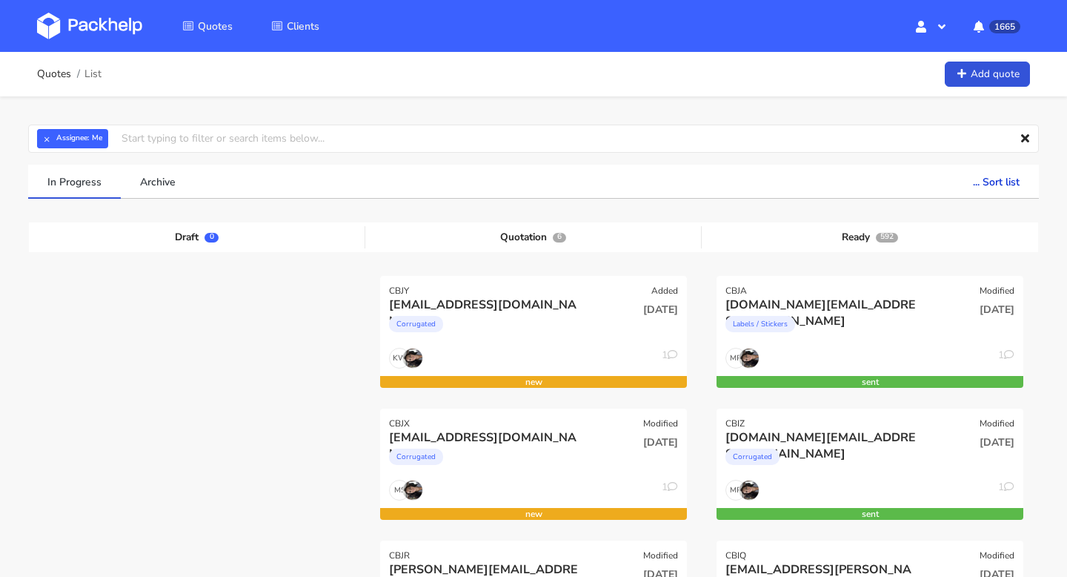
click at [503, 299] on div "[EMAIL_ADDRESS][DOMAIN_NAME]" at bounding box center [487, 304] width 196 height 16
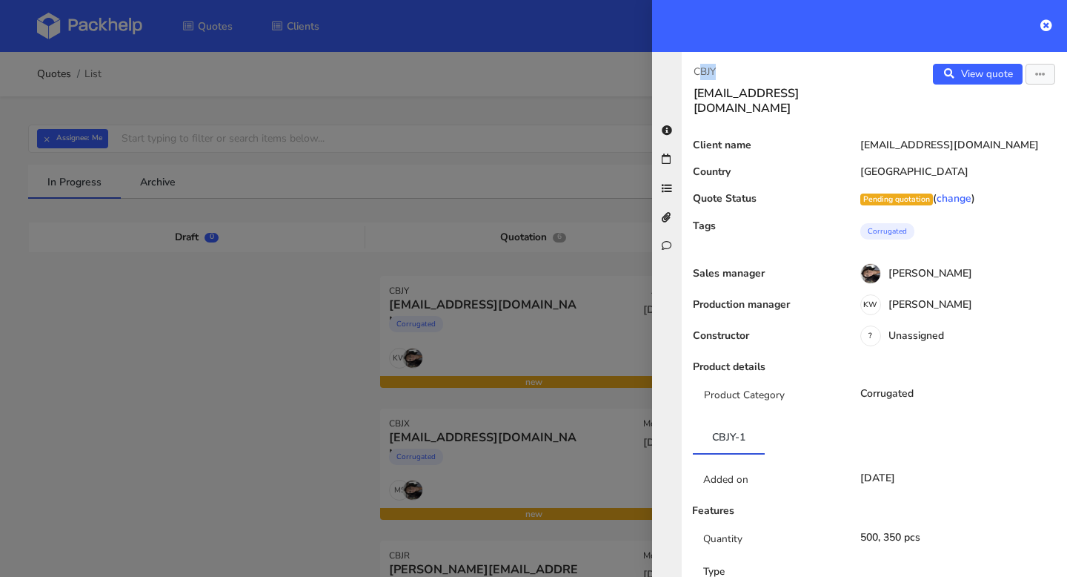
drag, startPoint x: 729, startPoint y: 67, endPoint x: 683, endPoint y: 67, distance: 46.0
click at [683, 67] on div "CBJY [EMAIL_ADDRESS][DOMAIN_NAME]" at bounding box center [778, 90] width 193 height 52
copy p "CBJY"
click at [488, 156] on div at bounding box center [533, 288] width 1067 height 577
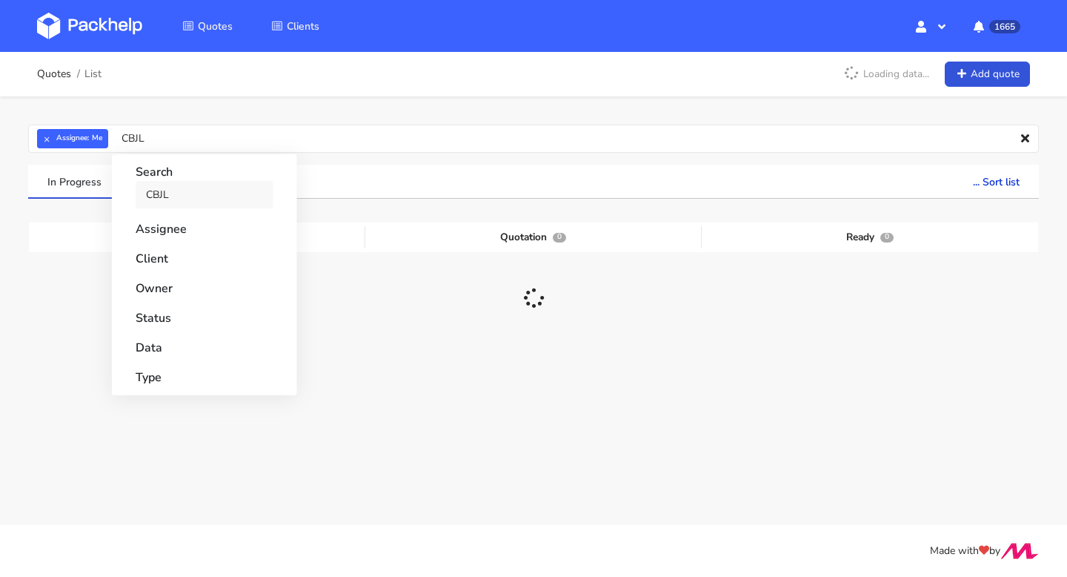
type input "CBJL"
click at [176, 190] on link "CBJL" at bounding box center [205, 194] width 138 height 27
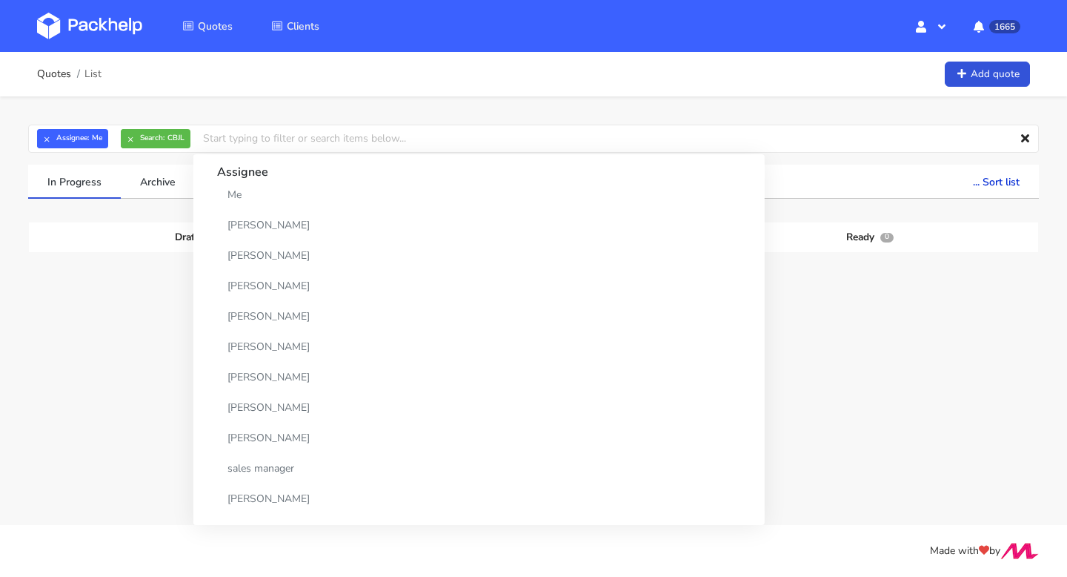
click at [668, 306] on span "10 Sep 2025" at bounding box center [660, 309] width 35 height 14
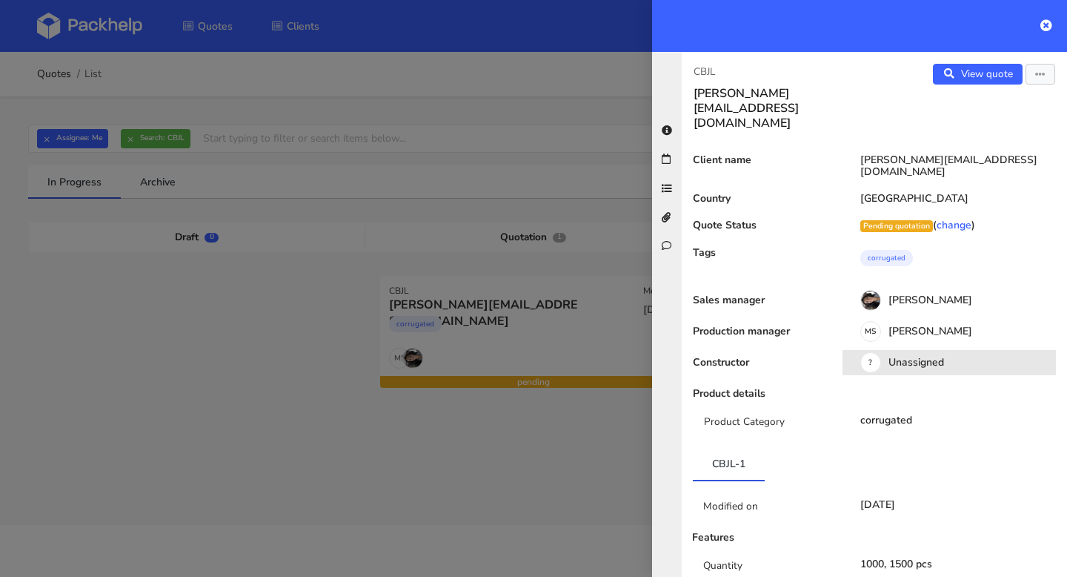
scroll to position [130, 0]
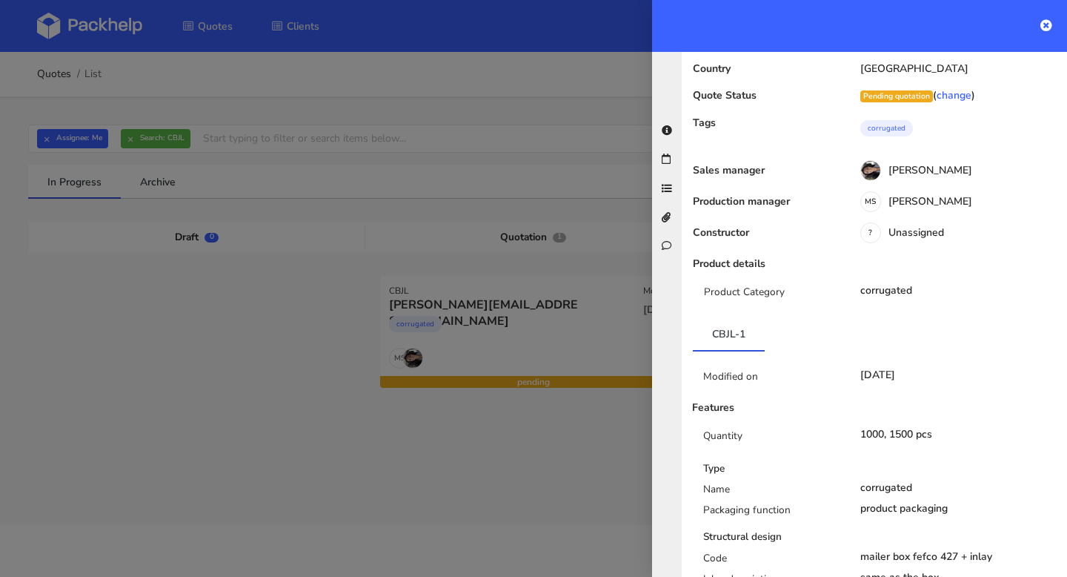
click at [820, 196] on div "Production manager MS Maciej Sikora" at bounding box center [874, 208] width 385 height 25
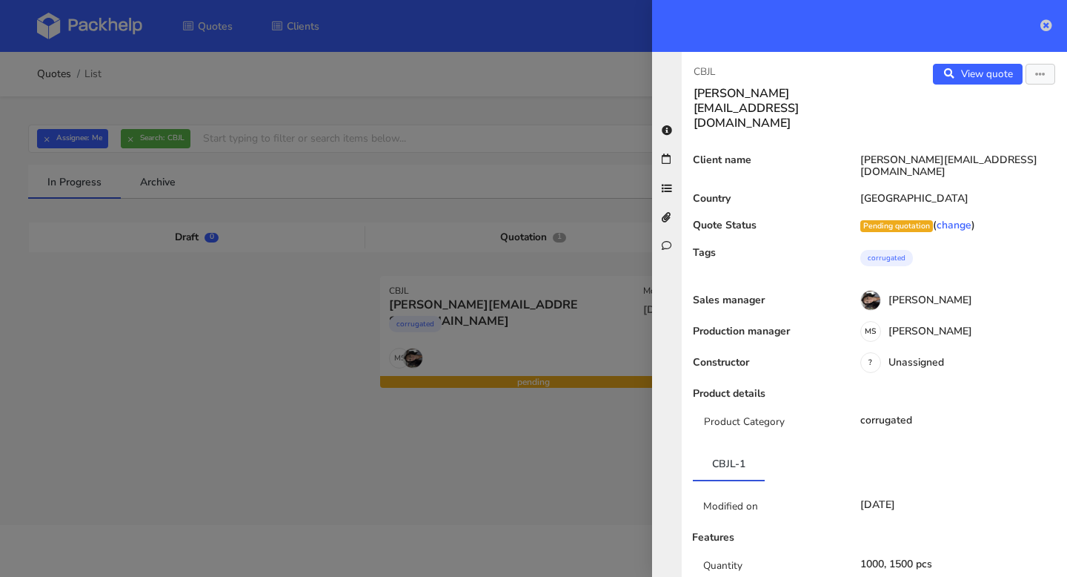
click at [1047, 29] on icon at bounding box center [1047, 25] width 12 height 12
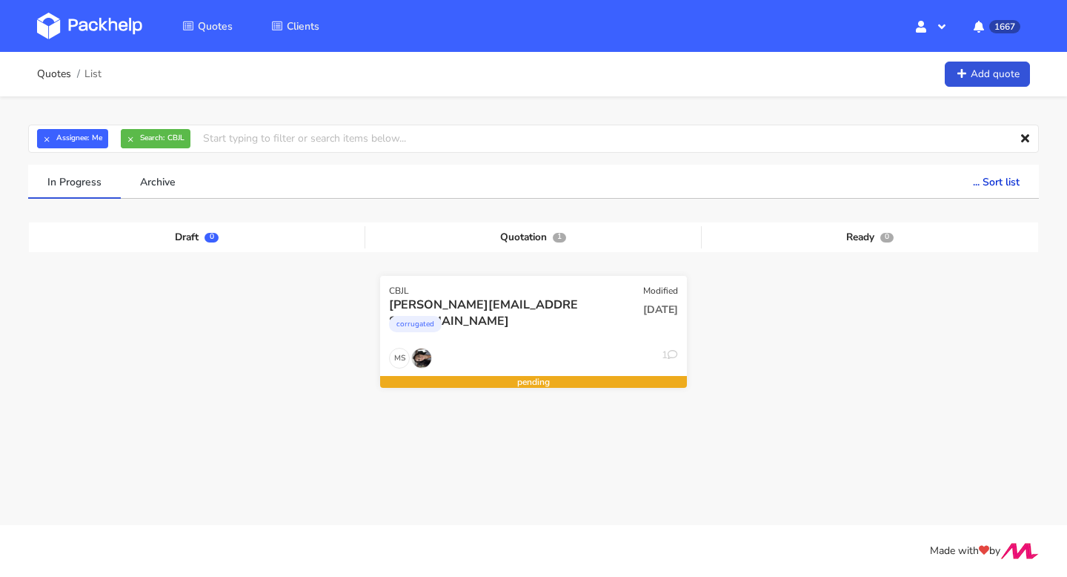
click at [523, 314] on div "corrugated" at bounding box center [487, 328] width 196 height 30
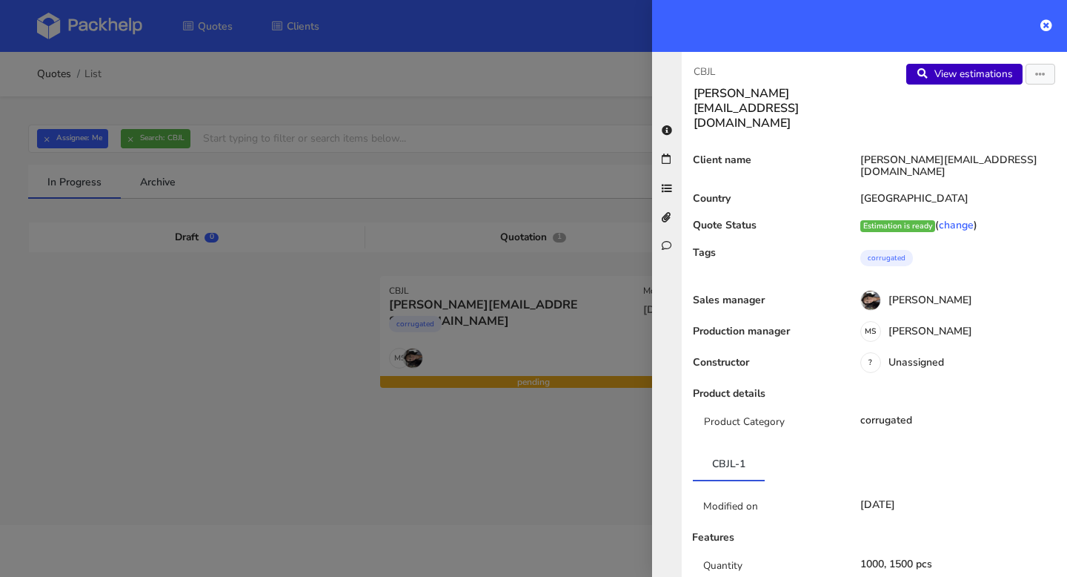
click at [971, 77] on link "View estimations" at bounding box center [964, 74] width 116 height 21
click at [949, 73] on link "View estimations" at bounding box center [964, 74] width 116 height 21
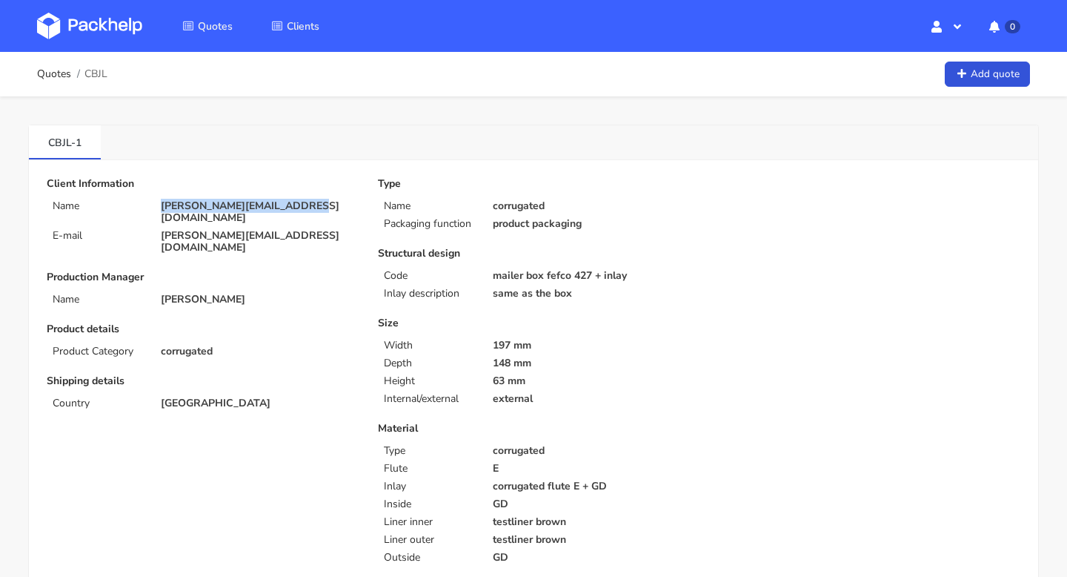
drag, startPoint x: 314, startPoint y: 209, endPoint x: 161, endPoint y: 204, distance: 152.8
click at [161, 204] on p "[PERSON_NAME][EMAIL_ADDRESS][DOMAIN_NAME]" at bounding box center [259, 212] width 196 height 24
copy p "[PERSON_NAME][EMAIL_ADDRESS][DOMAIN_NAME]"
drag, startPoint x: 42, startPoint y: 145, endPoint x: 72, endPoint y: 147, distance: 30.5
click at [72, 147] on link "CBJL-1" at bounding box center [65, 141] width 72 height 33
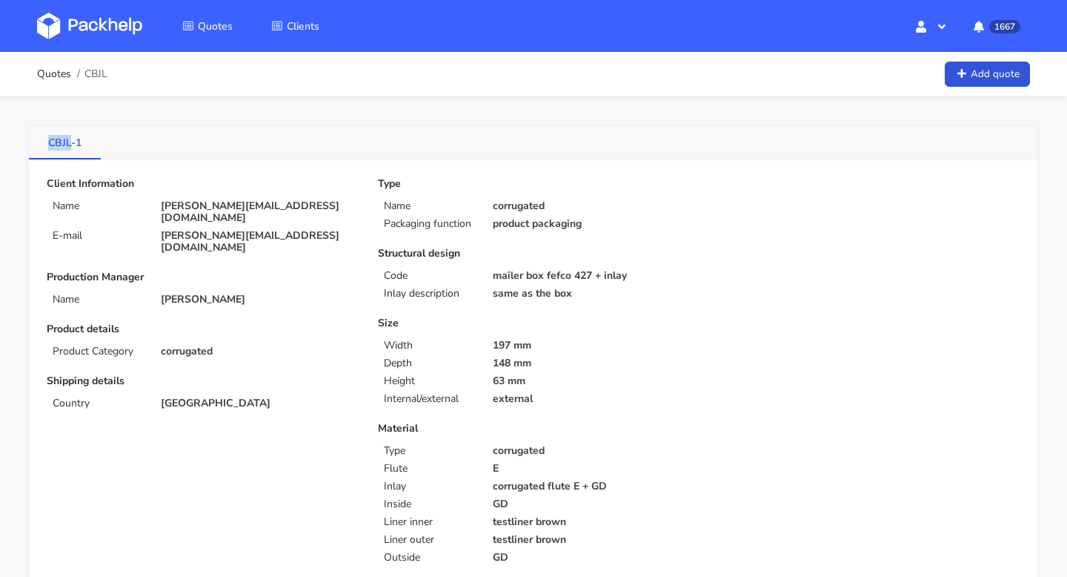
copy link "CBJL"
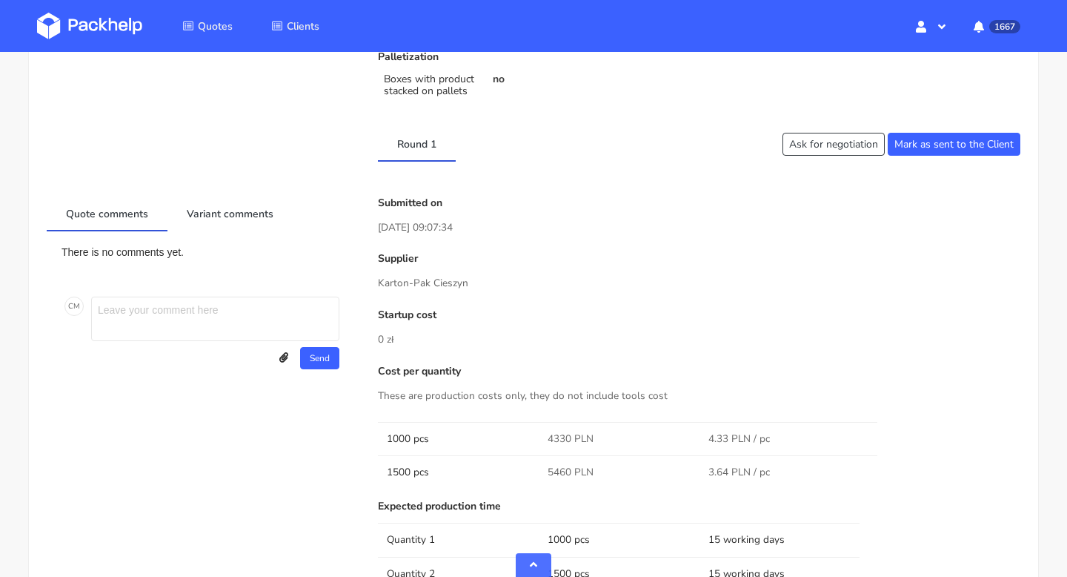
scroll to position [863, 0]
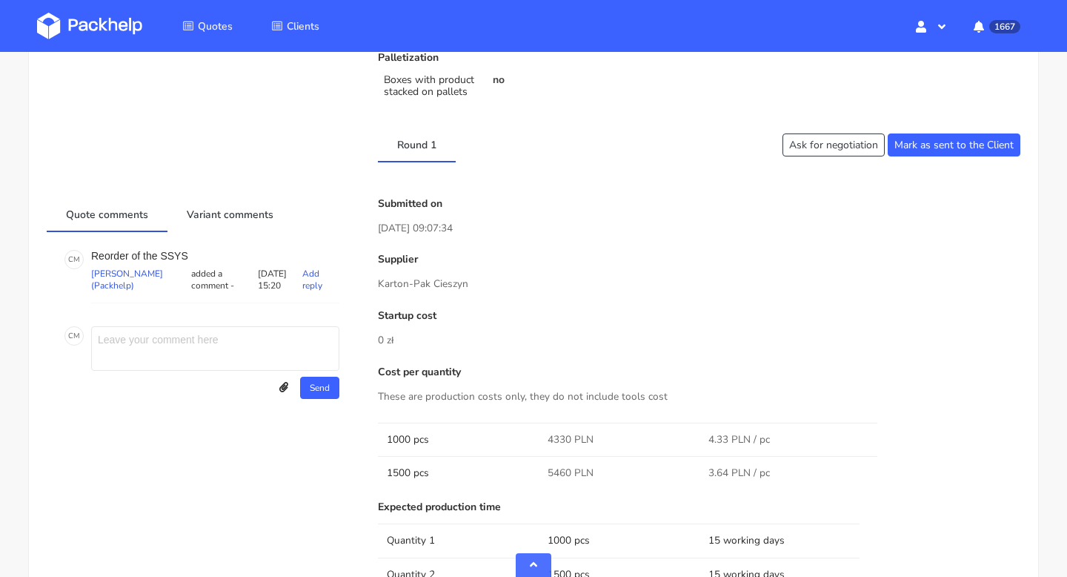
drag, startPoint x: 195, startPoint y: 265, endPoint x: 169, endPoint y: 264, distance: 26.0
click at [169, 264] on div "Reorder of the SSYS [PERSON_NAME] (Packhelp) added a comment - [DATE] 15:20 Add…" at bounding box center [215, 276] width 248 height 53
drag, startPoint x: 185, startPoint y: 255, endPoint x: 156, endPoint y: 255, distance: 29.6
click at [156, 255] on p "Reorder of the SSYS" at bounding box center [215, 256] width 248 height 12
copy p "SSYS"
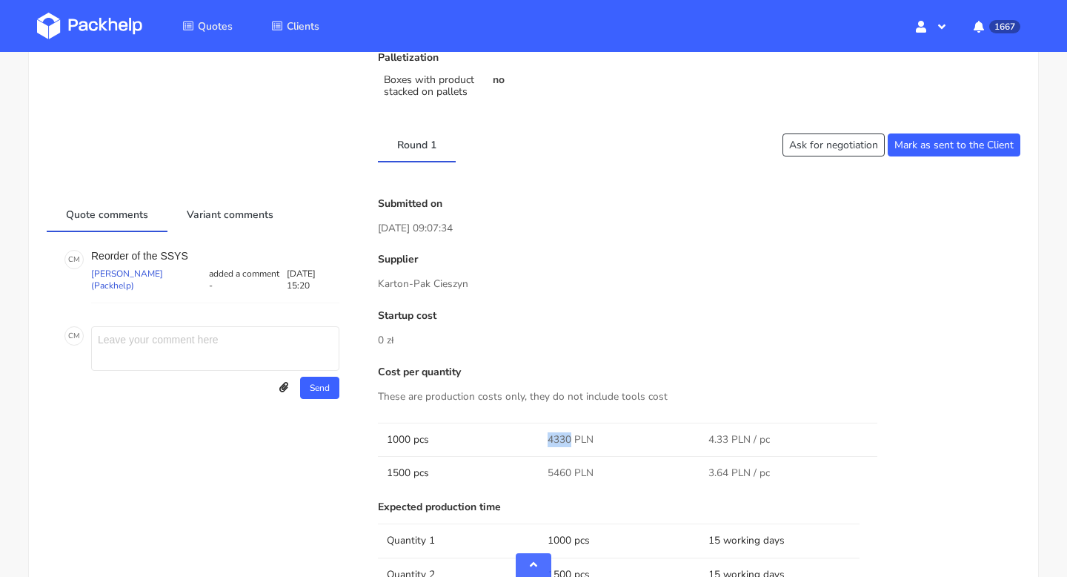
drag, startPoint x: 570, startPoint y: 437, endPoint x: 540, endPoint y: 437, distance: 30.4
click at [540, 437] on td "4330 PLN" at bounding box center [619, 438] width 161 height 33
copy span "4330"
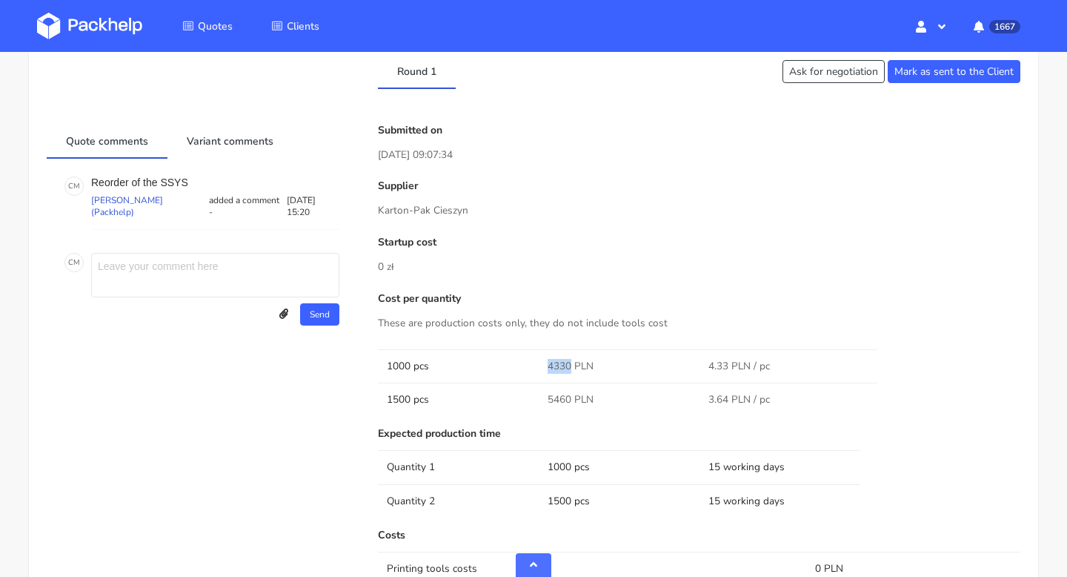
scroll to position [944, 0]
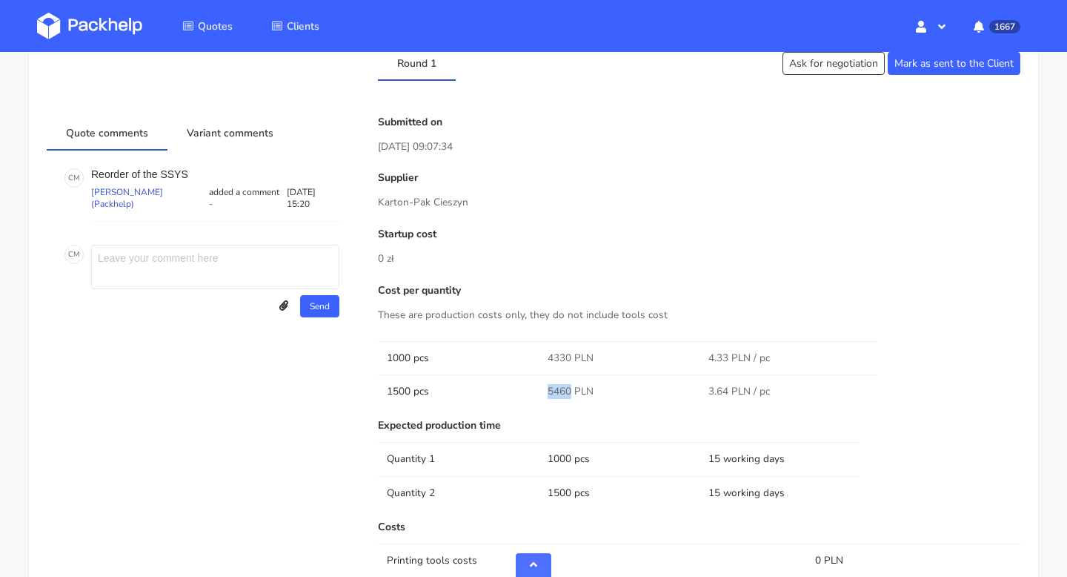
drag, startPoint x: 569, startPoint y: 385, endPoint x: 548, endPoint y: 386, distance: 20.8
click at [548, 386] on span "5460 PLN" at bounding box center [571, 391] width 46 height 15
copy span "5460"
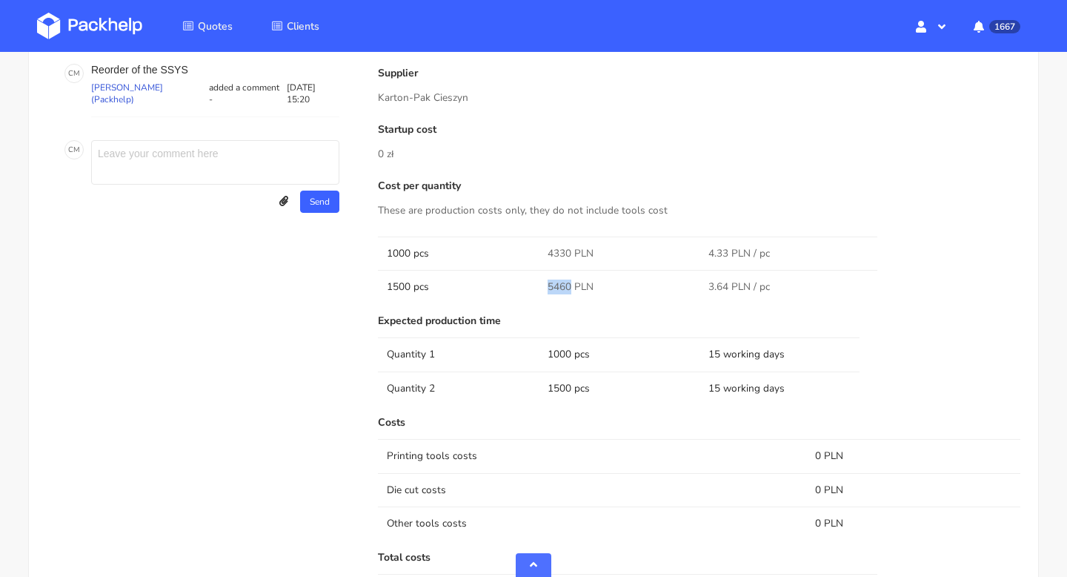
scroll to position [961, 0]
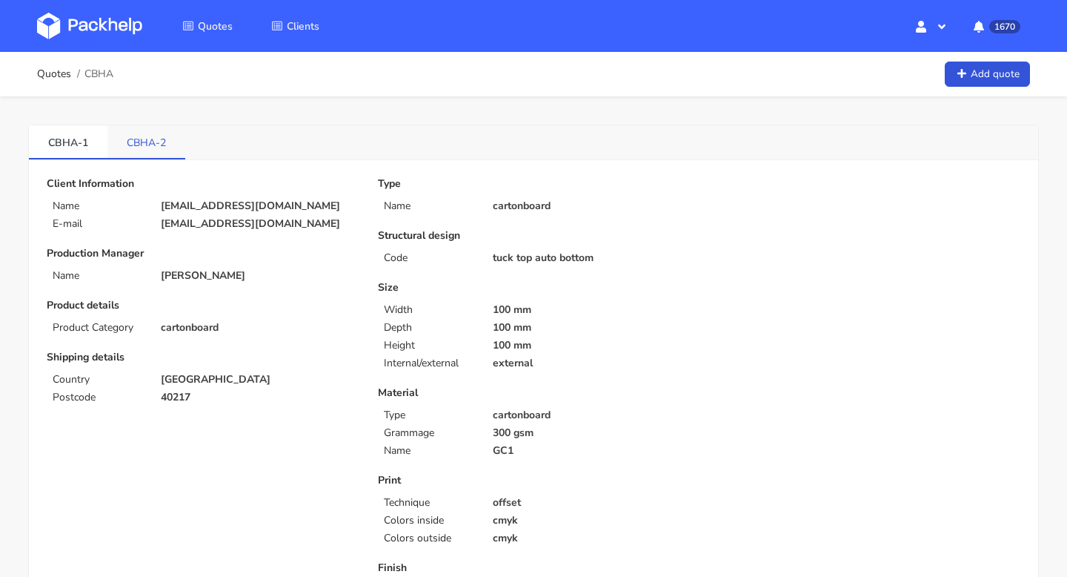
click at [133, 145] on link "CBHA-2" at bounding box center [146, 141] width 78 height 33
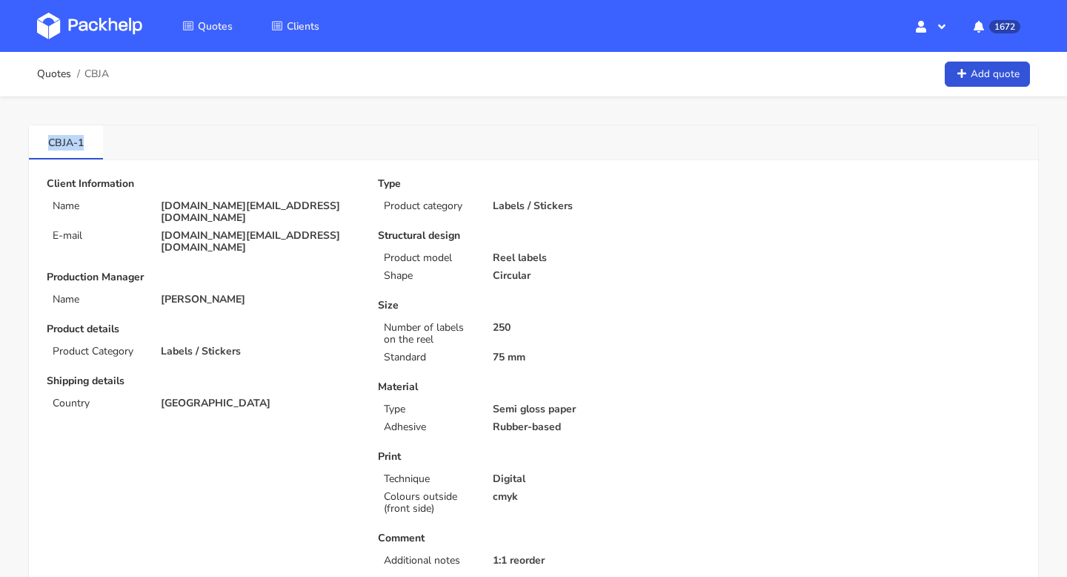
drag, startPoint x: 37, startPoint y: 135, endPoint x: 116, endPoint y: 138, distance: 79.4
click at [116, 138] on div "CBJA-1" at bounding box center [533, 142] width 1009 height 35
copy link "CBJA-1"
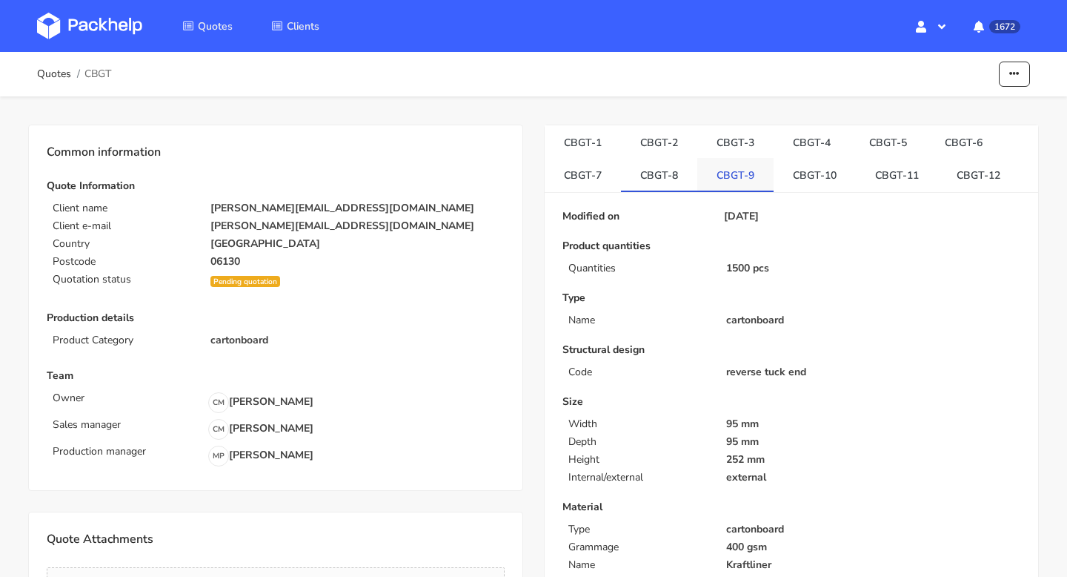
click at [739, 168] on link "CBGT-9" at bounding box center [735, 174] width 76 height 33
